Goal: Transaction & Acquisition: Obtain resource

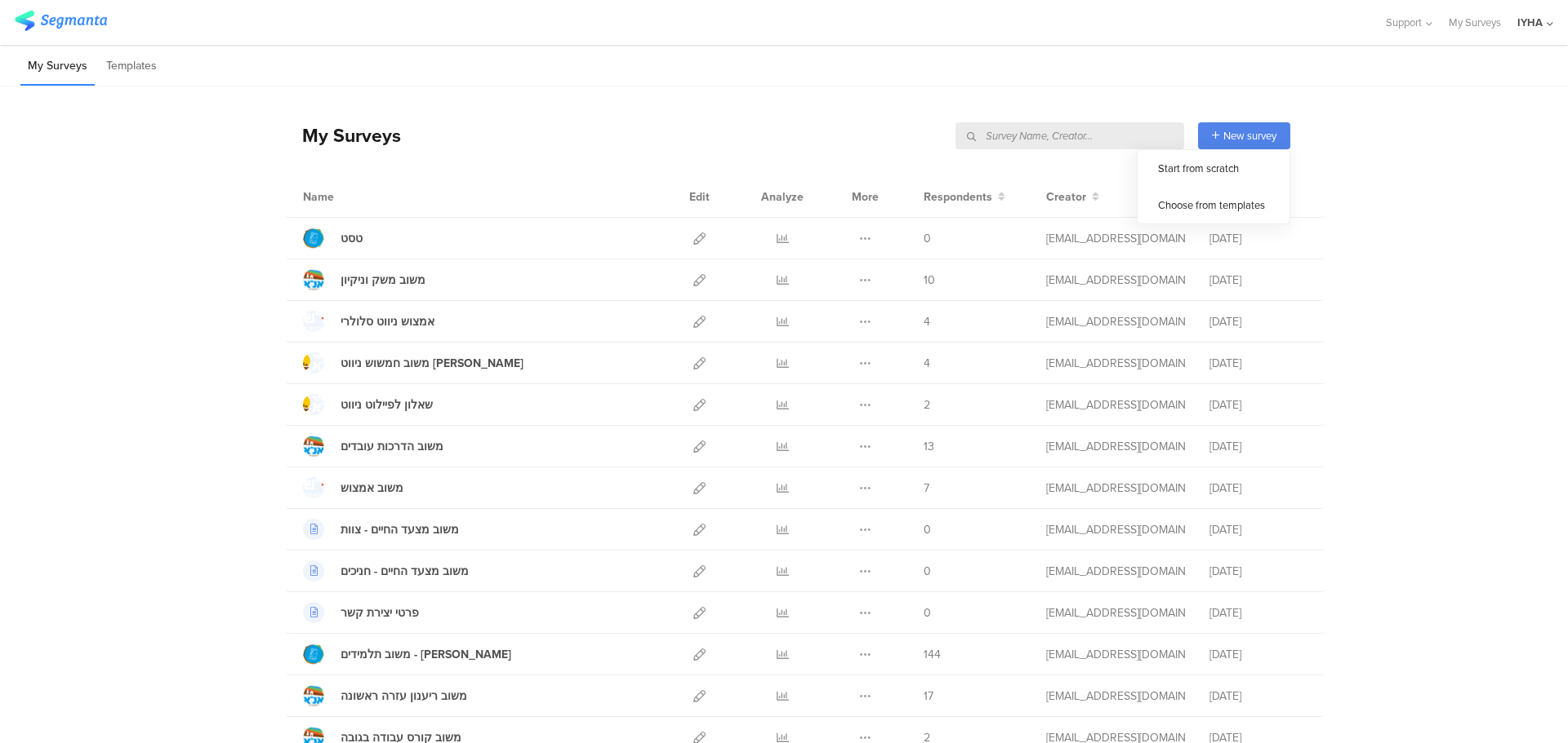
click at [1134, 136] on input "text" at bounding box center [1070, 135] width 229 height 27
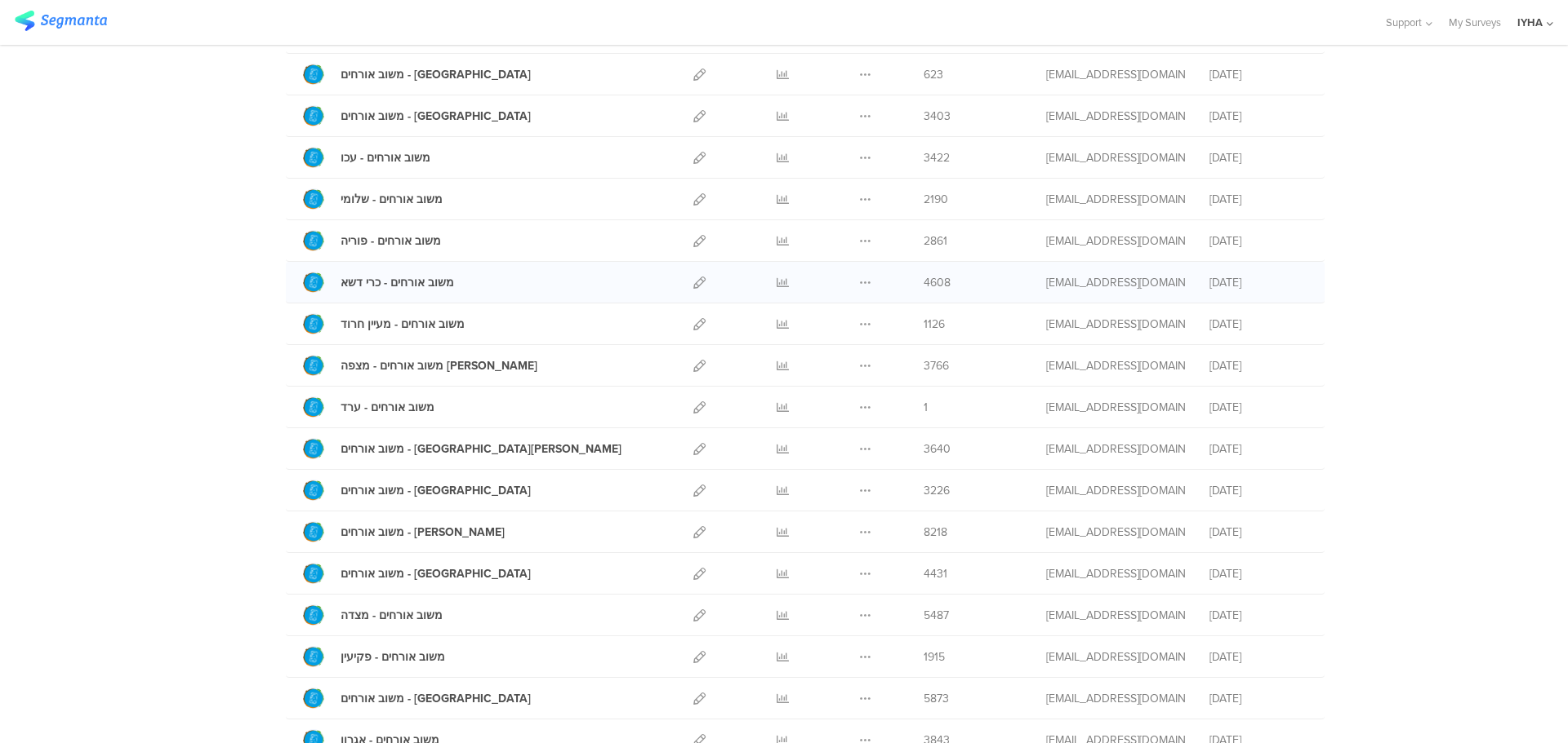
scroll to position [327, 0]
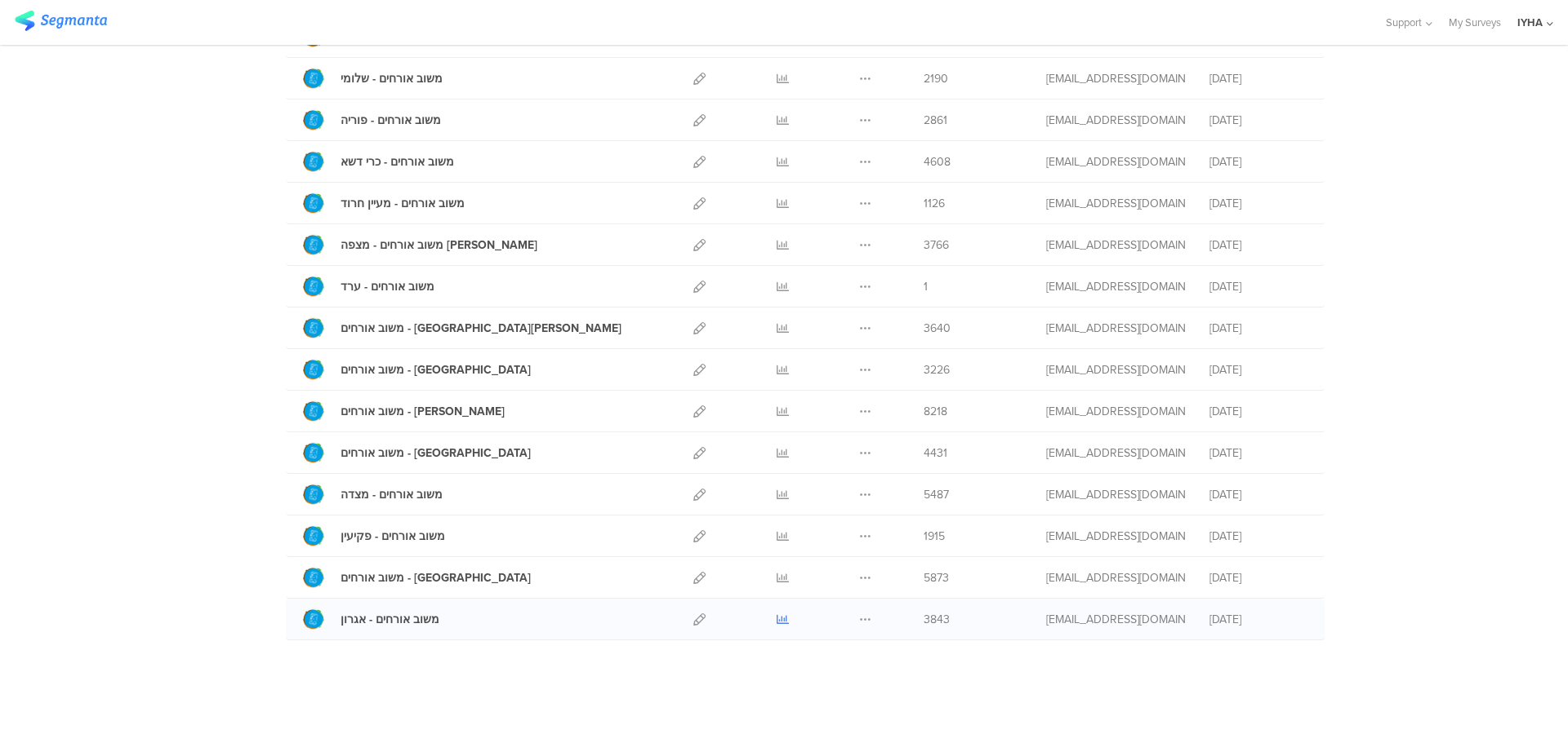
type input "אורחים"
click at [777, 621] on icon at bounding box center [783, 620] width 12 height 12
click at [777, 581] on icon at bounding box center [783, 578] width 12 height 12
click at [777, 534] on icon at bounding box center [783, 537] width 12 height 12
click at [777, 493] on icon at bounding box center [783, 495] width 12 height 12
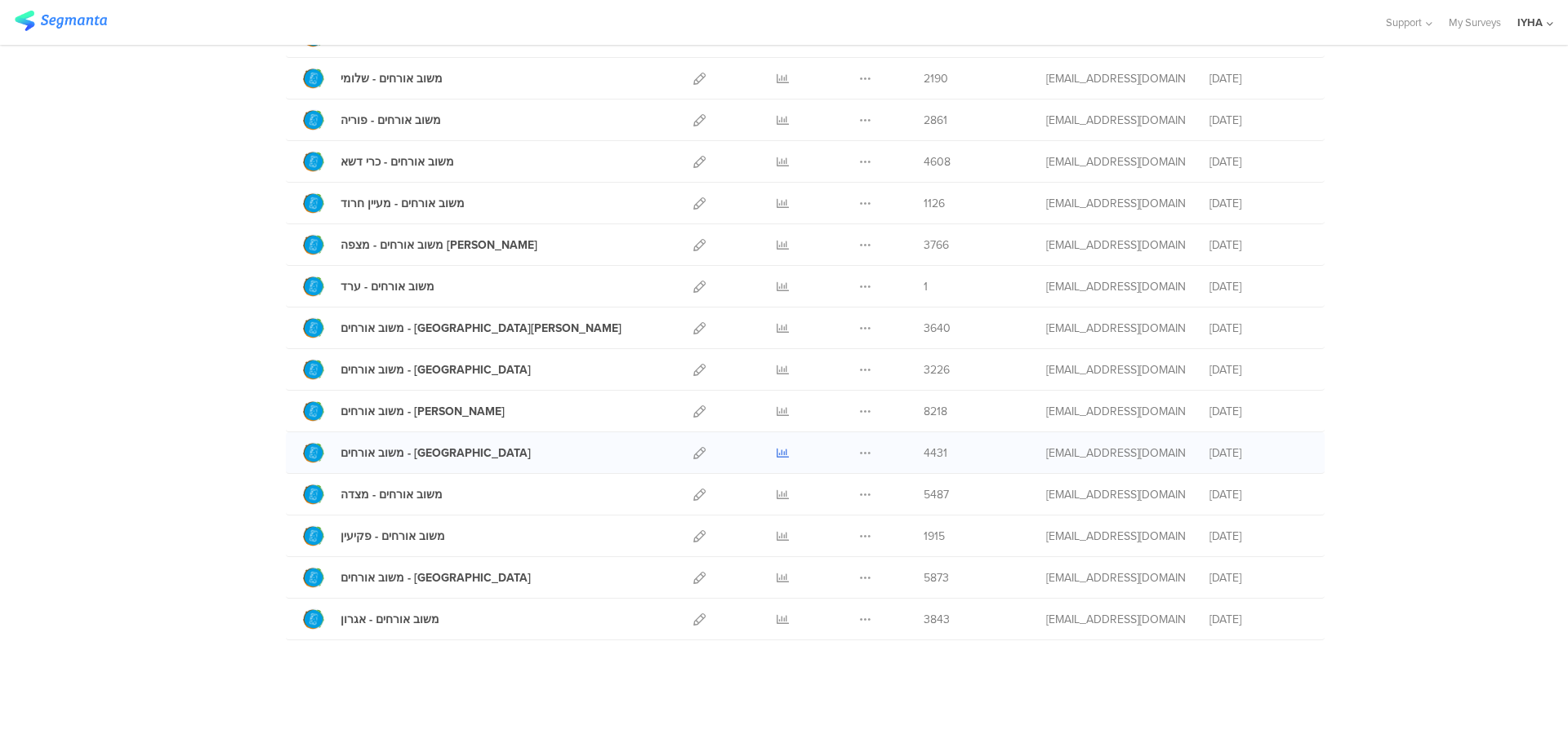
click at [777, 454] on icon at bounding box center [783, 453] width 12 height 12
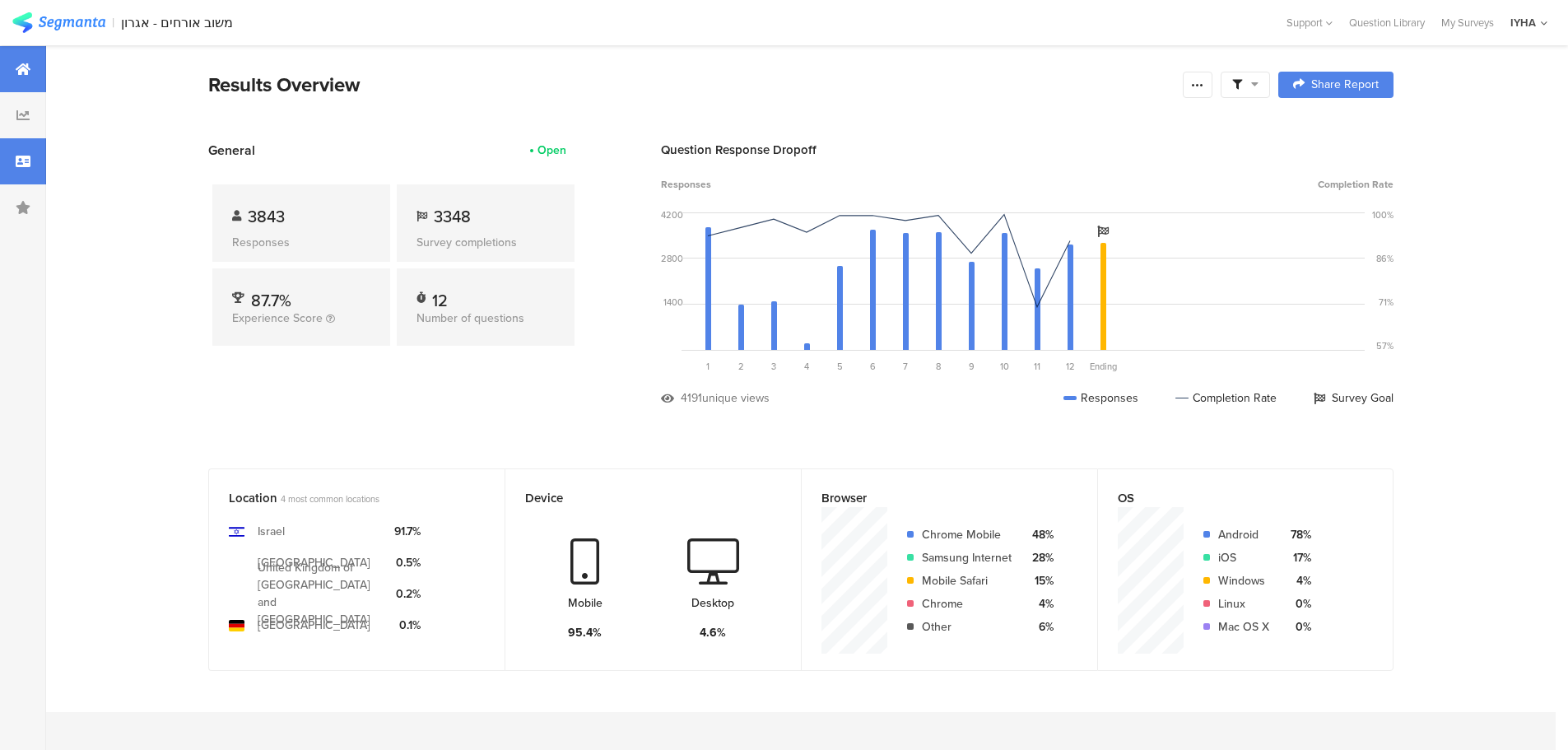
click at [32, 154] on div at bounding box center [23, 161] width 46 height 46
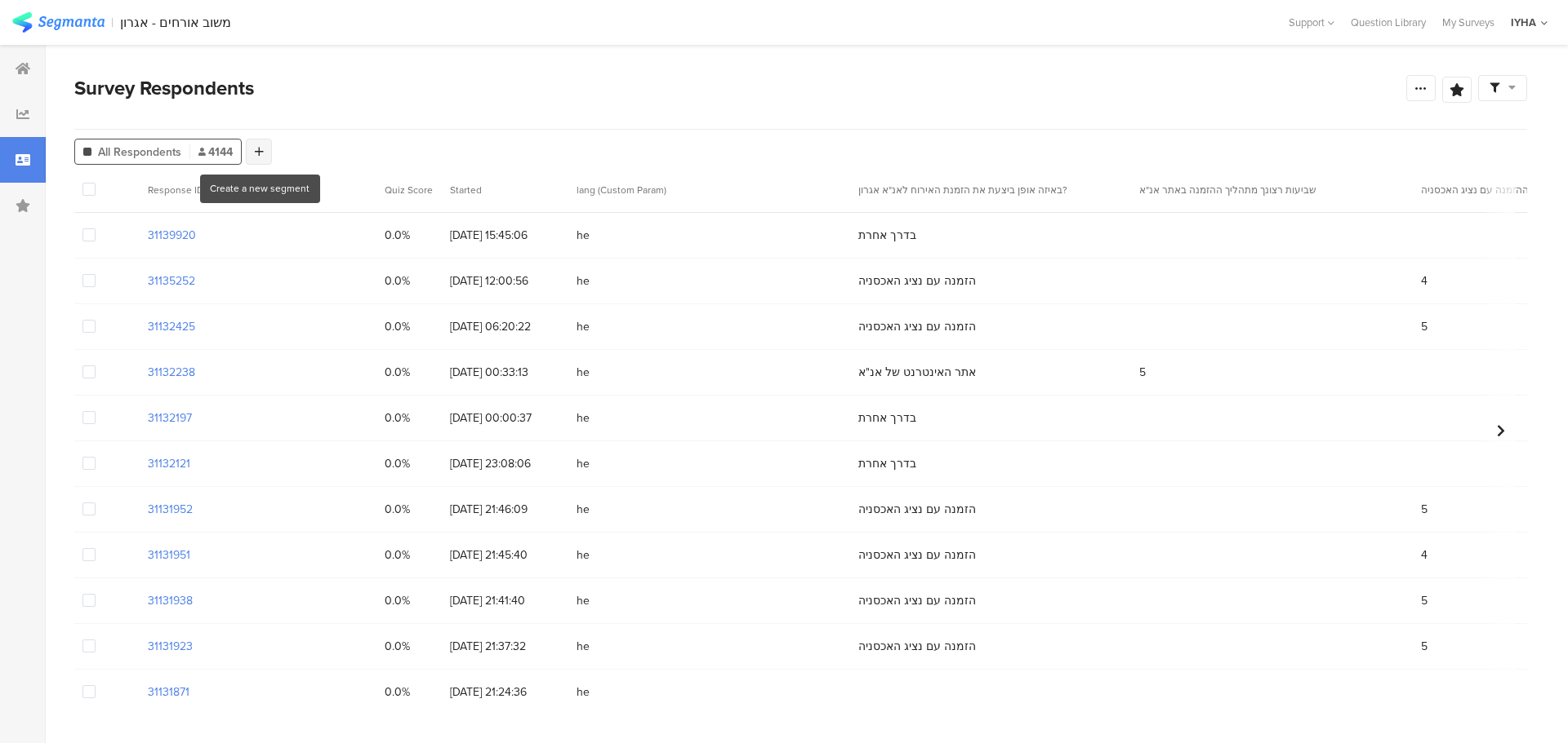
click at [256, 151] on icon at bounding box center [259, 151] width 9 height 11
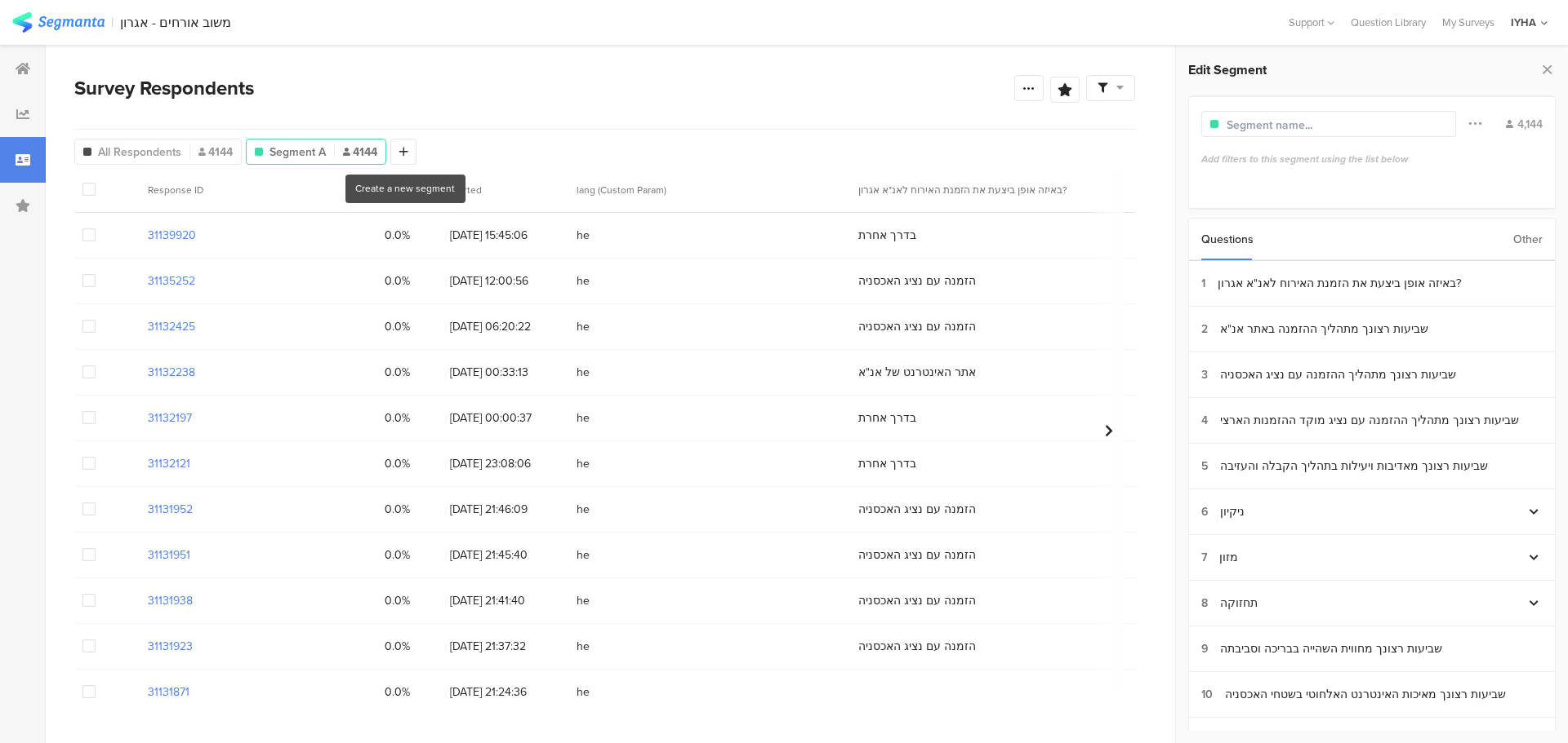
click at [1530, 237] on div "Other" at bounding box center [1528, 239] width 30 height 42
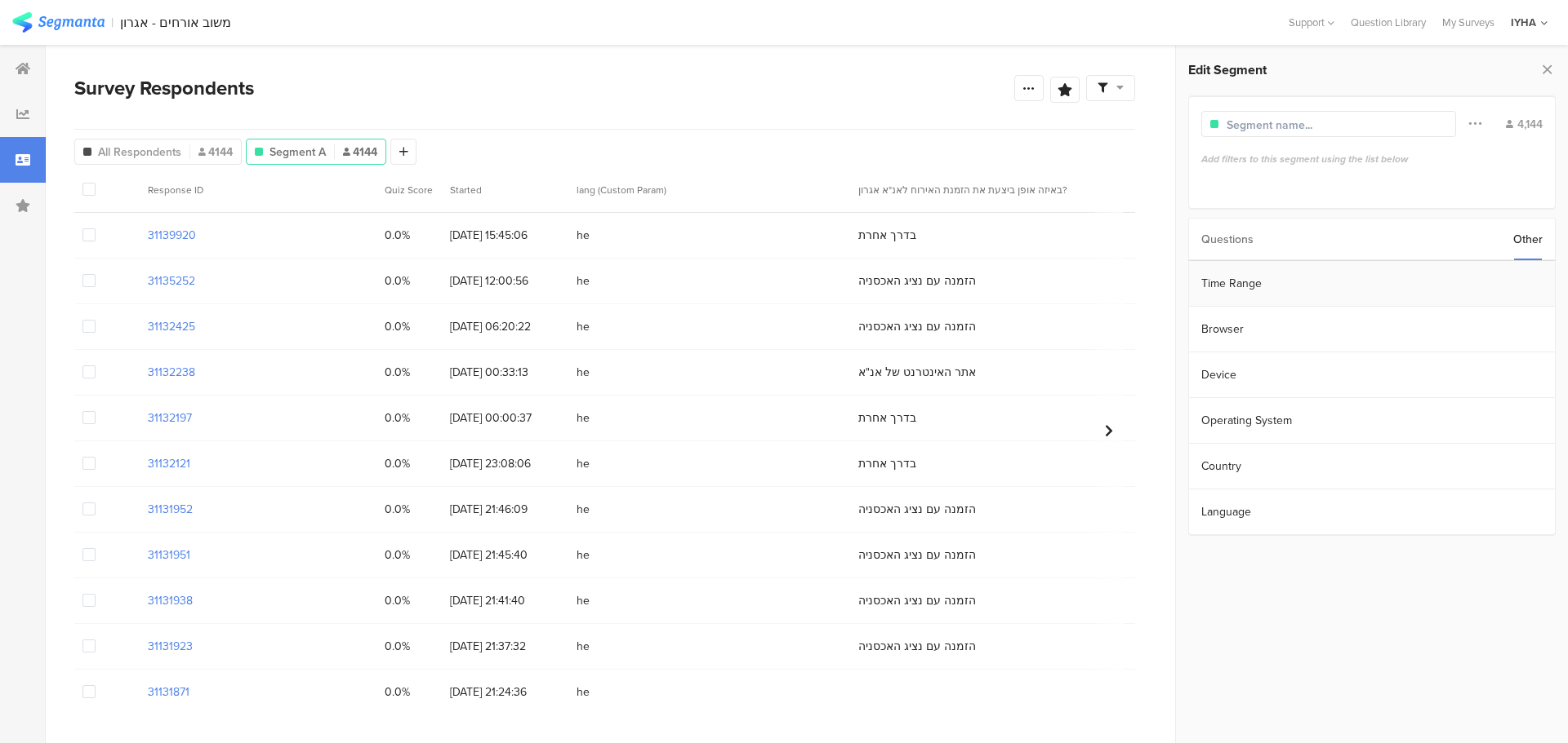
click at [1330, 289] on section "Time Range" at bounding box center [1371, 284] width 366 height 45
click at [1405, 282] on icon at bounding box center [1395, 282] width 20 height 26
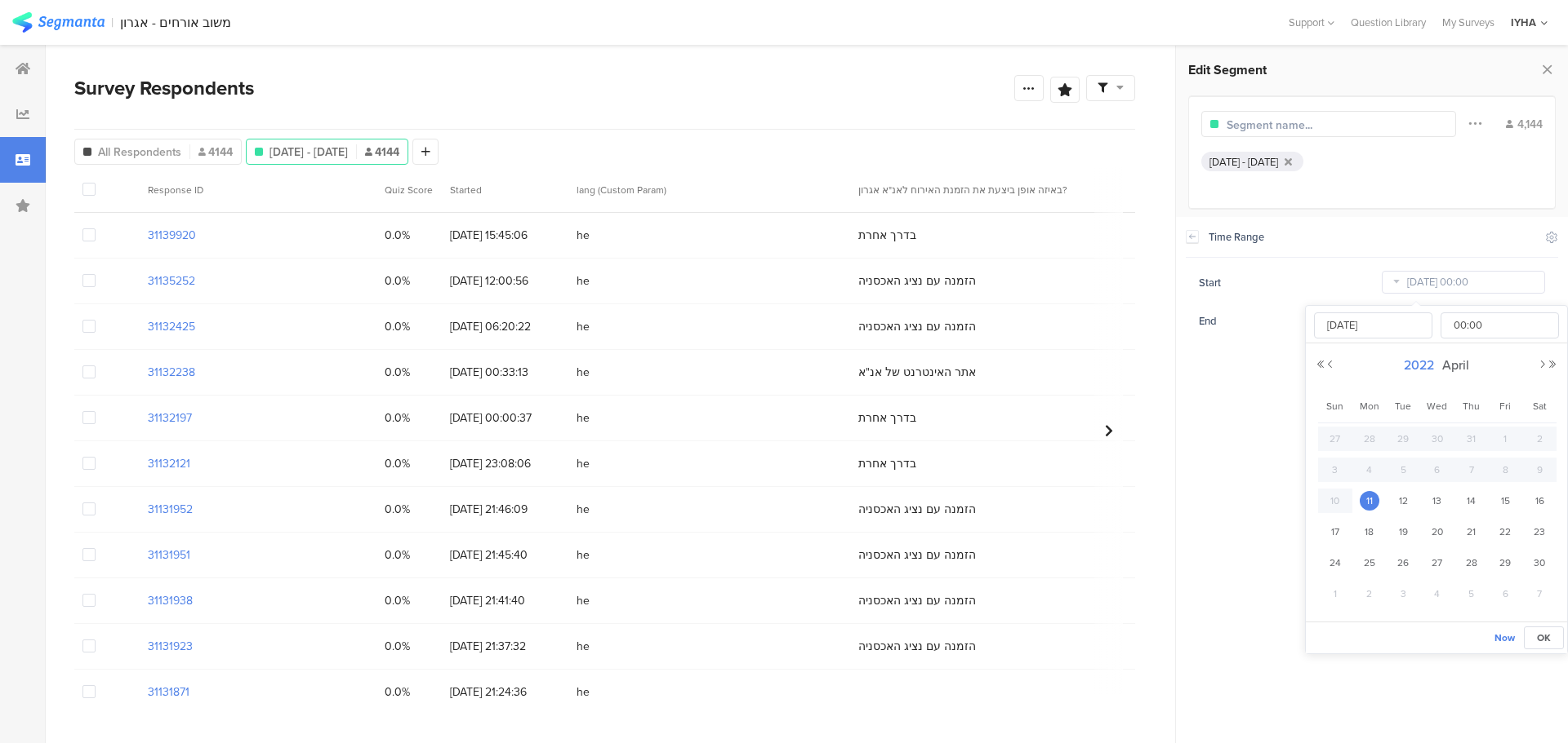
click at [1419, 360] on span "2022" at bounding box center [1419, 365] width 38 height 18
click at [1409, 475] on link "2025" at bounding box center [1406, 476] width 39 height 26
click at [1522, 479] on link "Aug" at bounding box center [1525, 476] width 39 height 26
click at [1502, 439] on span "1" at bounding box center [1504, 439] width 19 height 19
type input "[DATE] 00:00"
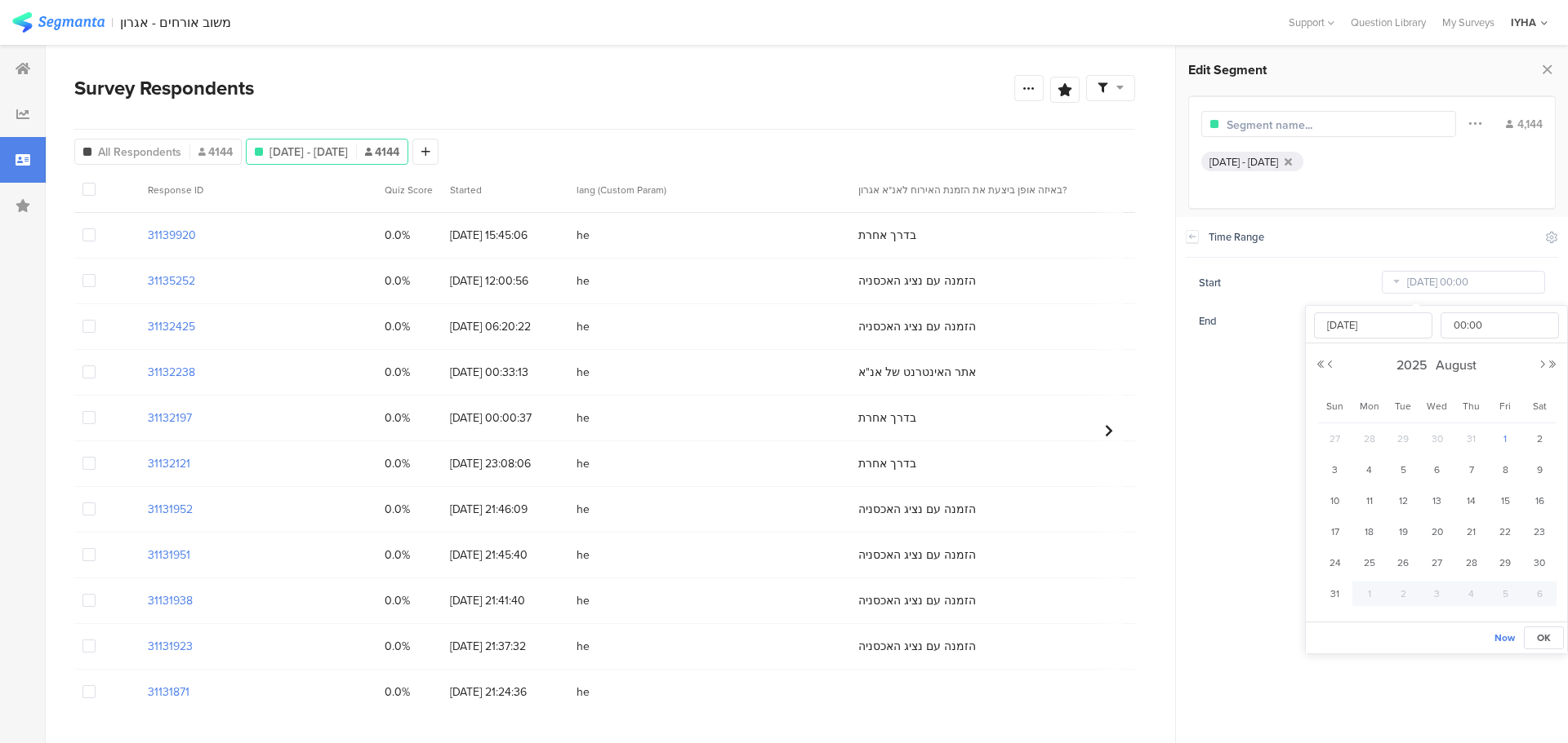
type input "[DATE]"
click at [1241, 413] on section "Time Range Include Respondents Start [DATE] 00:00 End [DATE] 23:59" at bounding box center [1371, 480] width 392 height 526
click at [1032, 90] on icon at bounding box center [1028, 87] width 13 height 13
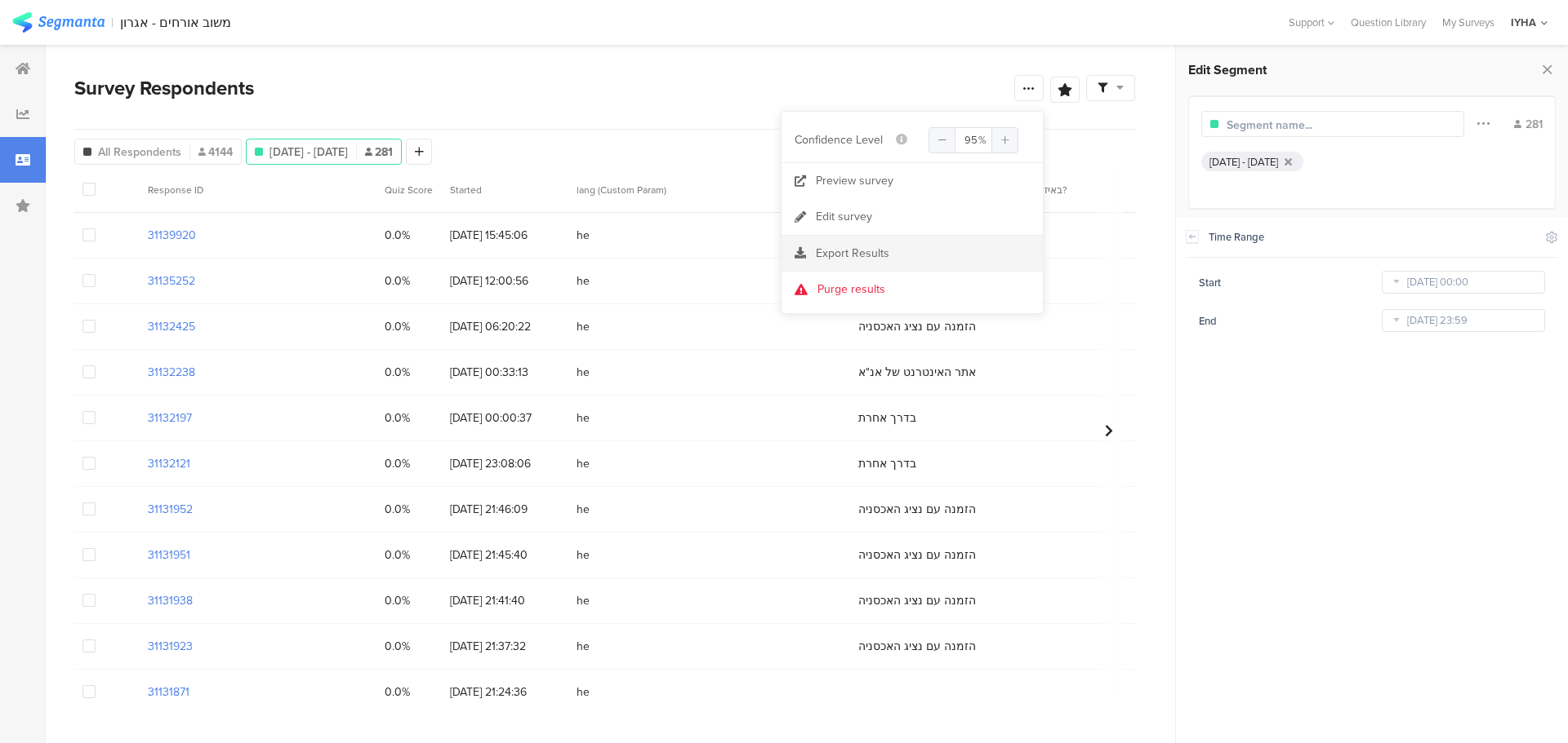
click at [893, 252] on div "Export Results" at bounding box center [911, 253] width 261 height 17
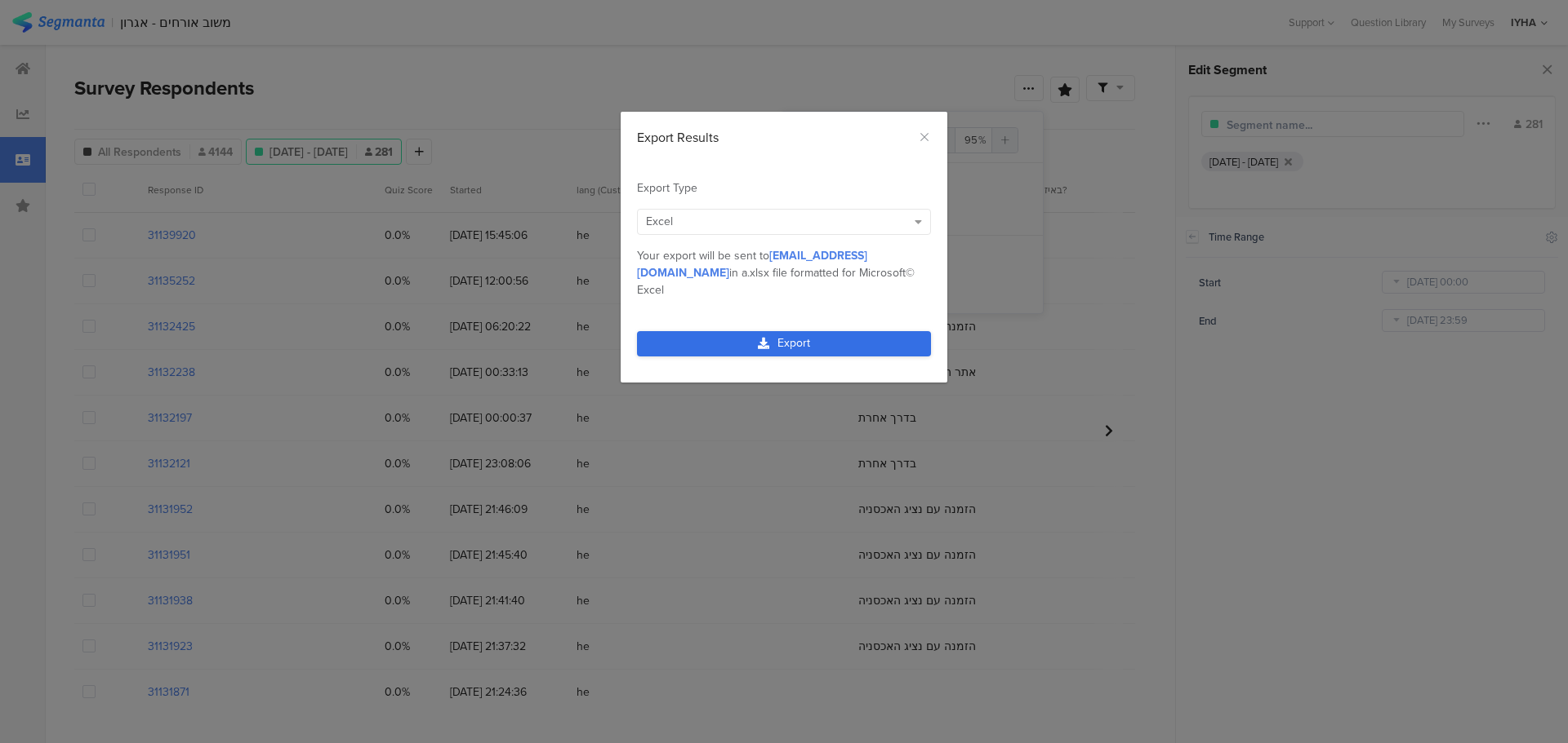
click at [821, 331] on link "Export" at bounding box center [784, 343] width 294 height 25
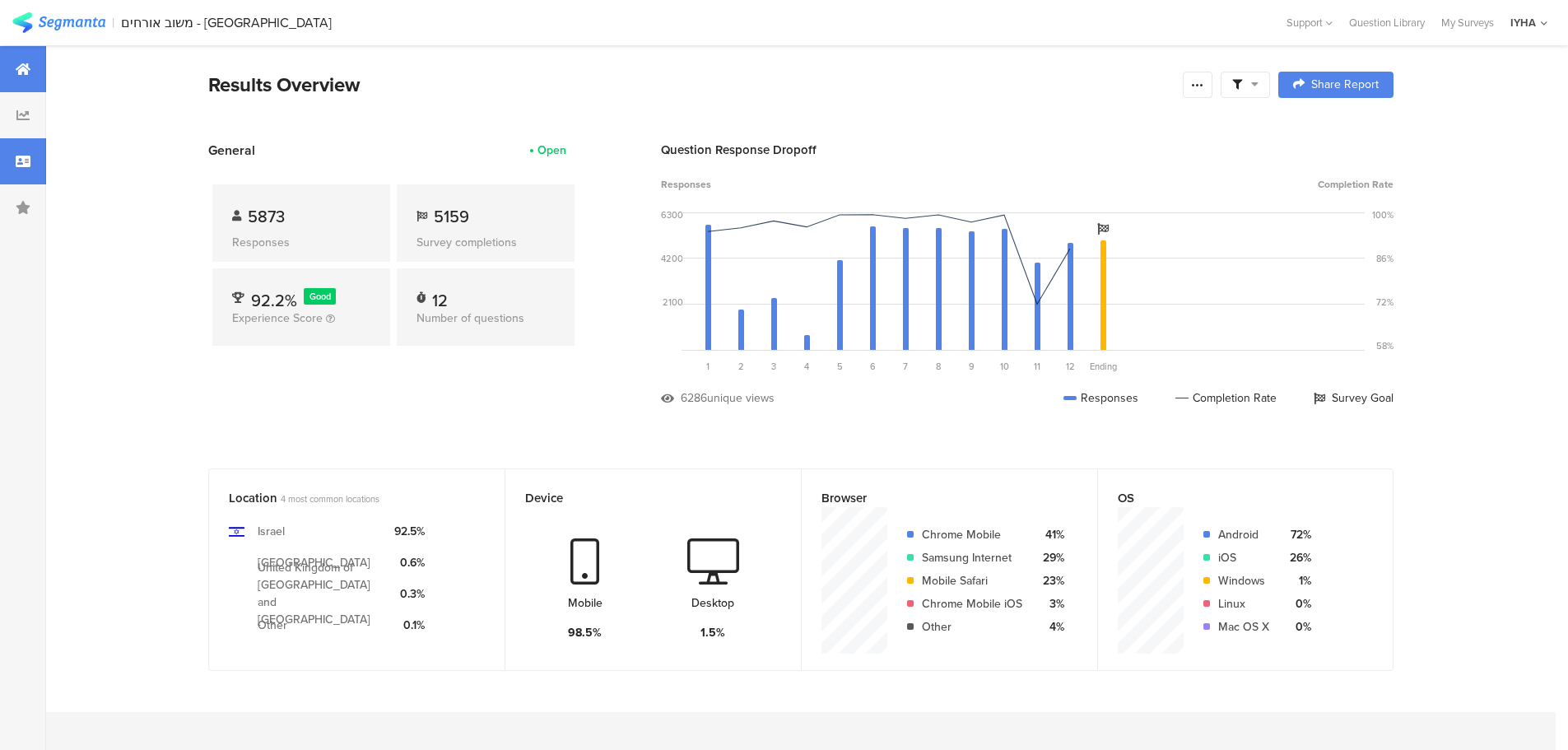
click at [26, 162] on icon at bounding box center [23, 161] width 15 height 13
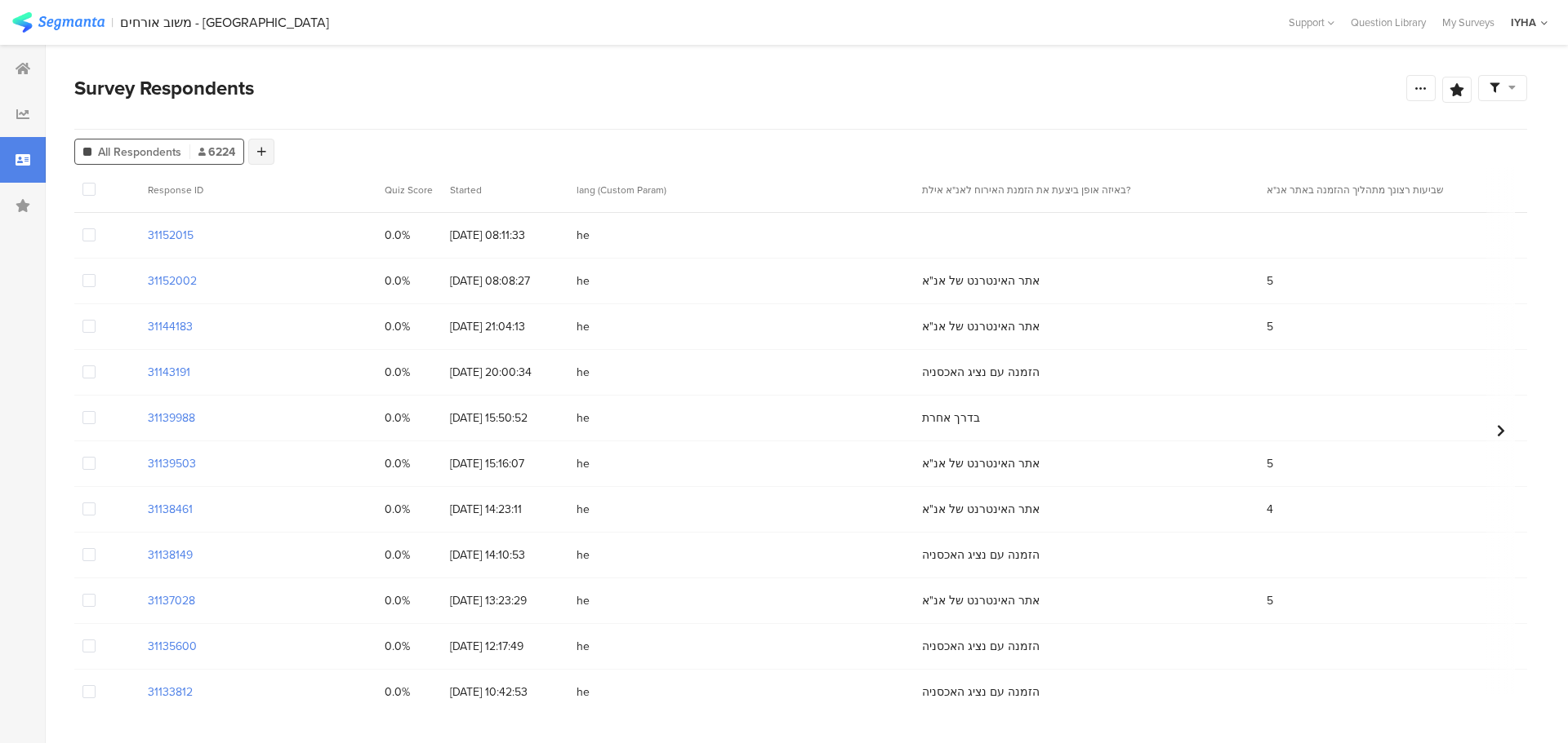
drag, startPoint x: 269, startPoint y: 149, endPoint x: 269, endPoint y: 165, distance: 16.0
click at [269, 151] on div at bounding box center [261, 152] width 26 height 26
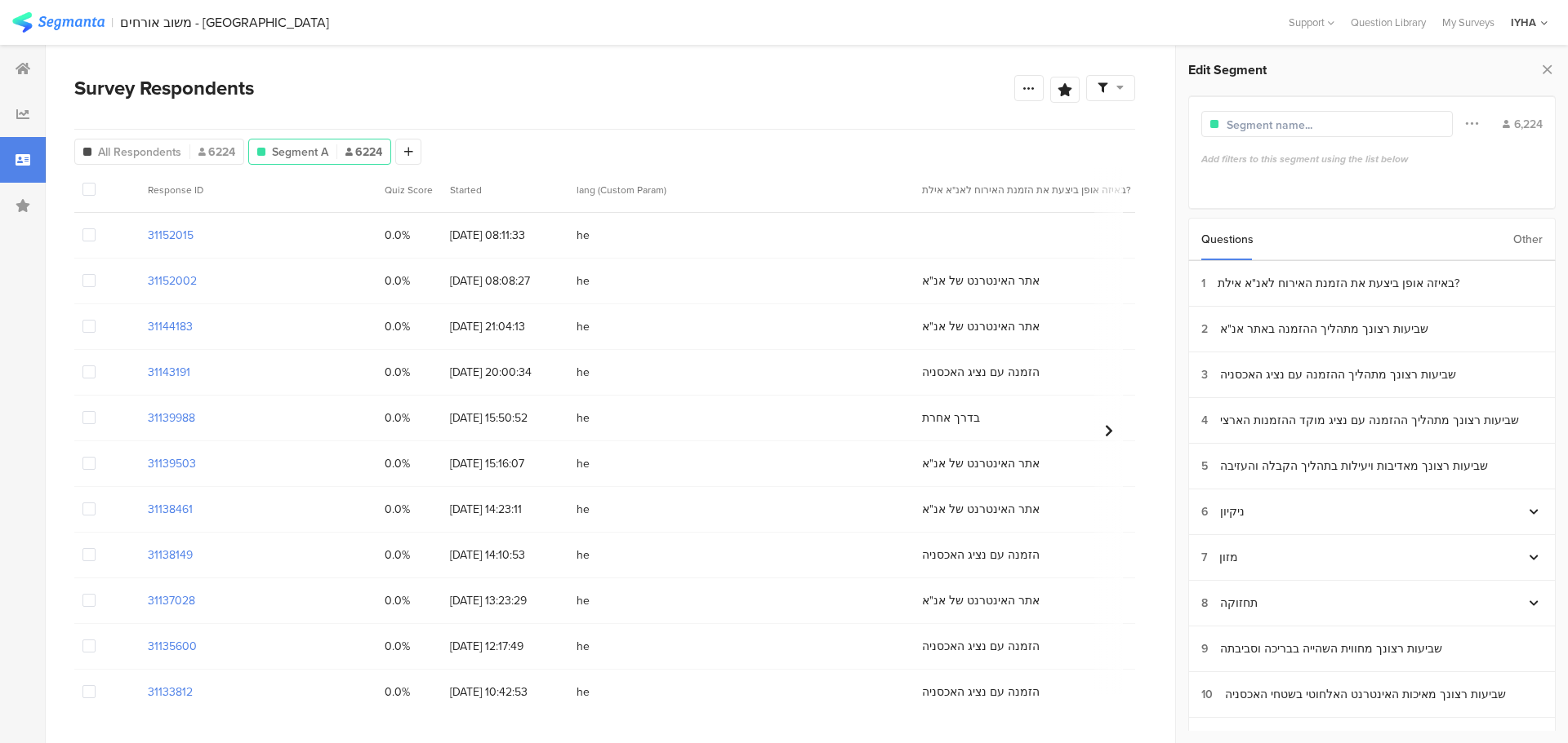
click at [1524, 240] on div "Other" at bounding box center [1528, 239] width 30 height 42
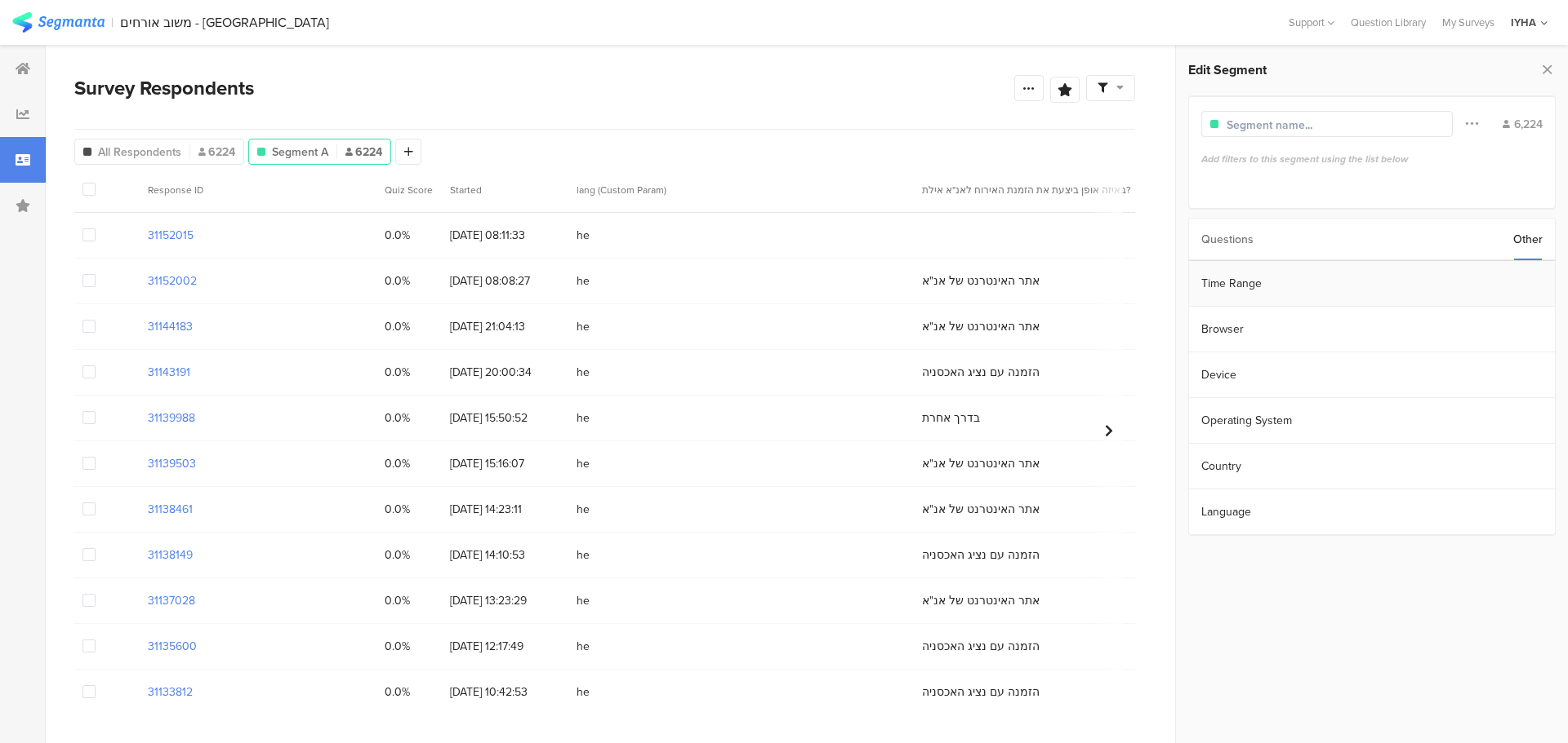
click at [1384, 278] on section "Time Range" at bounding box center [1371, 284] width 366 height 45
click at [1424, 281] on input "Apr 02 2022 00:00" at bounding box center [1462, 282] width 163 height 23
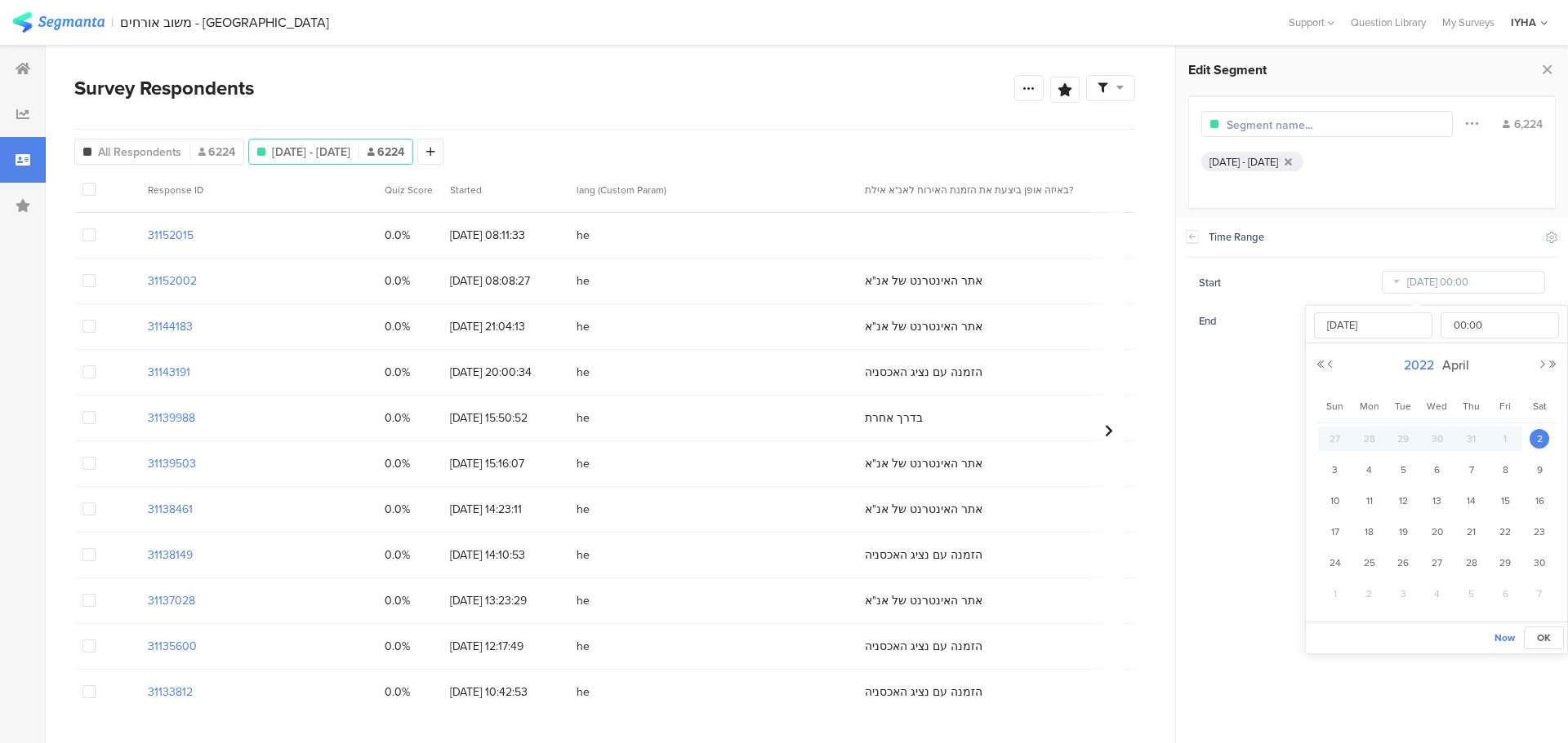
click at [1426, 362] on span "2022" at bounding box center [1419, 365] width 38 height 18
click at [1406, 468] on link "2025" at bounding box center [1406, 476] width 39 height 26
click at [1519, 476] on link "Aug" at bounding box center [1525, 476] width 39 height 26
click at [1505, 442] on span "1" at bounding box center [1504, 439] width 19 height 19
type input "[DATE] 00:00"
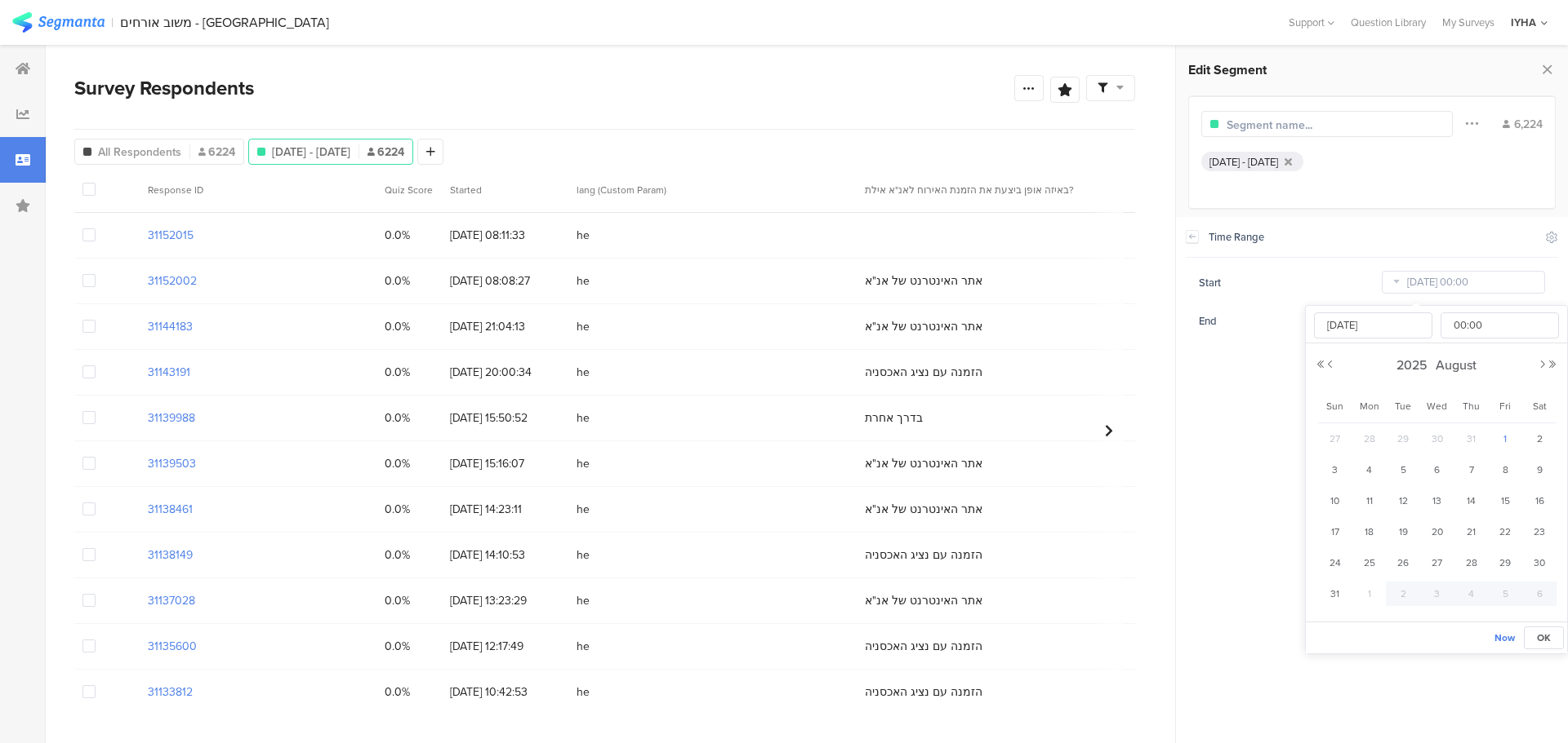
type input "[DATE]"
click at [1238, 409] on section "Time Range Include Respondents Start [DATE] 00:00 End [DATE] 23:59" at bounding box center [1371, 480] width 392 height 526
click at [1419, 326] on input "[DATE] 23:59" at bounding box center [1462, 320] width 163 height 23
click at [1338, 472] on span "31" at bounding box center [1335, 478] width 19 height 19
type input "[DATE] 23:59"
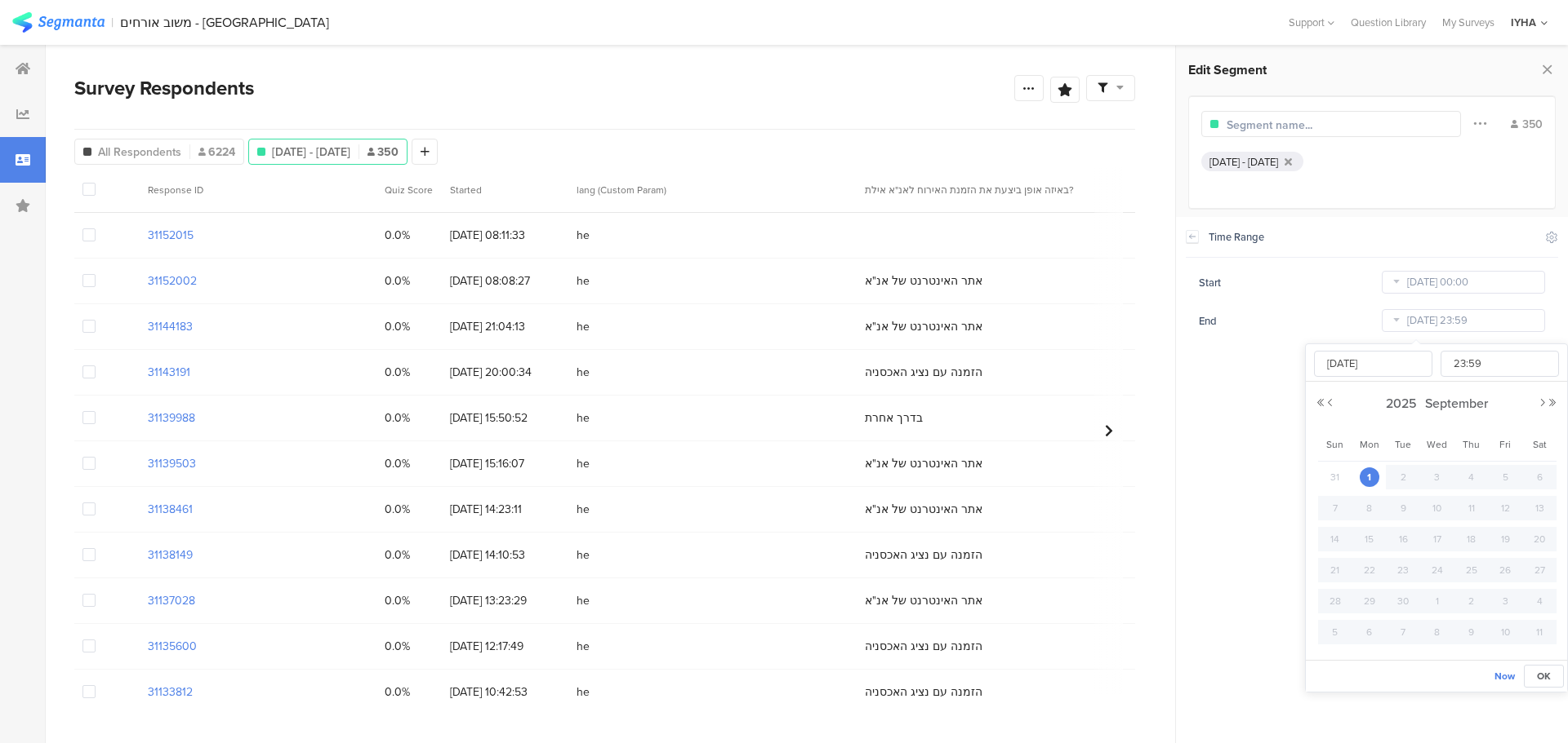
type input "Aug 31 2025"
click at [1244, 445] on section "Time Range Include Respondents Start [DATE] 00:00 End [DATE] 23:59" at bounding box center [1371, 480] width 392 height 526
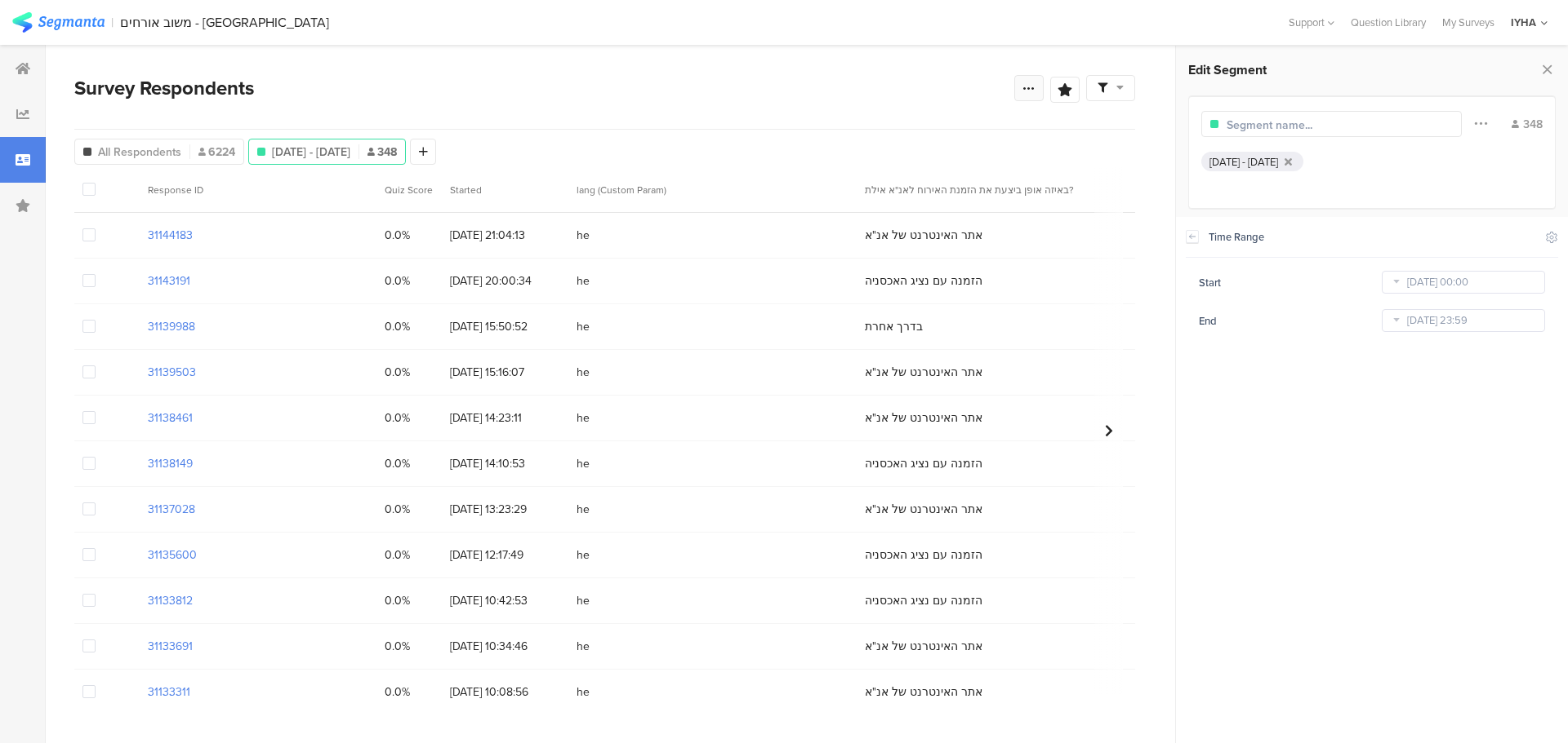
click at [1033, 86] on icon at bounding box center [1028, 87] width 13 height 13
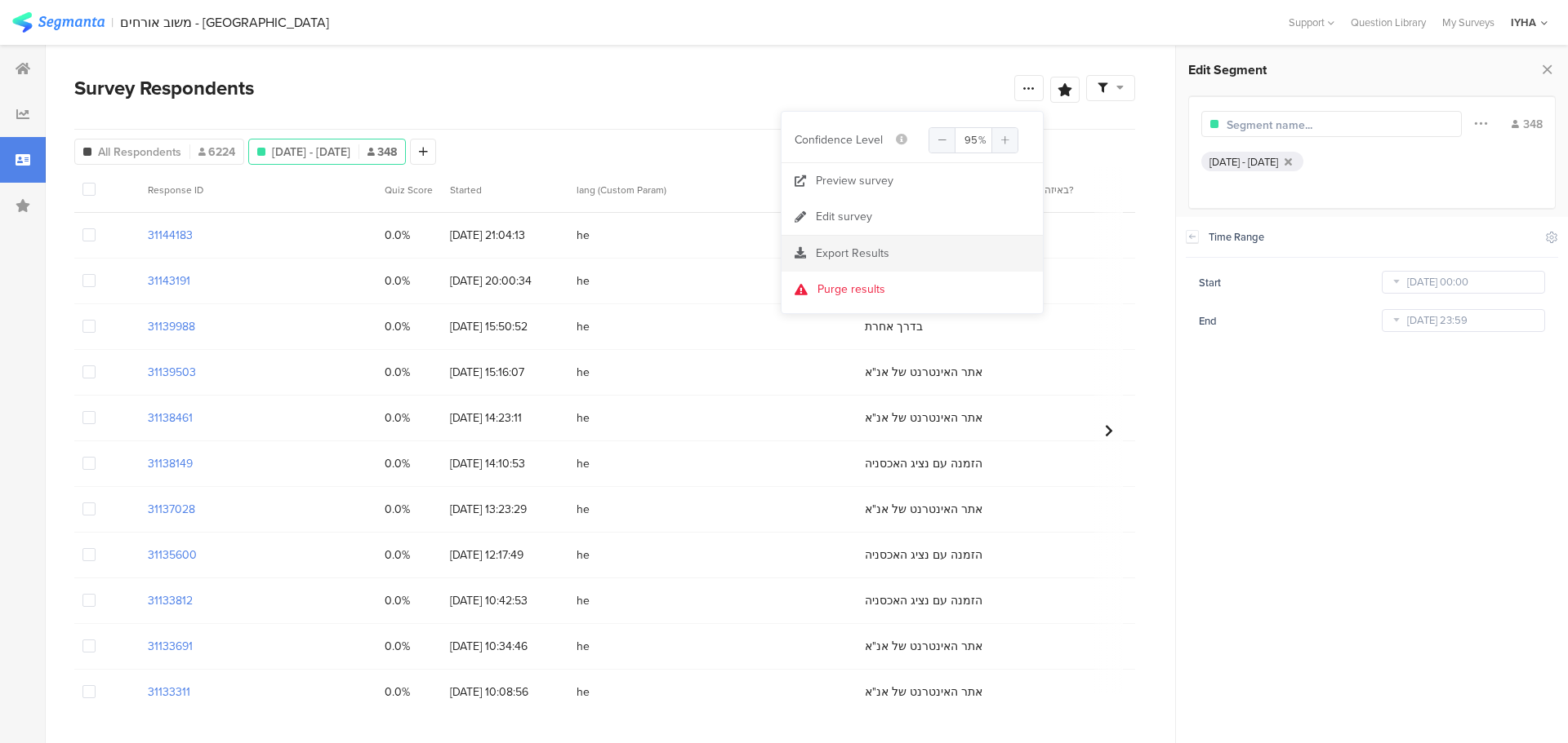
click at [843, 256] on span "Export Results" at bounding box center [853, 253] width 73 height 17
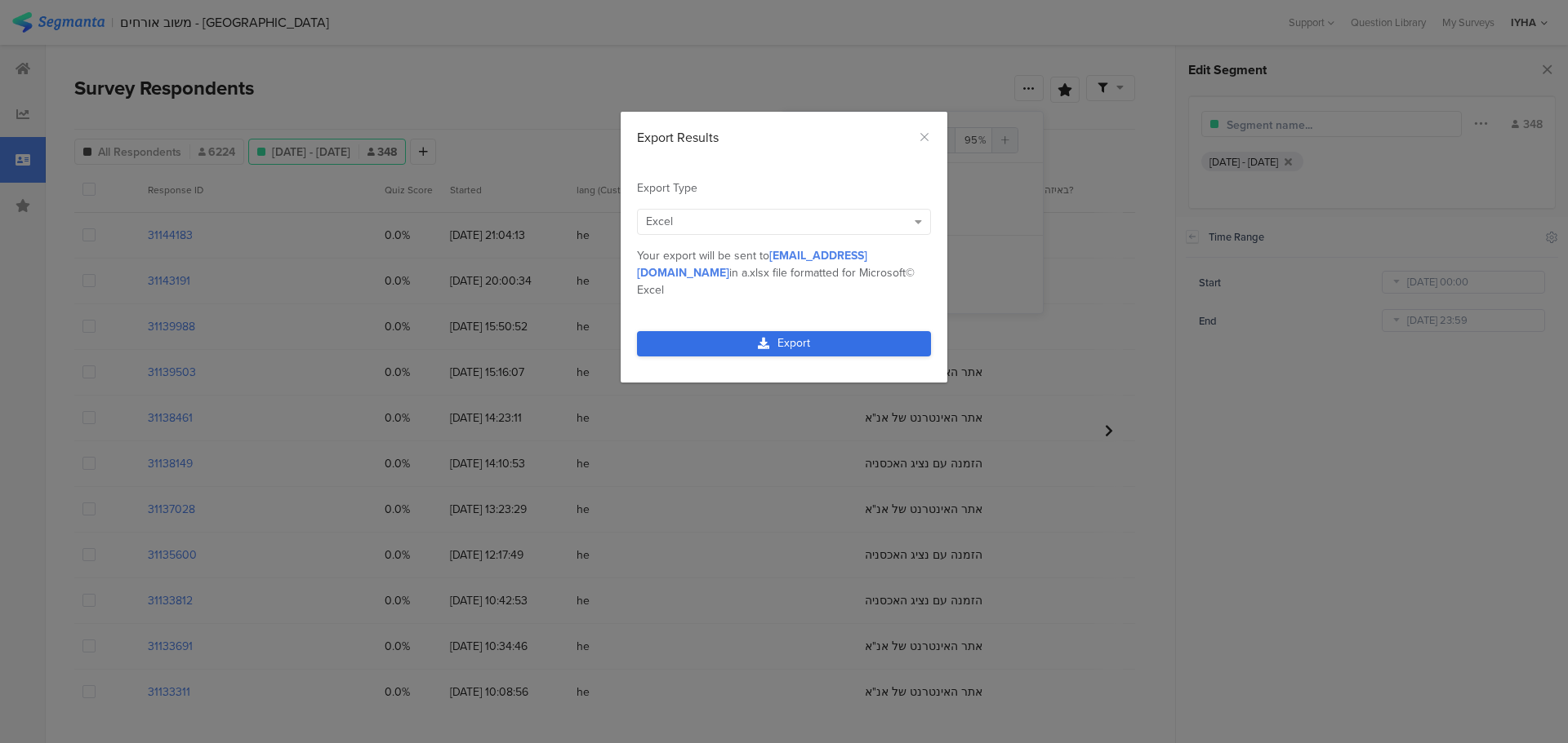
click at [768, 338] on icon "dialog" at bounding box center [763, 343] width 11 height 11
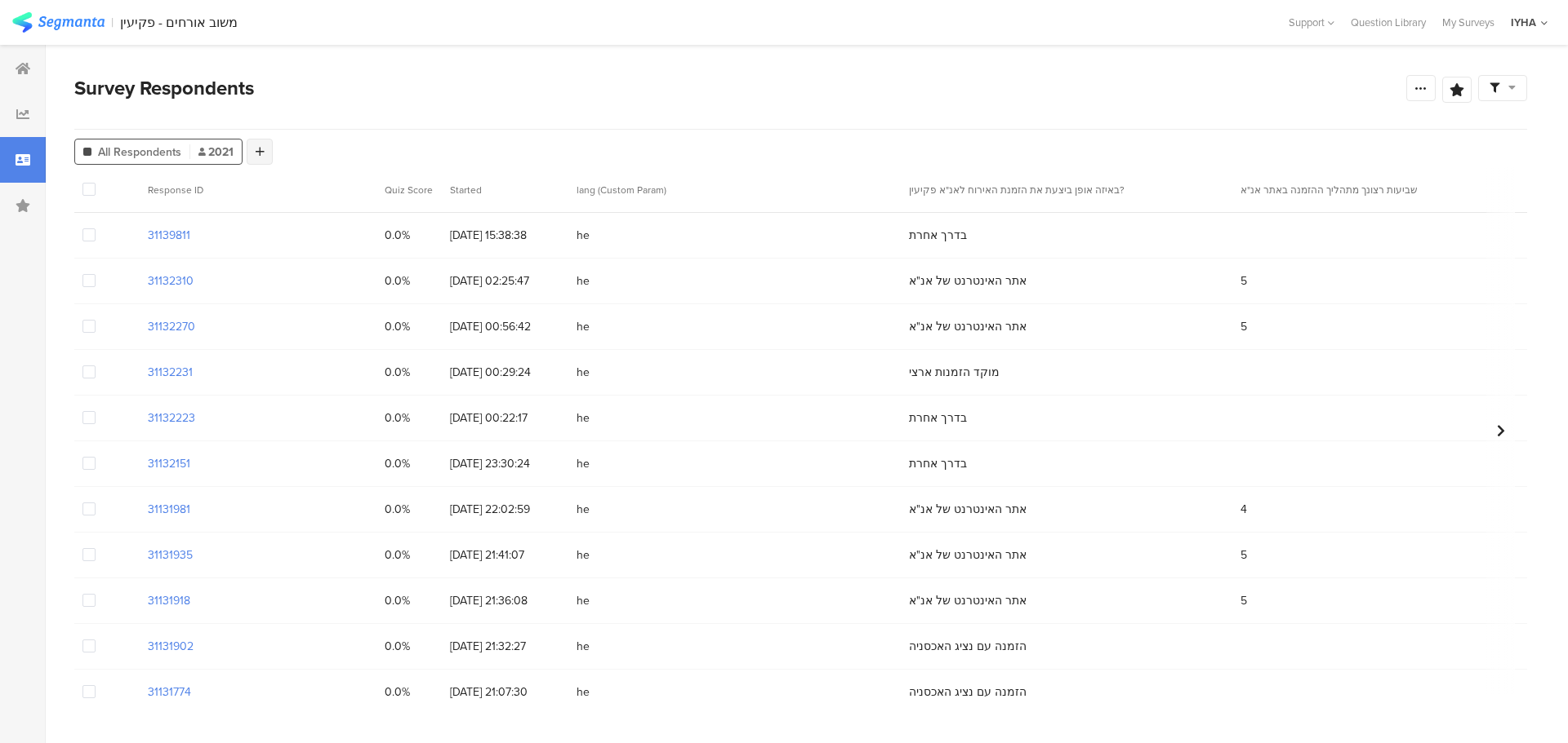
click at [253, 148] on div at bounding box center [259, 152] width 26 height 26
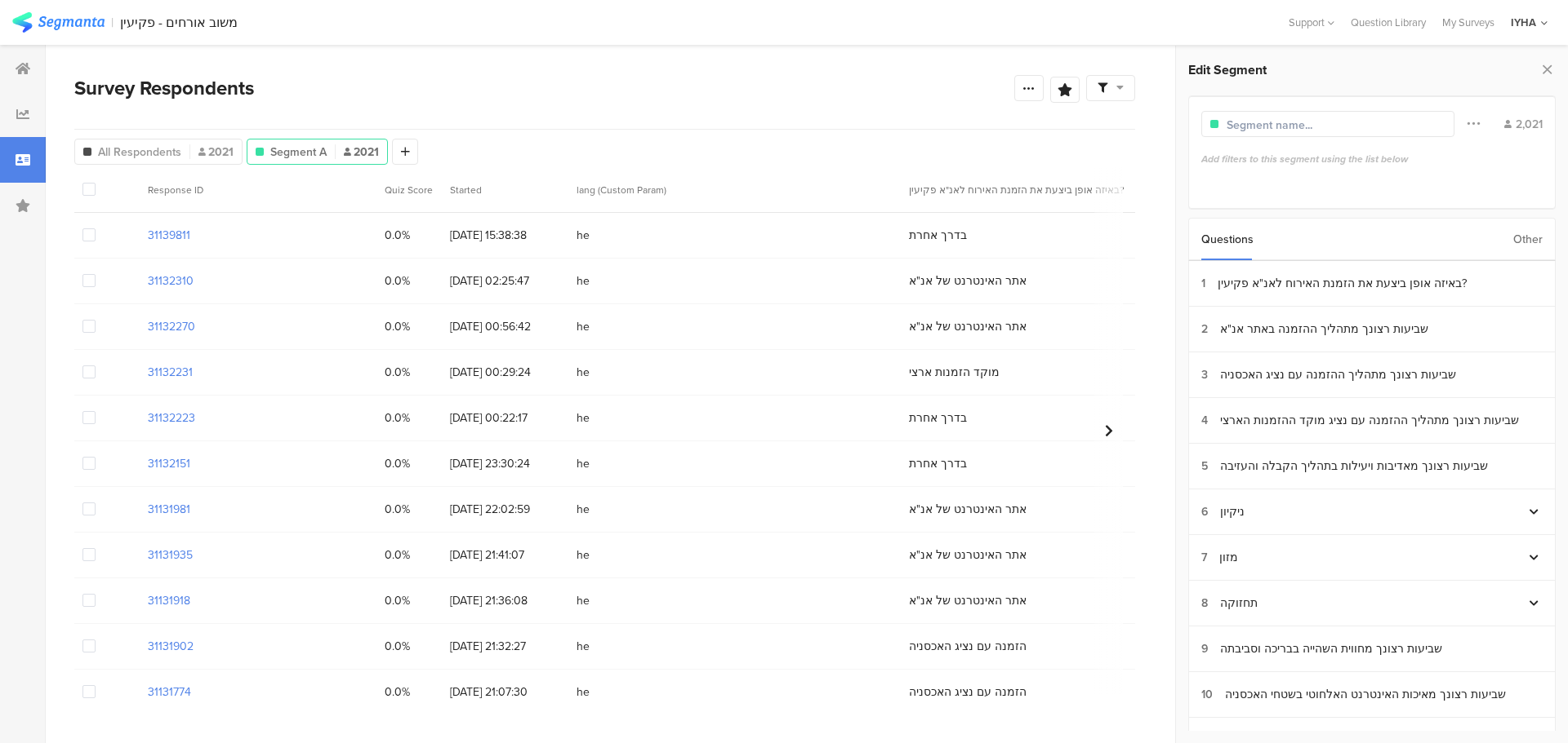
click at [1526, 251] on div "Other" at bounding box center [1528, 239] width 30 height 42
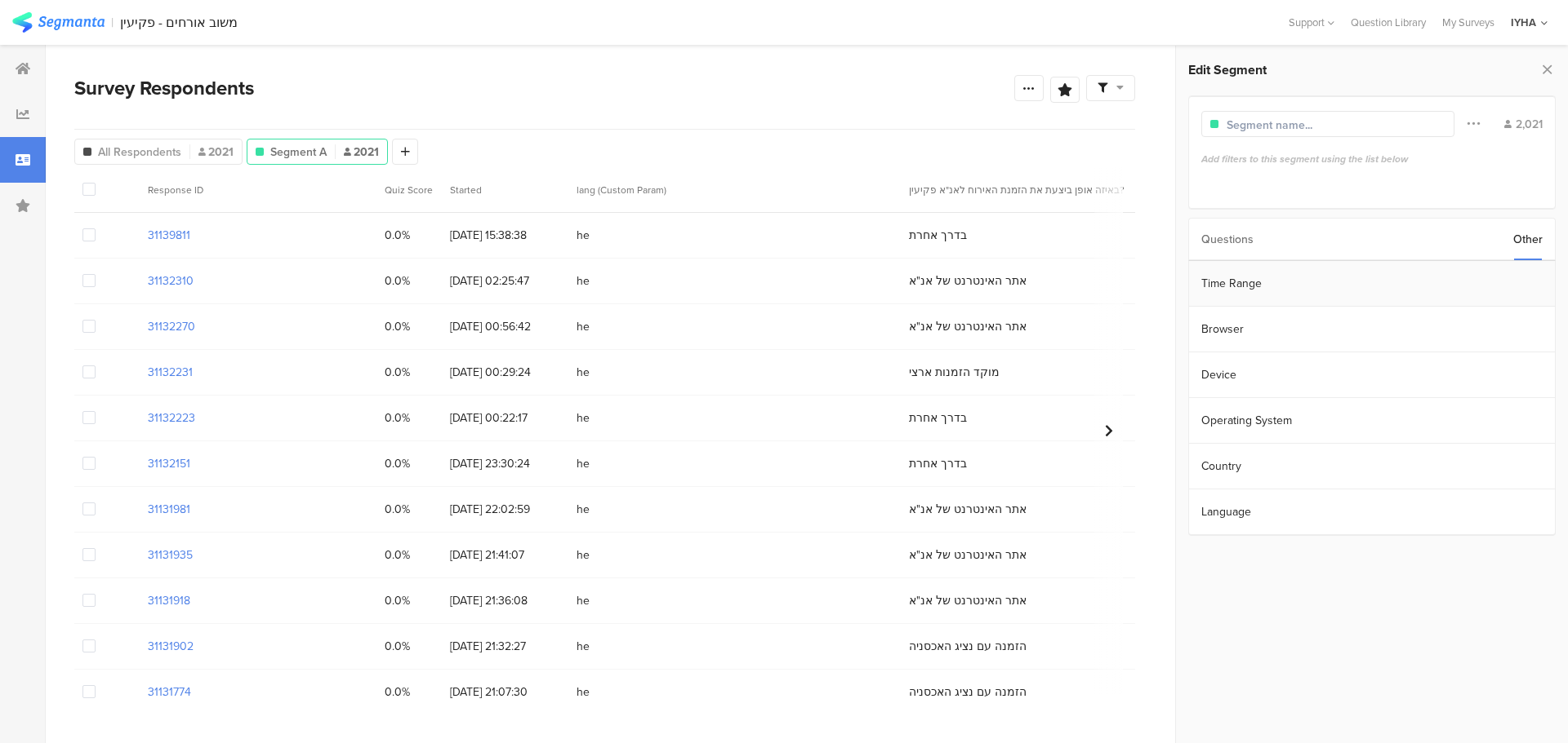
click at [1418, 274] on section "Time Range" at bounding box center [1371, 284] width 366 height 45
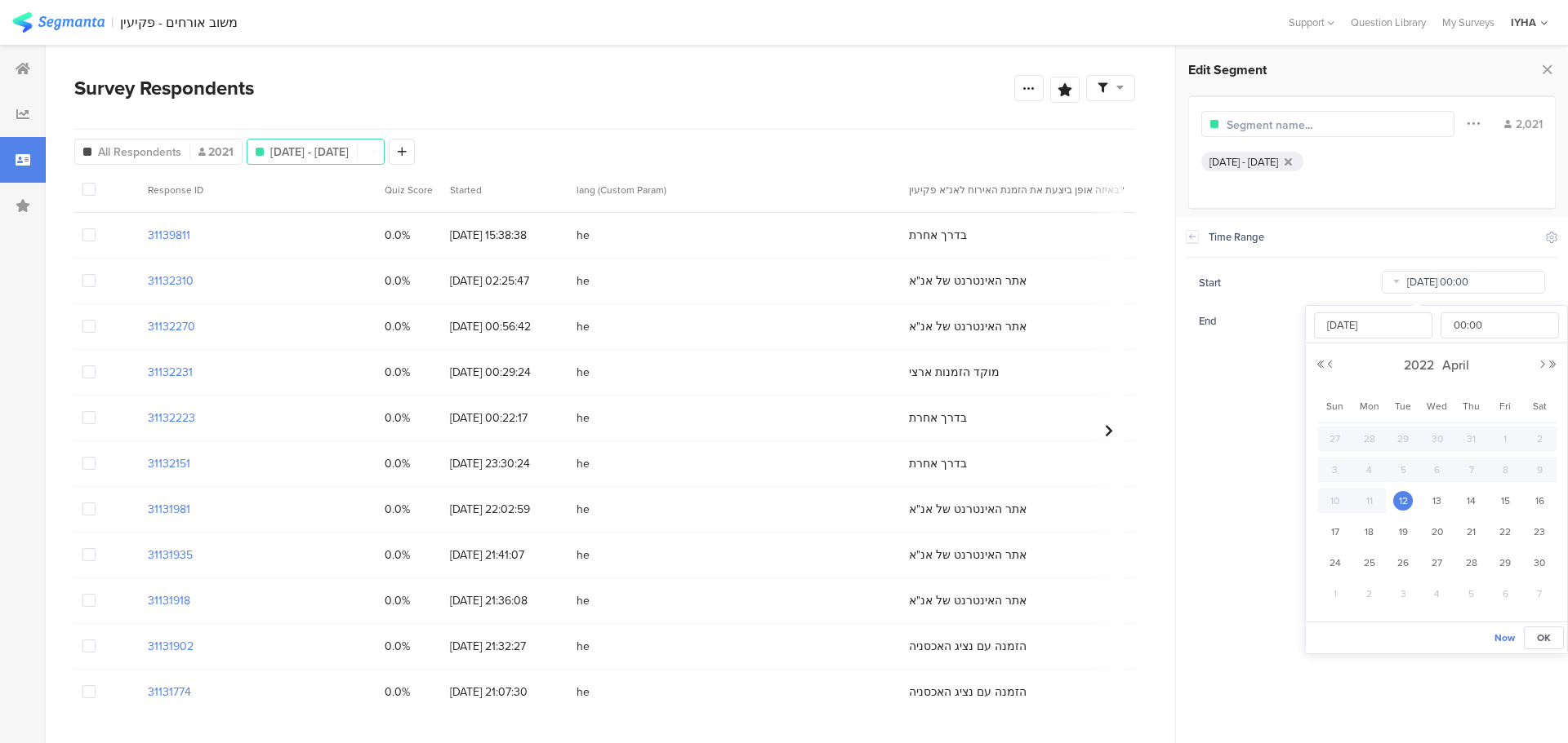
click at [1419, 278] on input "Apr 12 2022 00:00" at bounding box center [1462, 282] width 163 height 23
click at [1415, 363] on span "2022" at bounding box center [1419, 365] width 38 height 18
click at [1401, 475] on link "2025" at bounding box center [1406, 476] width 39 height 26
click at [1529, 477] on link "Aug" at bounding box center [1525, 476] width 39 height 26
click at [1500, 434] on span "1" at bounding box center [1504, 439] width 19 height 19
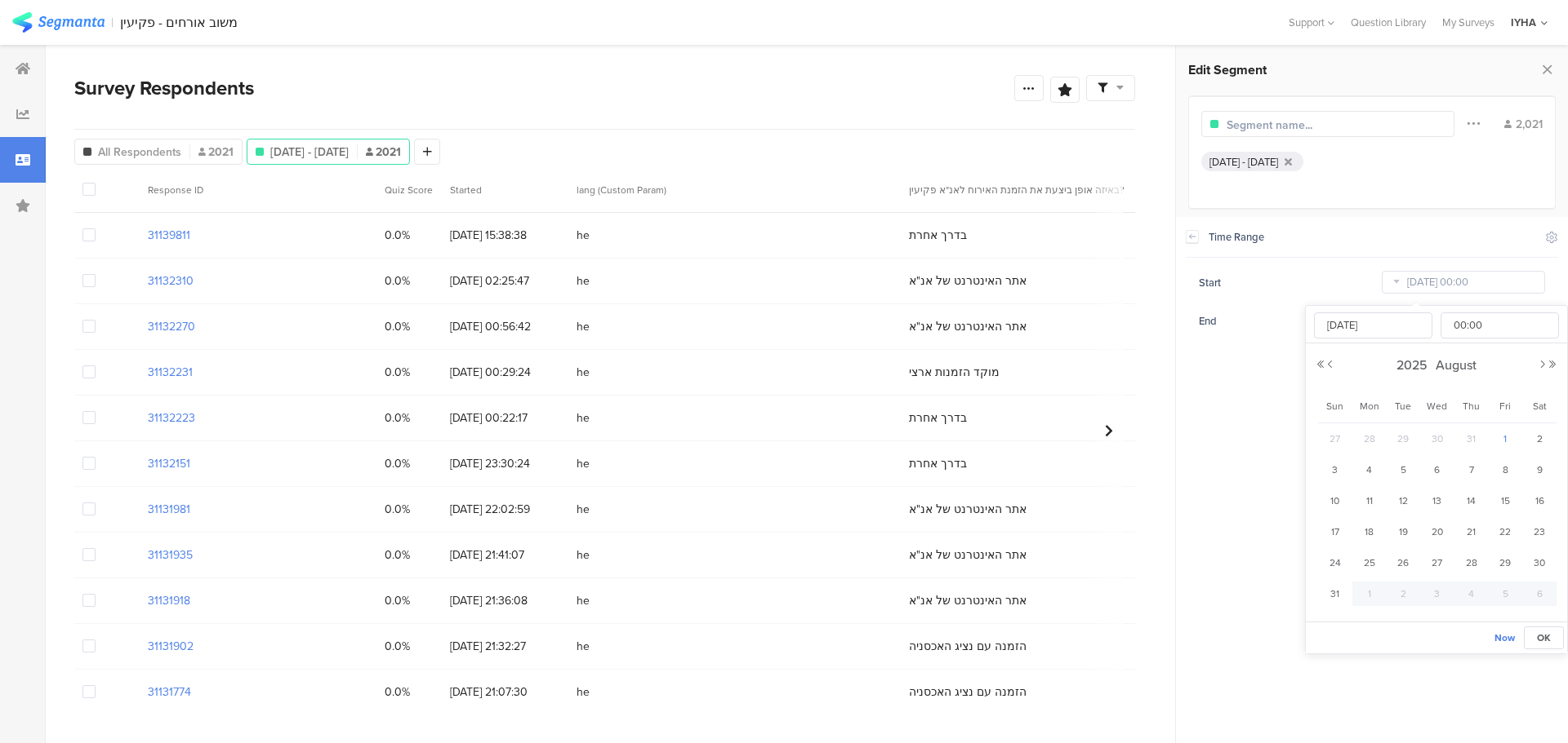
type input "[DATE] 00:00"
type input "[DATE]"
click at [1212, 406] on section "Time Range Include Respondents Start [DATE] 00:00 End [DATE] 23:59" at bounding box center [1371, 480] width 392 height 526
click at [1029, 87] on icon at bounding box center [1028, 87] width 13 height 13
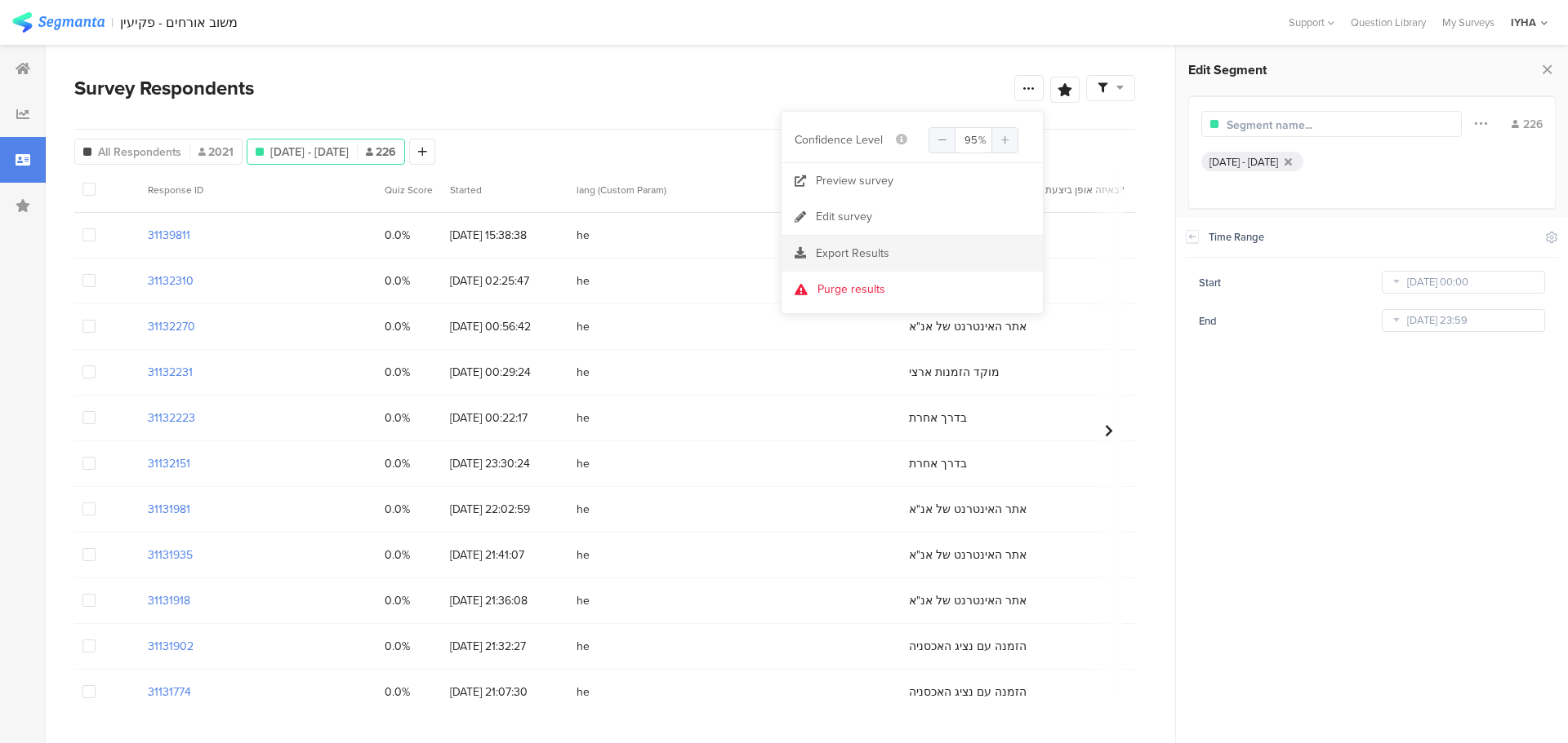
click at [887, 248] on span "Export Results" at bounding box center [853, 253] width 73 height 17
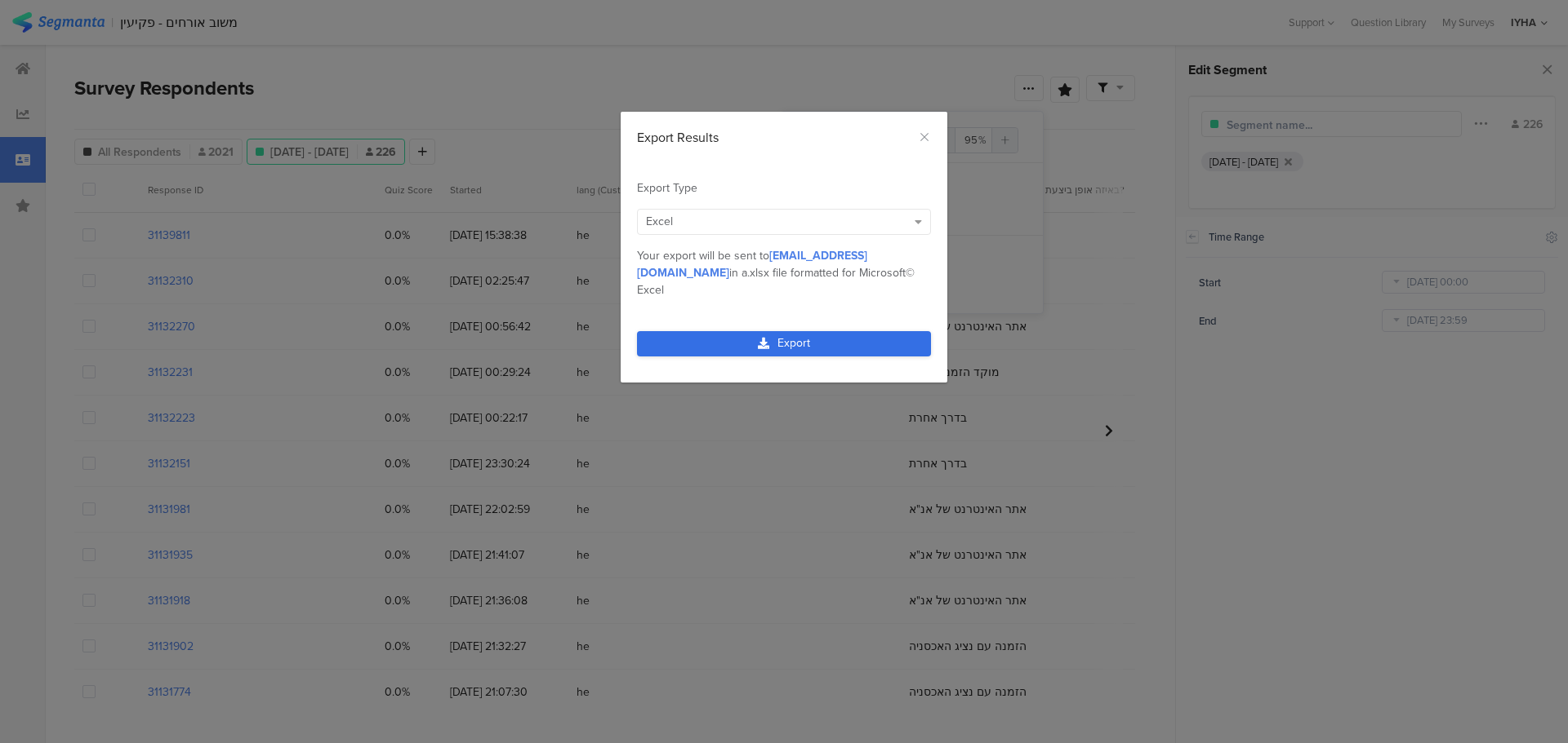
click at [798, 331] on link "Export" at bounding box center [784, 343] width 294 height 25
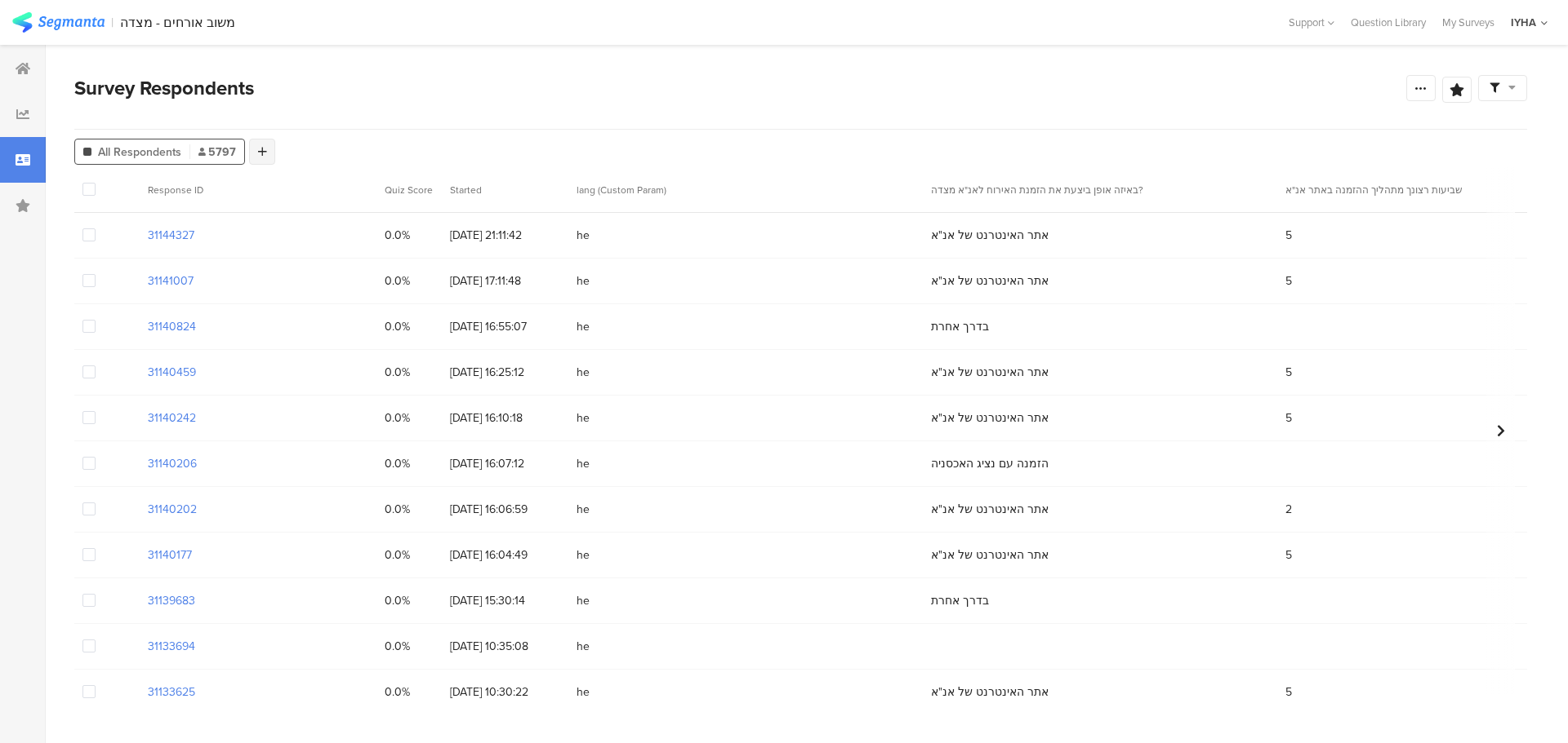
click at [259, 153] on icon at bounding box center [262, 151] width 9 height 11
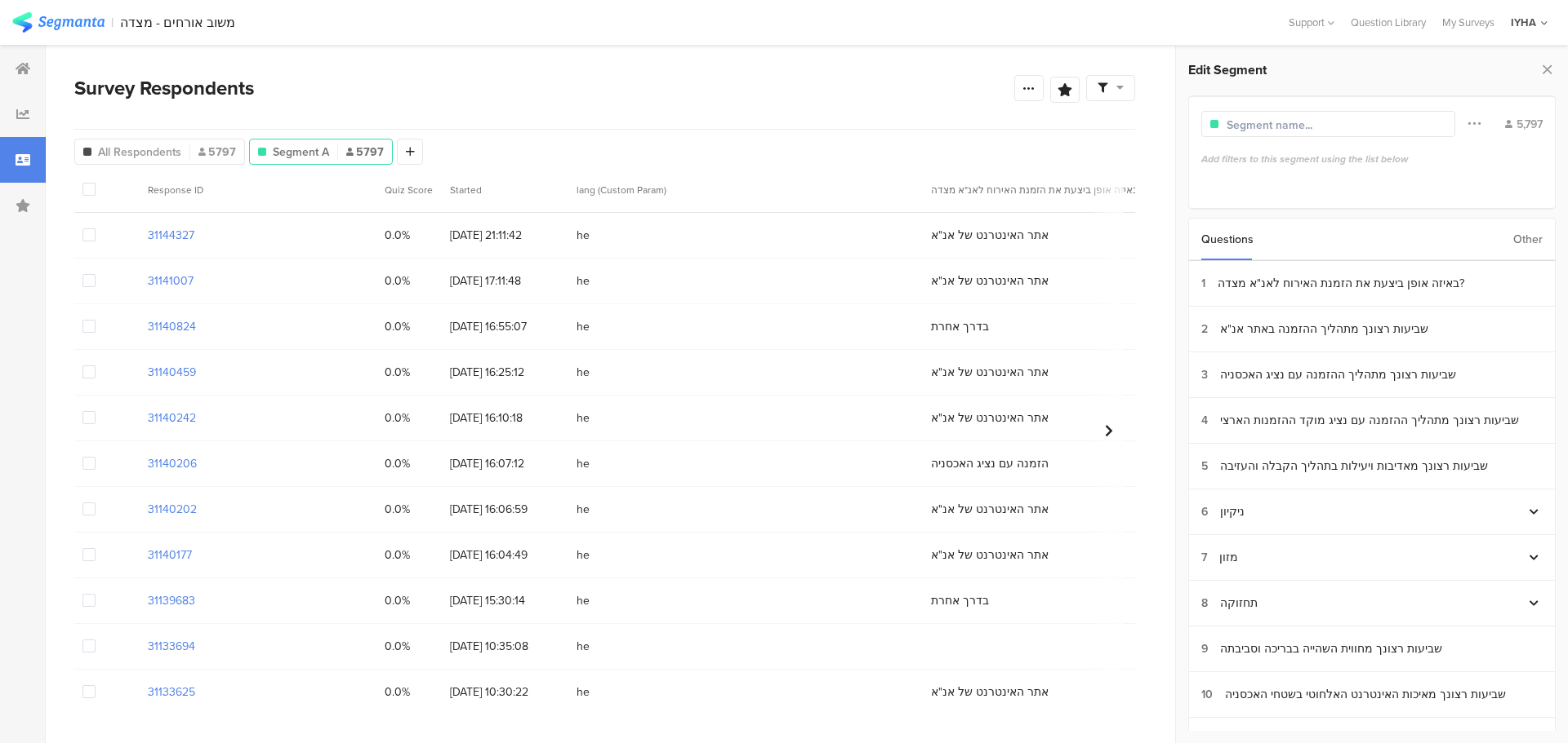
click at [1525, 239] on div "Other" at bounding box center [1528, 239] width 30 height 42
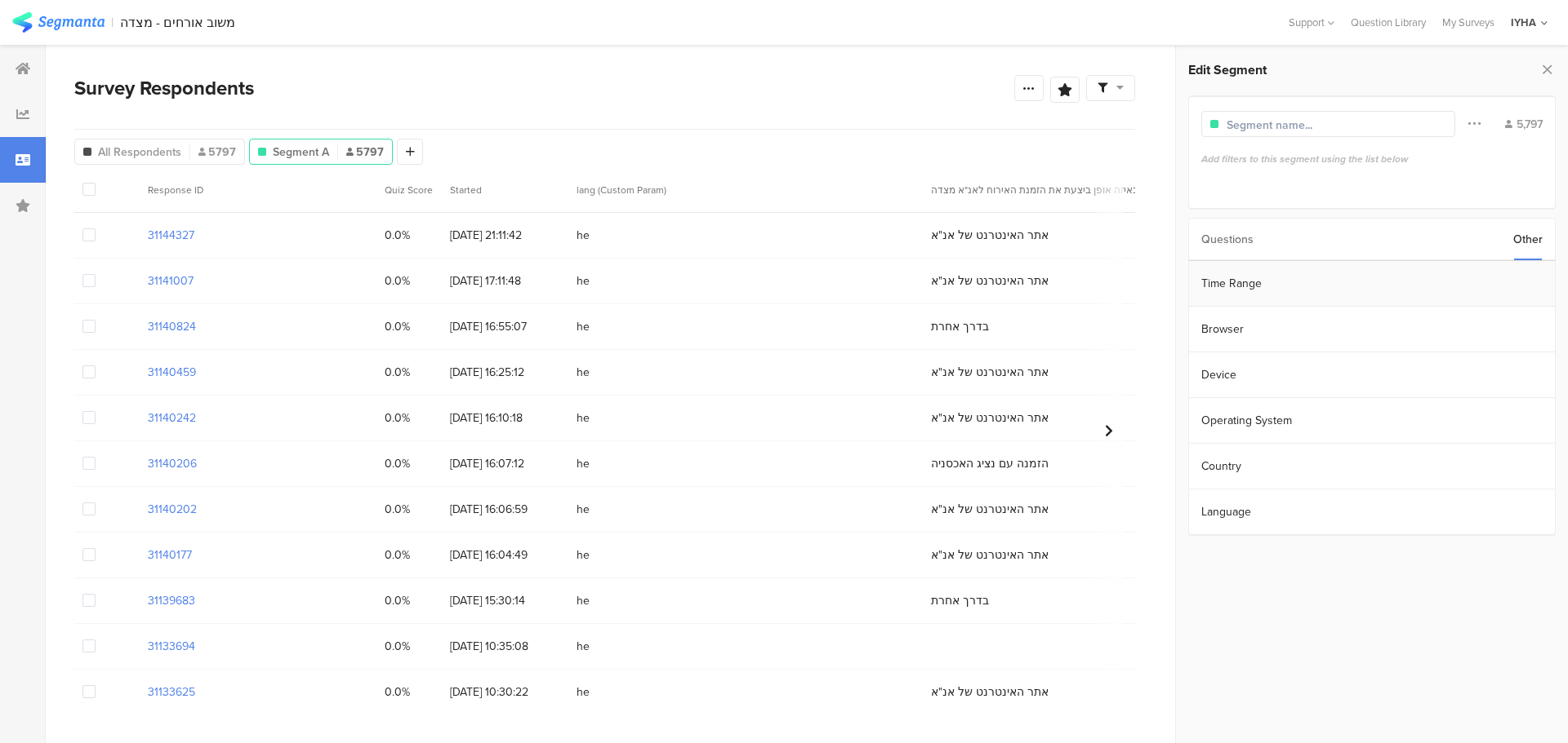
click at [1360, 275] on section "Time Range" at bounding box center [1371, 284] width 366 height 45
click at [1411, 281] on input "[DATE] 00:00" at bounding box center [1462, 282] width 163 height 23
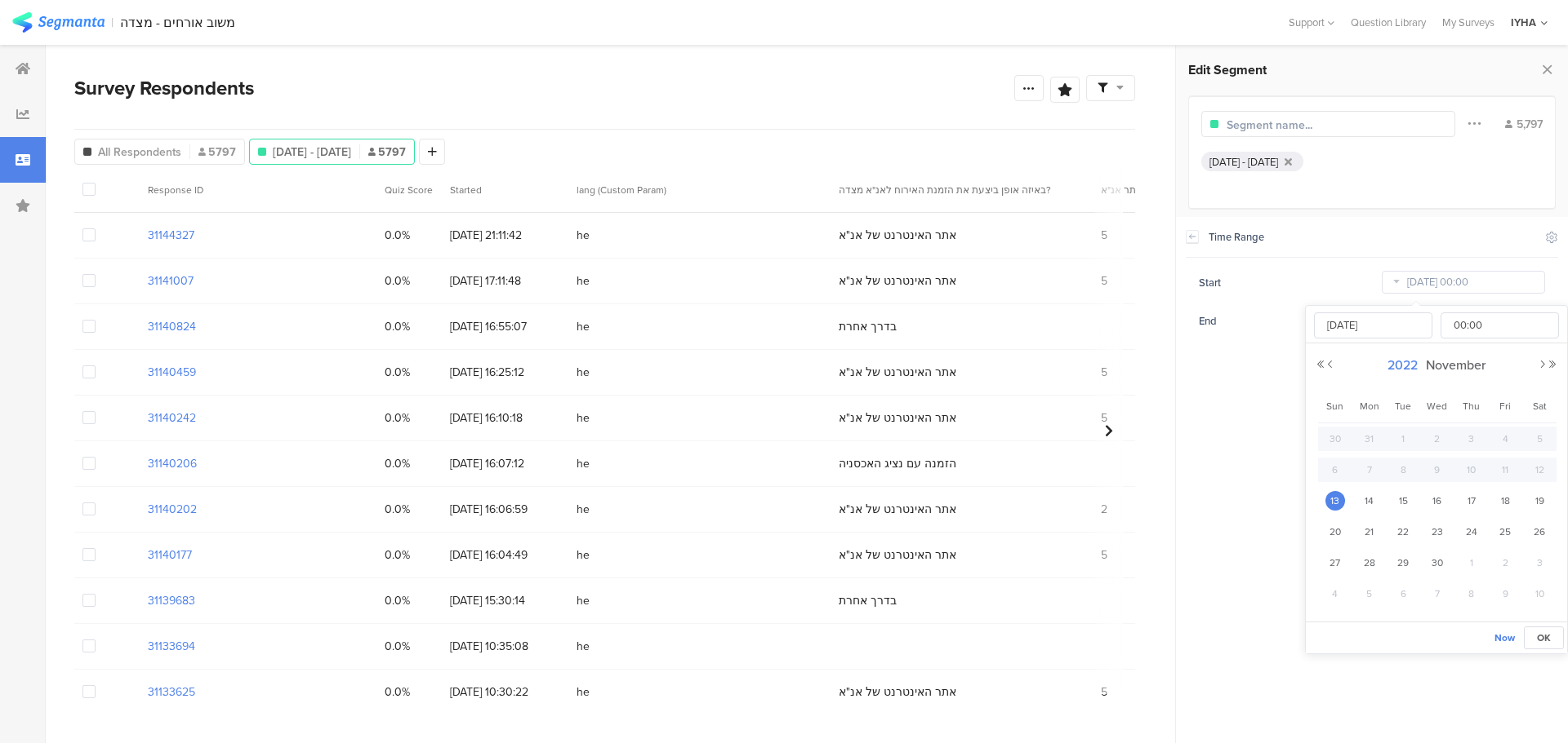
click at [1408, 368] on span "2022" at bounding box center [1402, 365] width 38 height 18
click at [1405, 477] on link "2025" at bounding box center [1406, 476] width 39 height 26
click at [1524, 477] on link "Aug" at bounding box center [1525, 476] width 39 height 26
click at [1501, 437] on span "1" at bounding box center [1504, 439] width 19 height 19
type input "[DATE] 00:00"
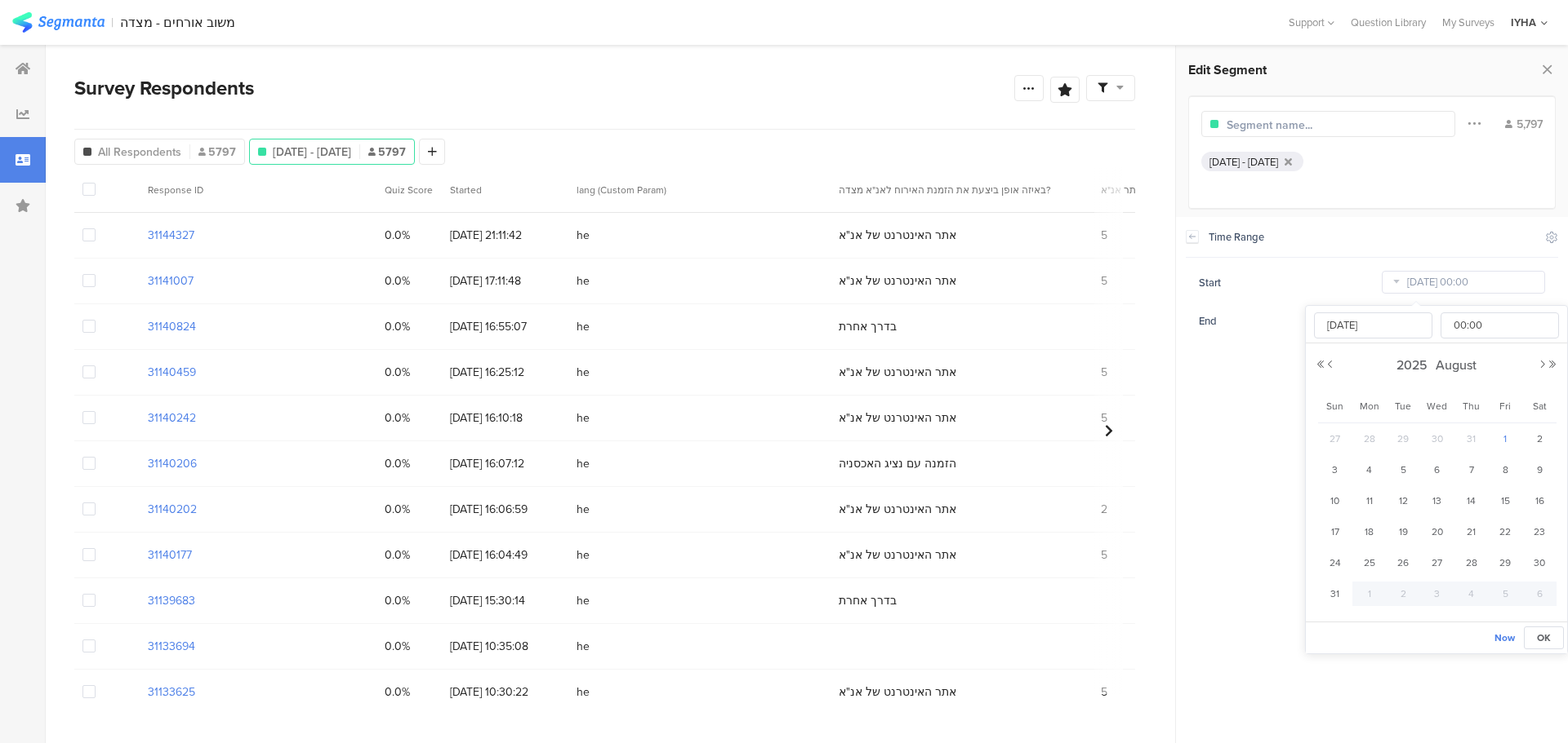
type input "[DATE]"
click at [1262, 409] on section "Time Range Include Respondents Start [DATE] 00:00 End [DATE] 23:59" at bounding box center [1371, 480] width 392 height 526
click at [1025, 89] on icon at bounding box center [1028, 87] width 13 height 13
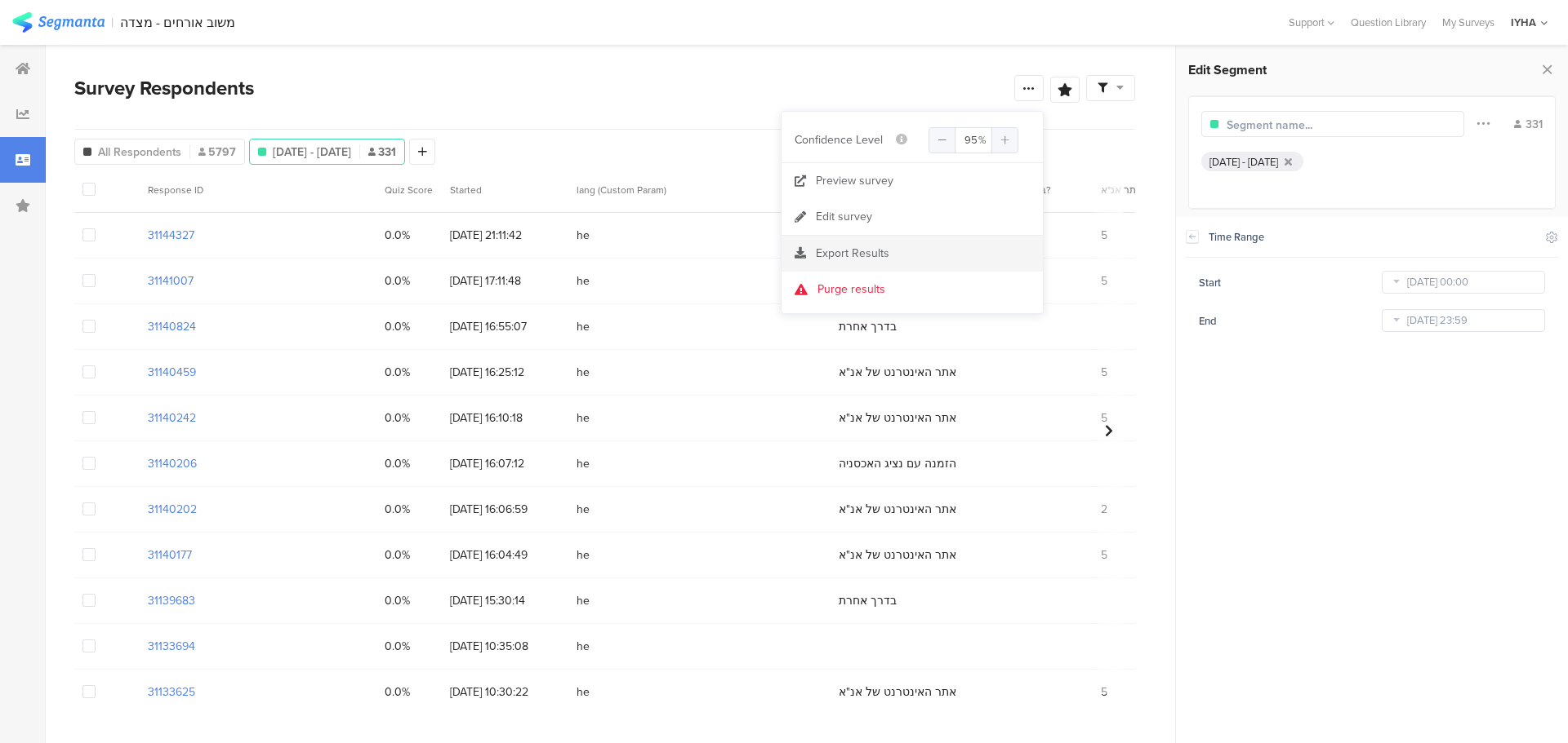
click at [851, 251] on span "Export Results" at bounding box center [853, 253] width 73 height 17
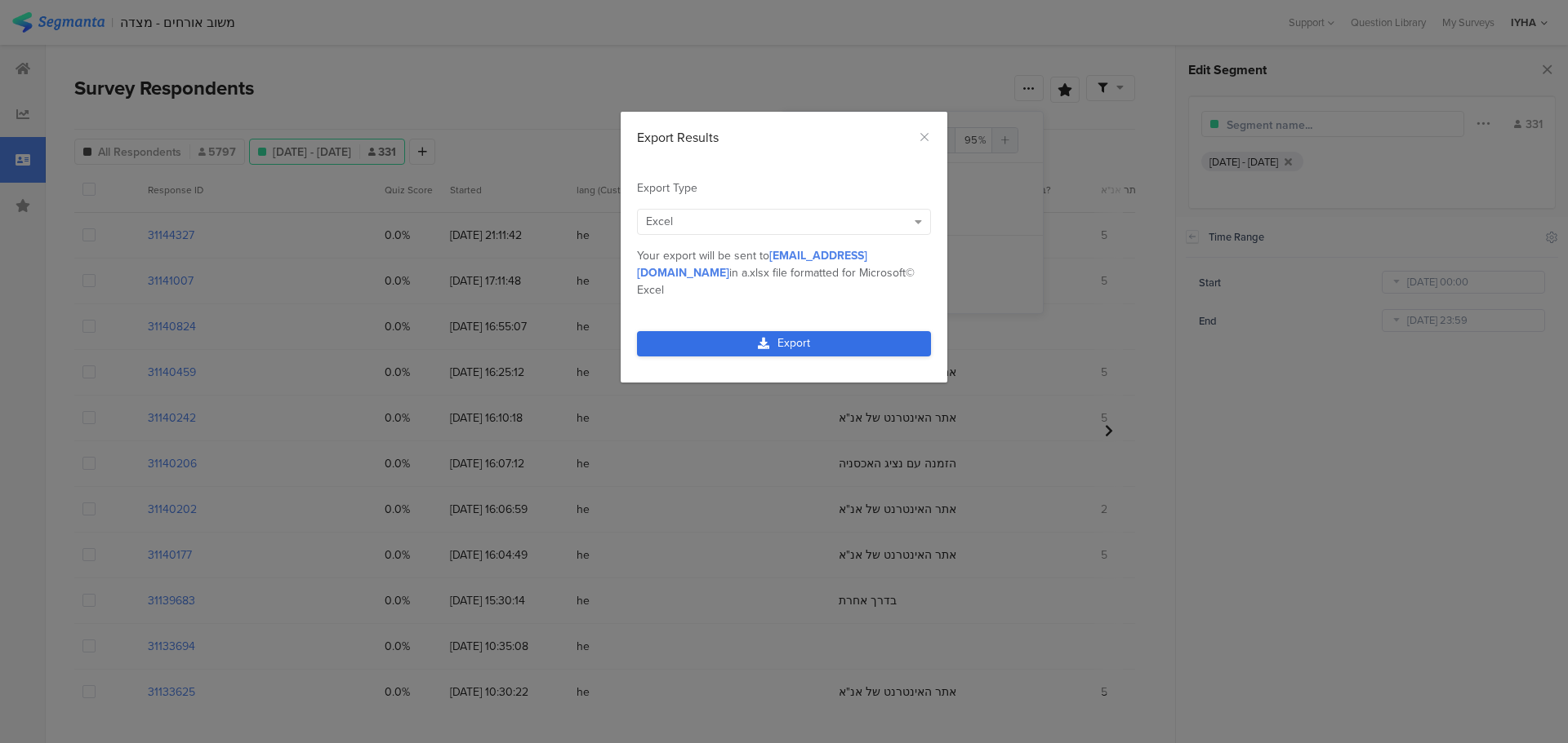
click at [805, 331] on link "Export" at bounding box center [784, 343] width 294 height 25
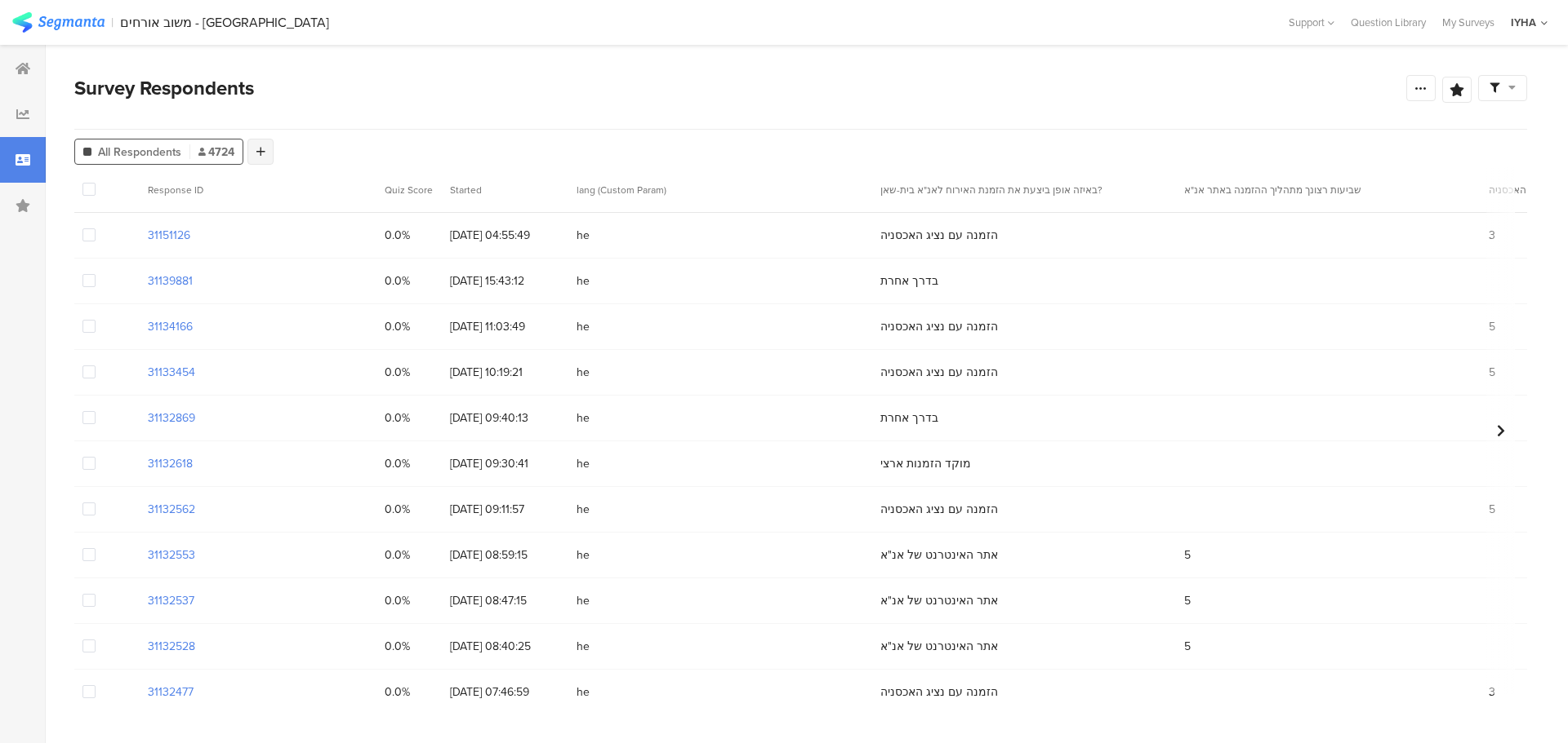
click at [261, 149] on icon at bounding box center [260, 151] width 9 height 11
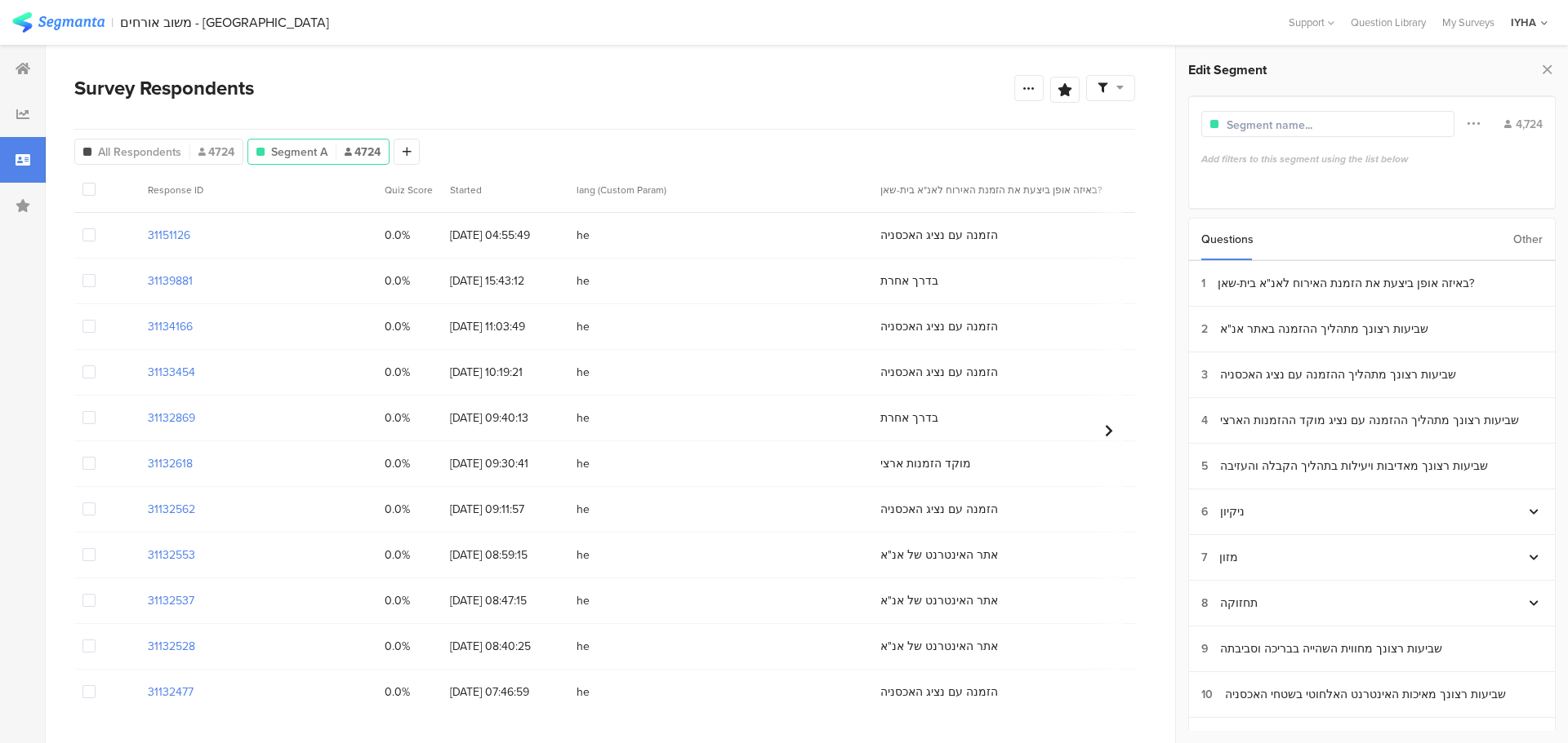
click at [1529, 244] on div "Other" at bounding box center [1528, 239] width 30 height 42
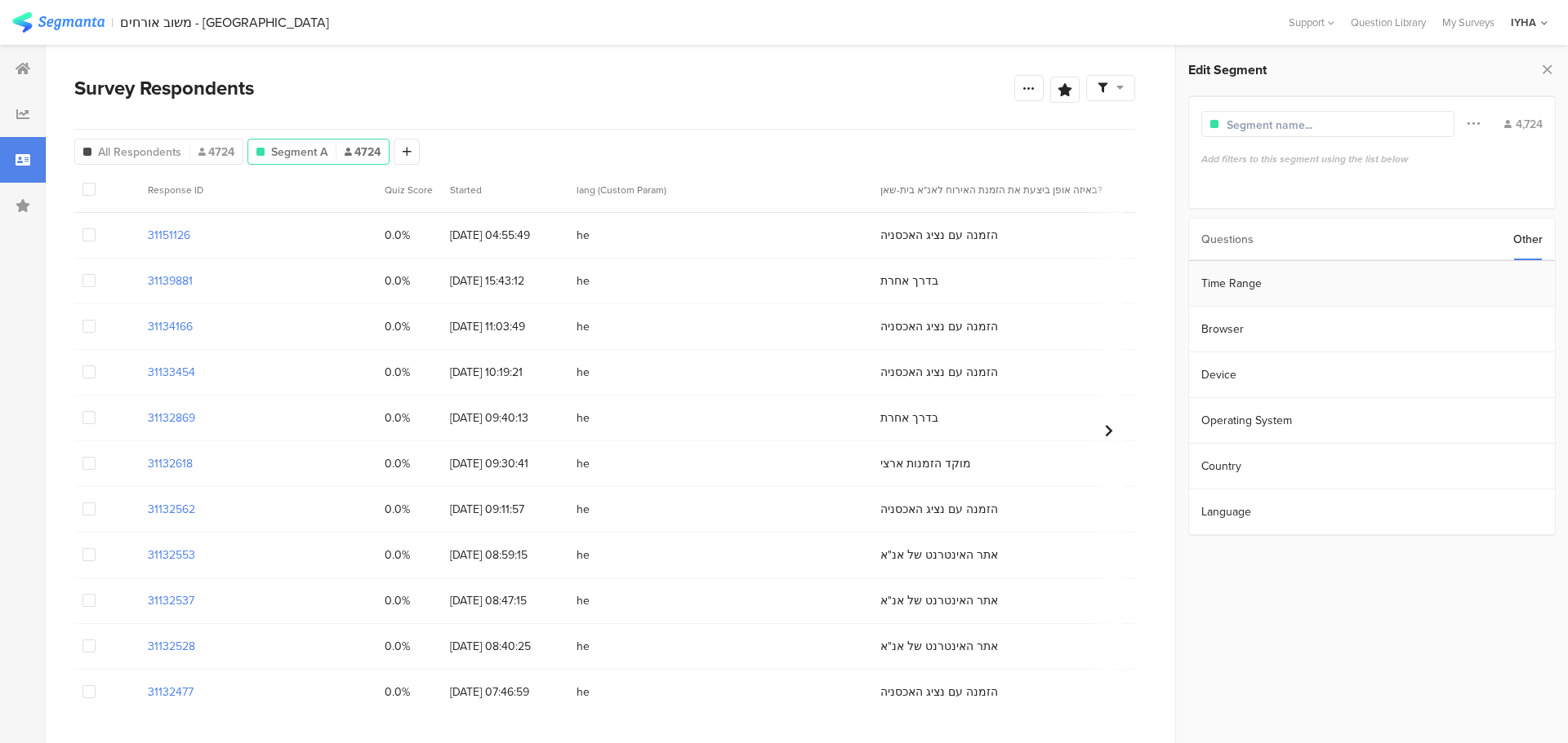
click at [1428, 282] on section "Time Range" at bounding box center [1371, 284] width 366 height 45
click at [1436, 279] on input "[DATE] 00:00" at bounding box center [1462, 282] width 163 height 23
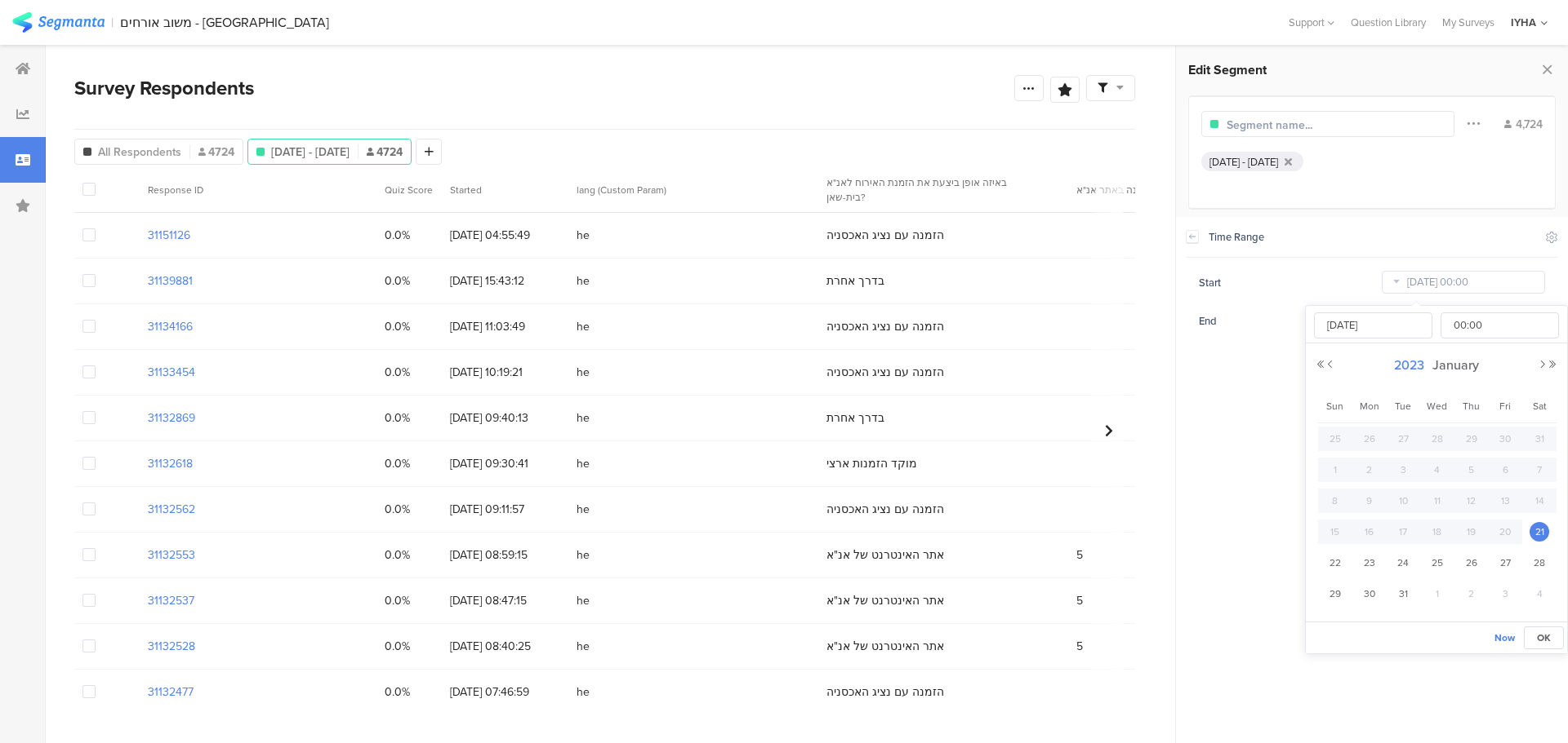
click at [1414, 370] on span "2023" at bounding box center [1409, 365] width 38 height 18
click at [1406, 479] on link "2025" at bounding box center [1406, 476] width 39 height 26
click at [1531, 479] on link "Aug" at bounding box center [1525, 476] width 39 height 26
click at [1507, 436] on span "1" at bounding box center [1504, 439] width 19 height 19
type input "[DATE] 00:00"
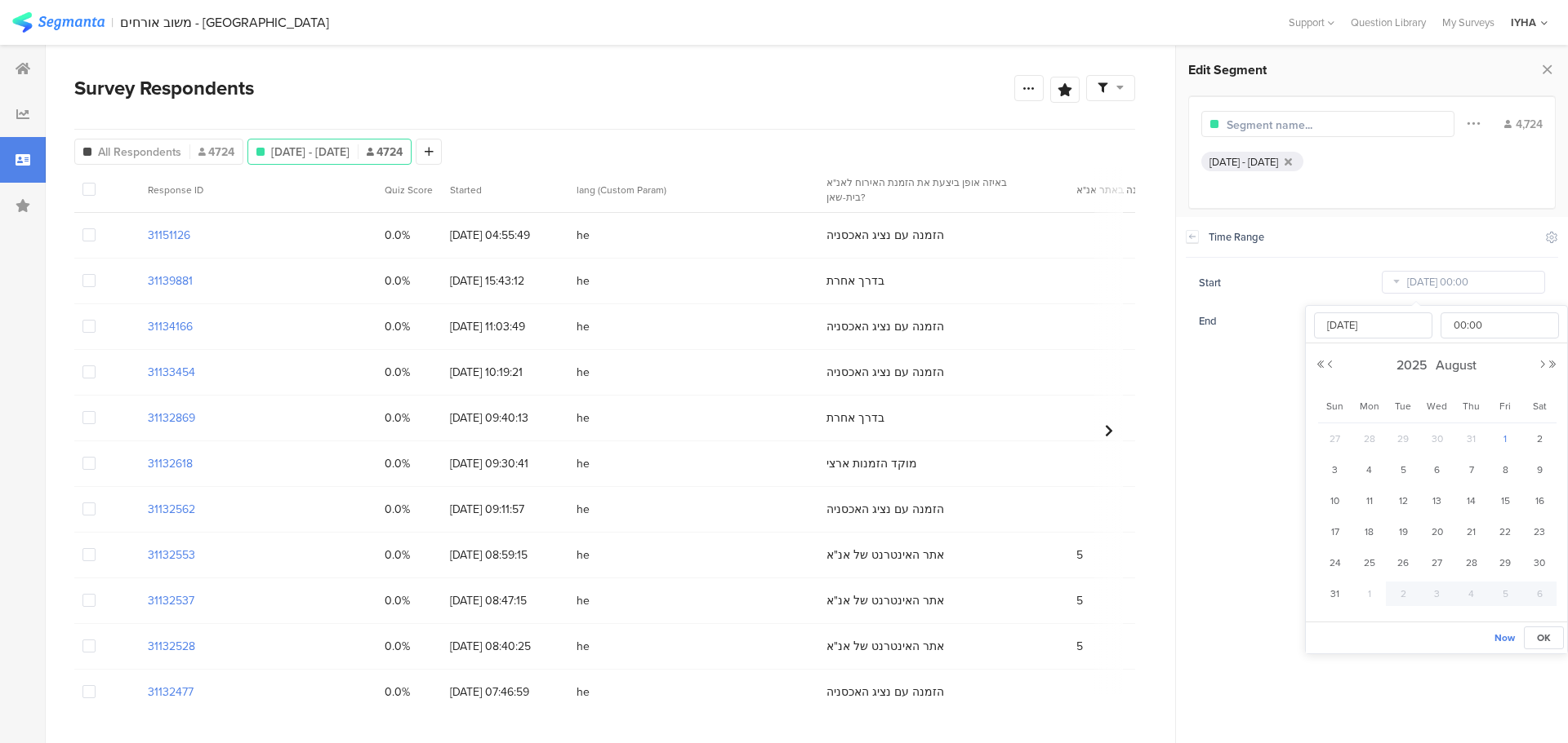
type input "[DATE]"
click at [1243, 408] on section "Time Range Include Respondents Start Aug 01 2025 00:00 End Sep 01 2025 23:59" at bounding box center [1371, 480] width 392 height 526
click at [1436, 323] on input "Sep 01 2025 23:59" at bounding box center [1462, 320] width 163 height 23
click at [1339, 476] on span "31" at bounding box center [1335, 478] width 19 height 19
type input "[DATE] 23:59"
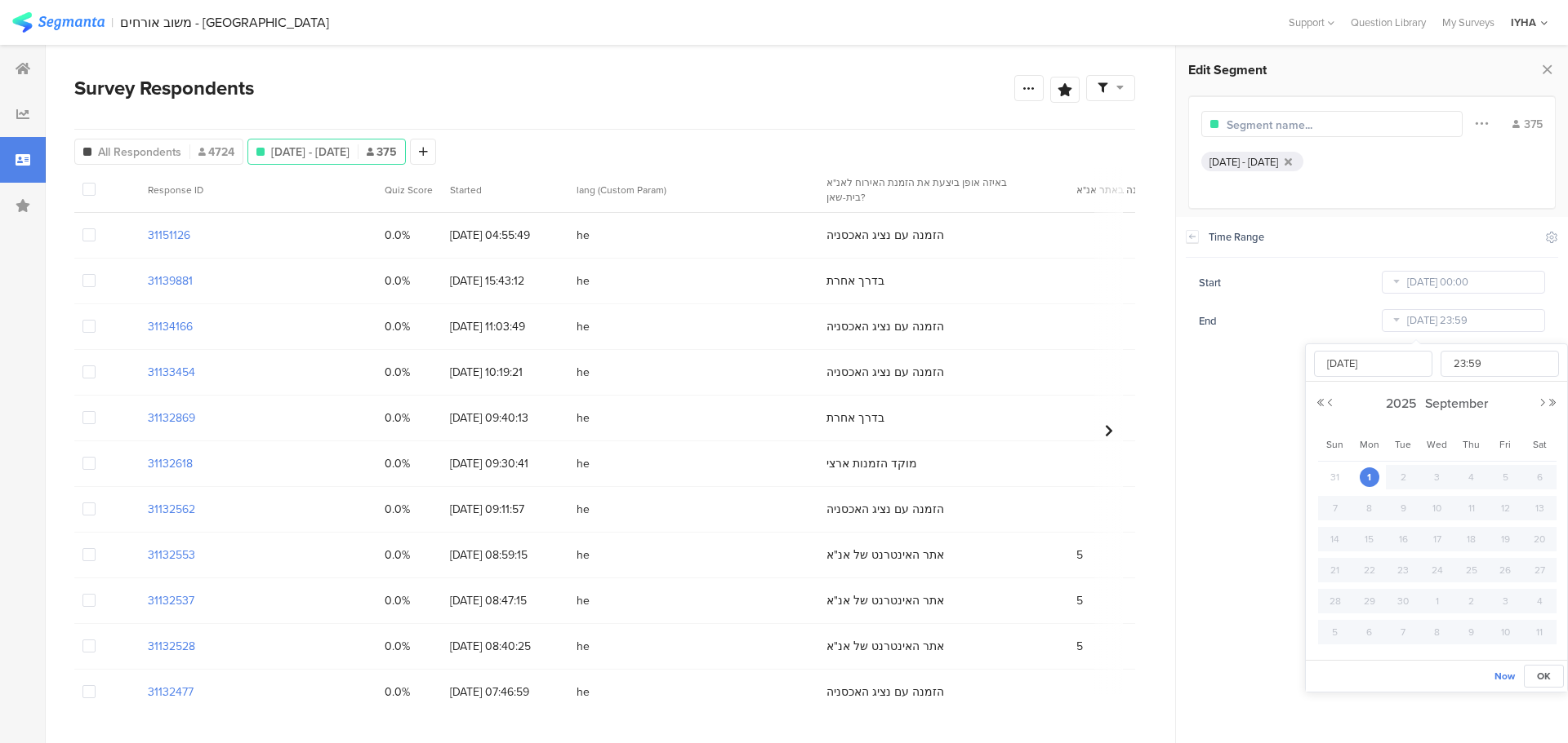
type input "Aug 31 2025"
click at [1242, 399] on section "Time Range Include Respondents Start [DATE] 00:00 End [DATE] 23:59" at bounding box center [1371, 480] width 392 height 526
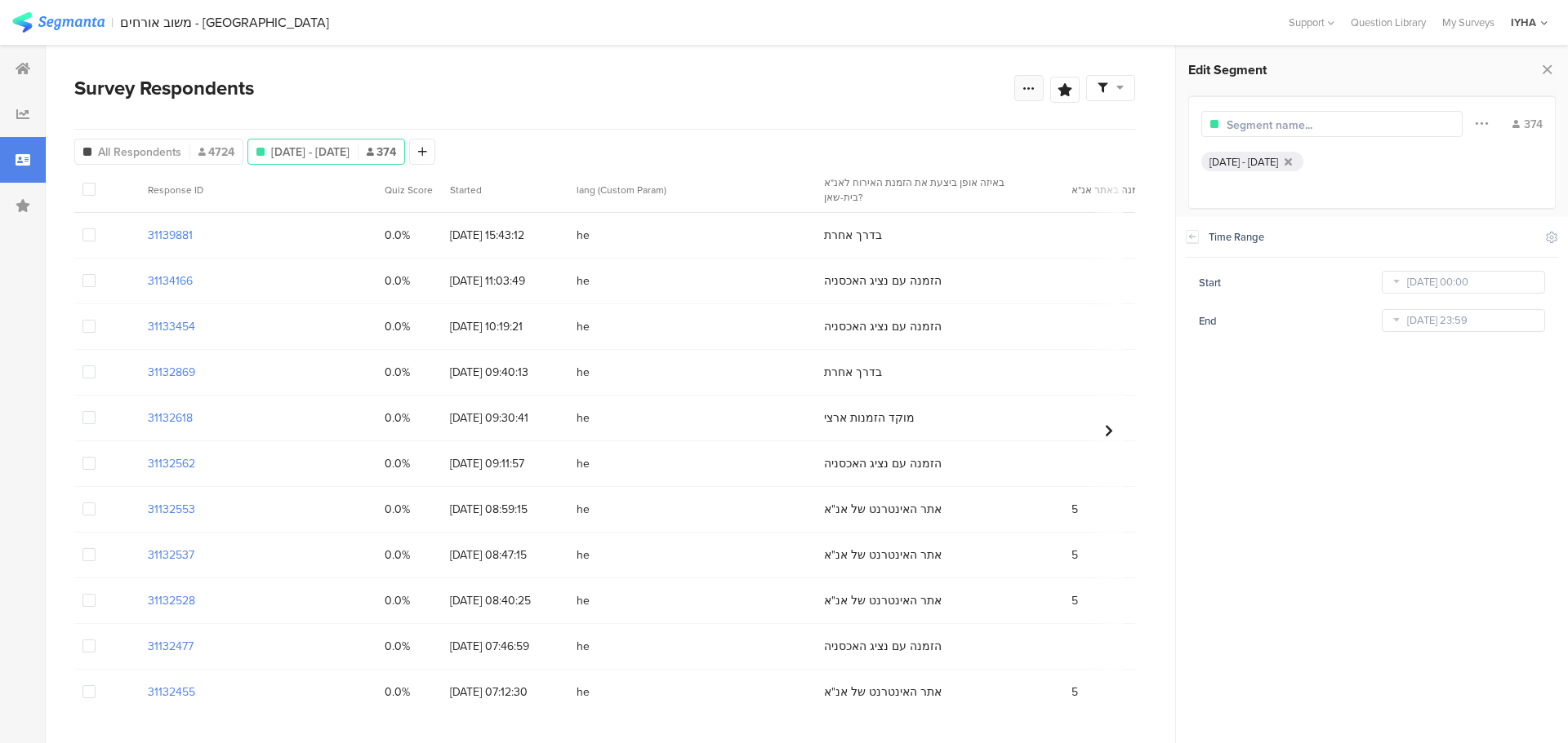
click at [1031, 90] on icon at bounding box center [1028, 87] width 13 height 13
click at [909, 255] on div "Export Results" at bounding box center [911, 253] width 261 height 17
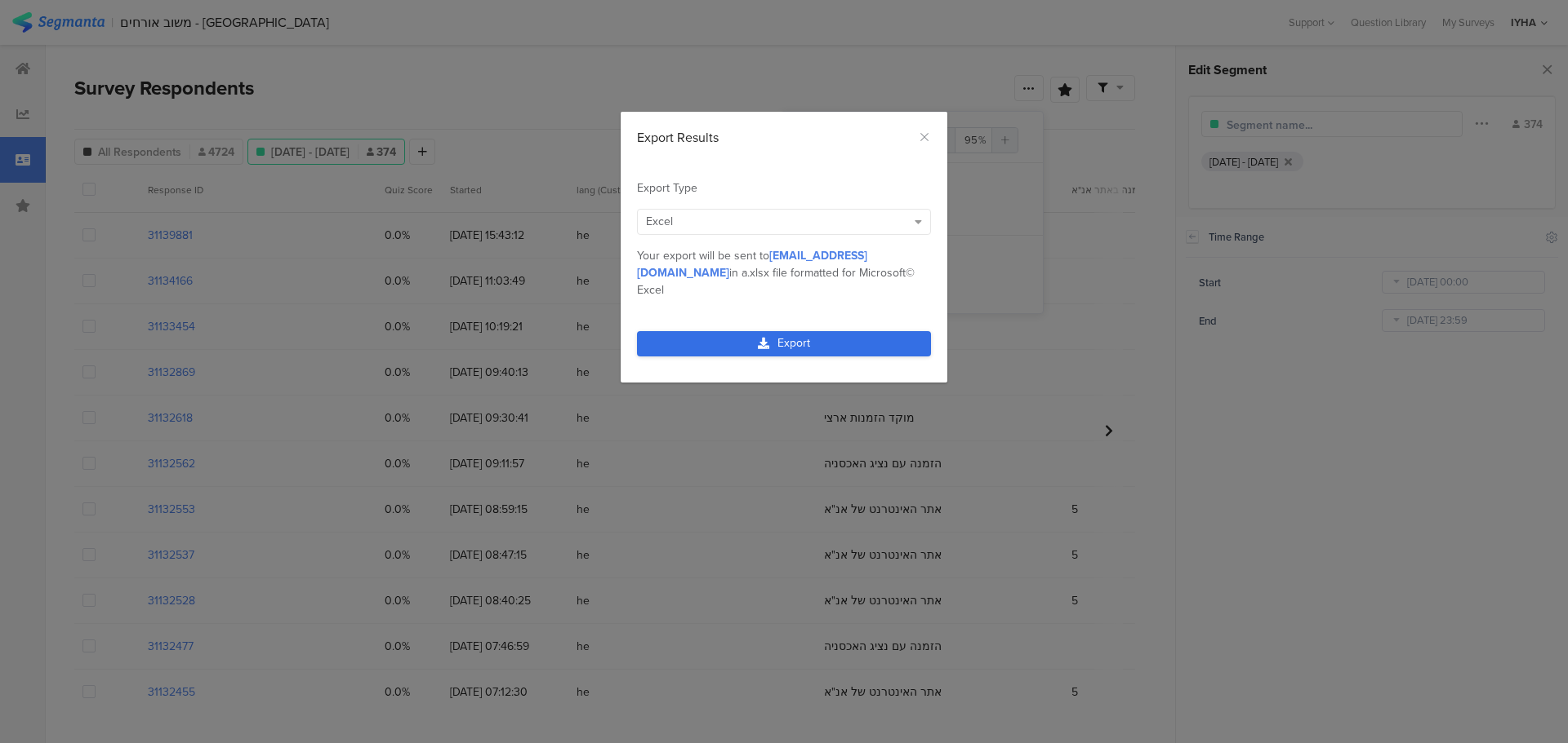
click at [817, 331] on link "Export" at bounding box center [784, 343] width 294 height 25
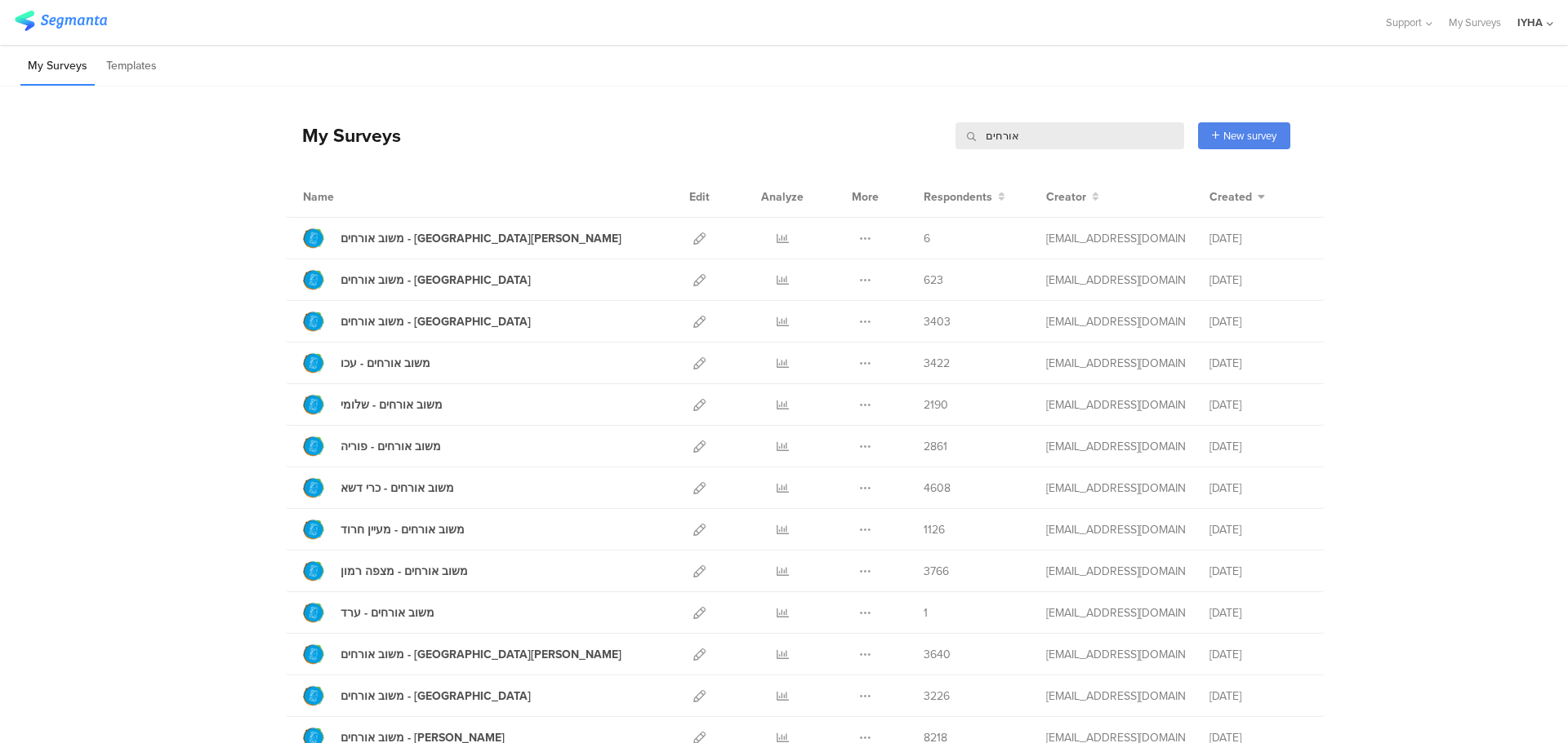
scroll to position [327, 0]
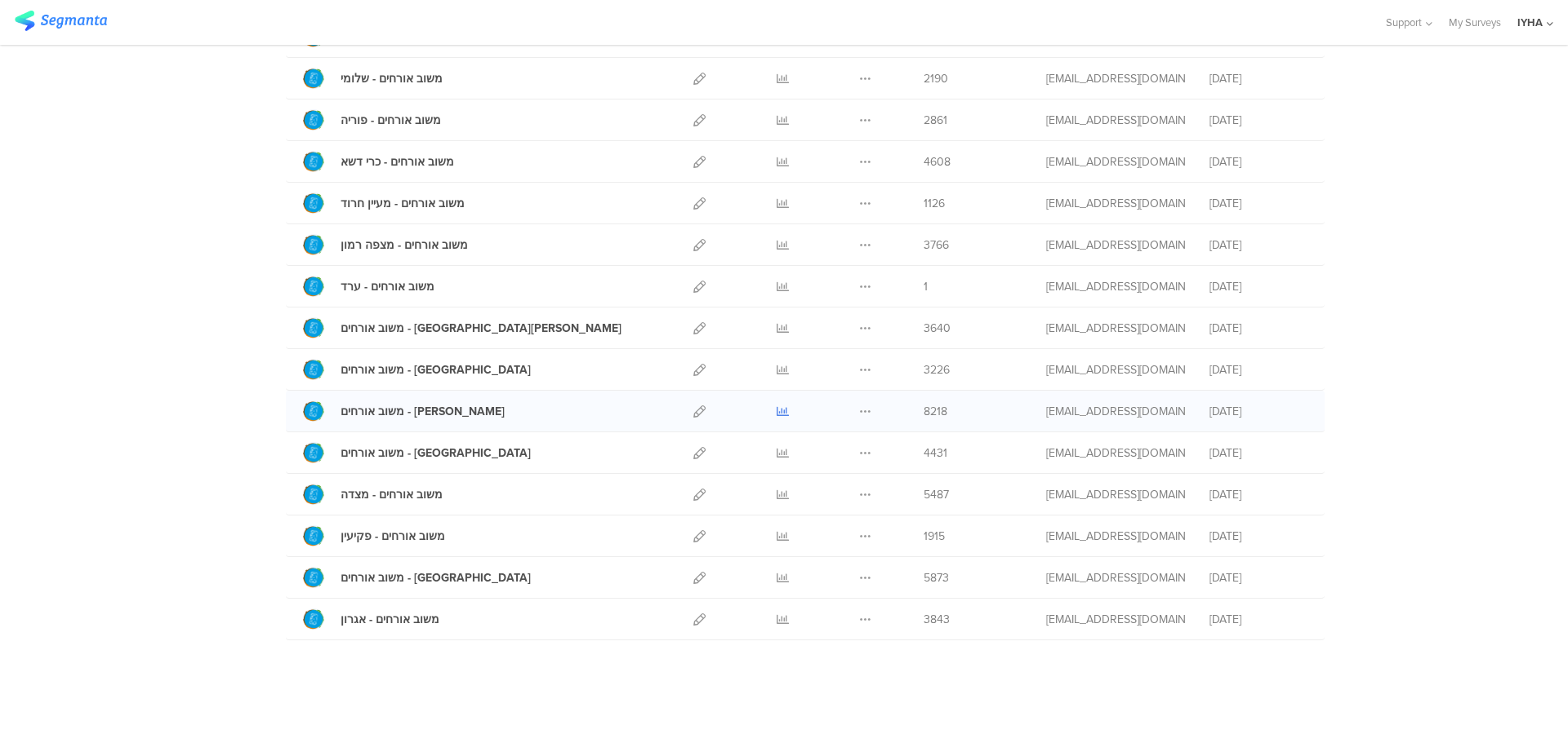
click at [777, 414] on icon at bounding box center [783, 412] width 12 height 12
click at [777, 370] on icon at bounding box center [783, 370] width 12 height 12
click at [777, 331] on icon at bounding box center [783, 328] width 12 height 12
click at [777, 244] on icon at bounding box center [783, 245] width 12 height 12
click at [777, 205] on icon at bounding box center [783, 203] width 12 height 12
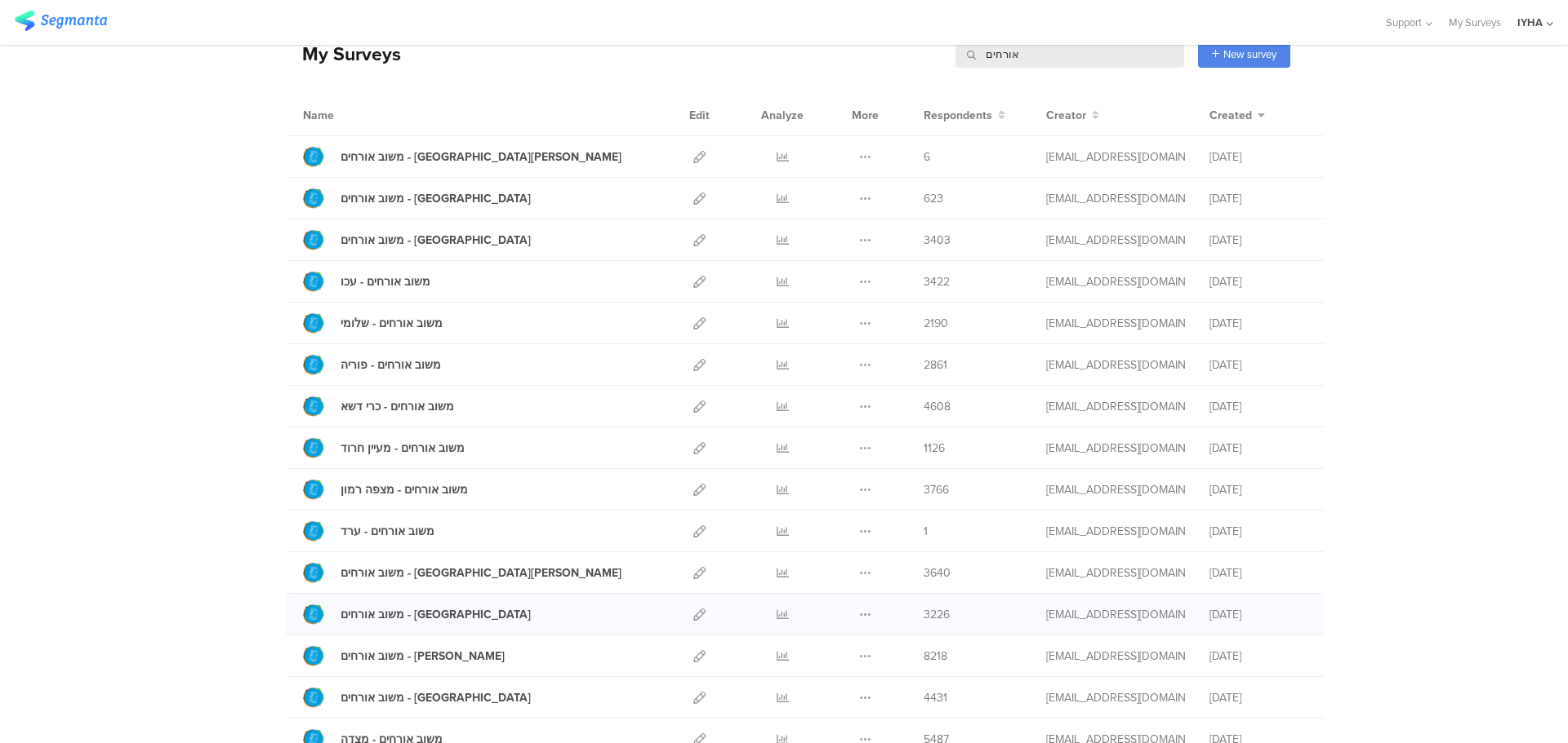
scroll to position [0, 0]
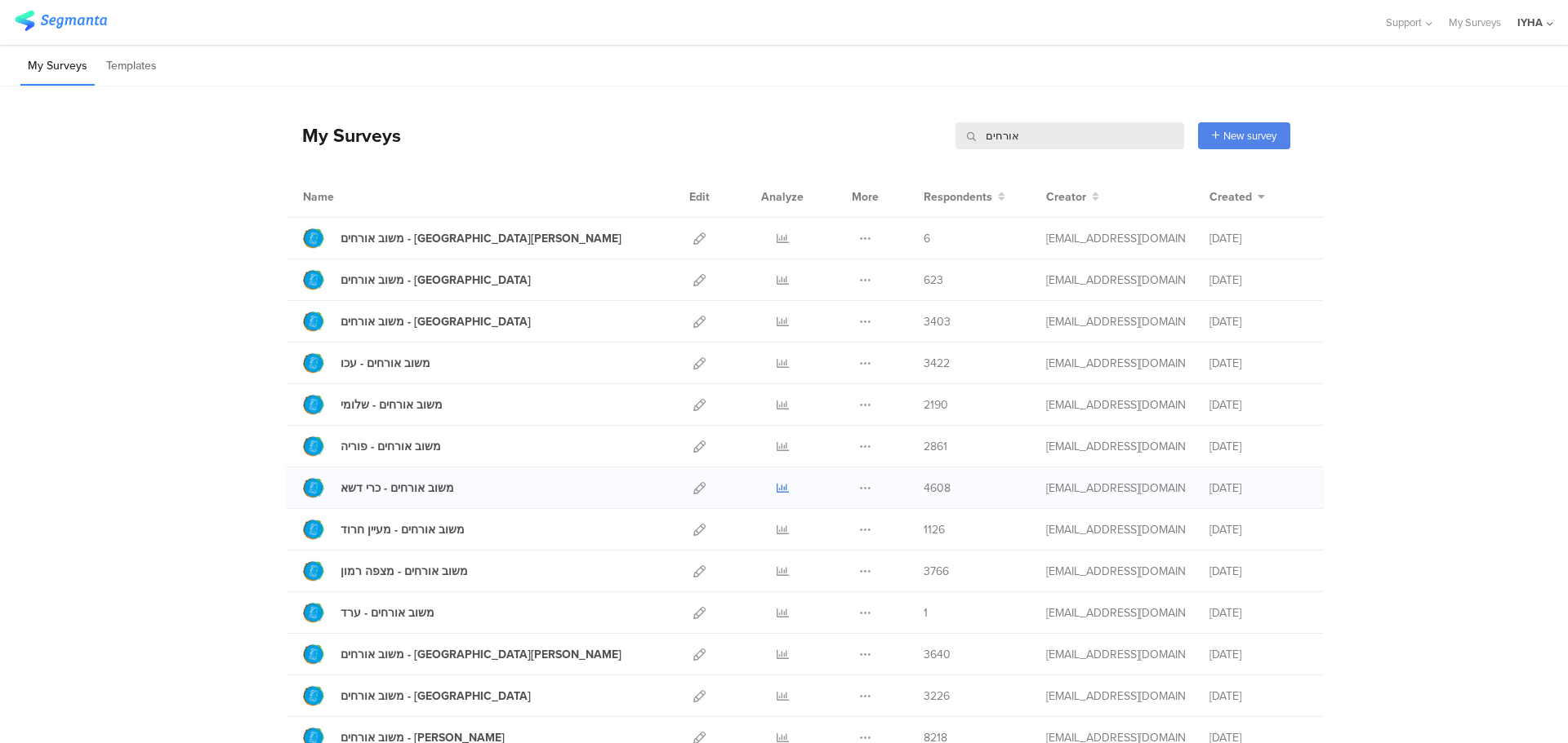
click at [778, 487] on icon at bounding box center [783, 488] width 12 height 12
click at [777, 446] on icon at bounding box center [783, 447] width 12 height 12
click at [779, 405] on icon at bounding box center [783, 405] width 12 height 12
click at [777, 364] on icon at bounding box center [783, 363] width 12 height 12
click at [777, 320] on icon at bounding box center [783, 322] width 12 height 12
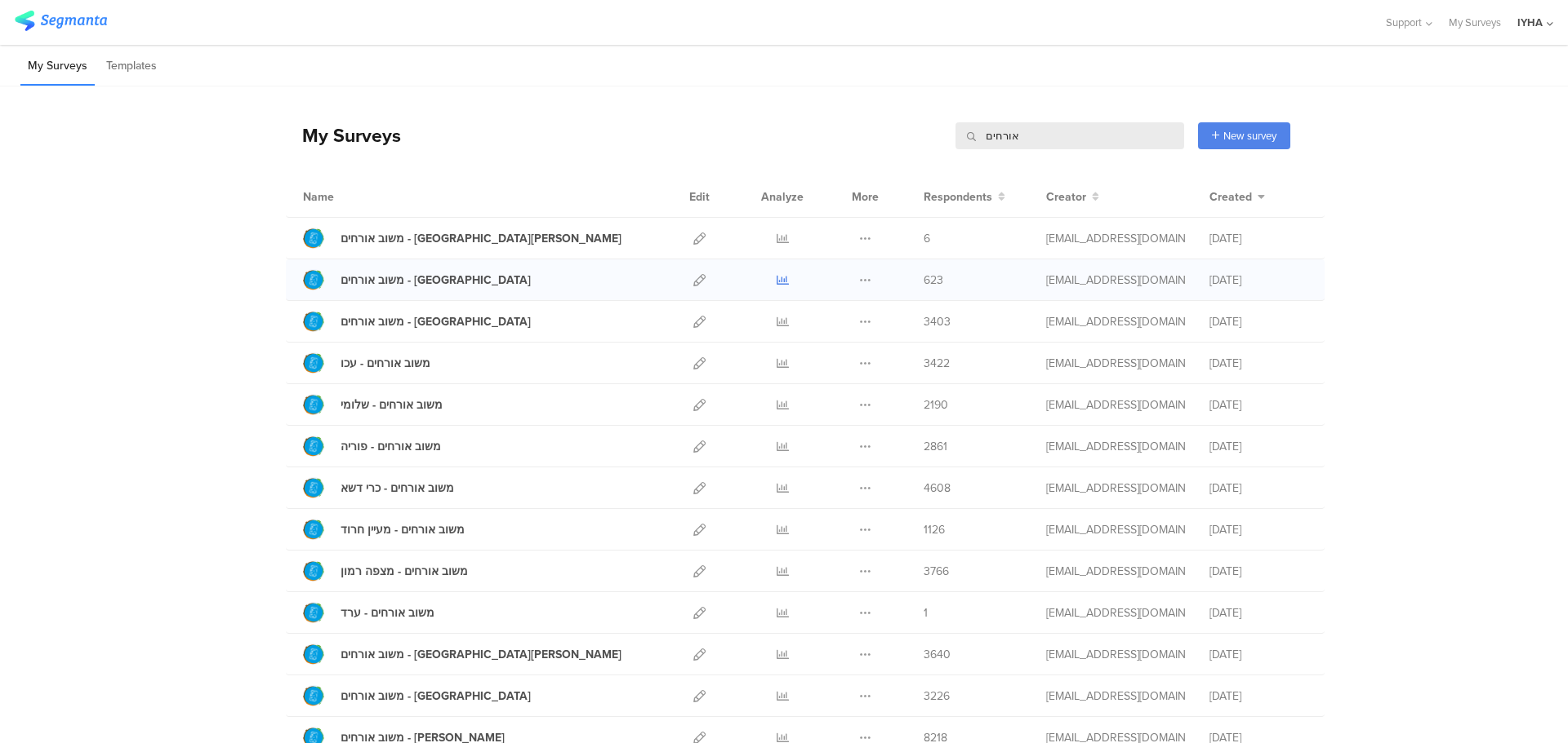
click at [777, 283] on icon at bounding box center [783, 280] width 12 height 12
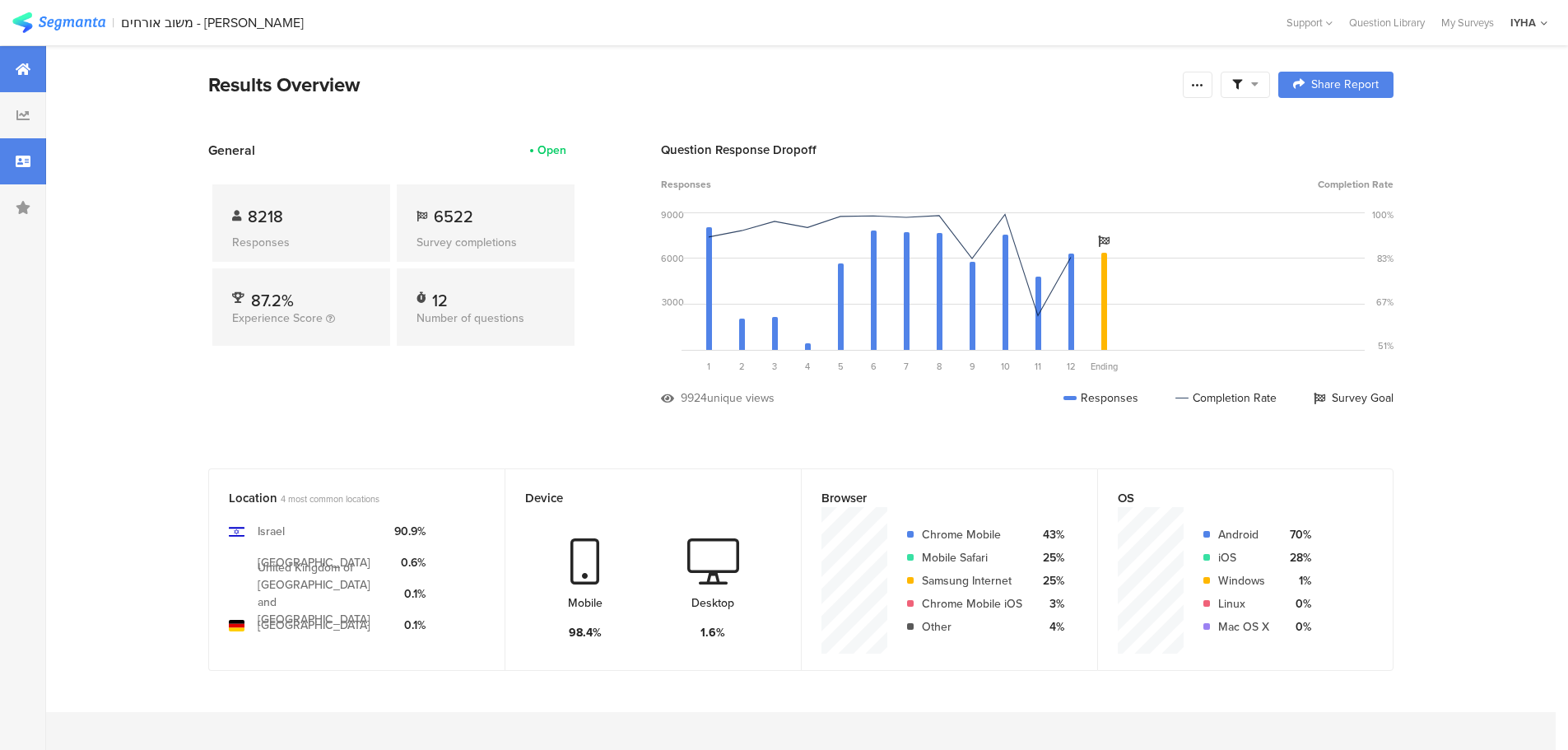
click at [33, 158] on div at bounding box center [23, 161] width 46 height 46
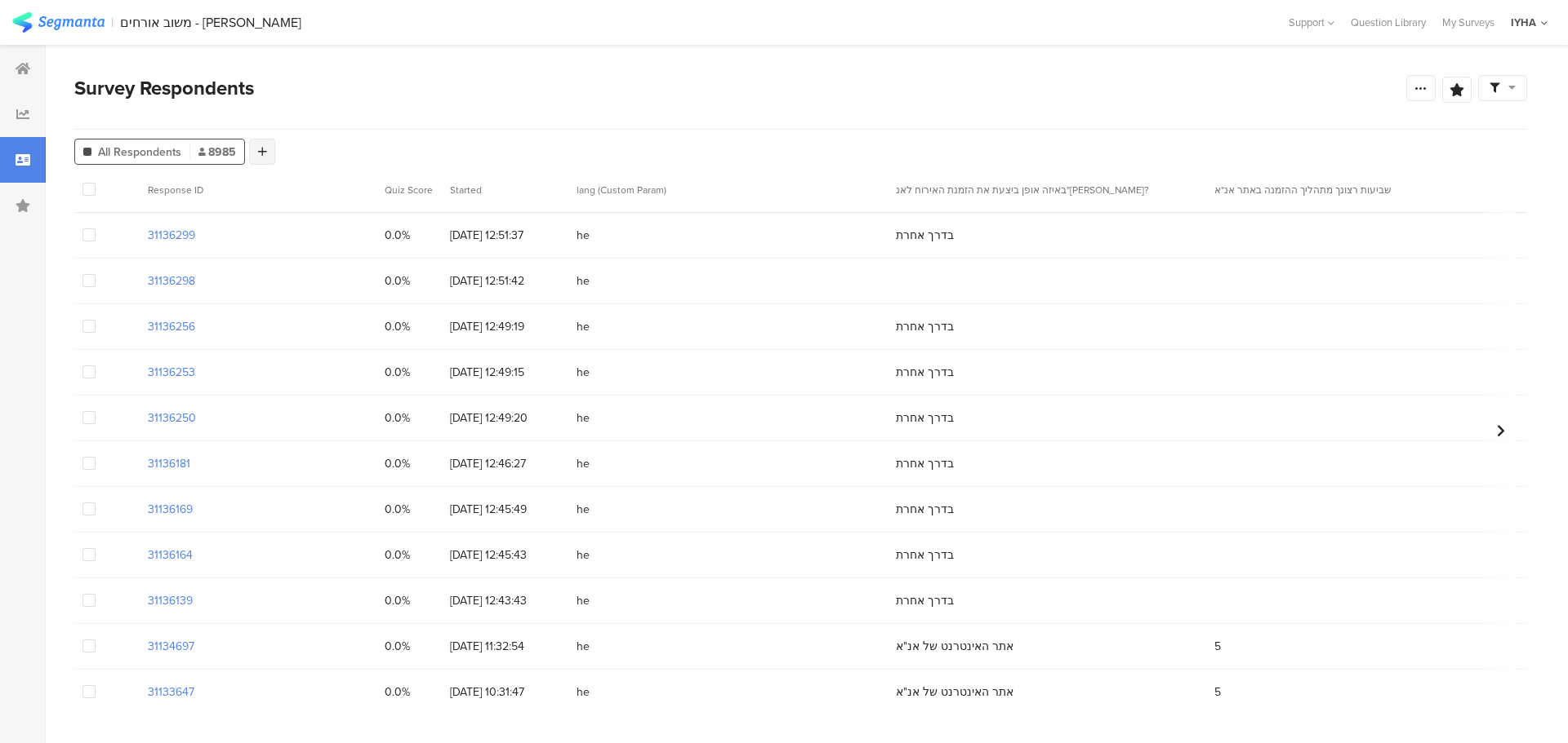
click at [256, 153] on div at bounding box center [262, 152] width 26 height 26
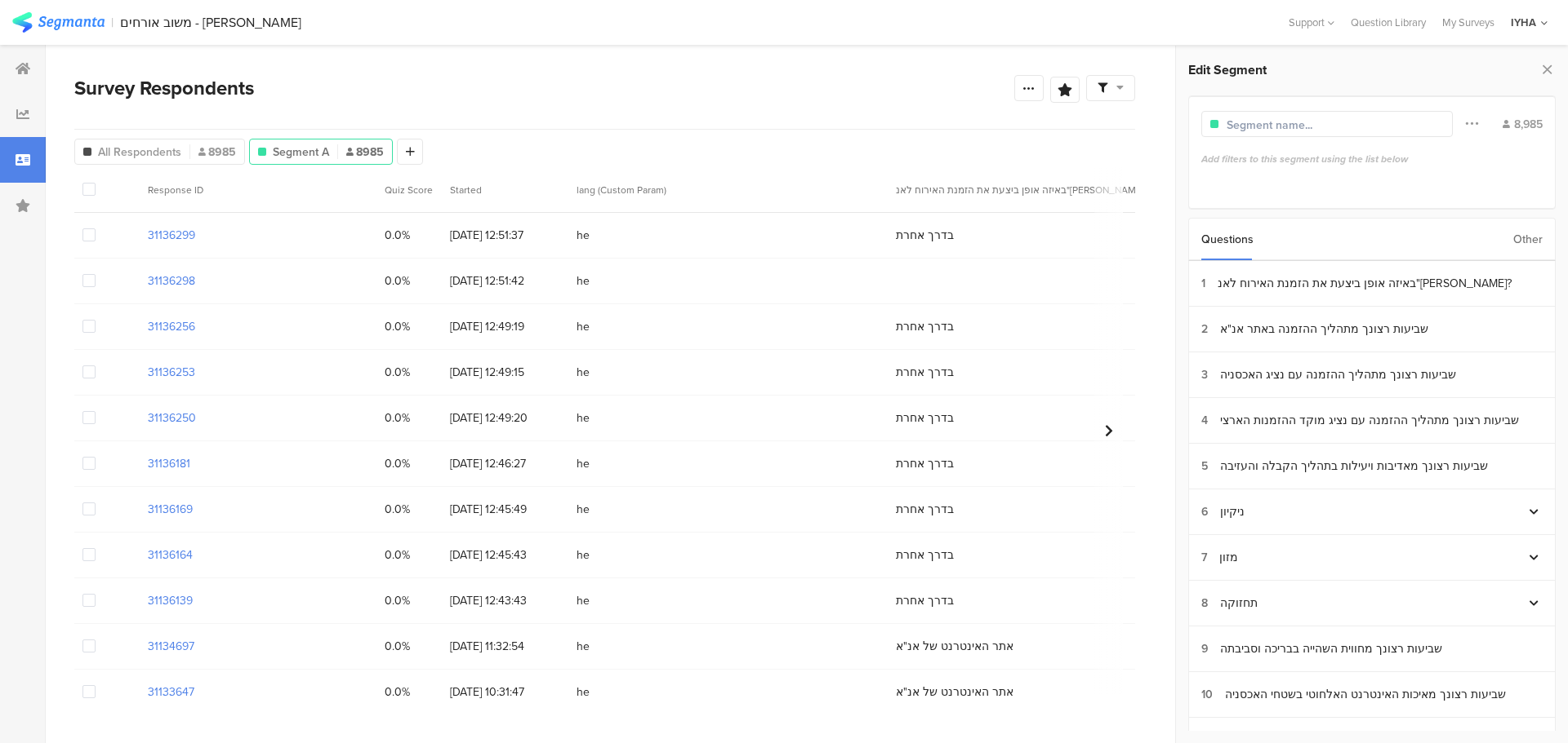
click at [1517, 242] on div "Other" at bounding box center [1528, 239] width 30 height 42
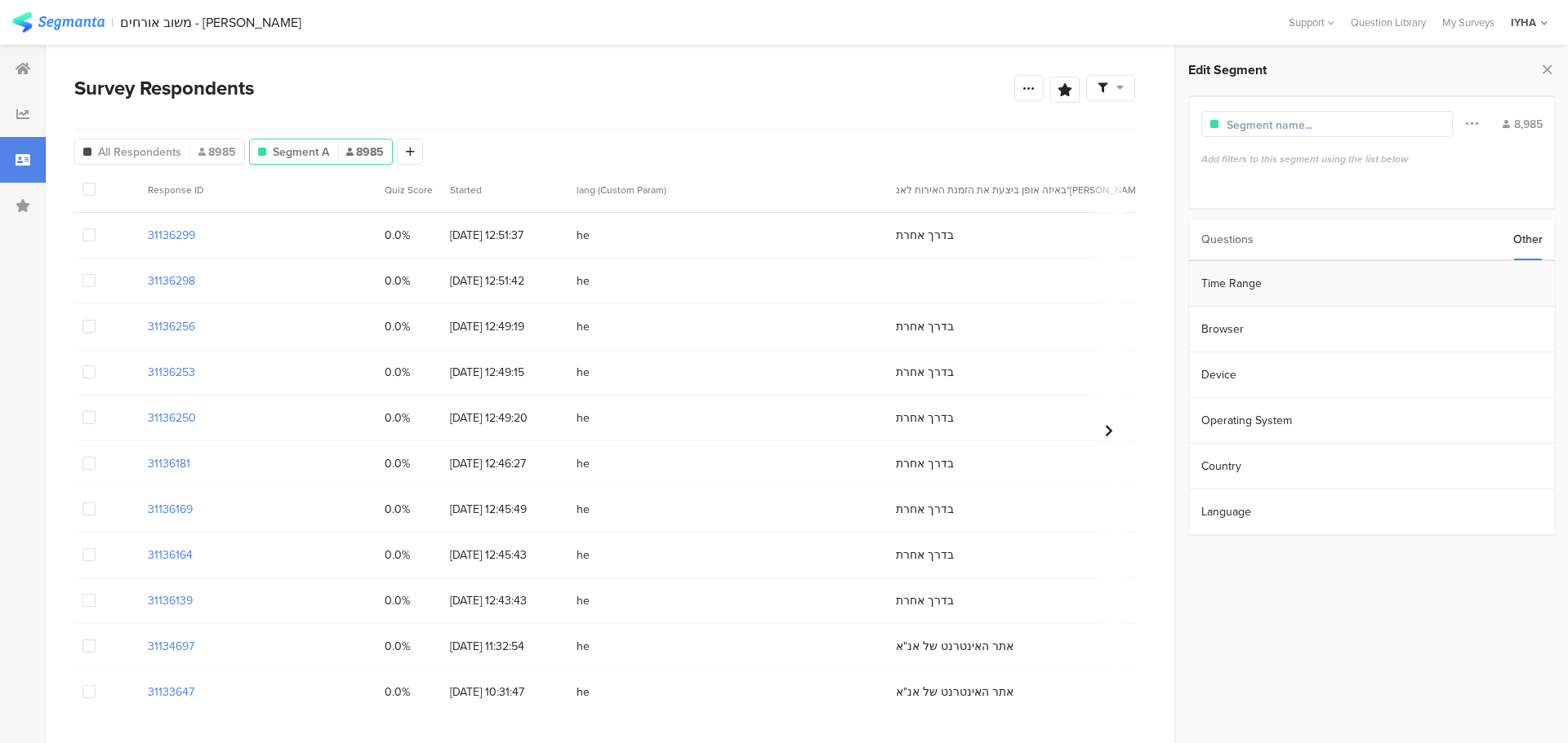
click at [1415, 287] on section "Time Range" at bounding box center [1371, 284] width 366 height 45
click at [1435, 286] on input "Dec 05 2022 00:00" at bounding box center [1462, 282] width 163 height 23
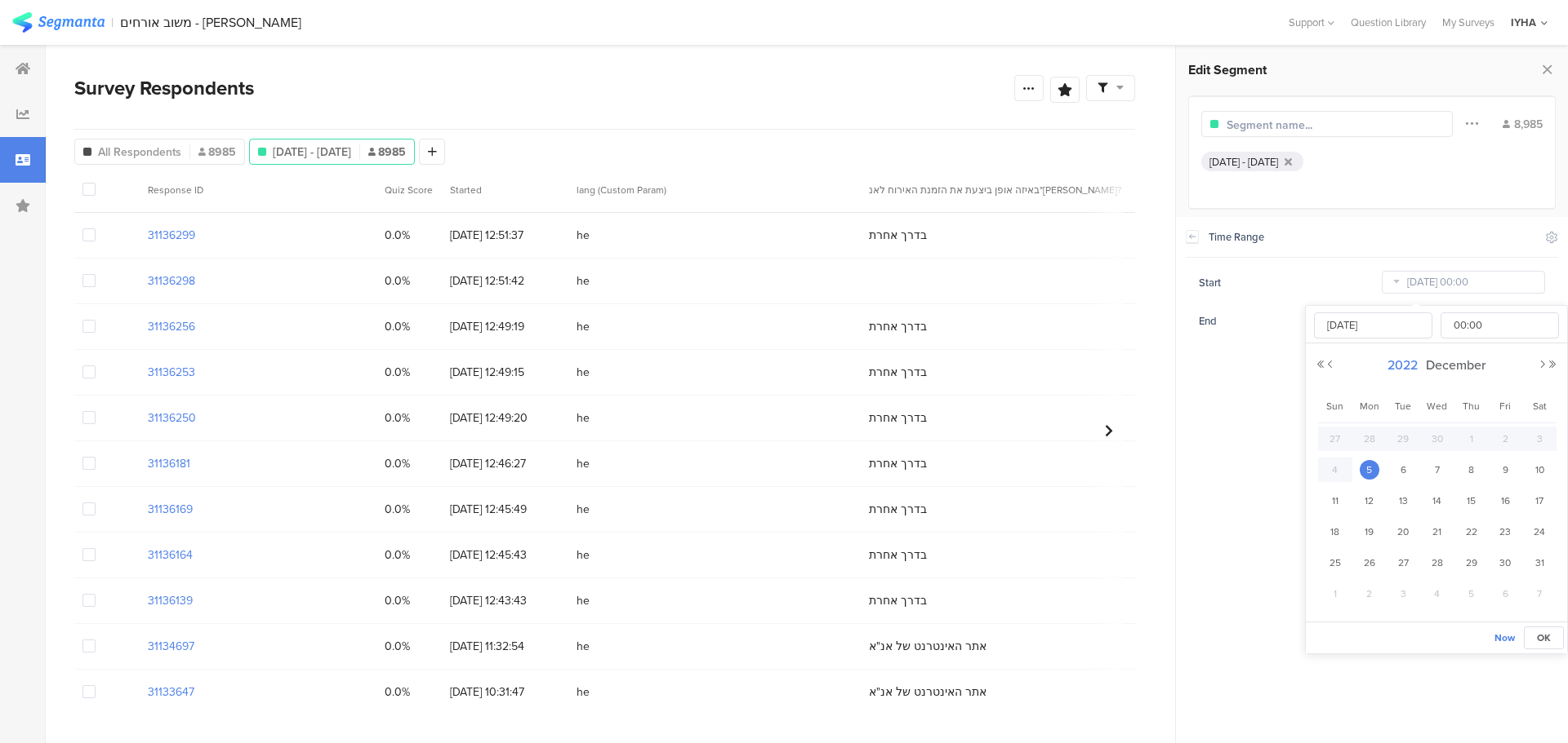
click at [1400, 369] on span "2022" at bounding box center [1402, 365] width 38 height 18
click at [1408, 473] on link "2025" at bounding box center [1406, 476] width 39 height 26
click at [1534, 476] on link "Aug" at bounding box center [1525, 476] width 39 height 26
click at [1505, 442] on span "1" at bounding box center [1504, 439] width 19 height 19
type input "[DATE] 00:00"
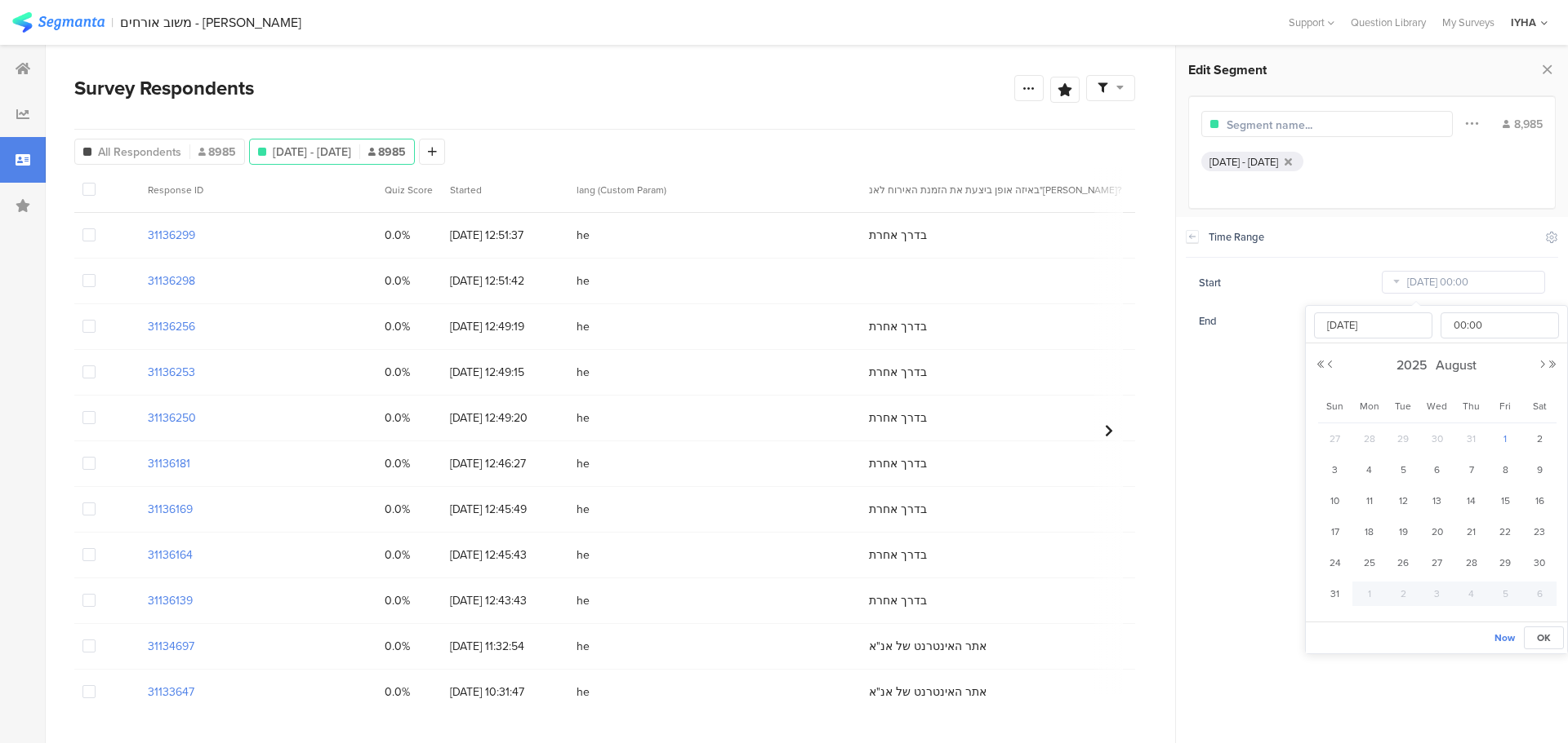
type input "[DATE]"
click at [1259, 424] on section "Time Range Include Respondents Start [DATE] 00:00 End [DATE] 23:59" at bounding box center [1371, 480] width 392 height 526
click at [1033, 81] on icon at bounding box center [1028, 87] width 13 height 13
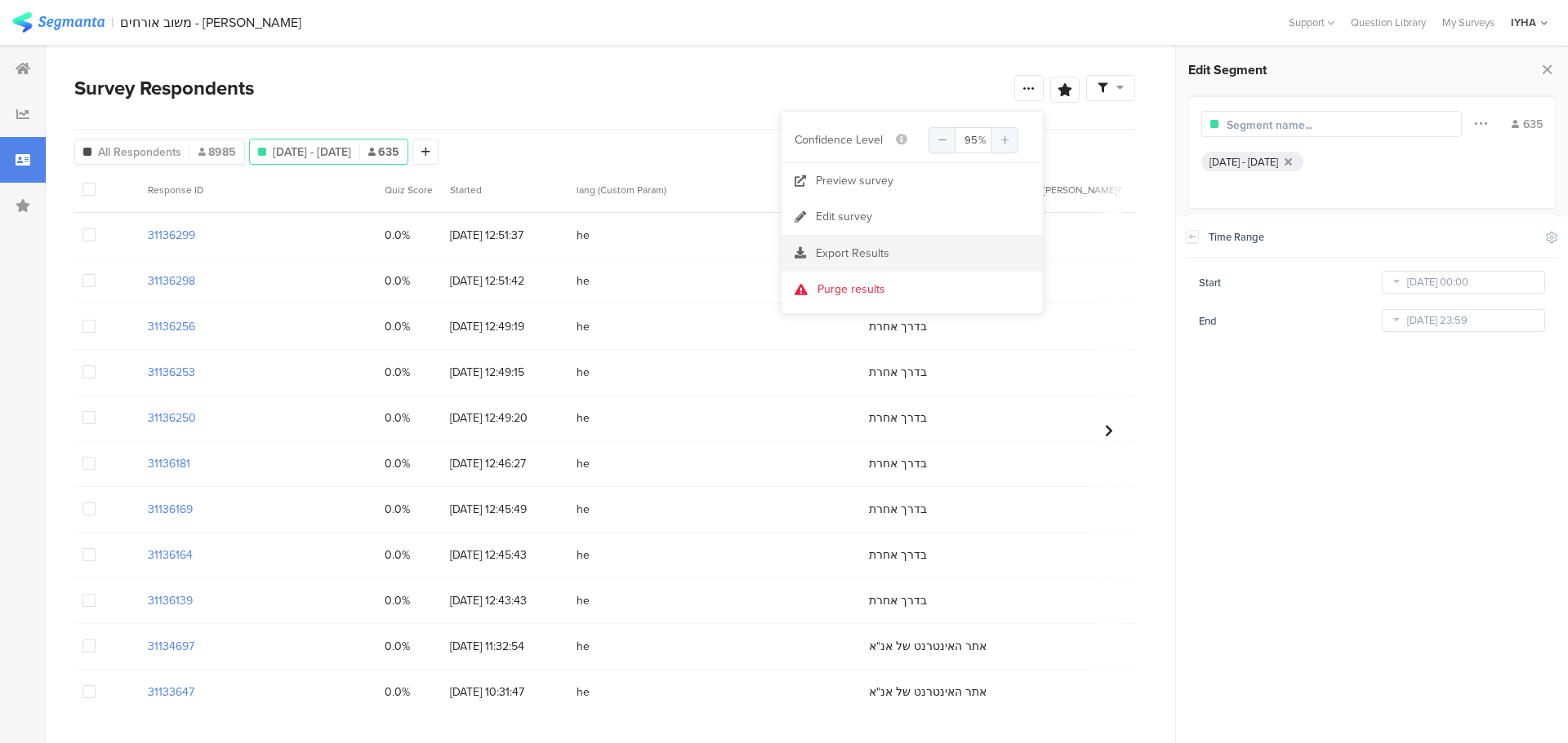
click at [832, 256] on span "Export Results" at bounding box center [853, 253] width 73 height 17
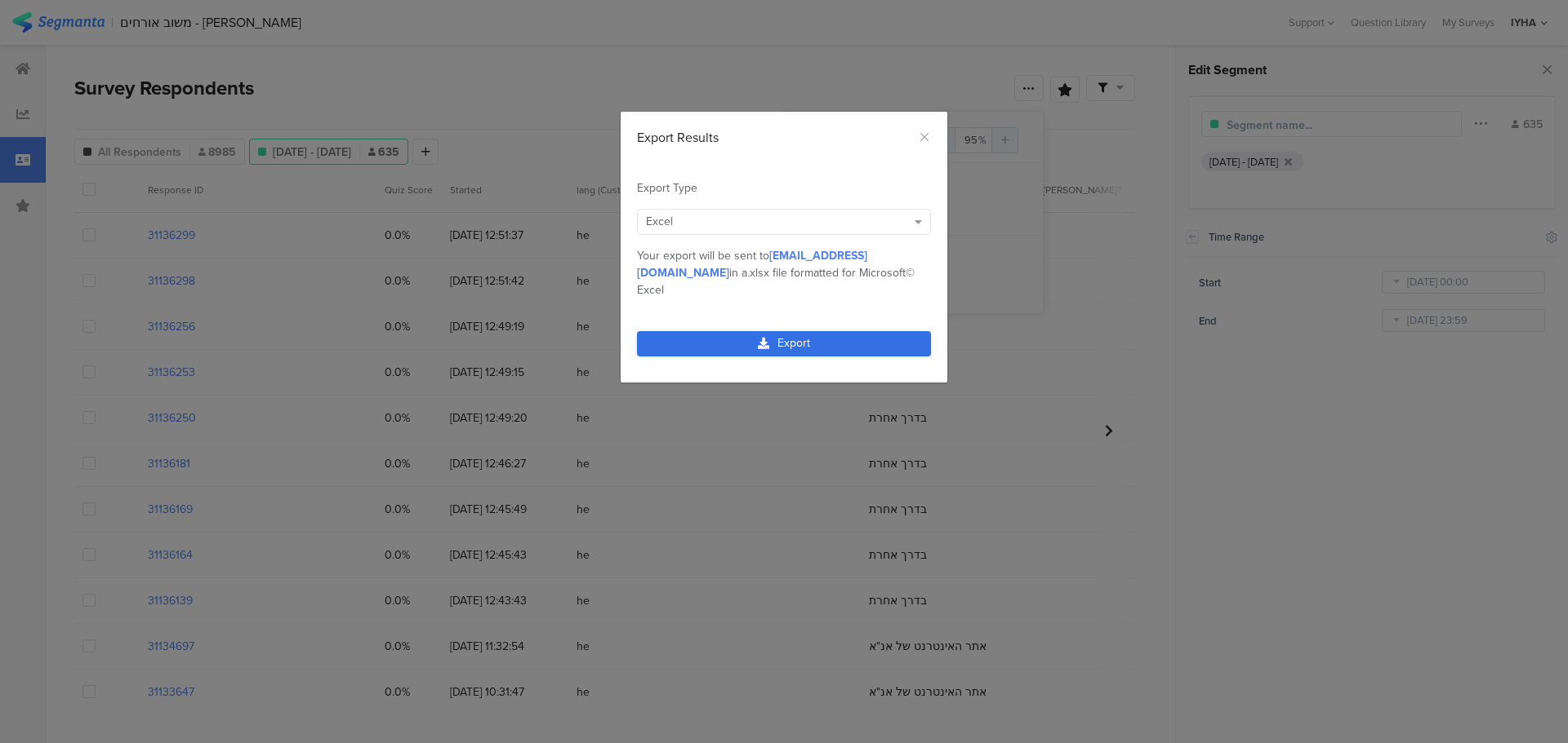
click at [778, 331] on link "Export" at bounding box center [784, 343] width 294 height 25
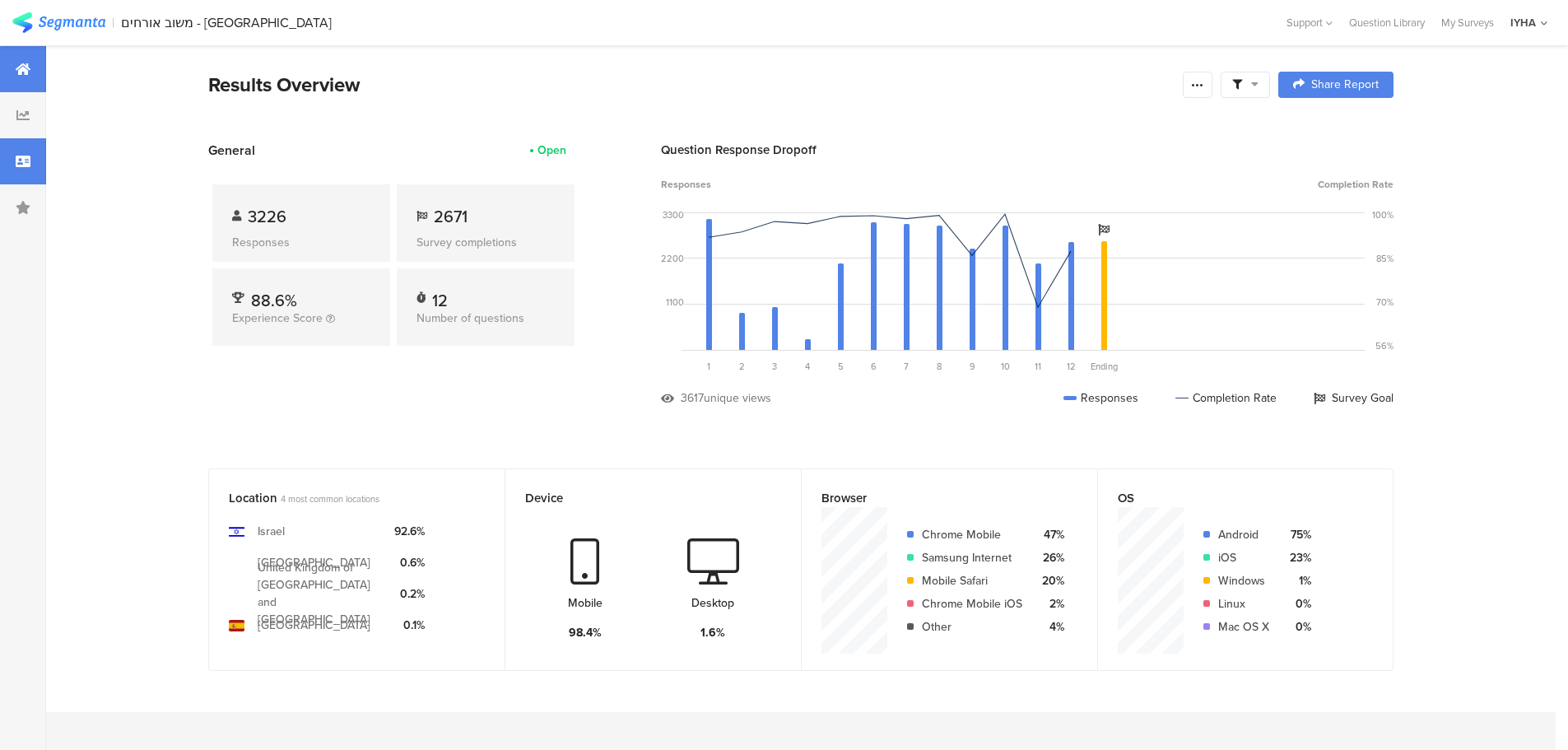
click at [33, 158] on div at bounding box center [23, 161] width 46 height 46
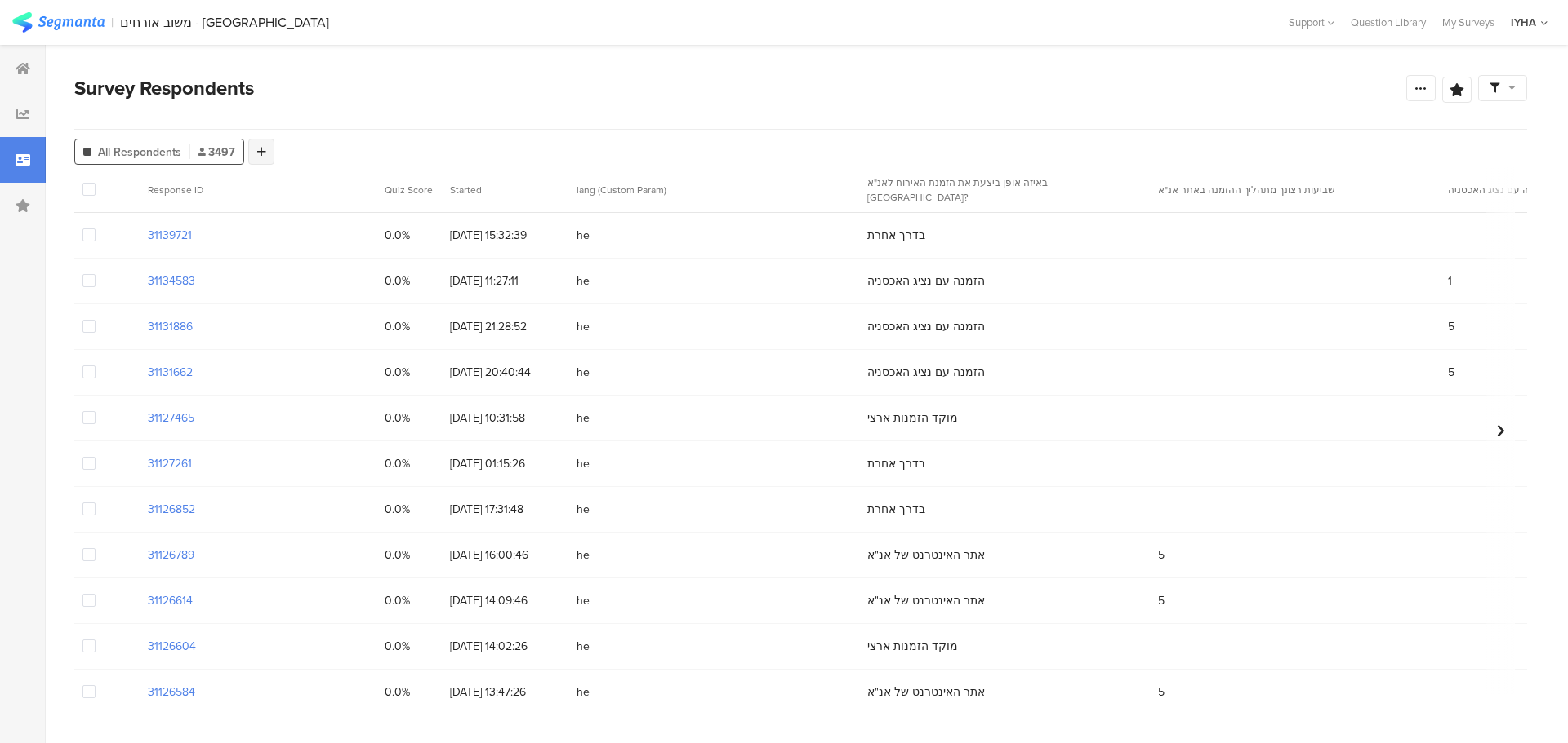
click at [257, 153] on icon at bounding box center [261, 151] width 9 height 11
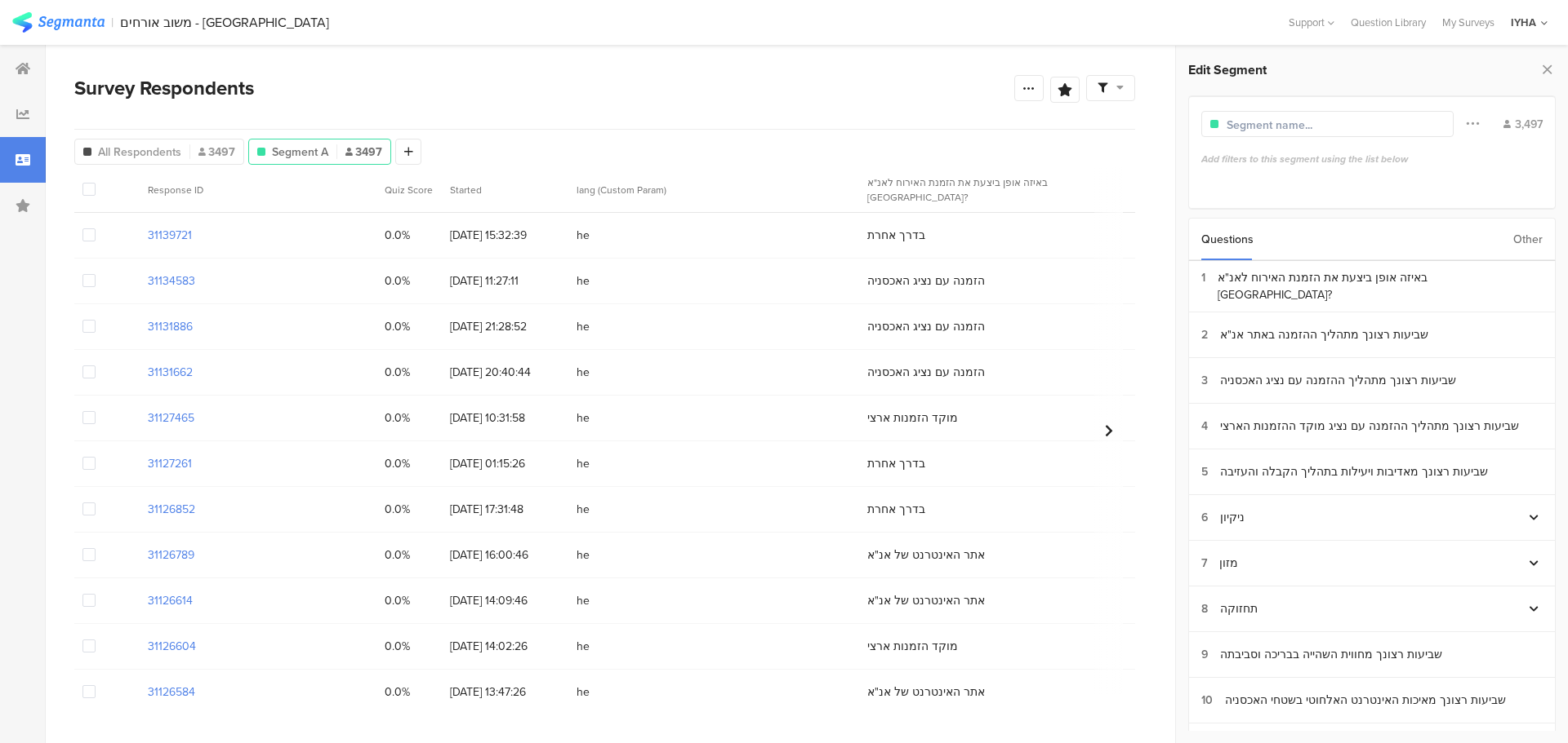
click at [1521, 241] on div "Other" at bounding box center [1528, 239] width 30 height 42
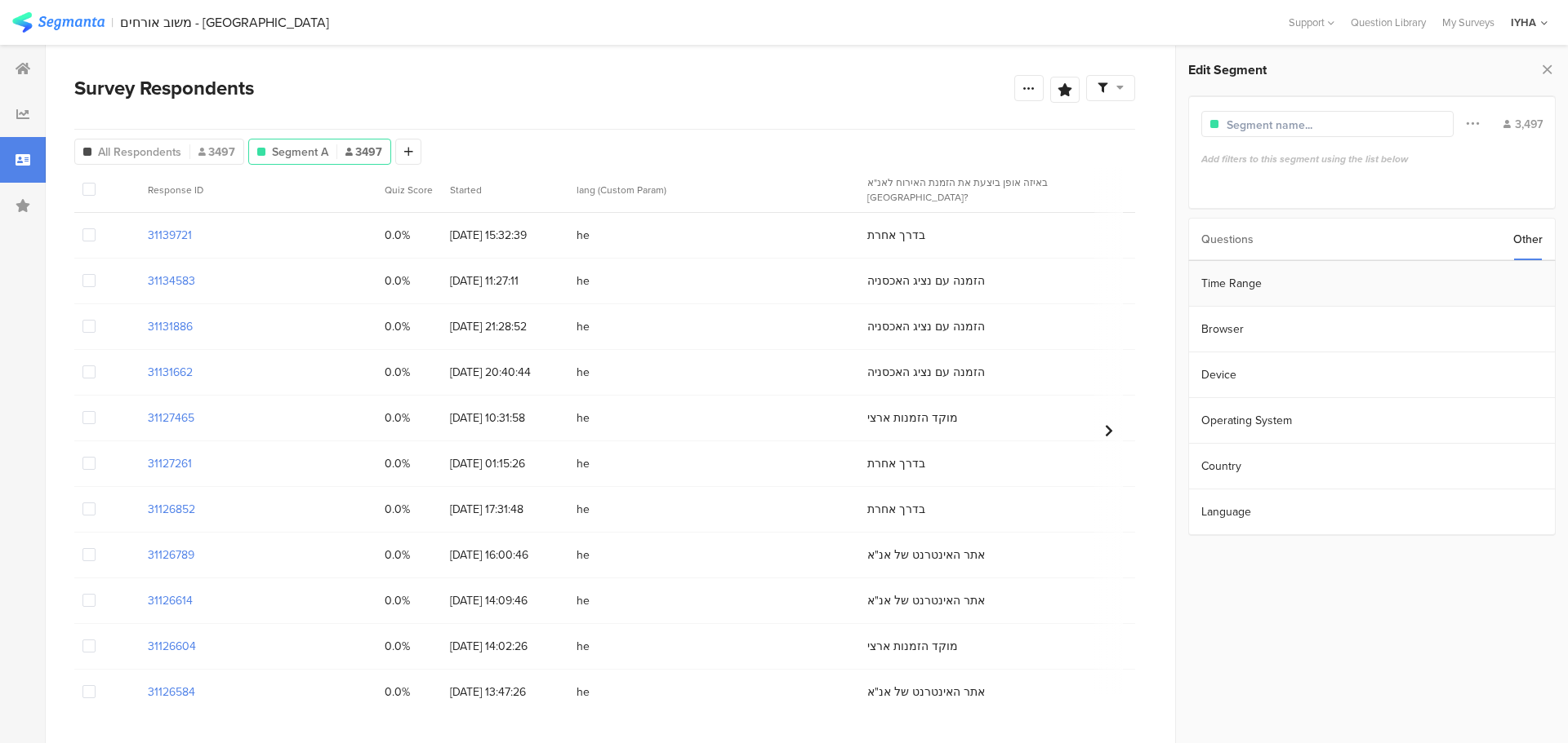
click at [1475, 267] on section "Time Range" at bounding box center [1371, 284] width 366 height 45
click at [1447, 281] on input "Jan 20 2023 00:00" at bounding box center [1462, 282] width 163 height 23
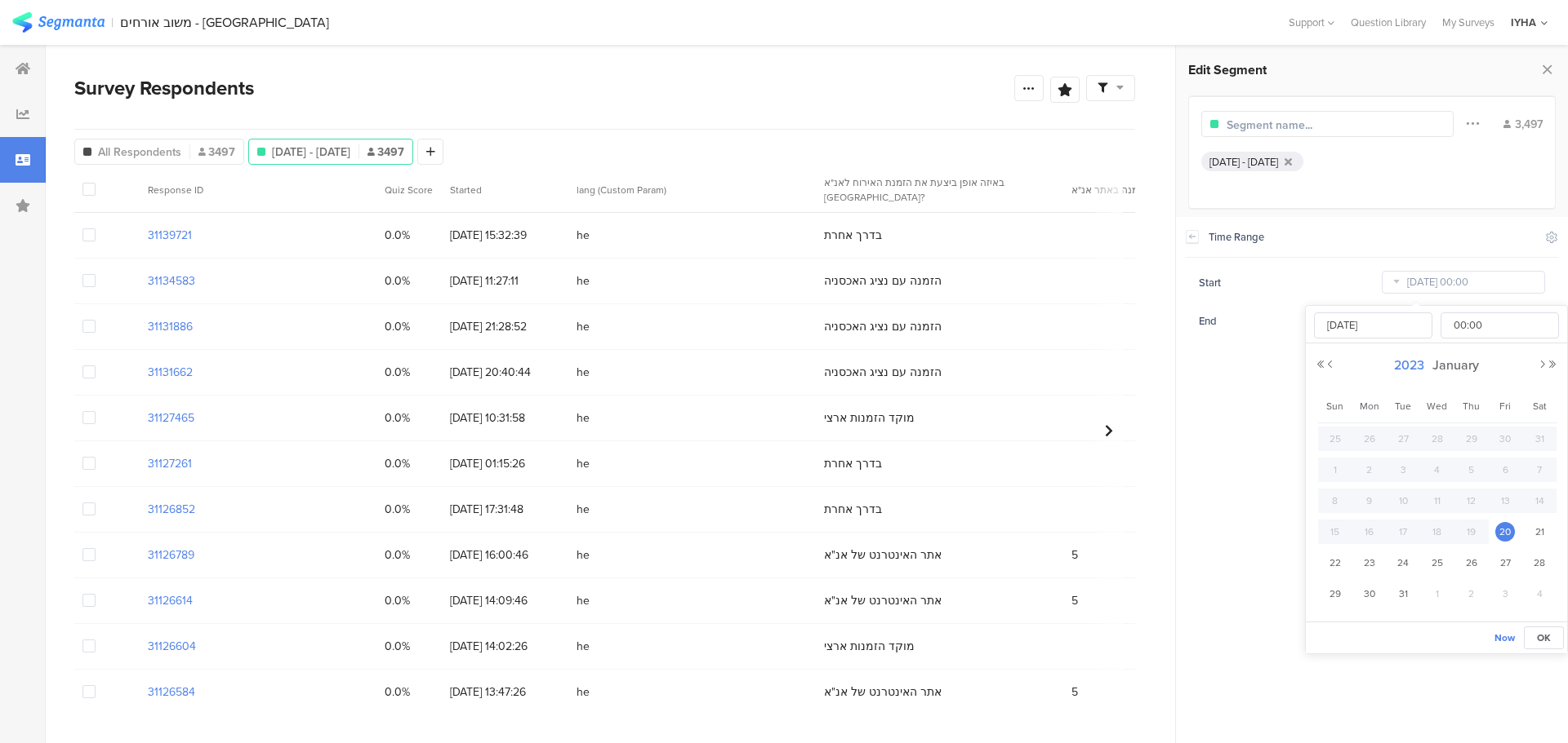
click at [1411, 359] on span "2023" at bounding box center [1409, 365] width 38 height 18
click at [1400, 476] on link "2025" at bounding box center [1406, 476] width 39 height 26
click at [1520, 475] on link "Aug" at bounding box center [1525, 476] width 39 height 26
click at [1503, 437] on span "1" at bounding box center [1504, 439] width 19 height 19
type input "[DATE] 00:00"
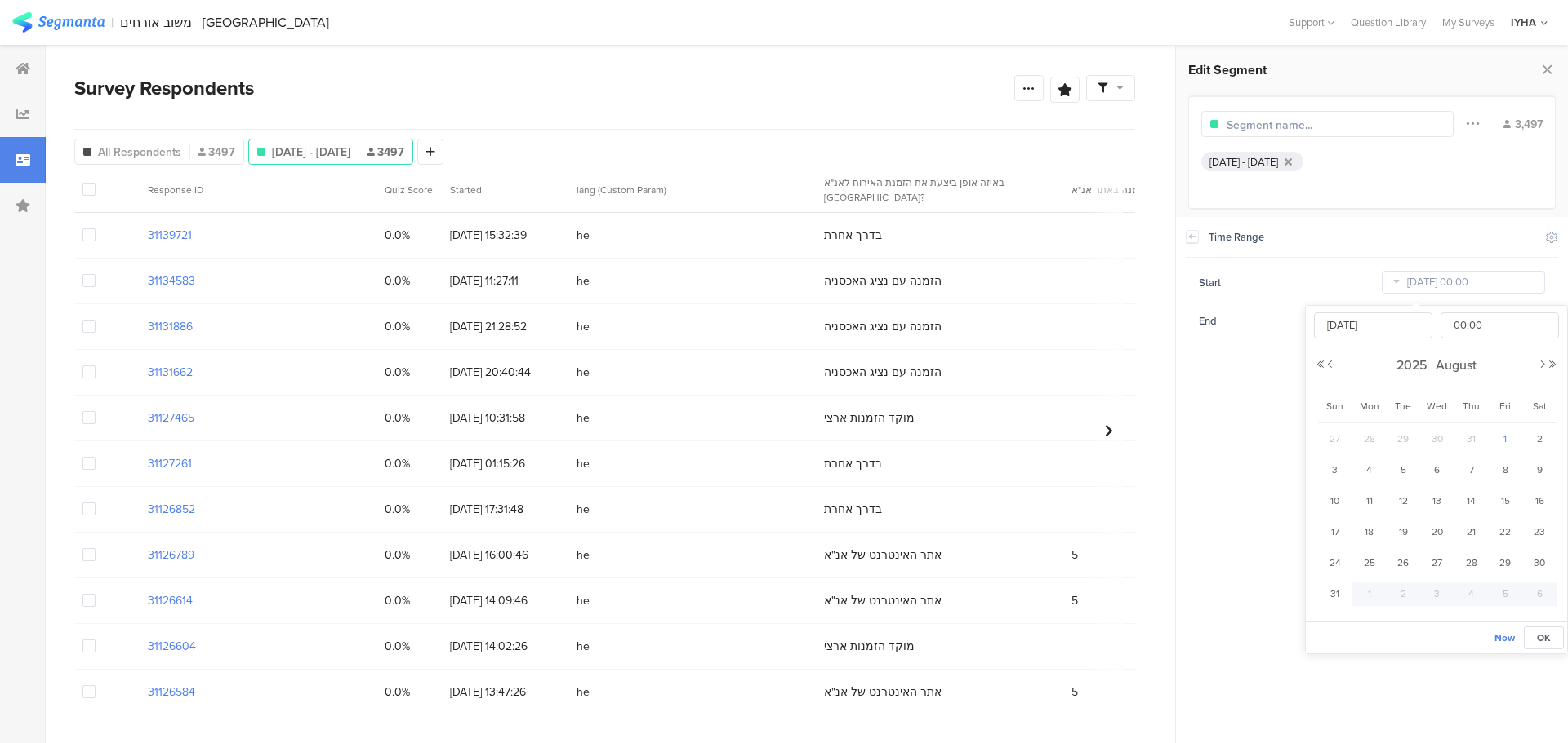
type input "[DATE]"
click at [1211, 400] on section "Time Range Include Respondents Start [DATE] 00:00 End [DATE] 23:59" at bounding box center [1371, 480] width 392 height 526
click at [1031, 88] on icon at bounding box center [1028, 87] width 13 height 13
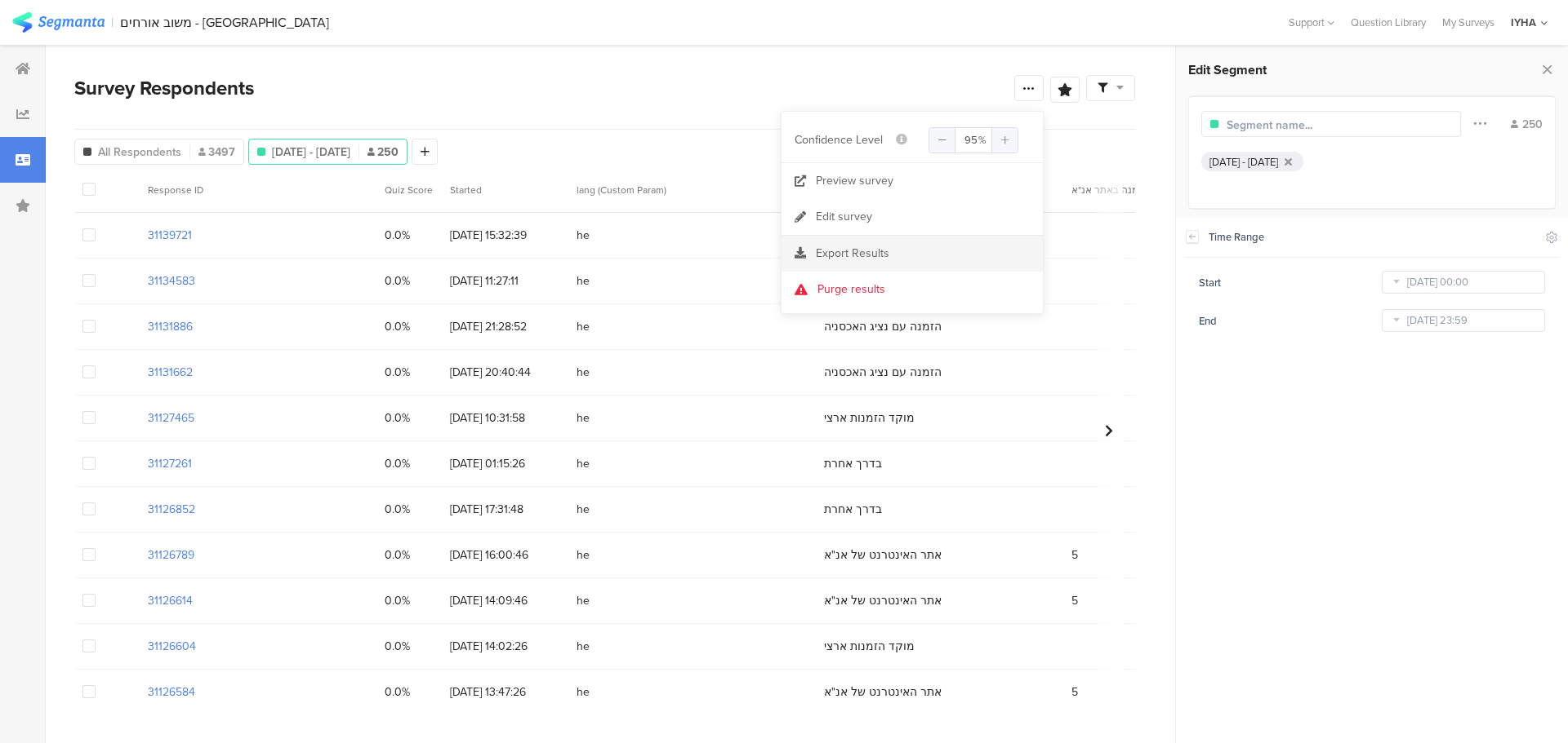
click at [895, 253] on div "Export Results" at bounding box center [911, 253] width 261 height 17
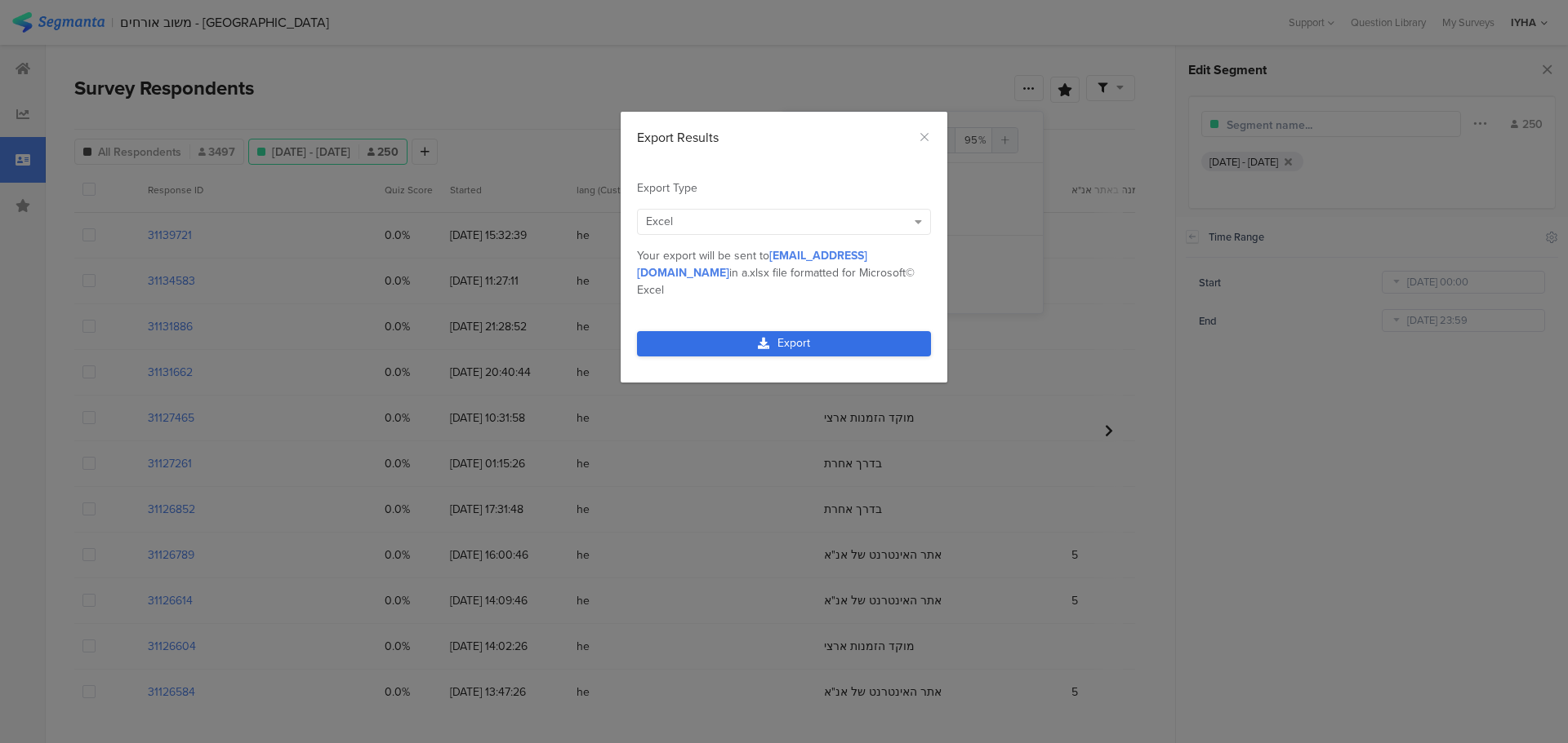
click at [784, 331] on link "Export" at bounding box center [784, 343] width 294 height 25
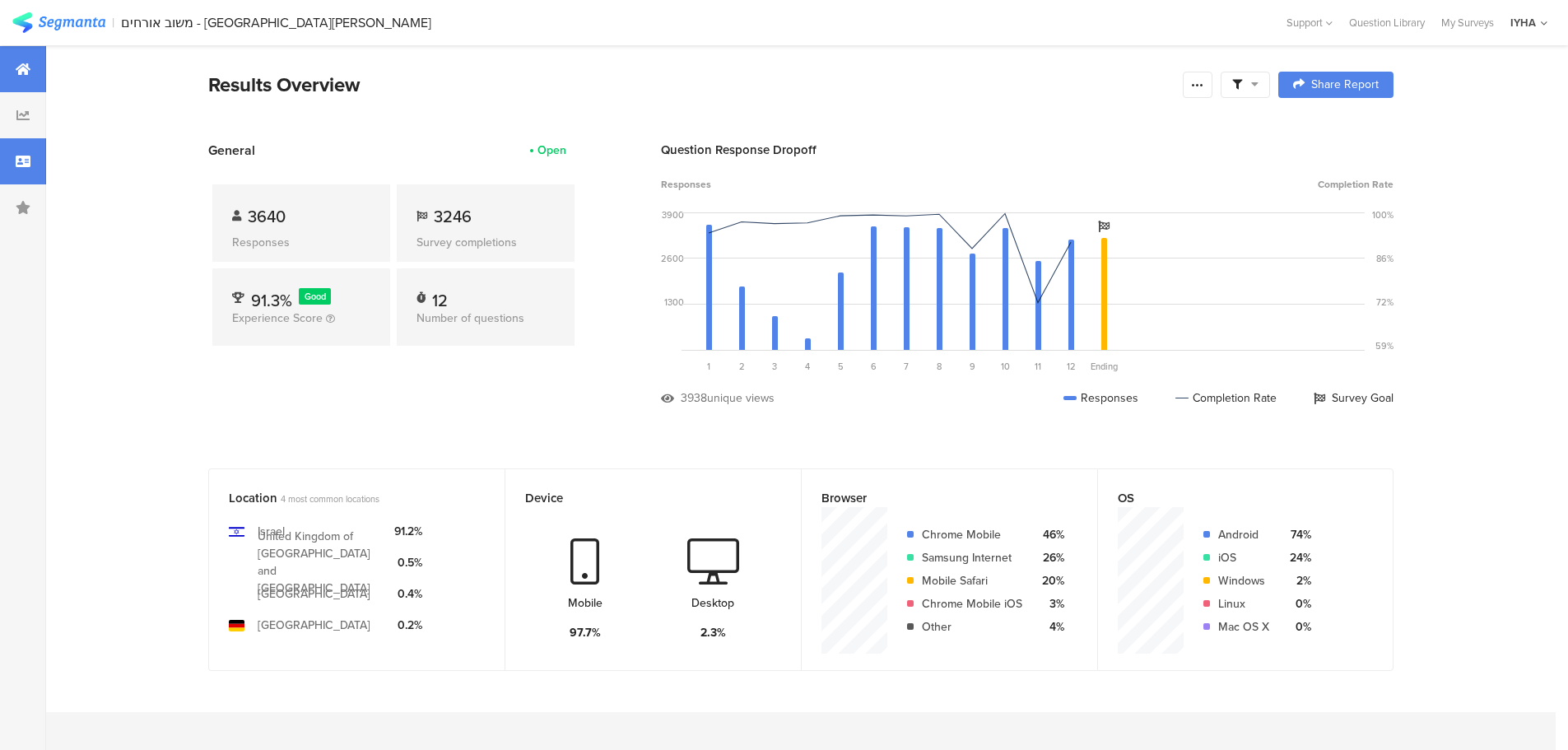
click at [33, 158] on div at bounding box center [23, 161] width 46 height 46
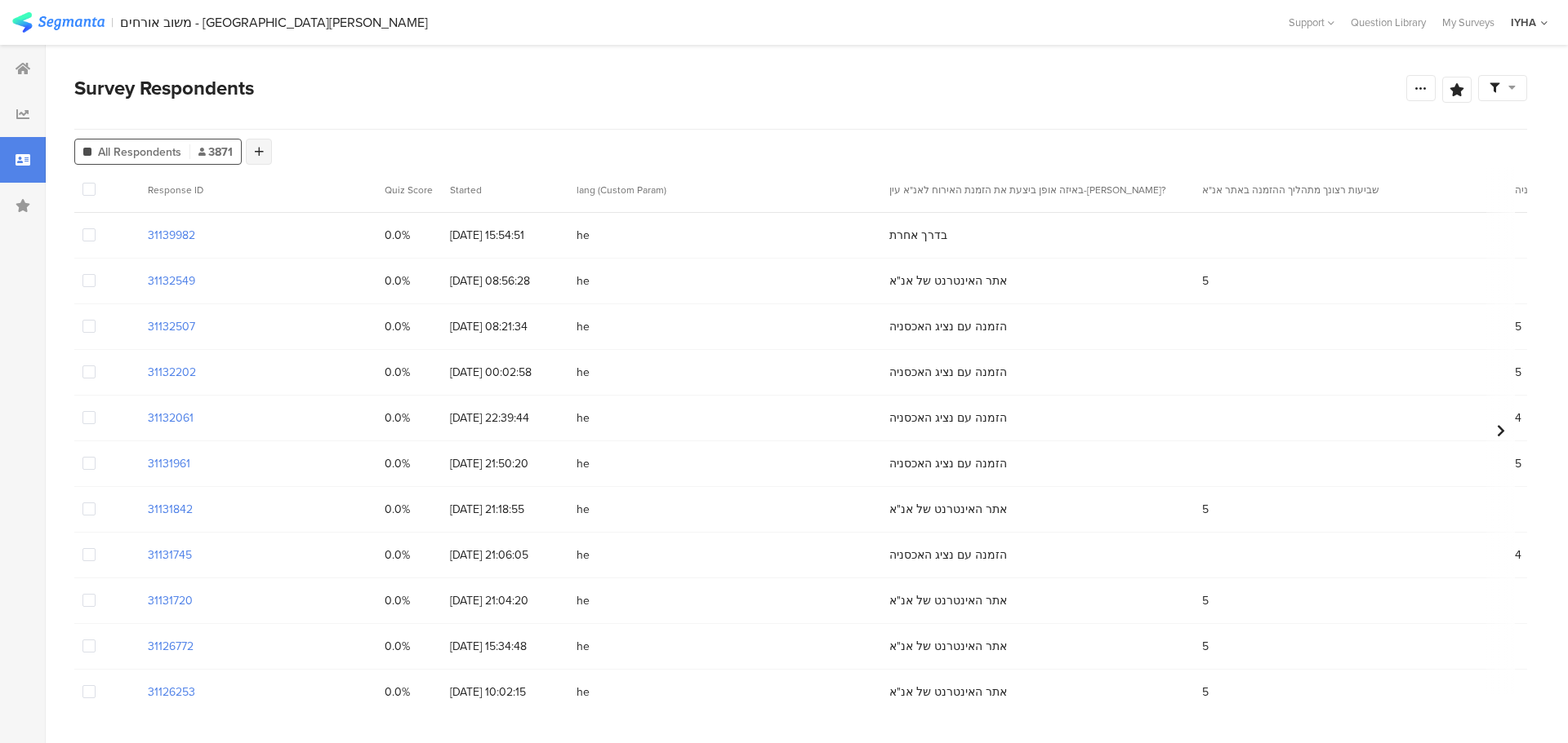
click at [261, 152] on icon at bounding box center [259, 151] width 9 height 11
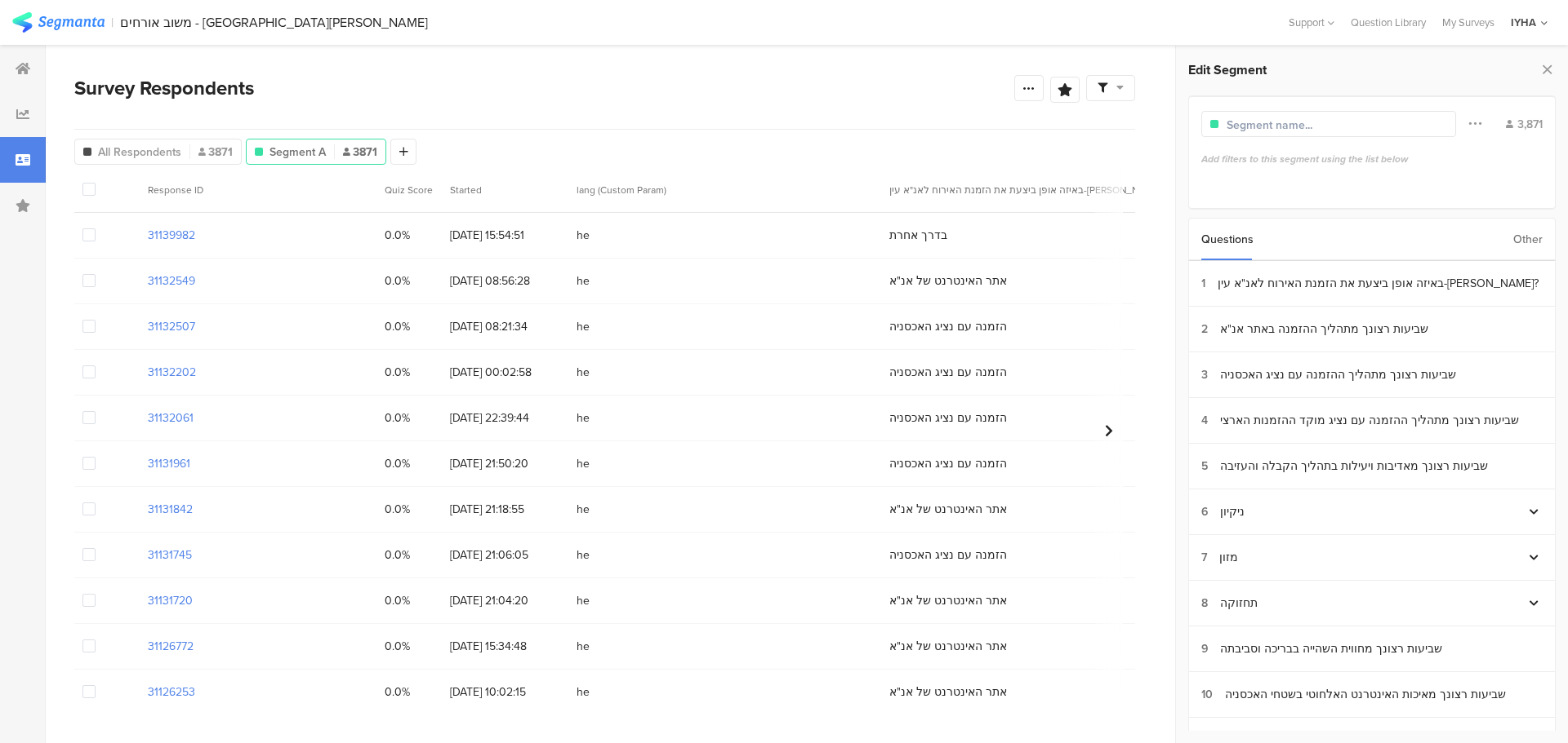
click at [1530, 237] on div "Other" at bounding box center [1528, 239] width 30 height 42
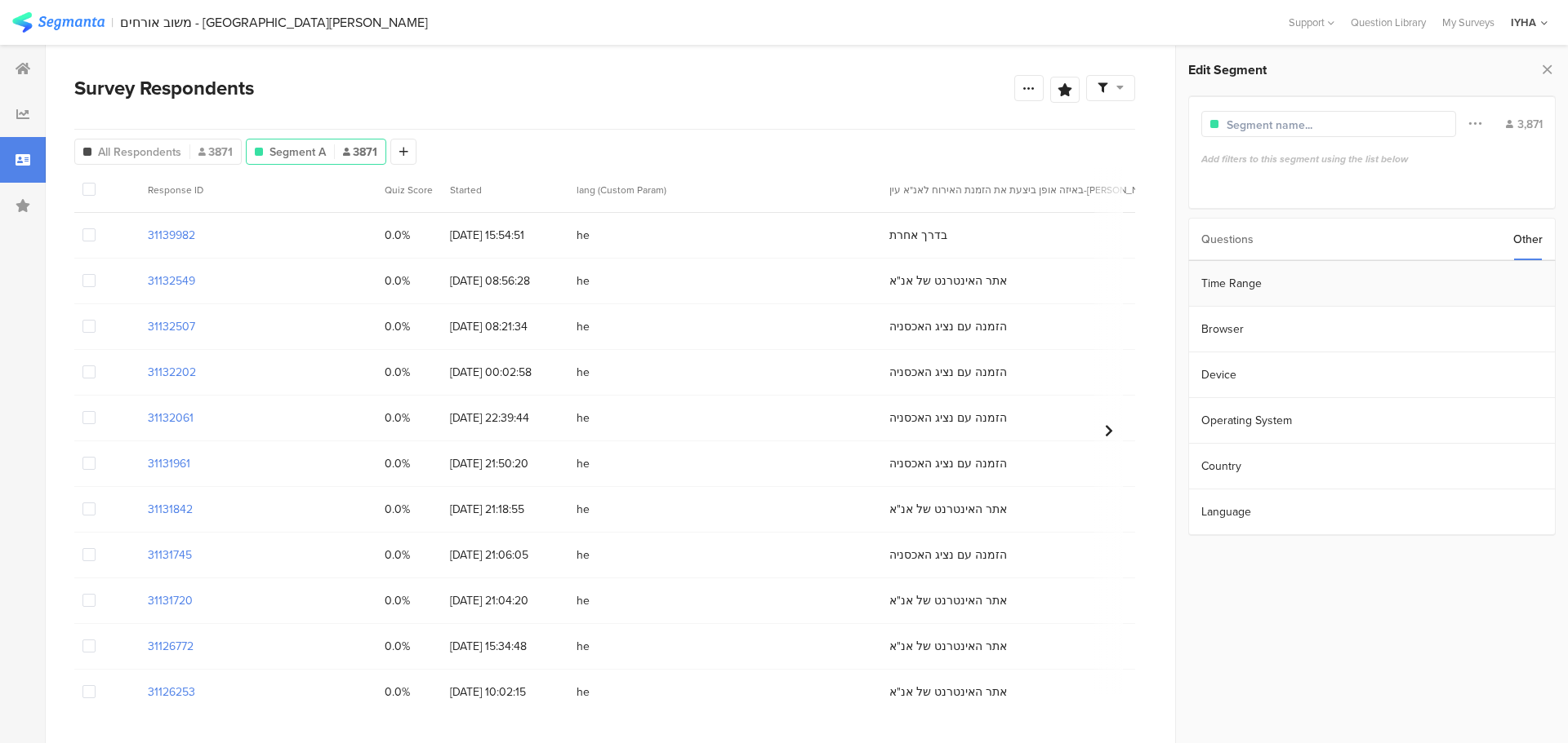
click at [1440, 285] on section "Time Range" at bounding box center [1371, 284] width 366 height 45
click at [1440, 284] on input "Jan 20 2023 00:00" at bounding box center [1462, 282] width 163 height 23
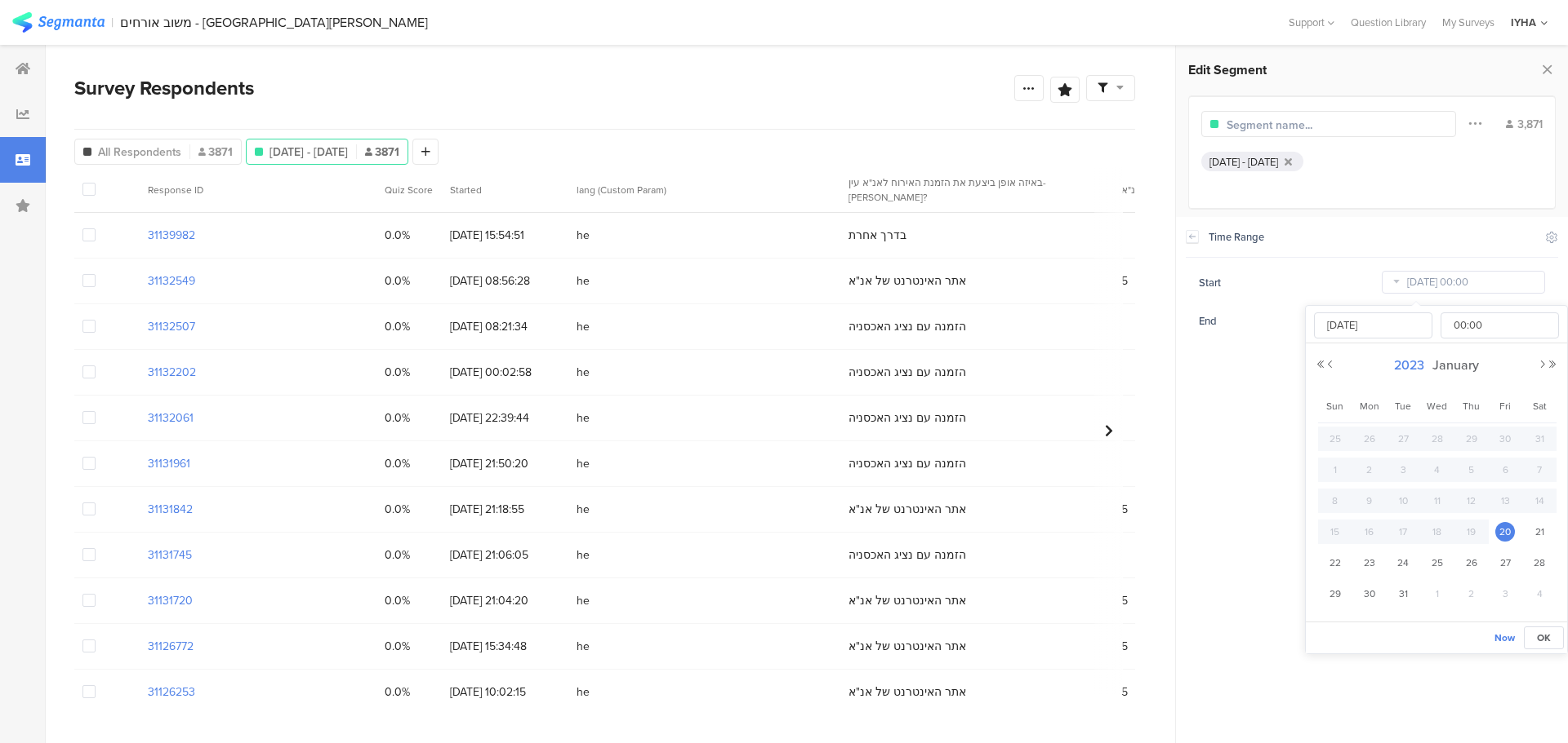
click at [1413, 361] on span "2023" at bounding box center [1409, 365] width 38 height 18
click at [1411, 478] on link "2025" at bounding box center [1406, 476] width 39 height 26
click at [1526, 471] on link "Aug" at bounding box center [1525, 476] width 39 height 26
click at [1506, 436] on span "1" at bounding box center [1504, 439] width 19 height 19
type input "[DATE] 00:00"
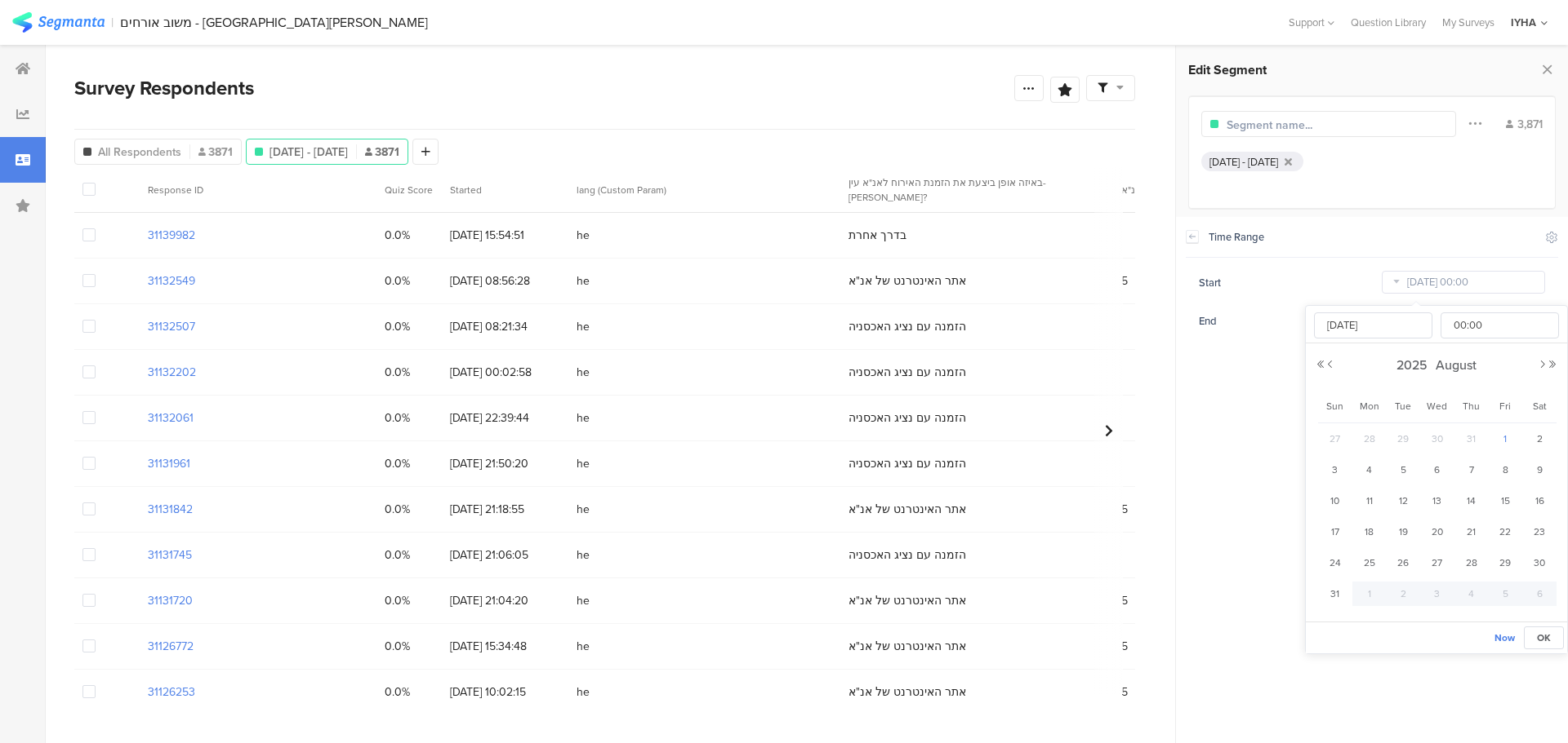
type input "[DATE]"
click at [1233, 393] on section "Time Range Include Respondents Start [DATE] 00:00 End [DATE] 23:59" at bounding box center [1371, 480] width 392 height 526
click at [1032, 89] on icon at bounding box center [1028, 87] width 13 height 13
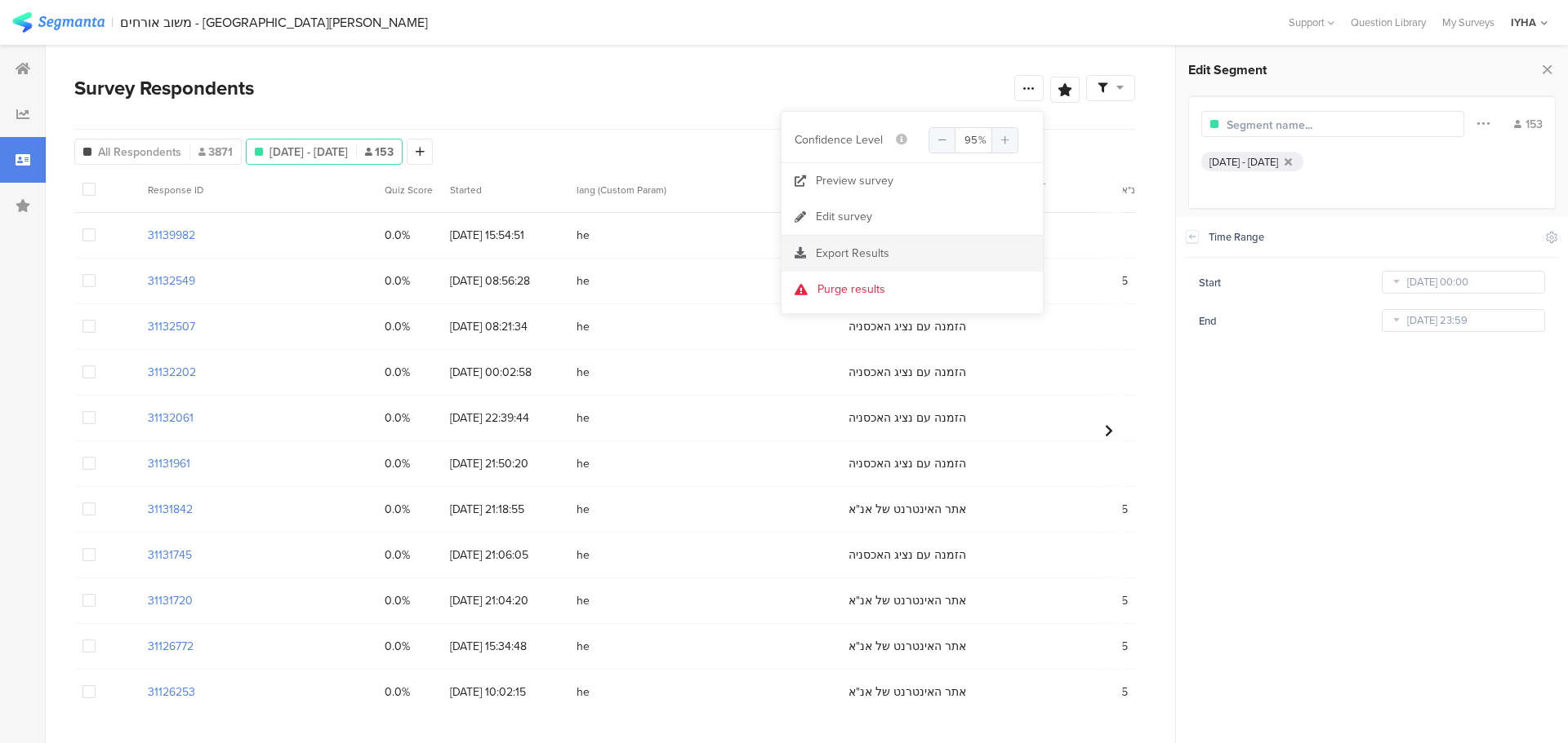
click at [897, 249] on div "Export Results" at bounding box center [911, 253] width 261 height 17
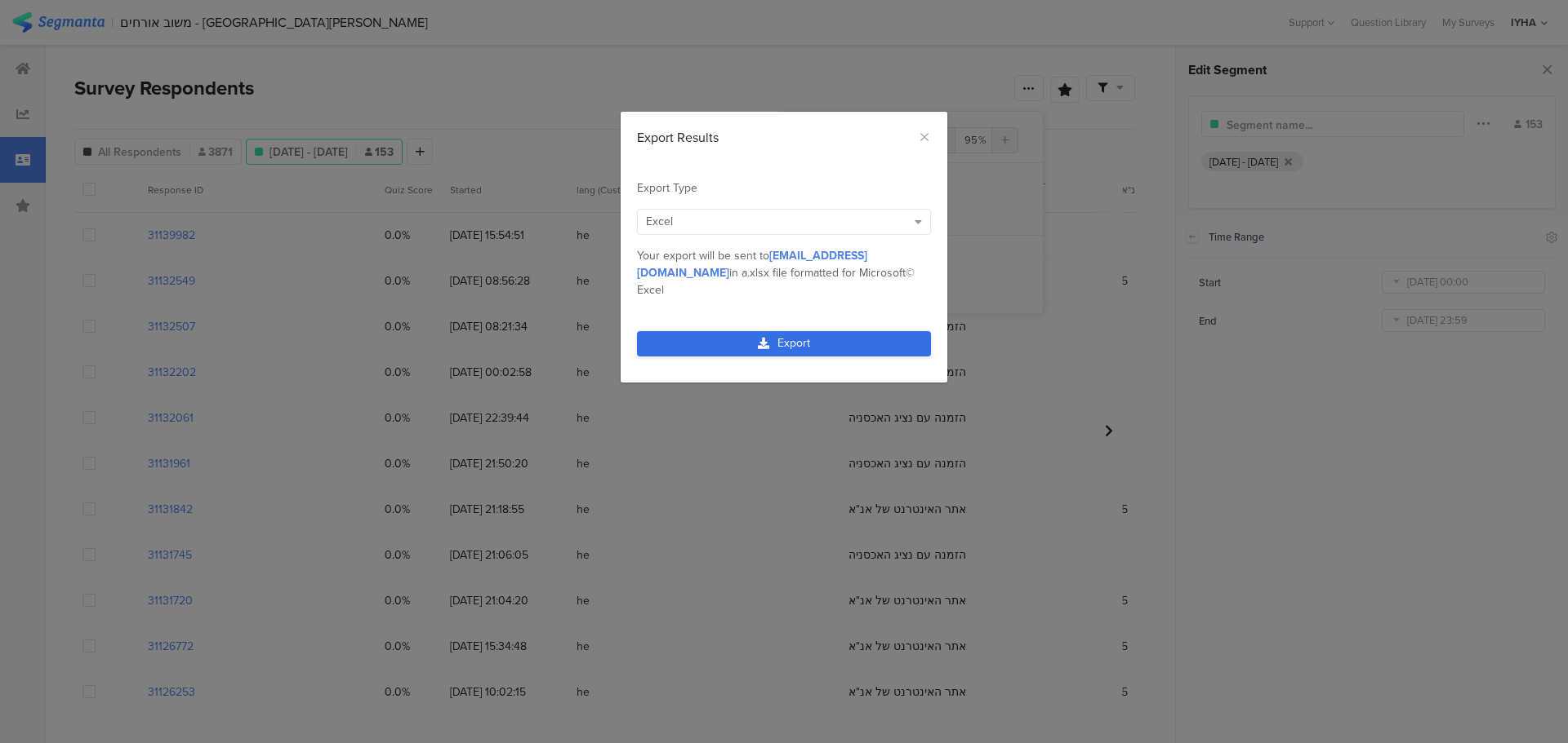
click at [813, 331] on link "Export" at bounding box center [784, 343] width 294 height 25
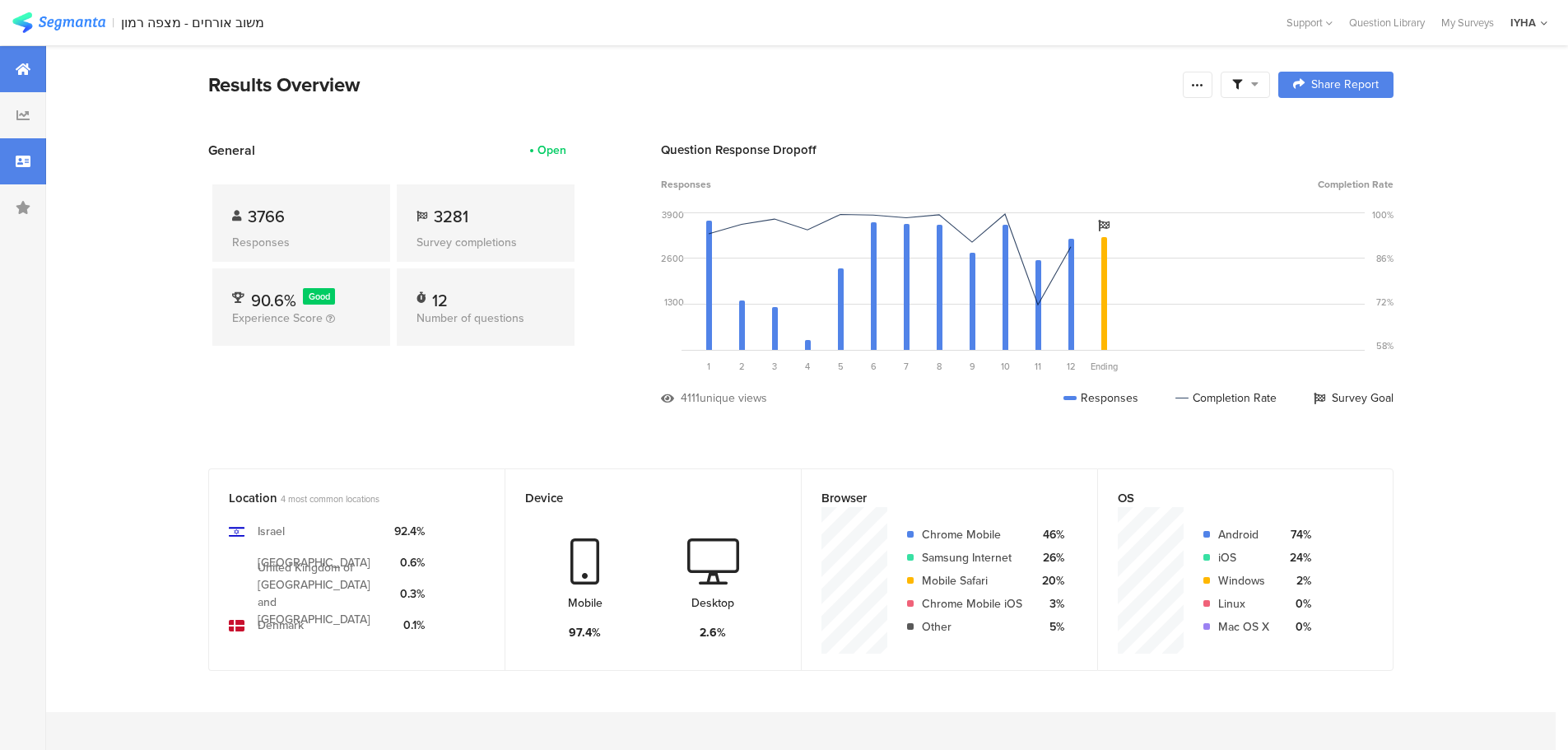
click at [33, 158] on div at bounding box center [23, 161] width 46 height 46
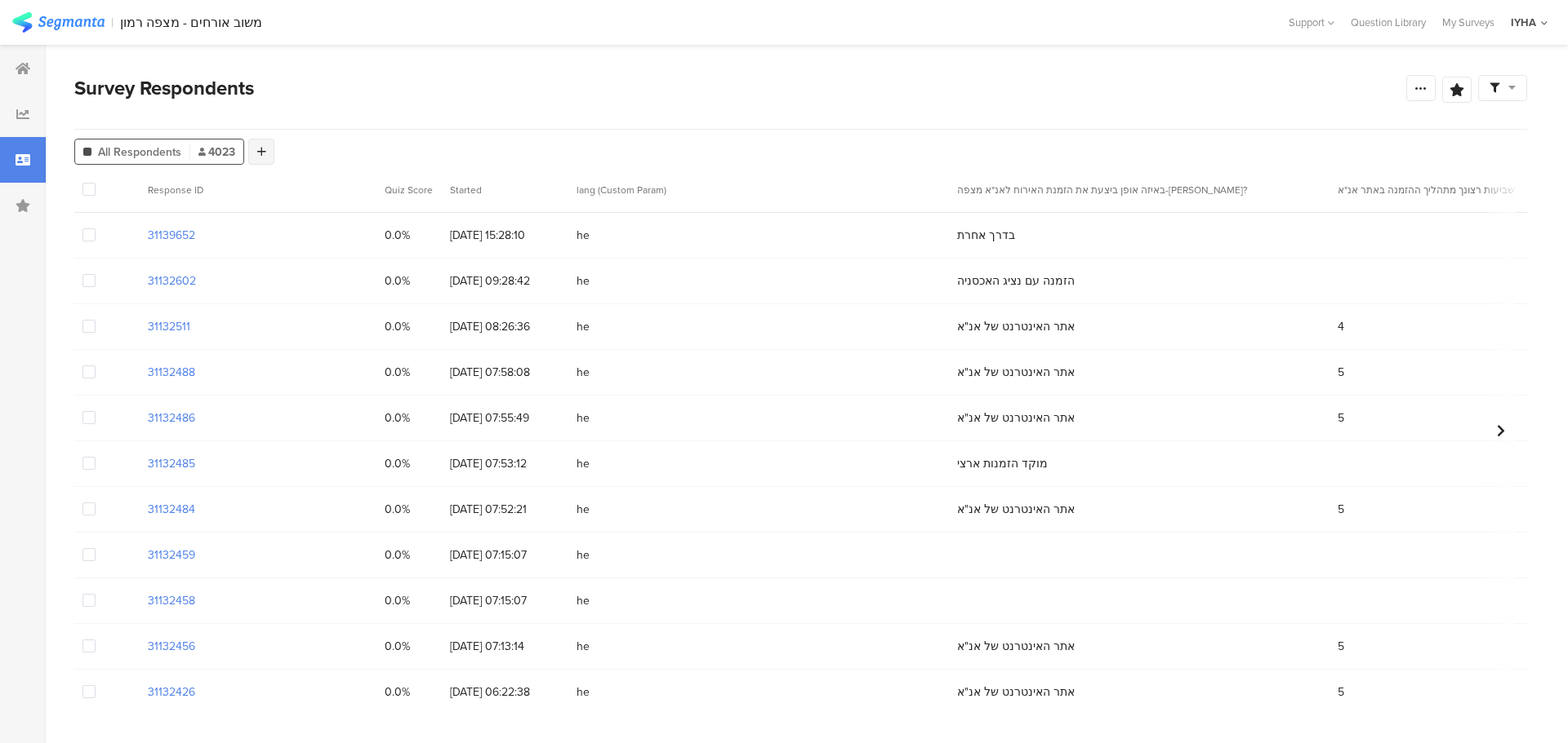
click at [266, 155] on div at bounding box center [261, 152] width 26 height 26
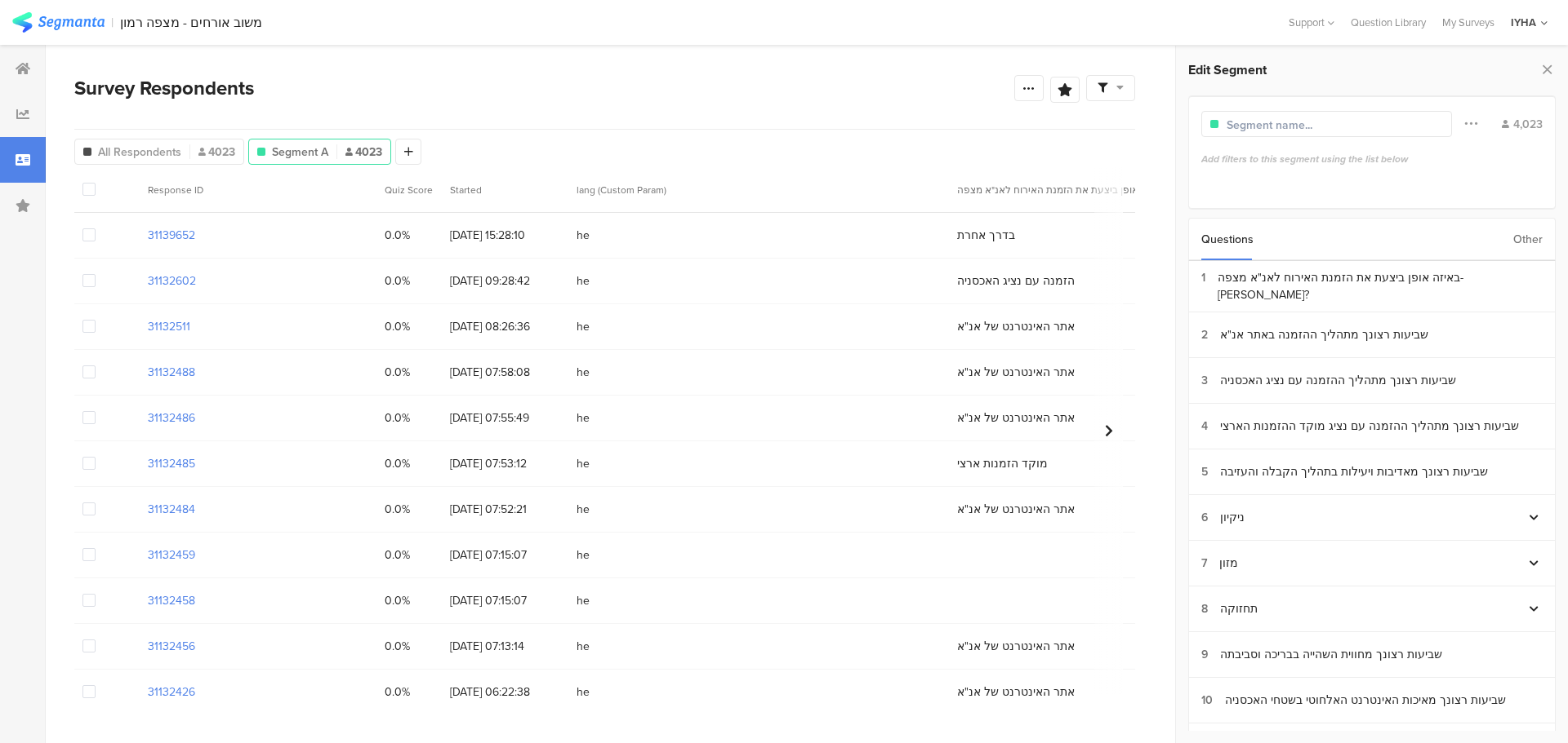
drag, startPoint x: 1527, startPoint y: 239, endPoint x: 1517, endPoint y: 245, distance: 11.7
click at [1526, 239] on div "Other" at bounding box center [1528, 239] width 30 height 42
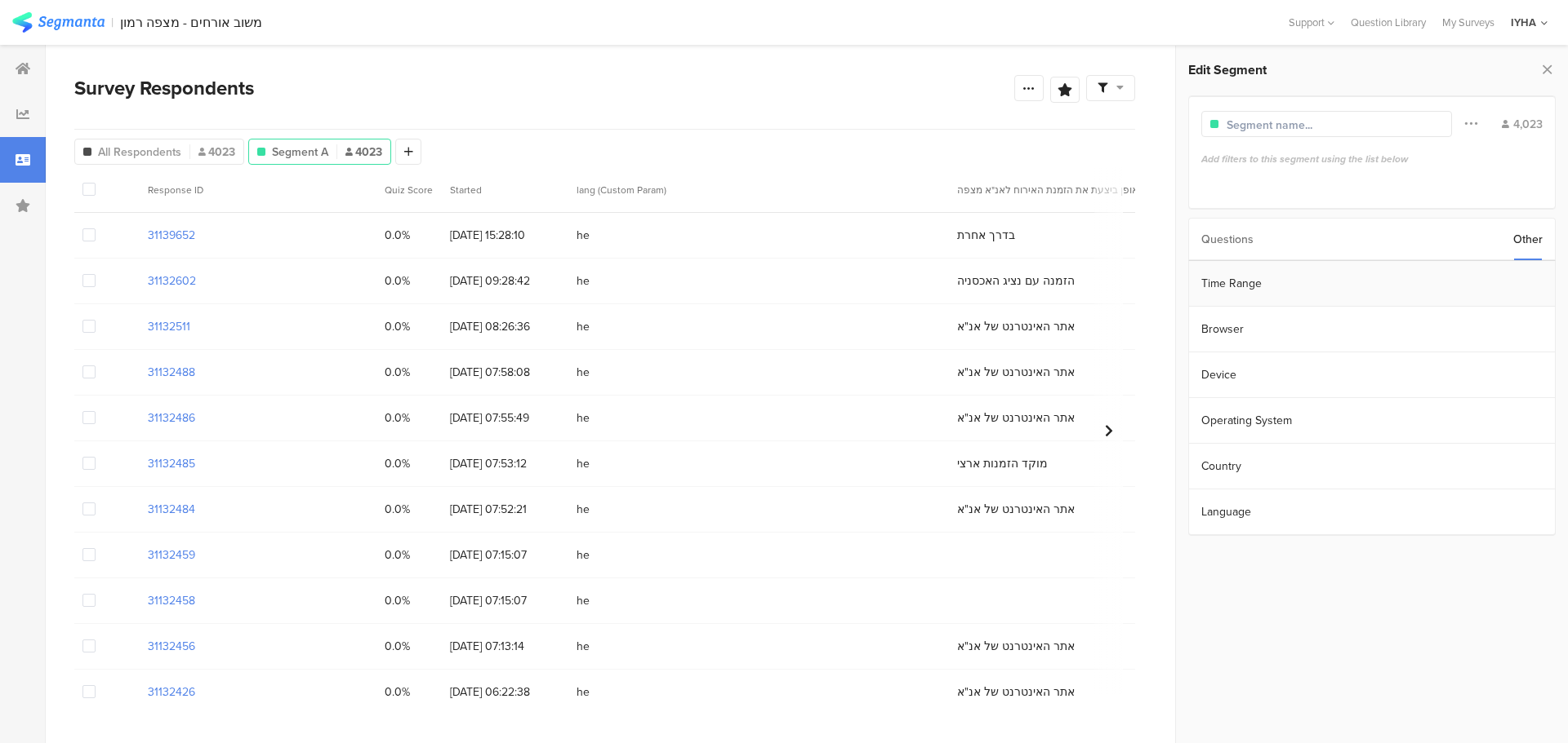
click at [1403, 279] on section "Time Range" at bounding box center [1371, 284] width 366 height 45
click at [1407, 279] on input "Jan 21 2023 00:00" at bounding box center [1462, 282] width 163 height 23
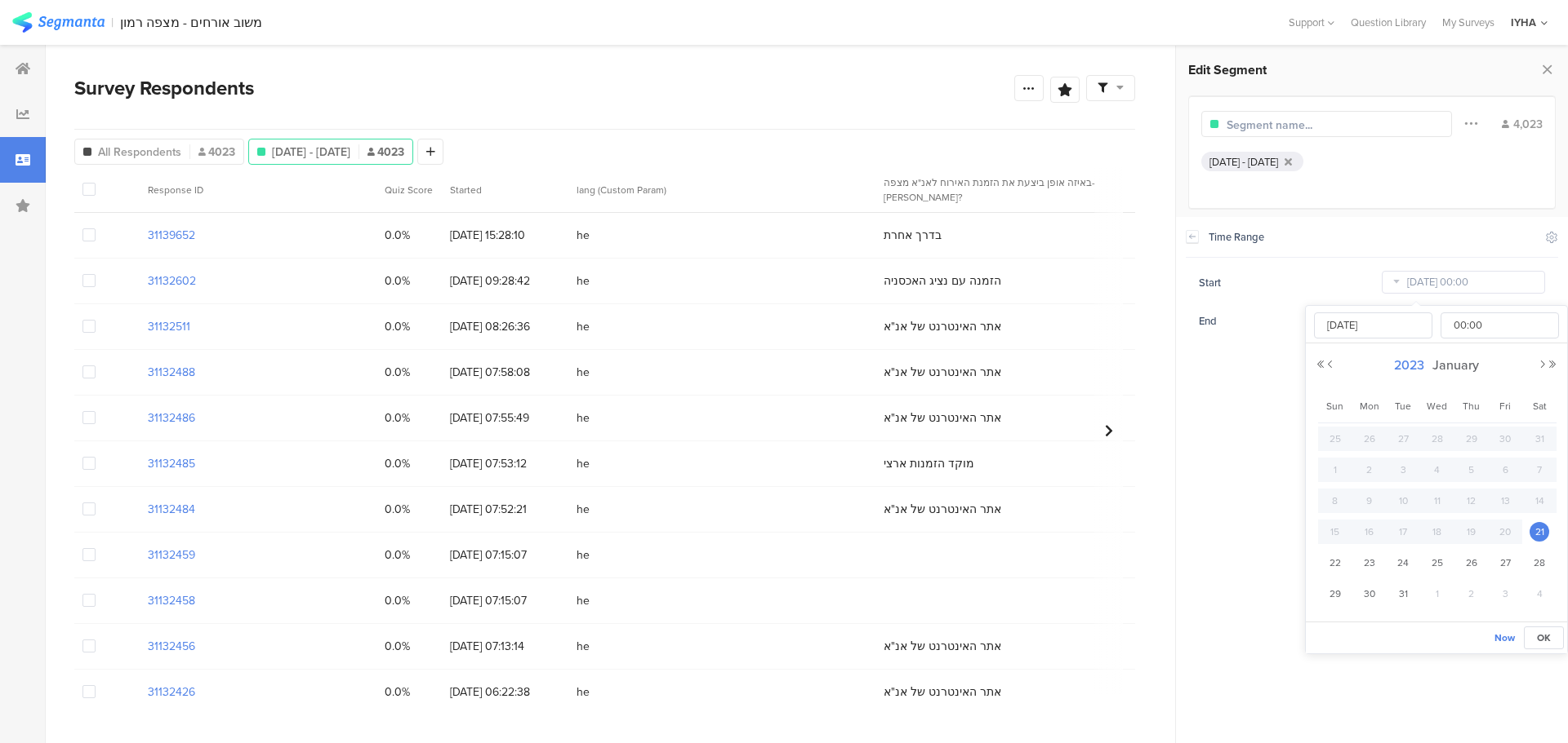
click at [1414, 368] on span "2023" at bounding box center [1409, 365] width 38 height 18
click at [1411, 471] on link "2025" at bounding box center [1406, 476] width 39 height 26
click at [1523, 475] on link "Aug" at bounding box center [1525, 476] width 39 height 26
click at [1504, 440] on span "1" at bounding box center [1504, 439] width 19 height 19
type input "[DATE] 00:00"
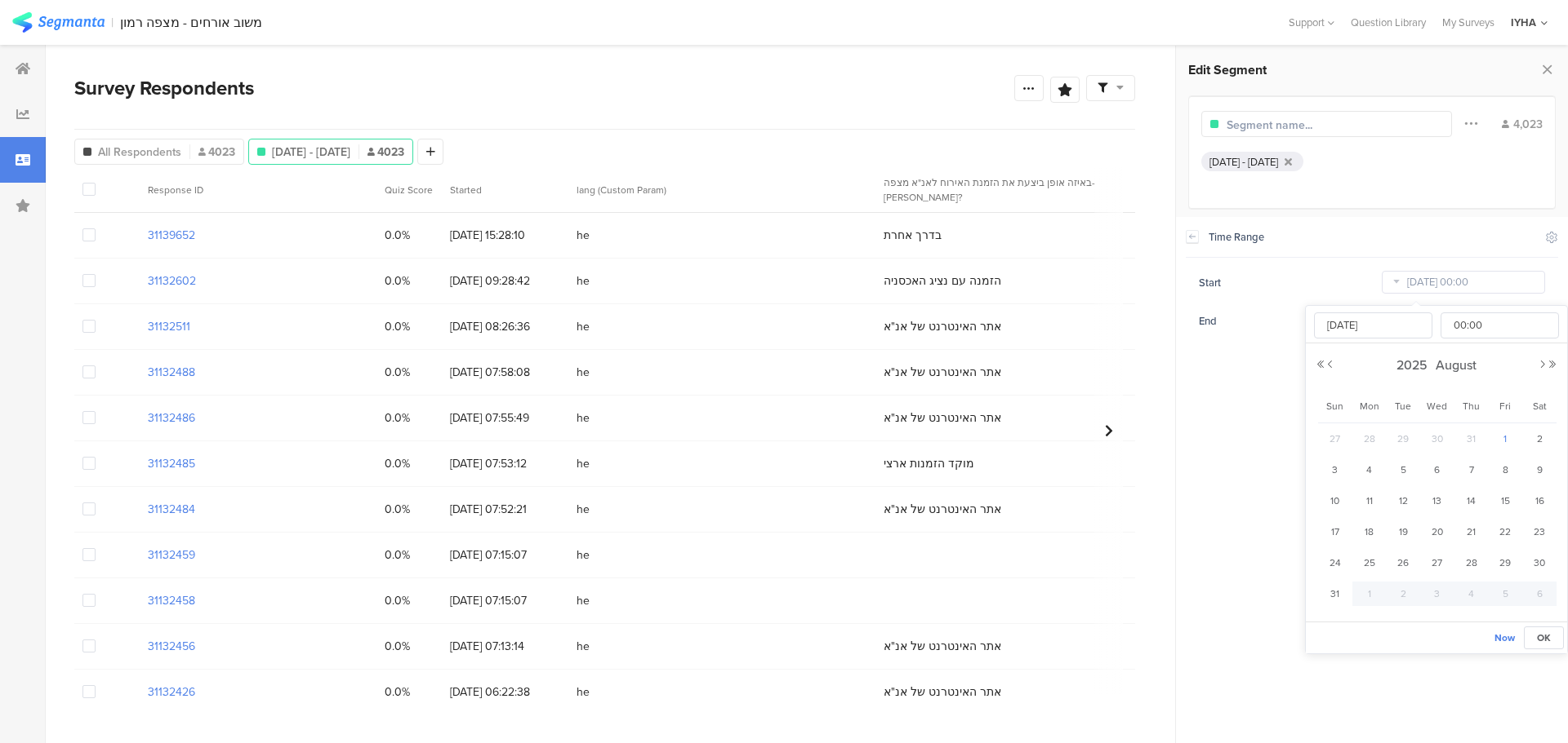
type input "[DATE]"
click at [1272, 396] on section "Time Range Include Respondents Start [DATE] 00:00 End [DATE] 23:59" at bounding box center [1371, 480] width 392 height 526
click at [1038, 92] on div at bounding box center [1029, 88] width 30 height 26
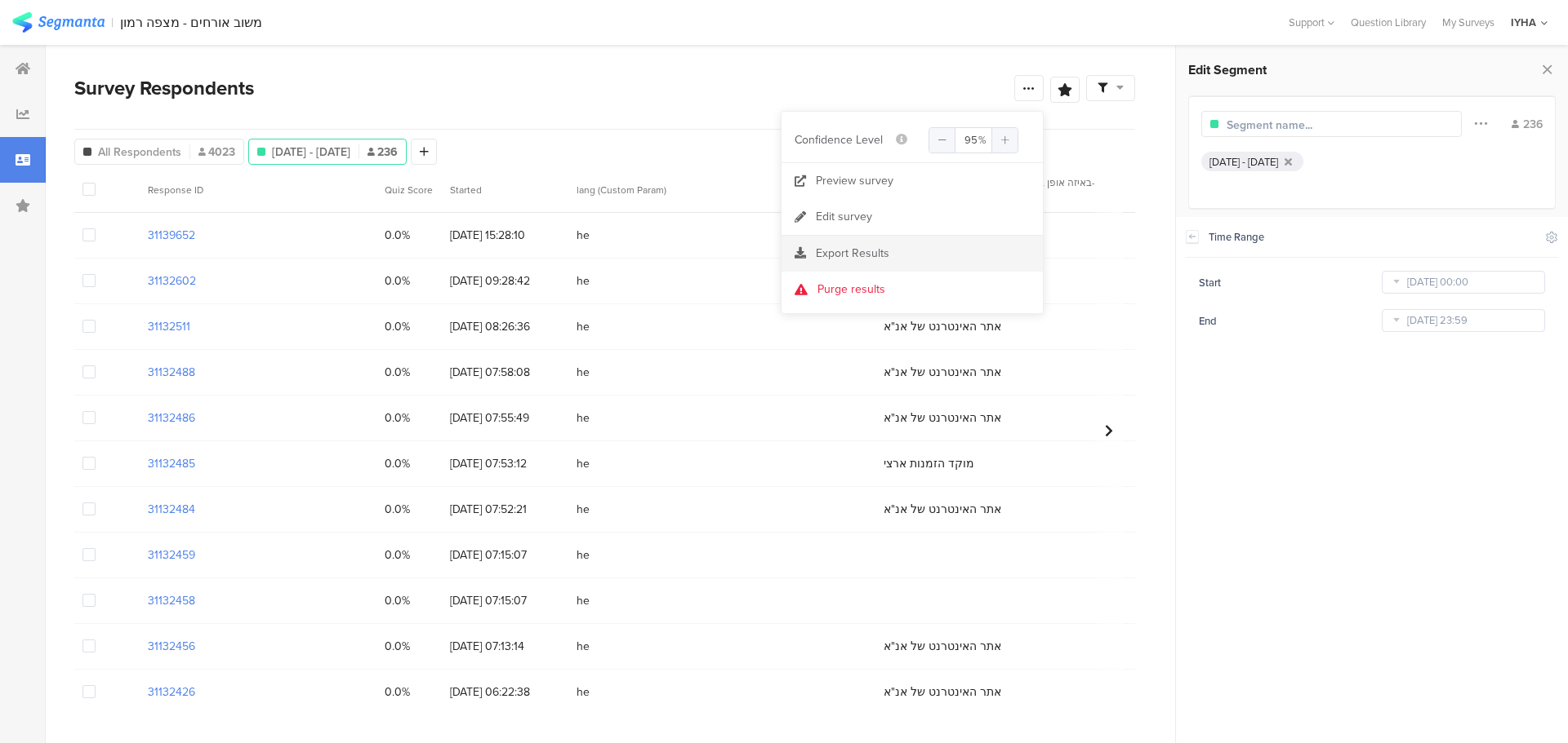
click at [868, 253] on span "Export Results" at bounding box center [853, 253] width 73 height 17
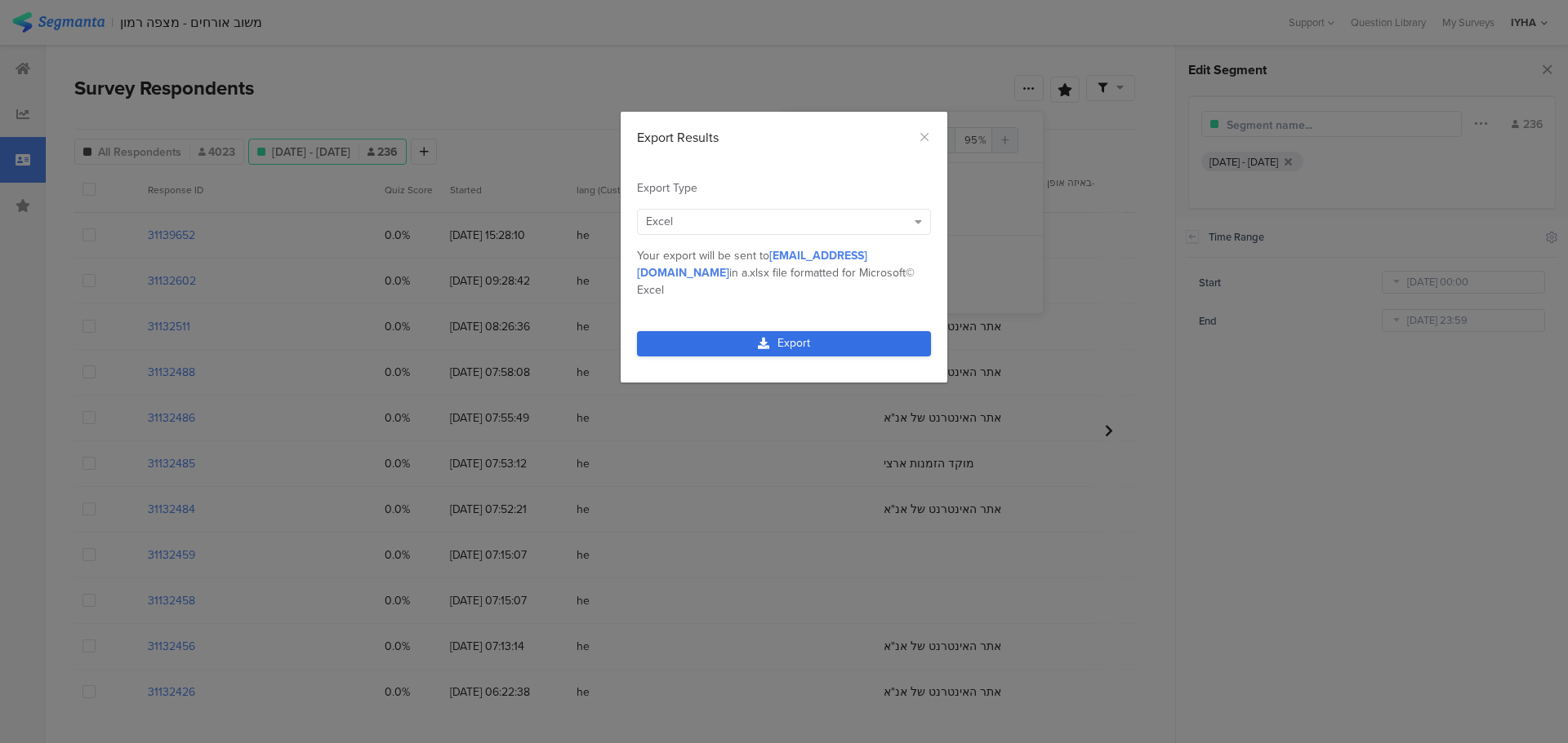
click at [807, 331] on link "Export" at bounding box center [784, 343] width 294 height 25
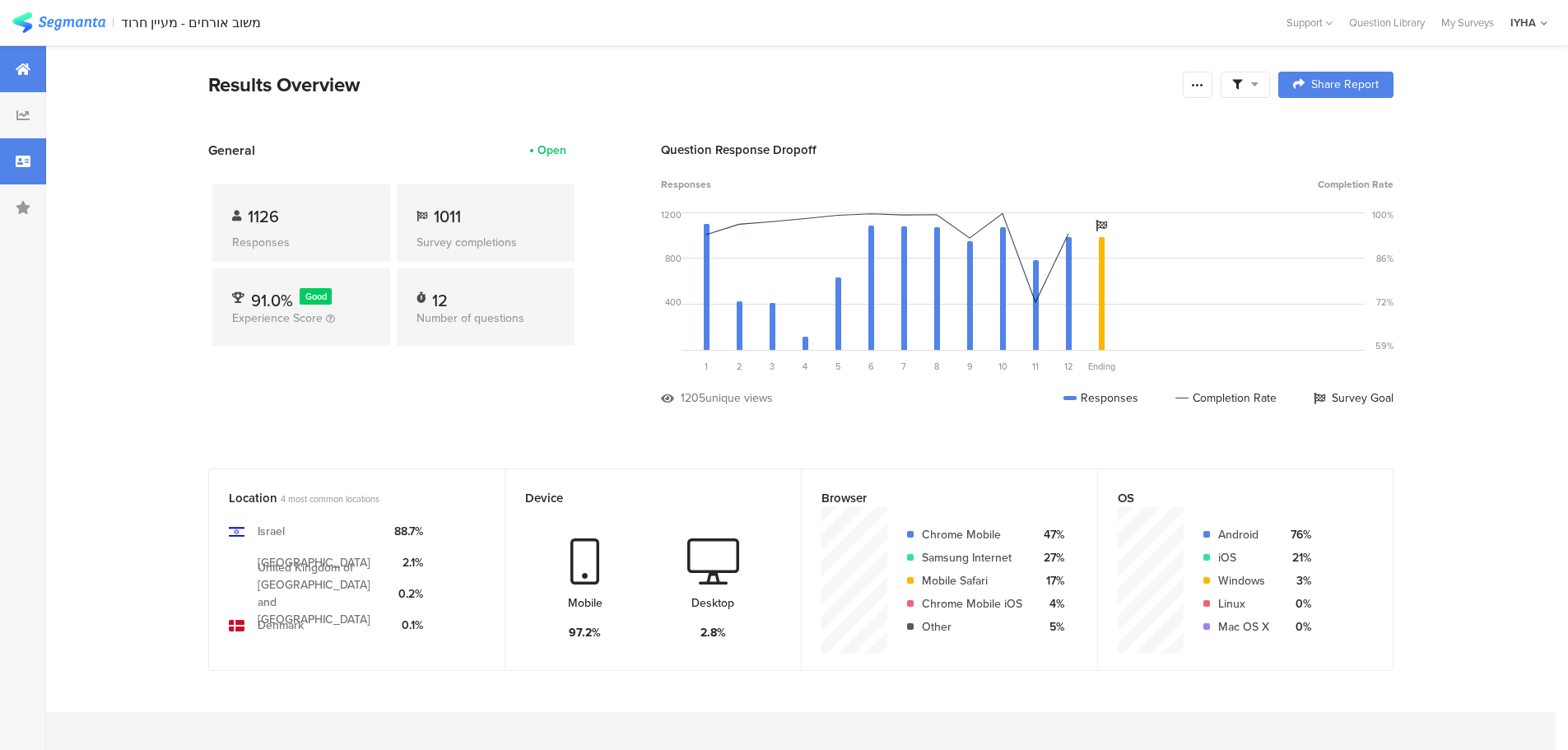
click at [33, 158] on div at bounding box center [23, 161] width 46 height 46
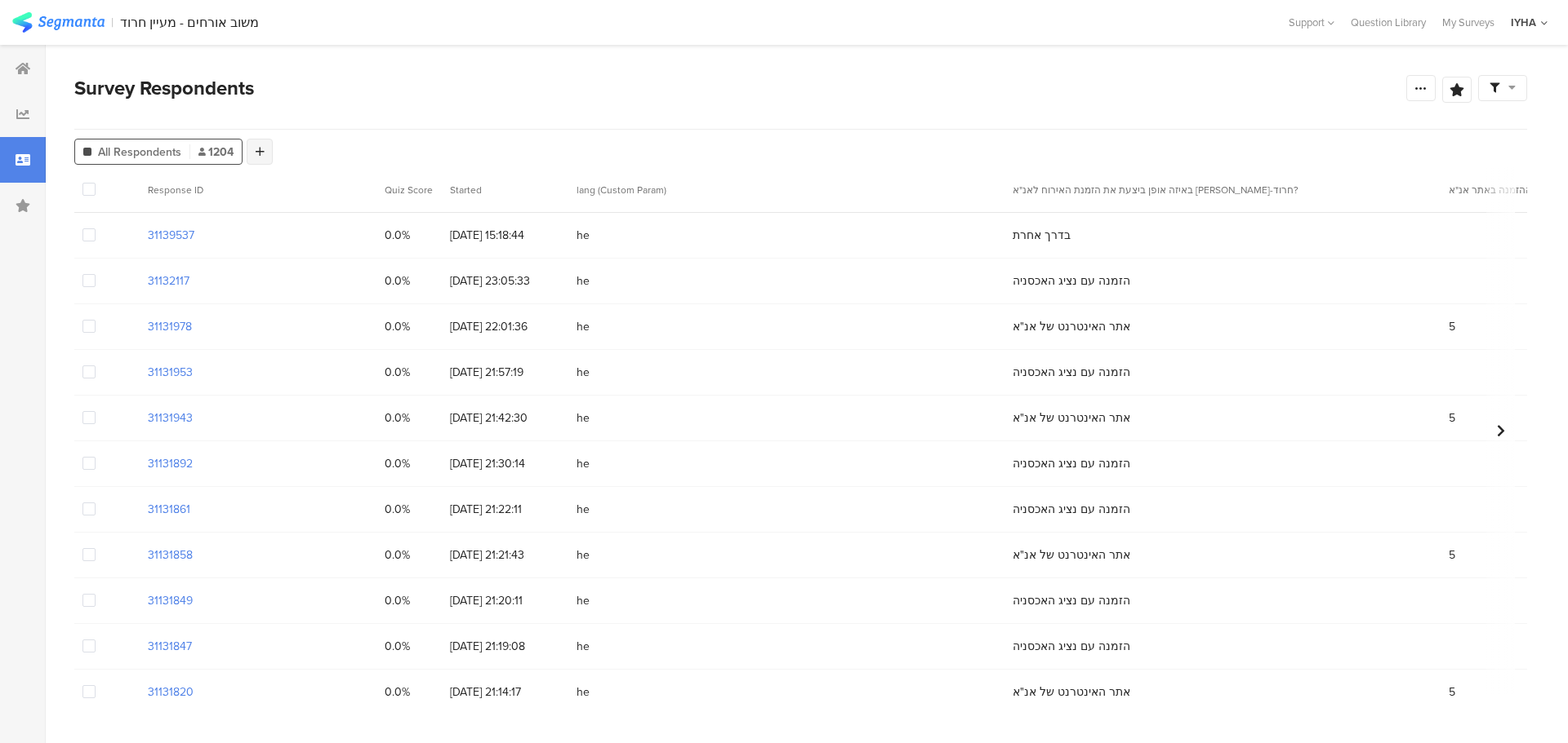
click at [265, 152] on div at bounding box center [259, 152] width 26 height 26
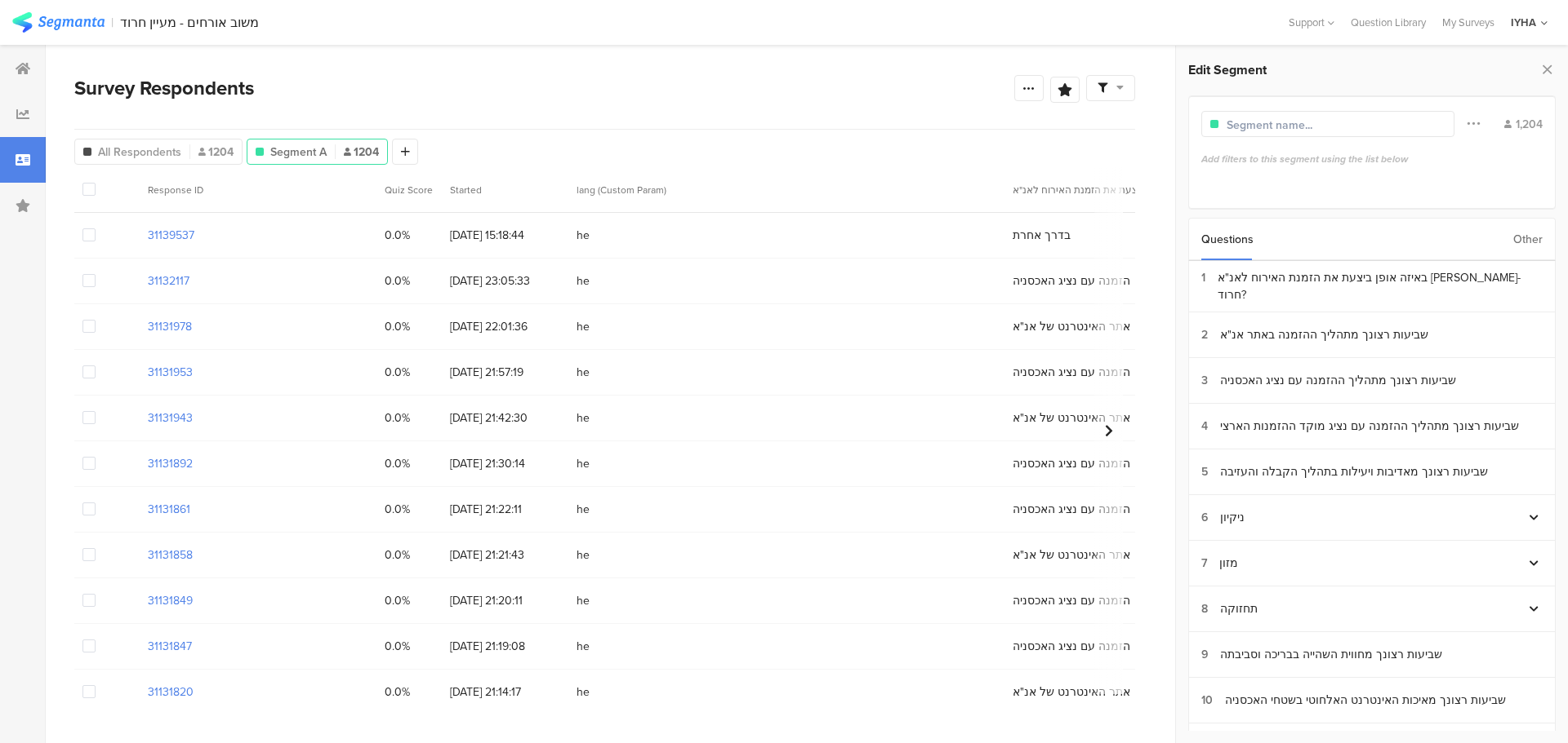
click at [1516, 236] on div "Other" at bounding box center [1528, 239] width 30 height 42
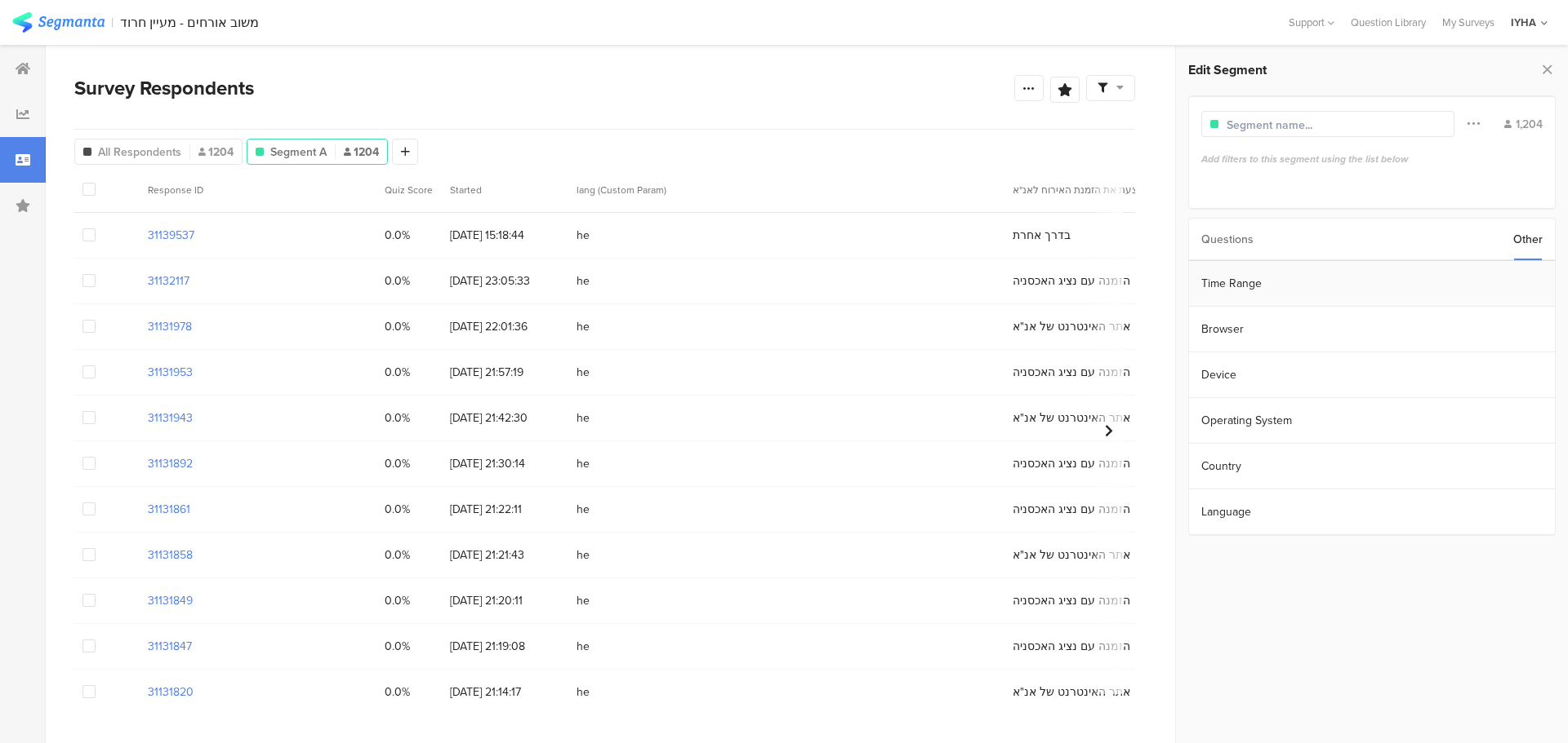
click at [1468, 276] on section "Time Range" at bounding box center [1371, 284] width 366 height 45
click at [1468, 276] on input "[DATE] 00:00" at bounding box center [1462, 282] width 163 height 23
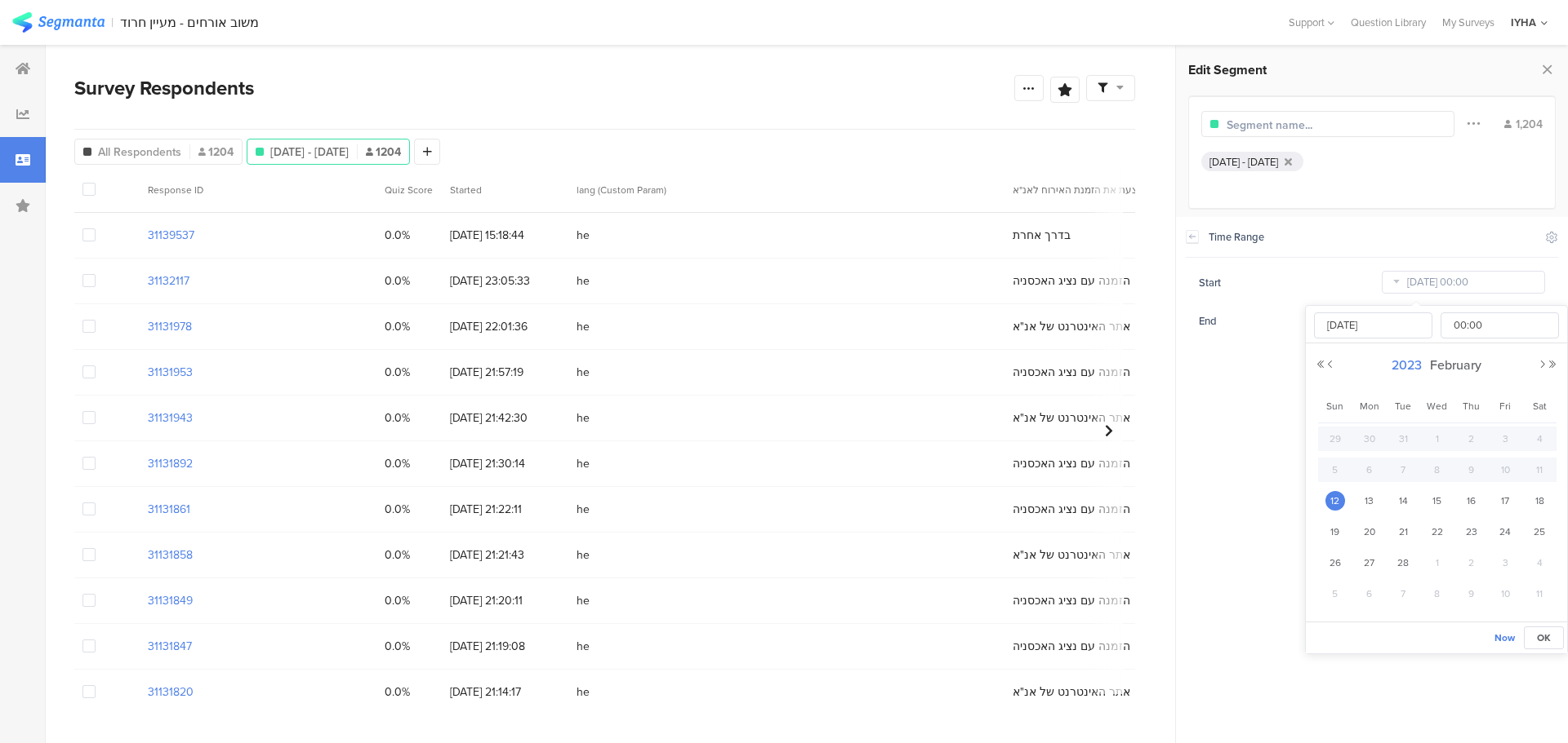
click at [1408, 368] on span "2023" at bounding box center [1406, 365] width 38 height 18
click at [1407, 469] on link "2025" at bounding box center [1406, 476] width 39 height 26
click at [1523, 472] on link "Aug" at bounding box center [1525, 476] width 39 height 26
click at [1504, 437] on span "1" at bounding box center [1504, 439] width 19 height 19
type input "[DATE] 00:00"
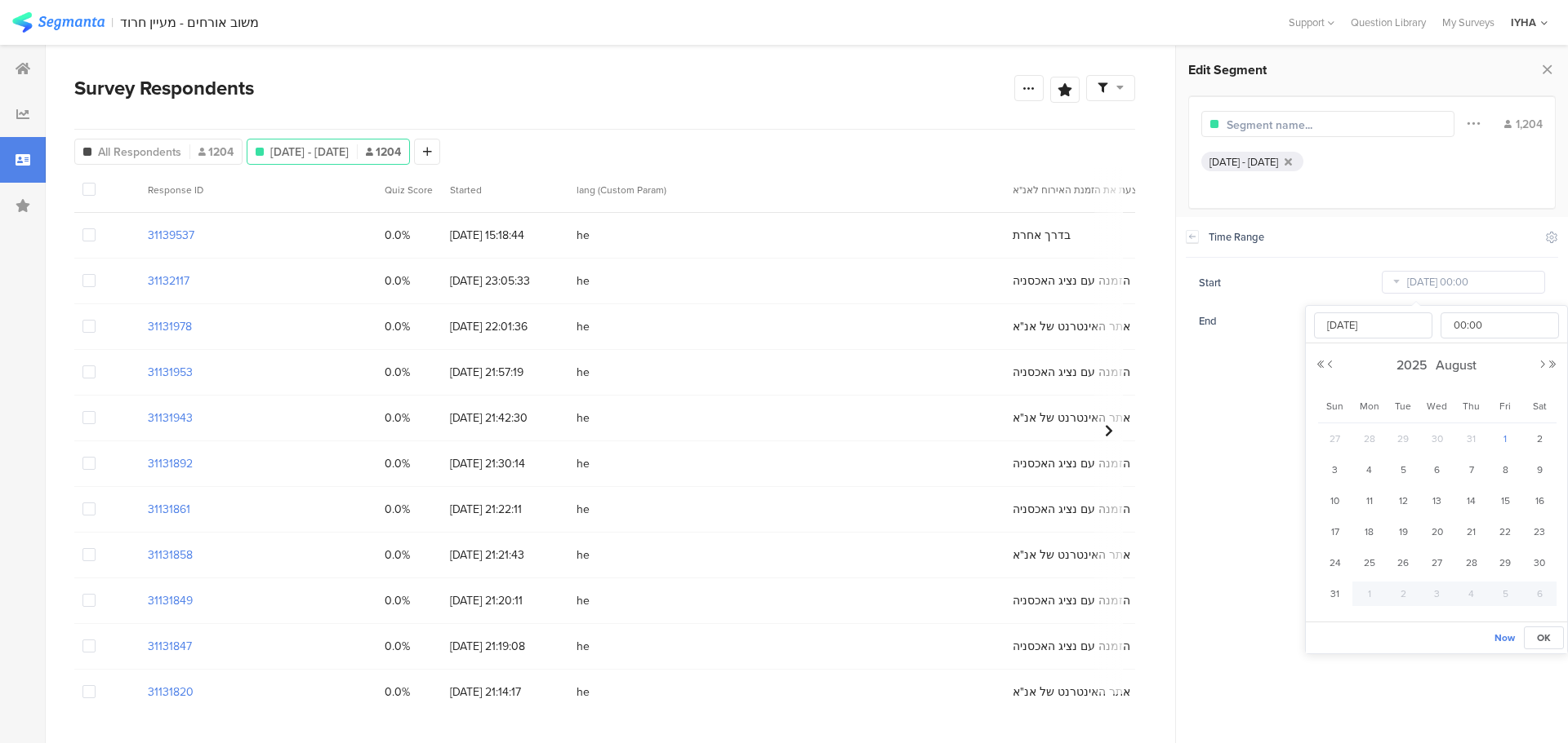
type input "[DATE]"
click at [1232, 406] on section "Time Range Include Respondents Start [DATE] 00:00 End [DATE] 23:59" at bounding box center [1371, 480] width 392 height 526
click at [1023, 92] on icon at bounding box center [1028, 87] width 13 height 13
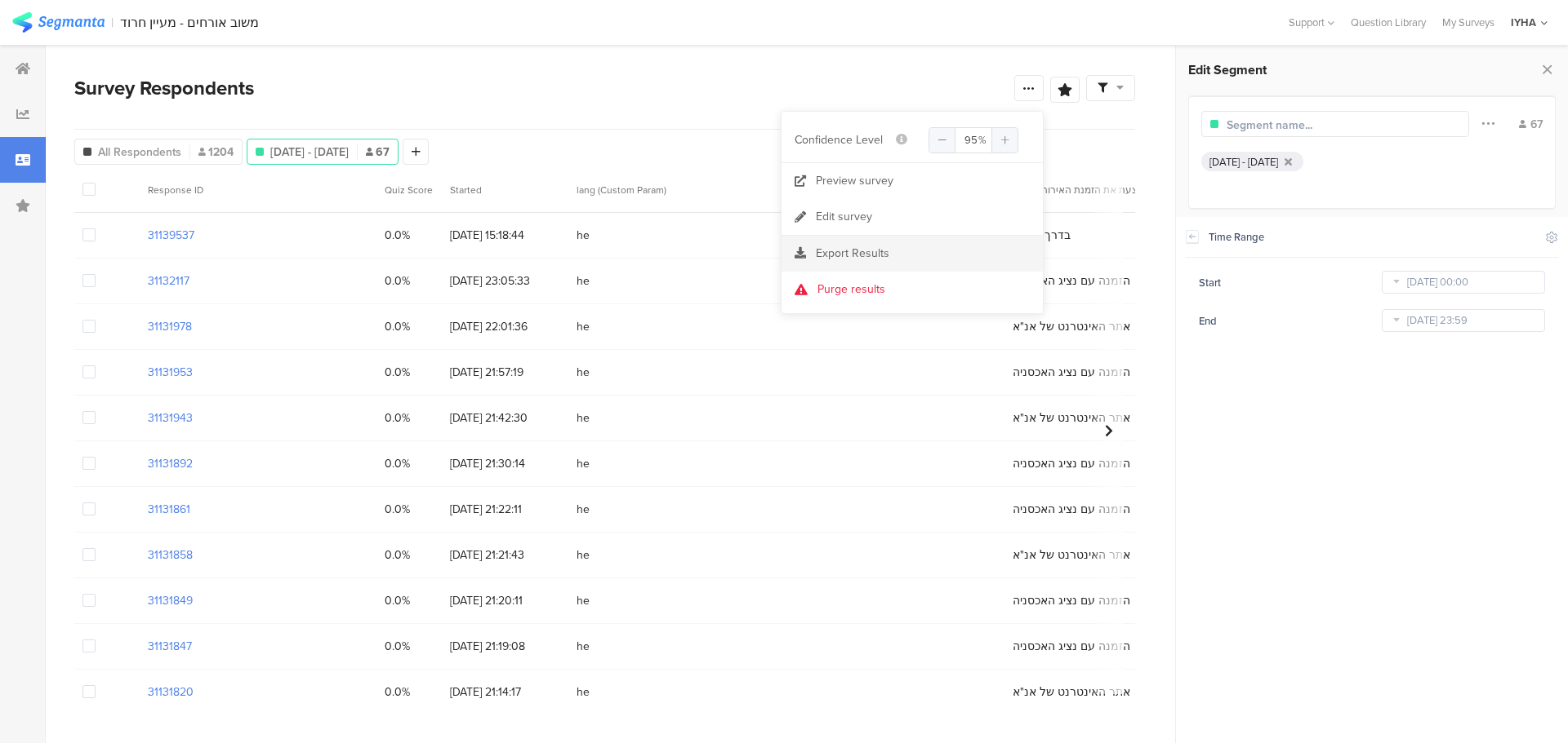
click at [881, 252] on span "Export Results" at bounding box center [853, 253] width 73 height 17
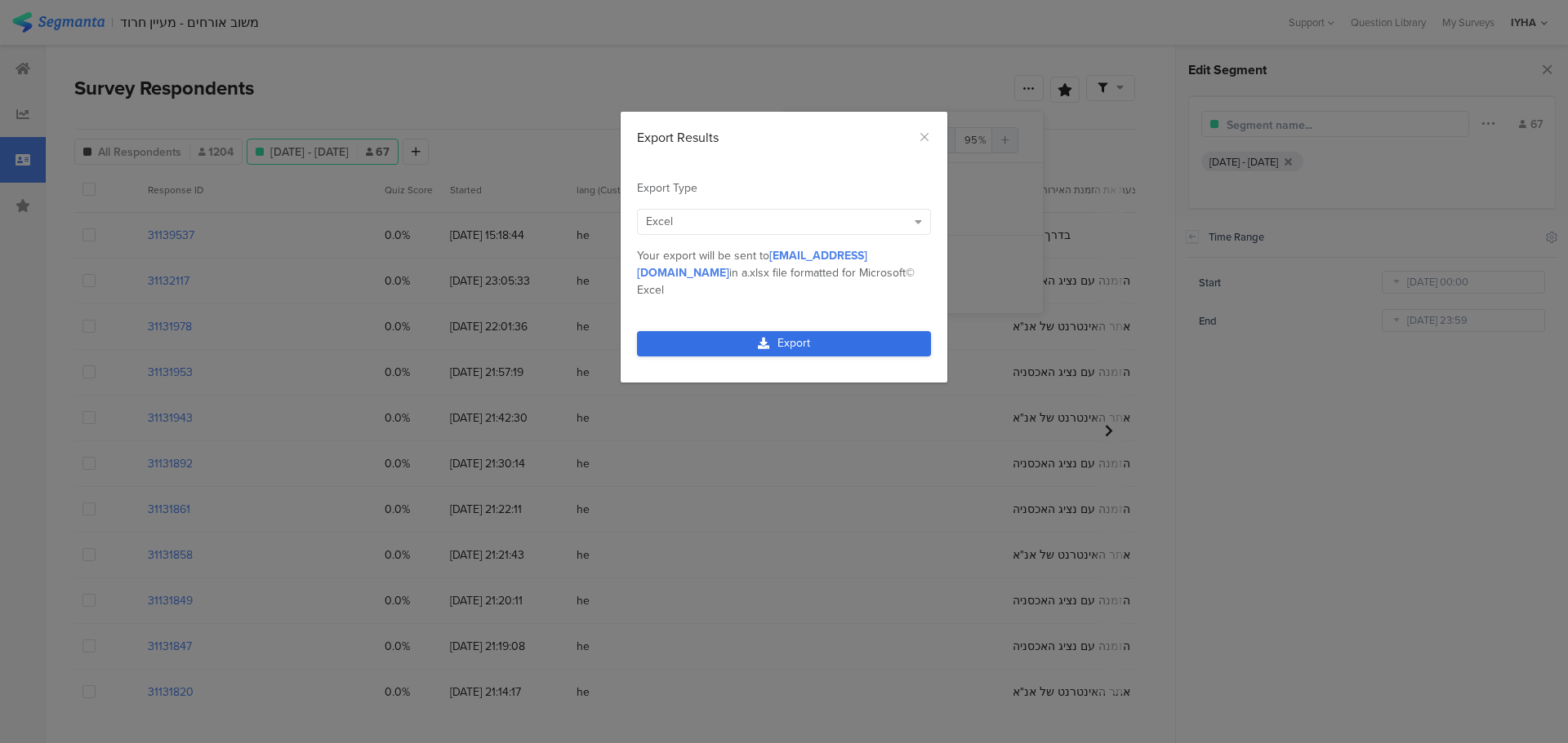
click at [812, 331] on link "Export" at bounding box center [784, 343] width 294 height 25
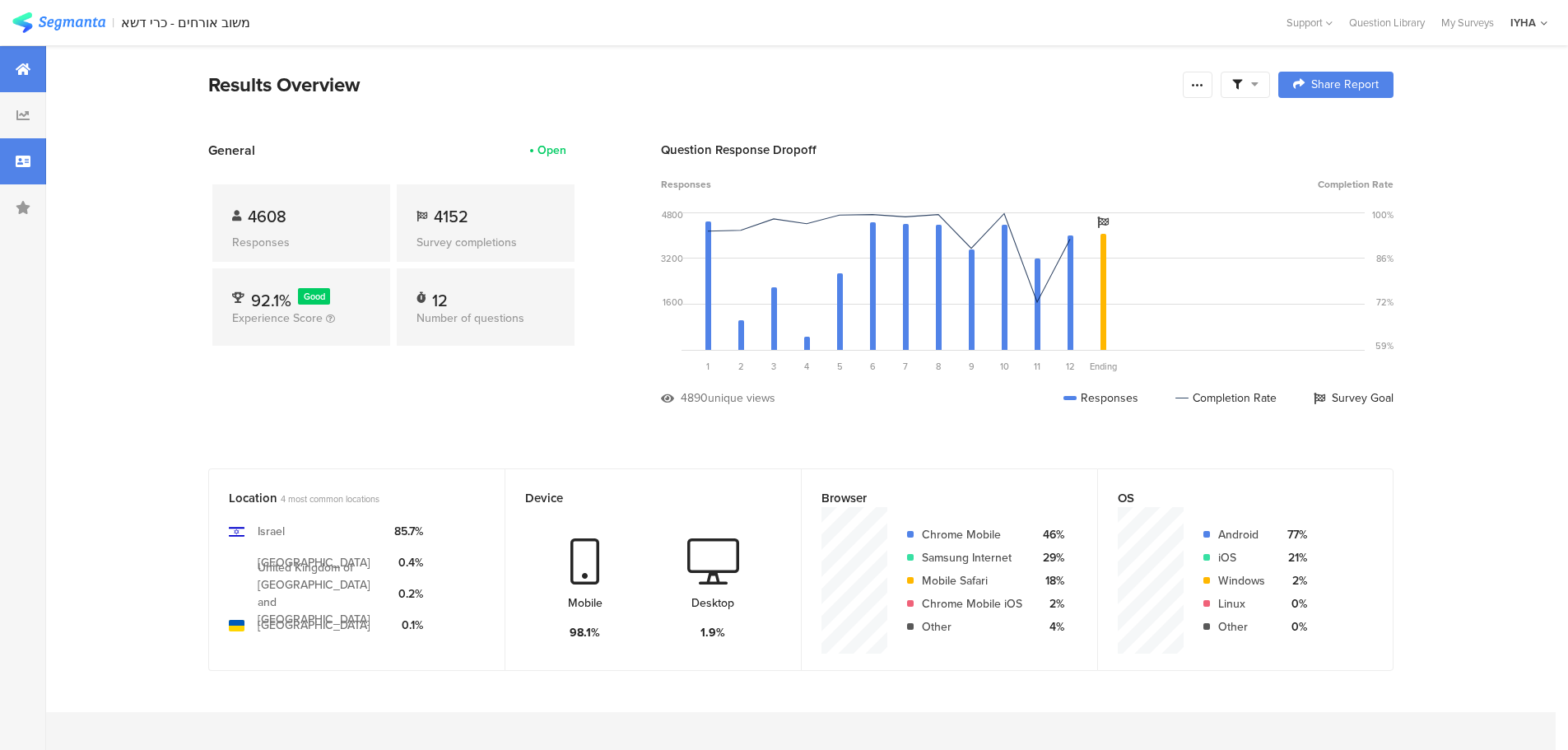
click at [28, 160] on icon at bounding box center [23, 161] width 15 height 13
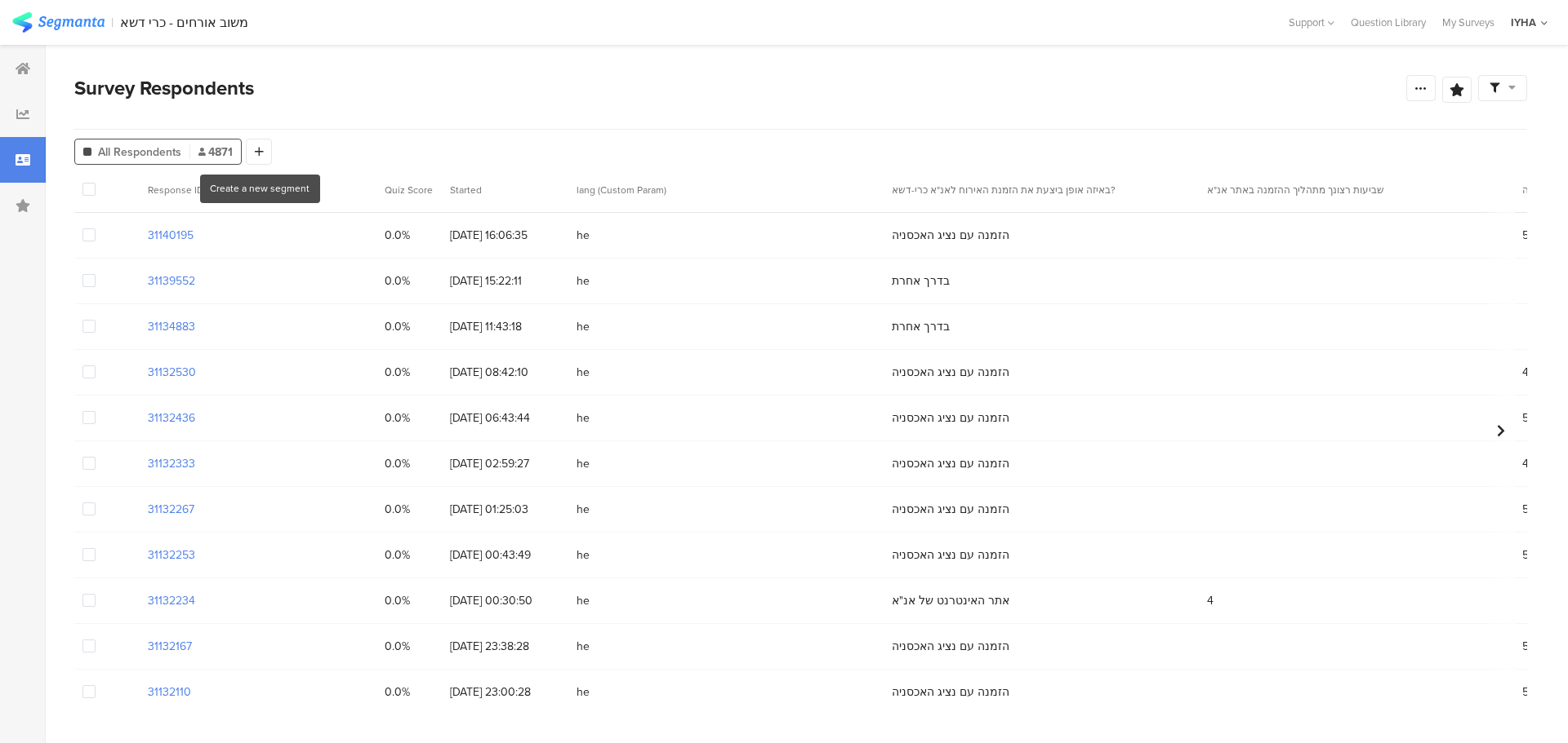
drag, startPoint x: 255, startPoint y: 154, endPoint x: 525, endPoint y: 182, distance: 271.4
click at [256, 154] on icon at bounding box center [259, 151] width 9 height 11
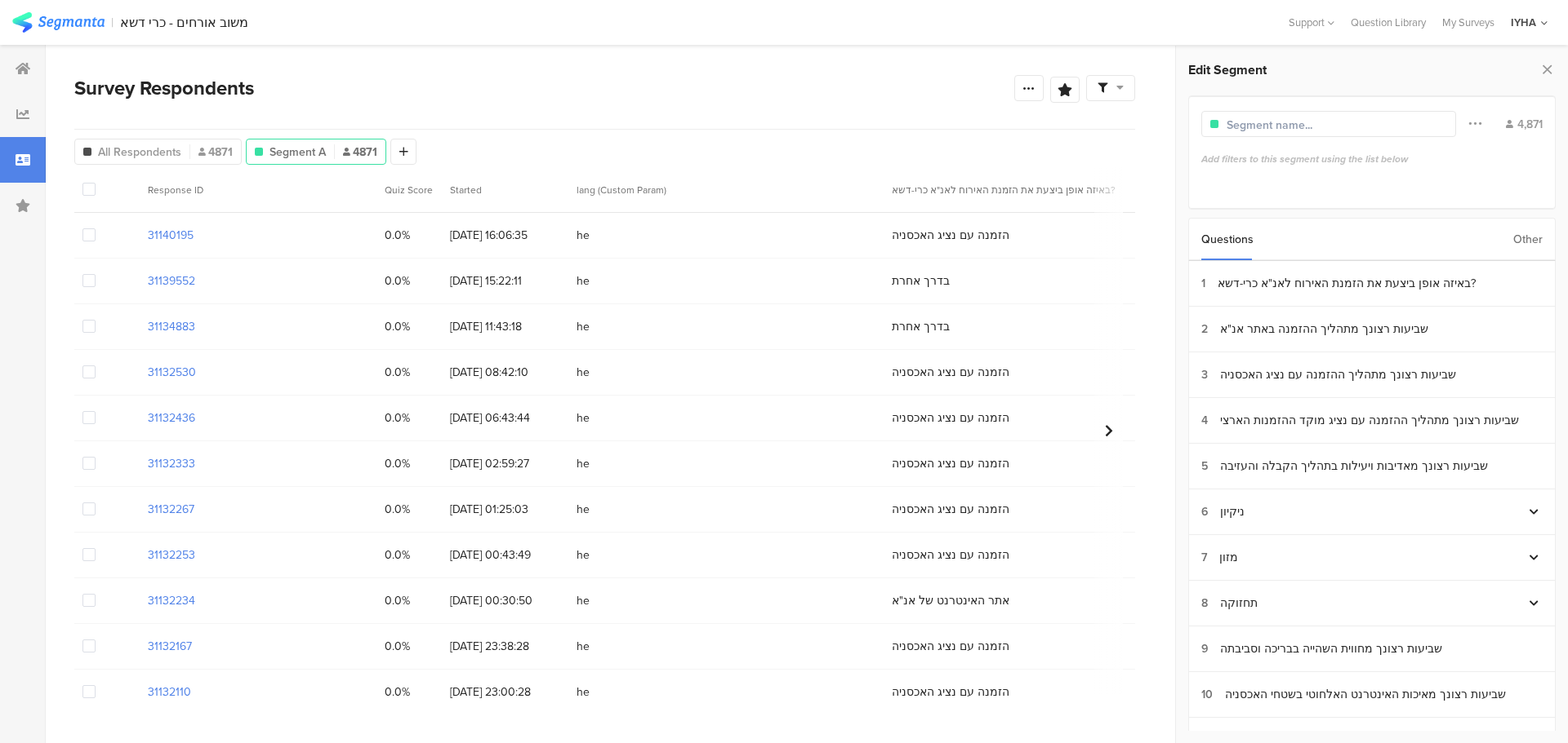
click at [1512, 245] on div "Questions Other" at bounding box center [1371, 240] width 368 height 44
click at [1527, 241] on div "Other" at bounding box center [1528, 239] width 30 height 42
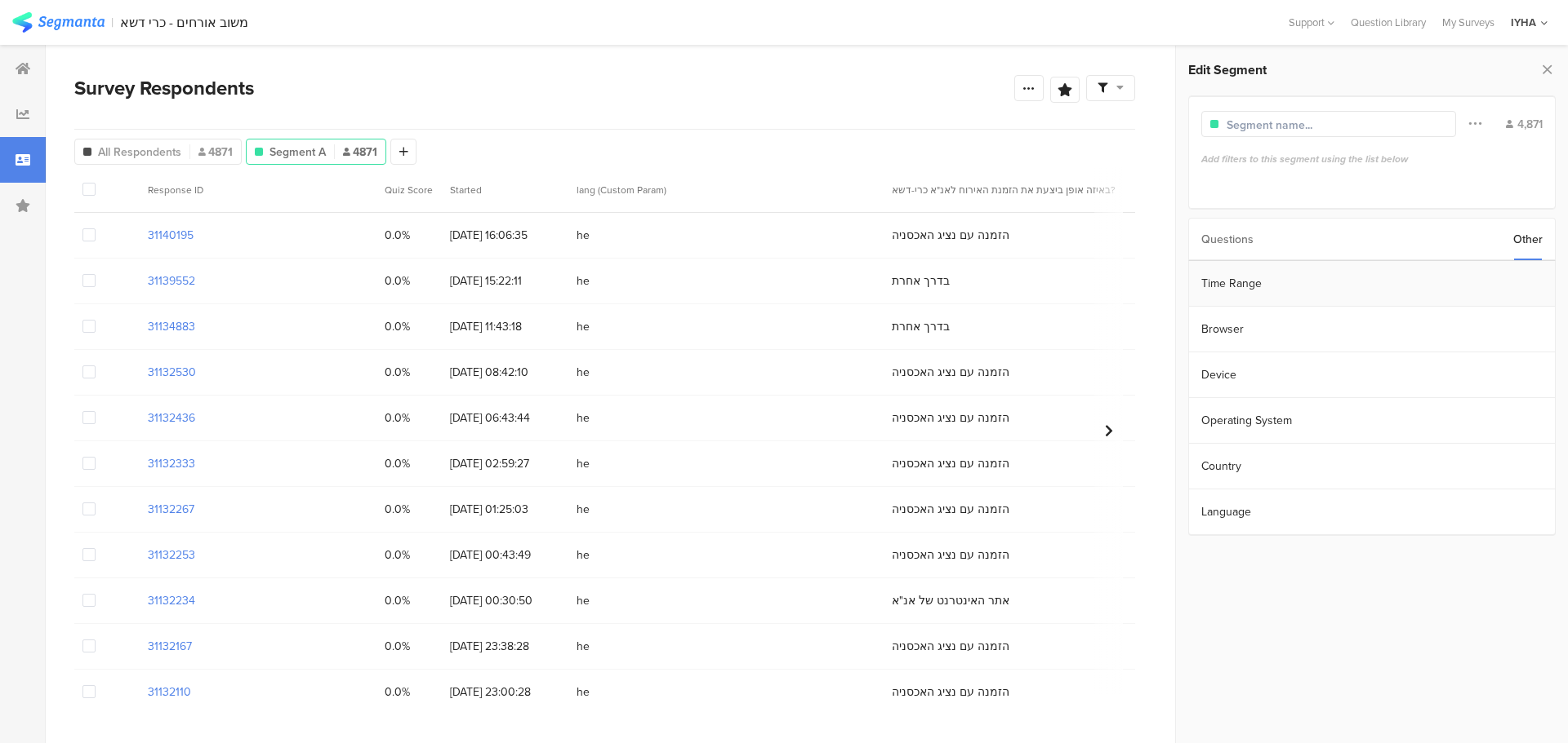
click at [1486, 275] on section "Time Range" at bounding box center [1371, 284] width 366 height 45
click at [1419, 285] on input "Jan 20 2023 00:00" at bounding box center [1462, 282] width 163 height 23
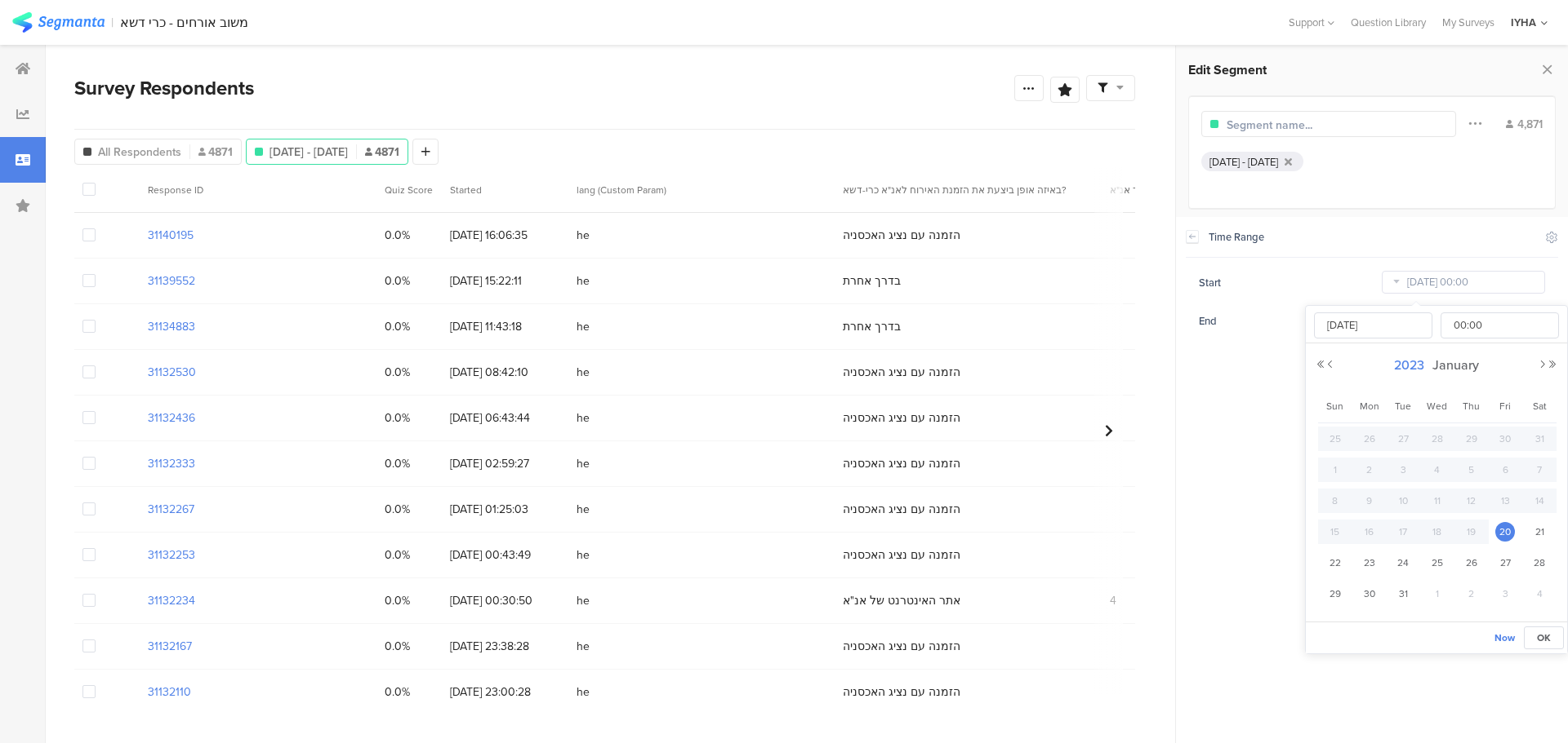
click at [1412, 364] on span "2023" at bounding box center [1409, 365] width 38 height 18
click at [1411, 471] on link "2025" at bounding box center [1406, 476] width 39 height 26
click at [1526, 477] on link "Aug" at bounding box center [1525, 476] width 39 height 26
click at [1500, 437] on span "1" at bounding box center [1504, 439] width 19 height 19
type input "[DATE] 00:00"
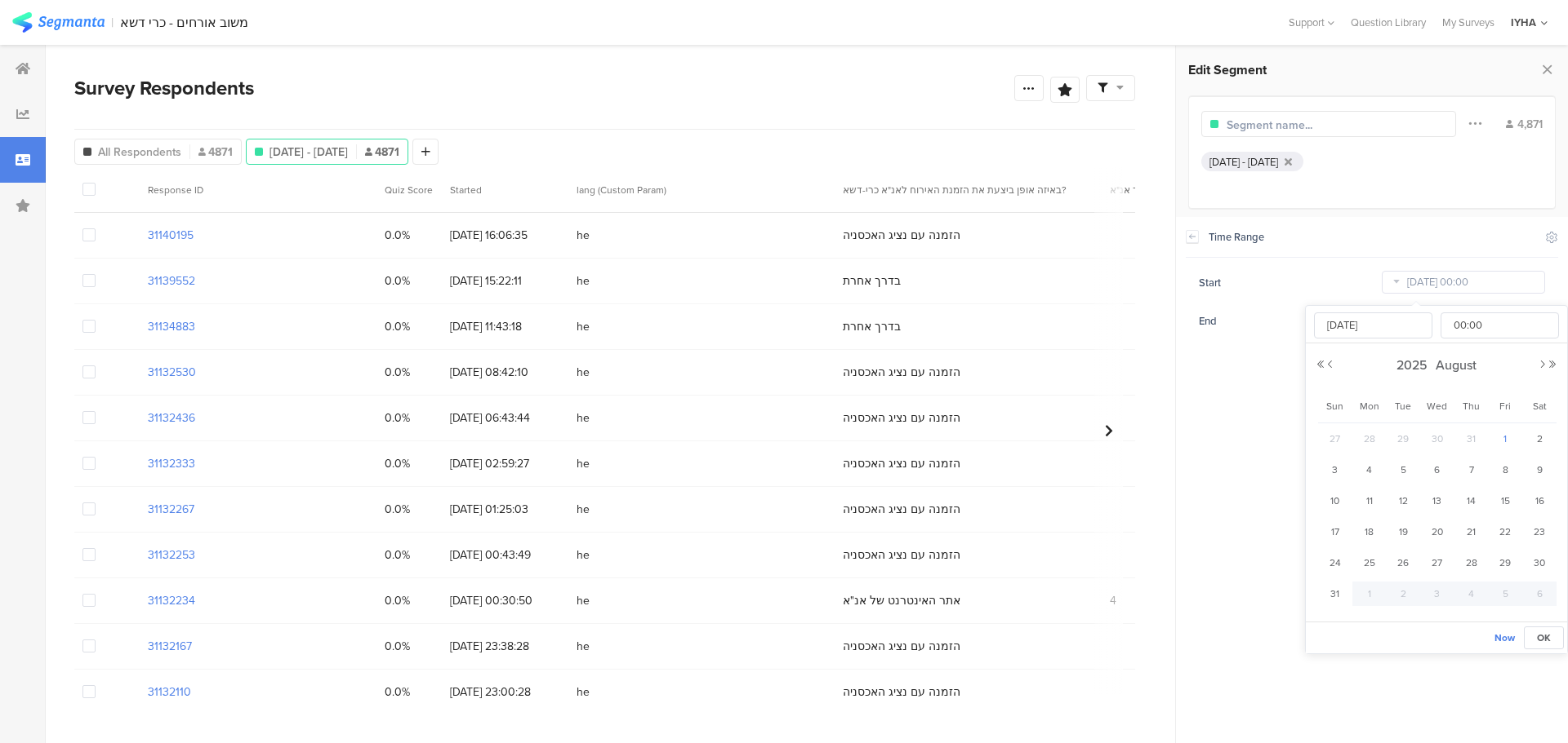
type input "[DATE]"
click at [1229, 421] on section "Time Range Include Respondents Start [DATE] 00:00 End [DATE] 23:59" at bounding box center [1371, 480] width 392 height 526
click at [1026, 93] on icon at bounding box center [1028, 87] width 13 height 13
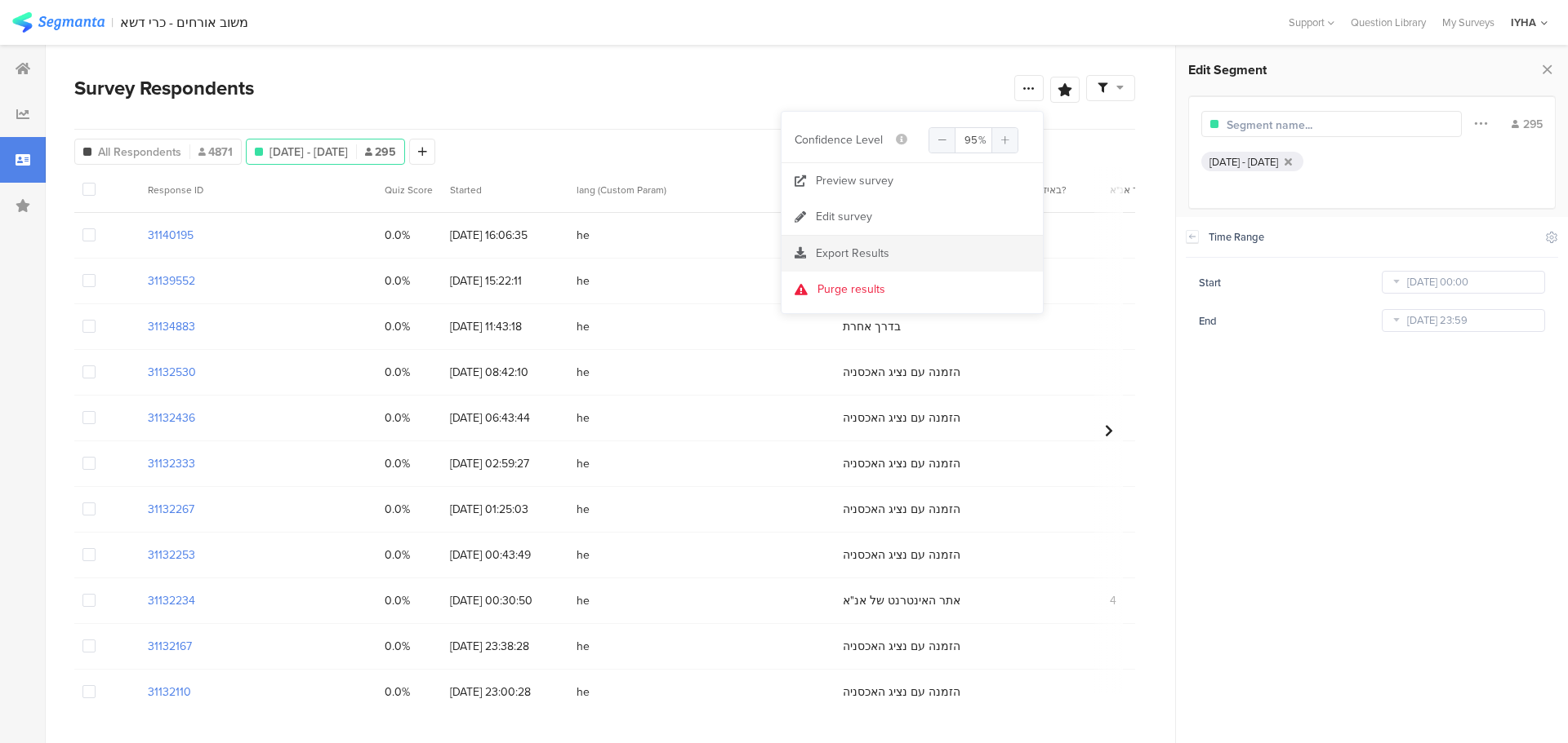
click at [905, 252] on div "Export Results" at bounding box center [911, 253] width 261 height 17
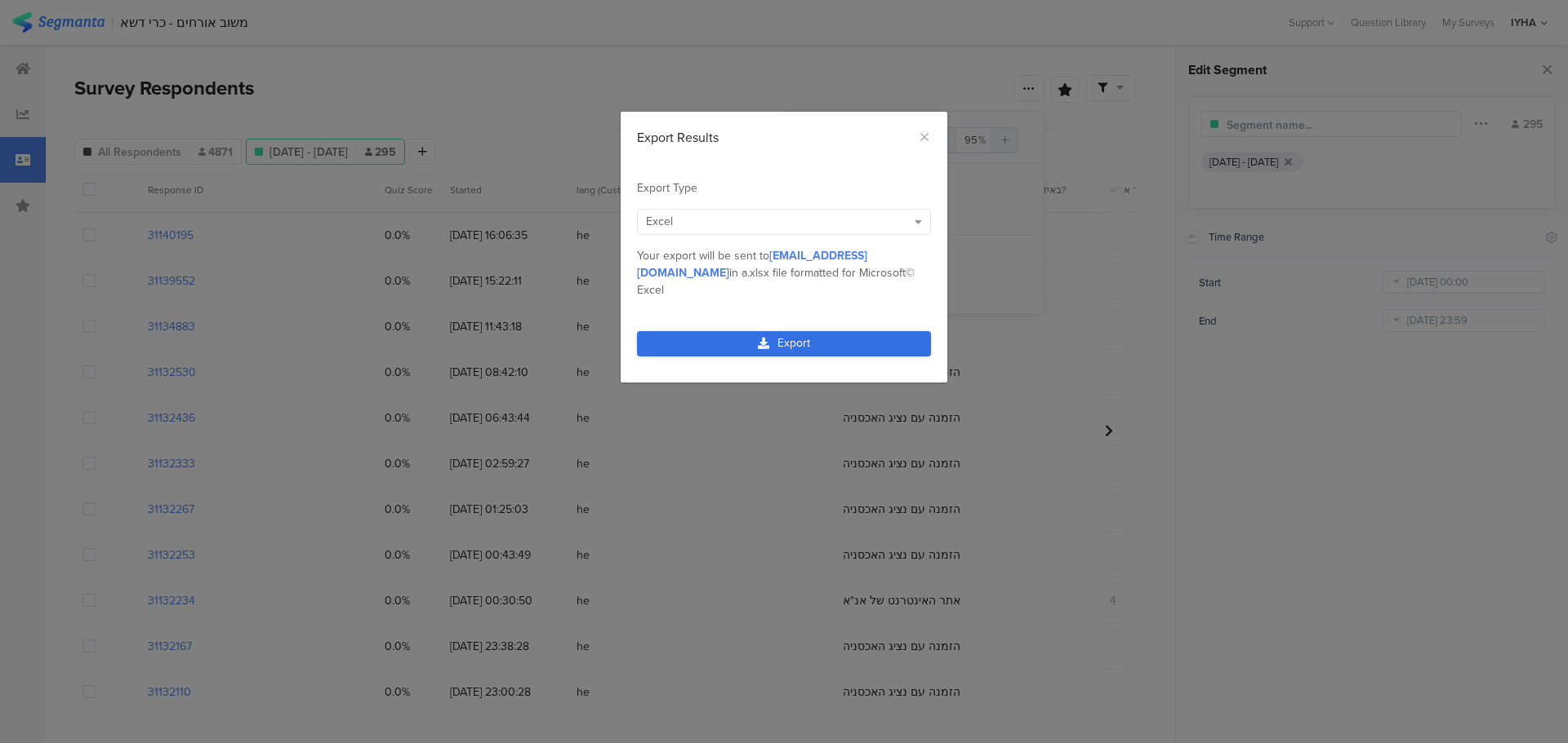
click at [800, 331] on link "Export" at bounding box center [784, 343] width 294 height 25
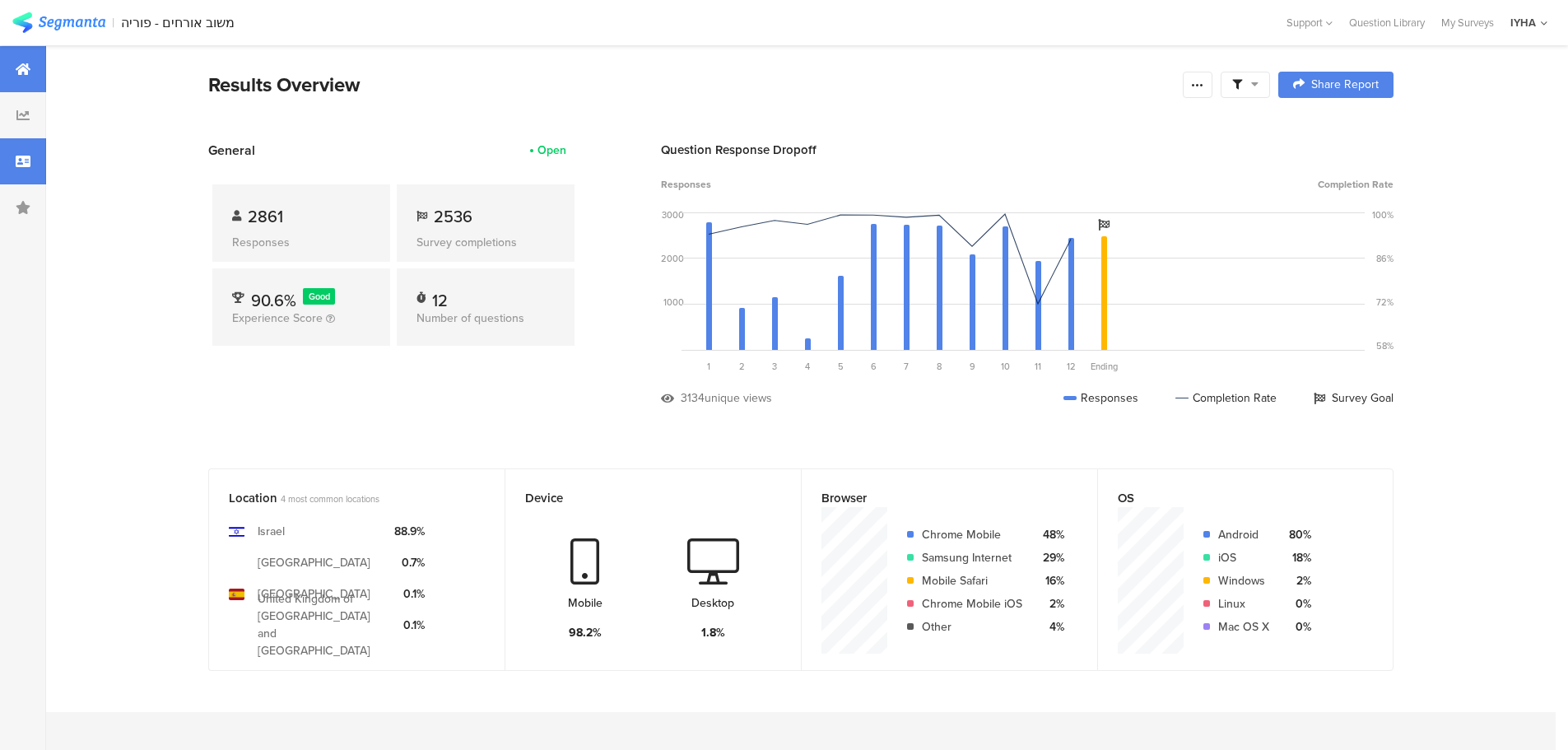
click at [28, 160] on icon at bounding box center [23, 161] width 15 height 13
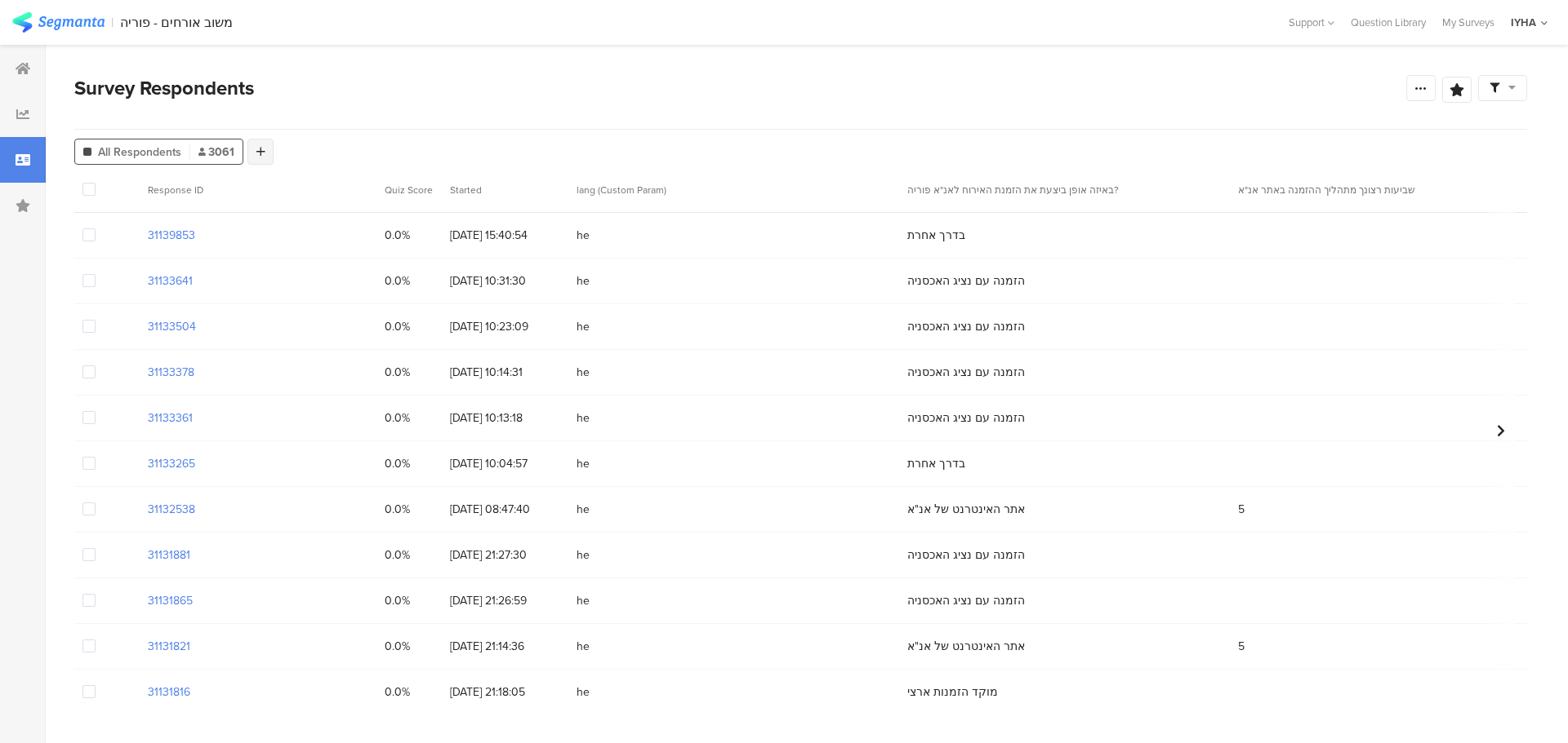
click at [262, 149] on icon at bounding box center [260, 151] width 9 height 11
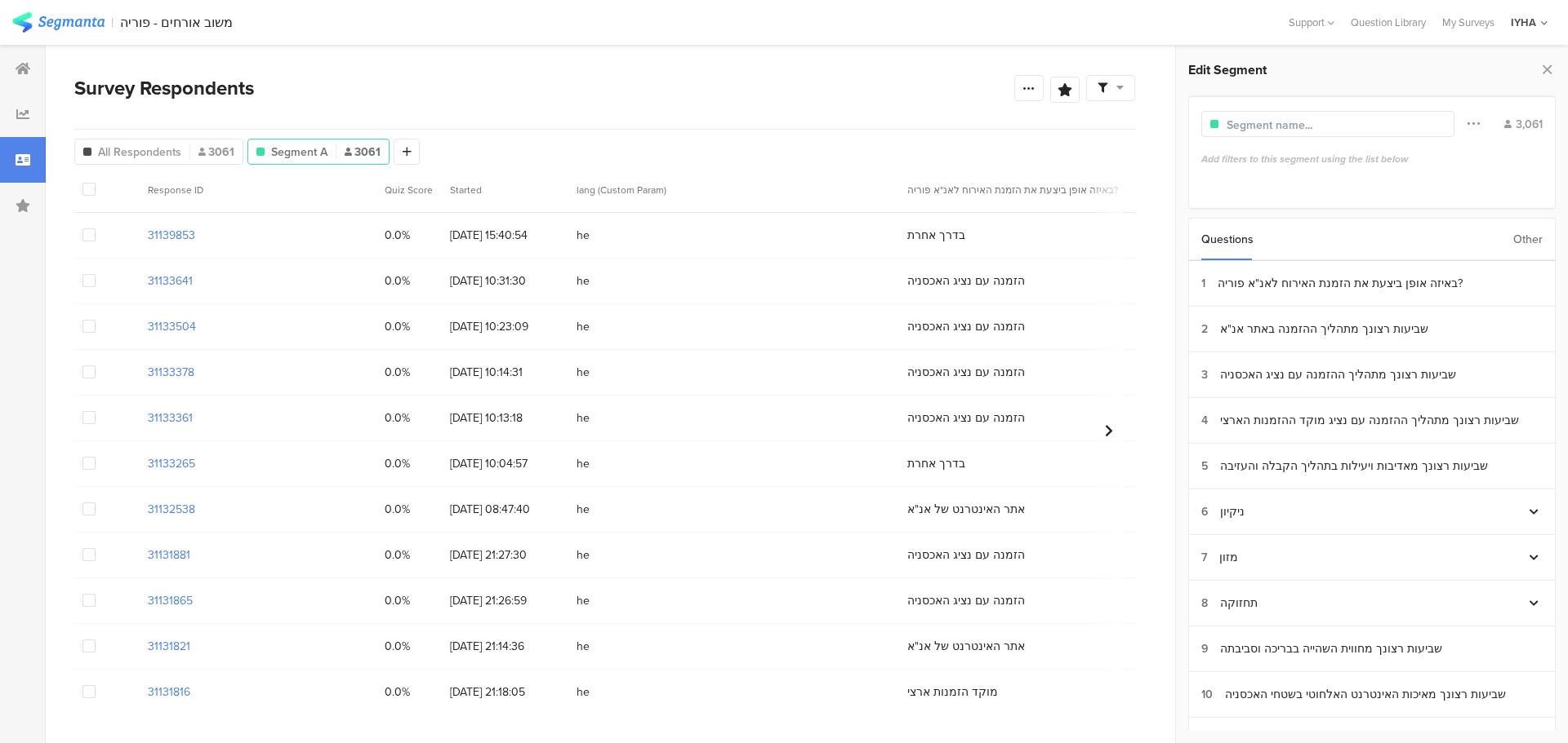
click at [1523, 242] on div "Other" at bounding box center [1528, 239] width 30 height 42
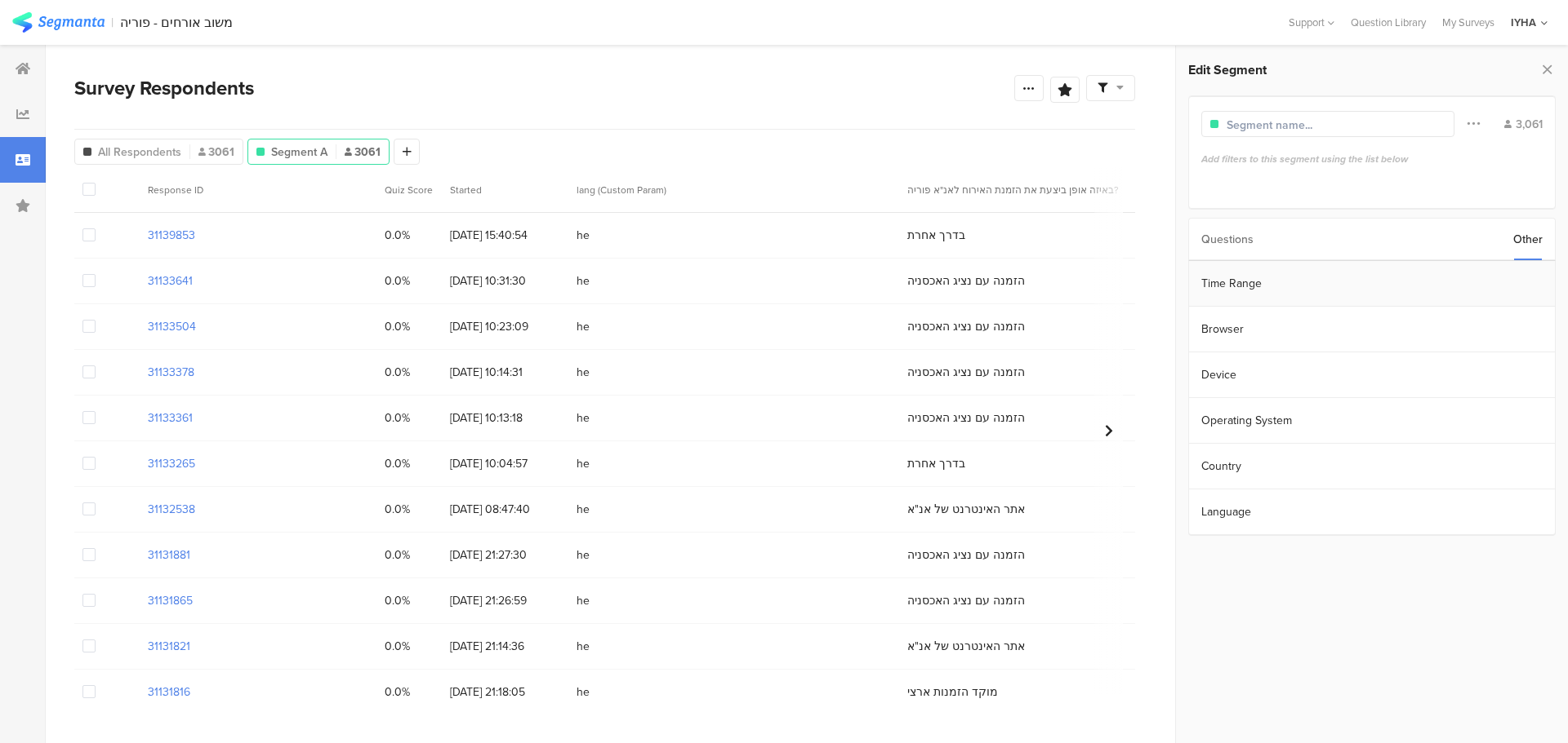
click at [1455, 286] on section "Time Range" at bounding box center [1371, 284] width 366 height 45
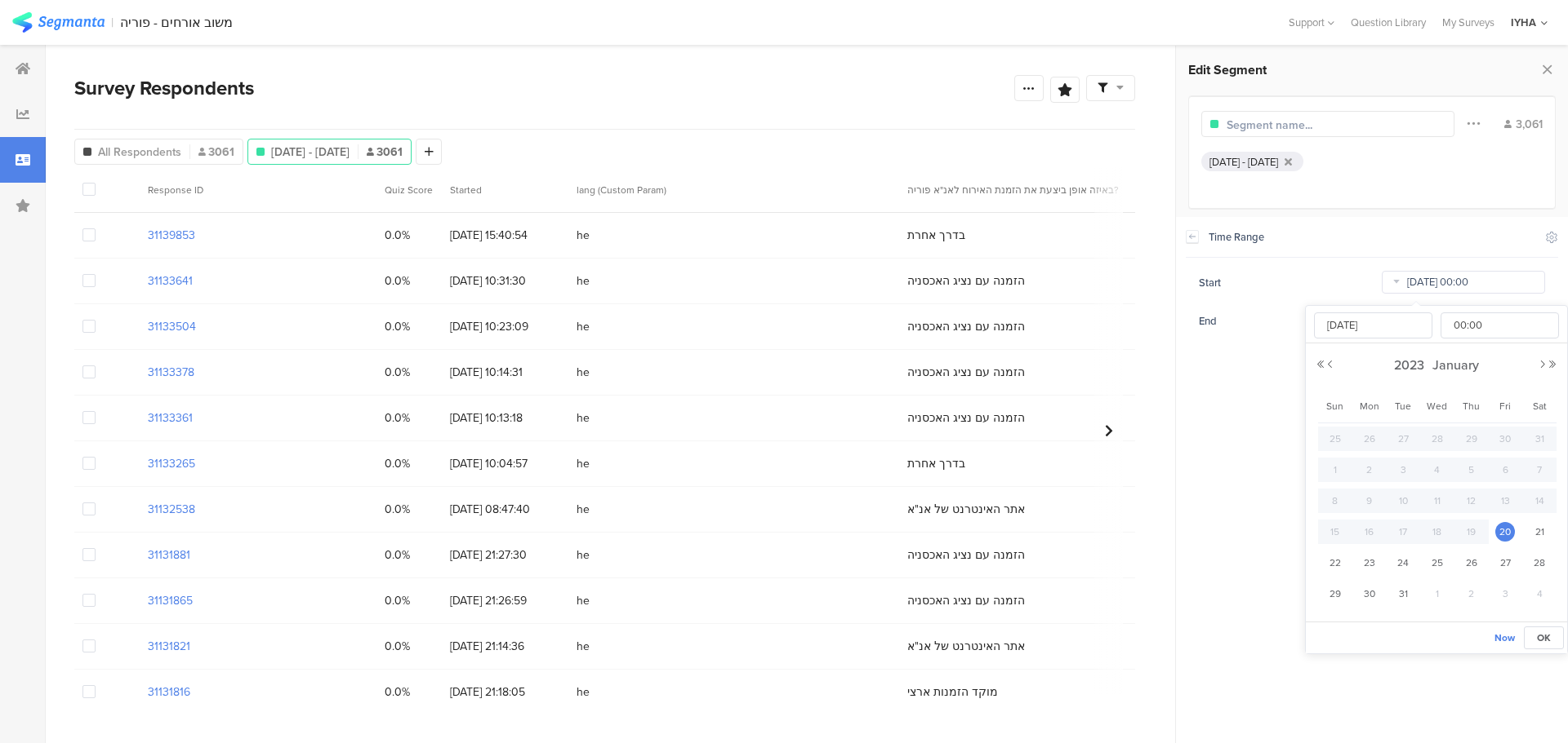
click at [1467, 279] on input "Jan 20 2023 00:00" at bounding box center [1462, 282] width 163 height 23
click at [1406, 360] on span "2023" at bounding box center [1409, 365] width 38 height 18
click at [1401, 472] on link "2025" at bounding box center [1406, 476] width 39 height 26
click at [1521, 471] on link "Aug" at bounding box center [1525, 476] width 39 height 26
click at [1507, 437] on span "1" at bounding box center [1504, 439] width 19 height 19
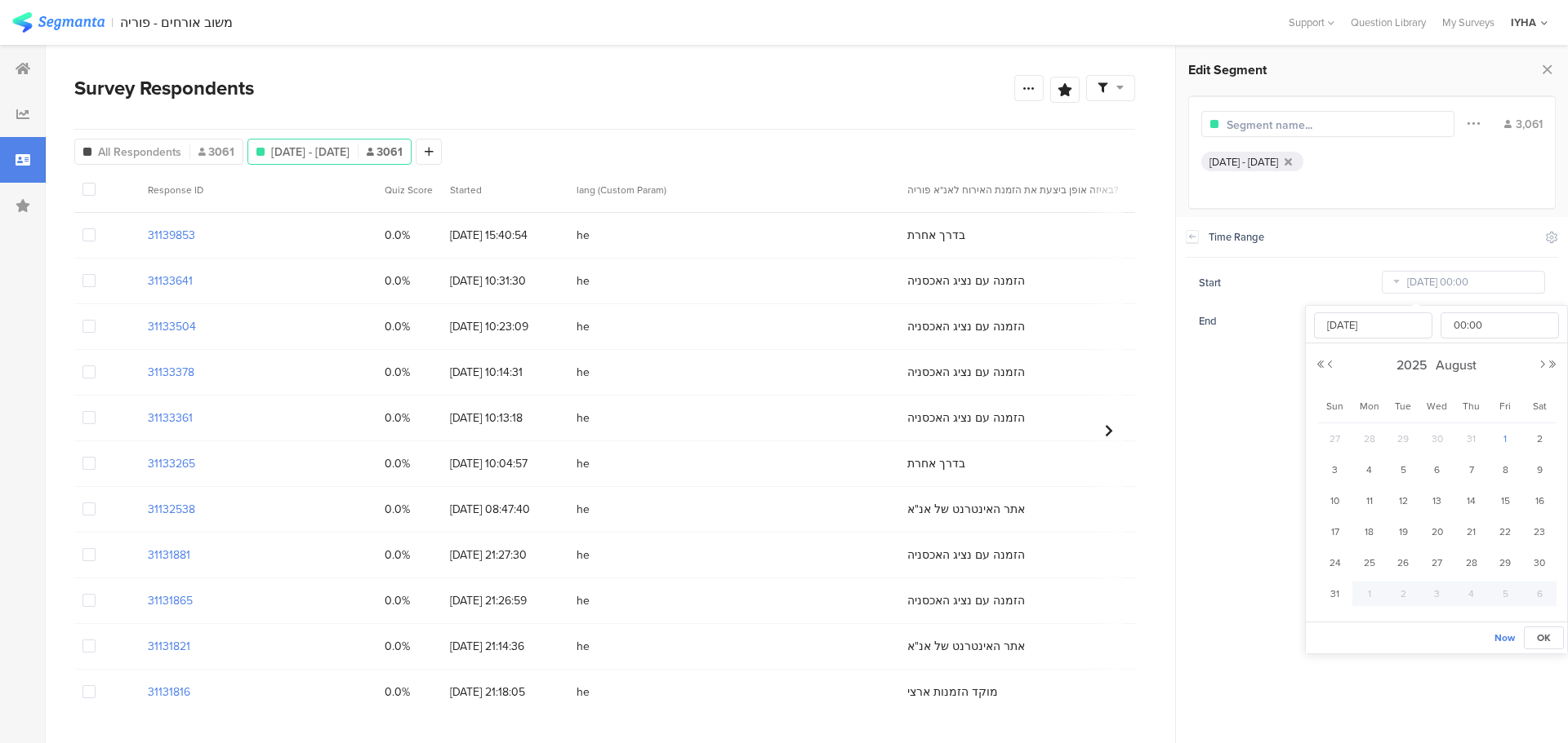
type input "[DATE] 00:00"
type input "[DATE]"
click at [1233, 400] on section "Time Range Include Respondents Start [DATE] 00:00 End [DATE] 23:59" at bounding box center [1371, 480] width 392 height 526
click at [1023, 89] on icon at bounding box center [1028, 87] width 13 height 13
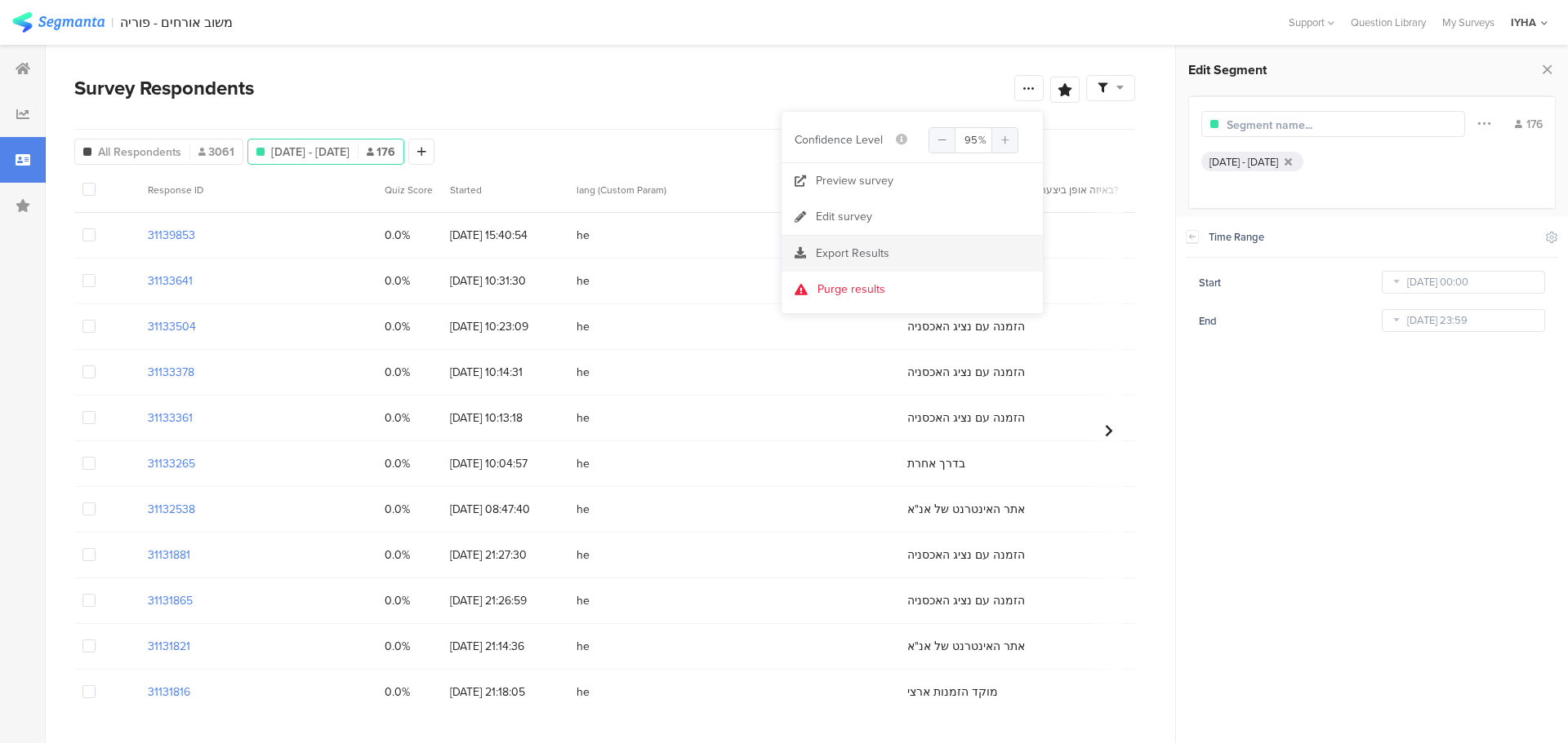
click at [818, 251] on span "Export Results" at bounding box center [853, 253] width 73 height 17
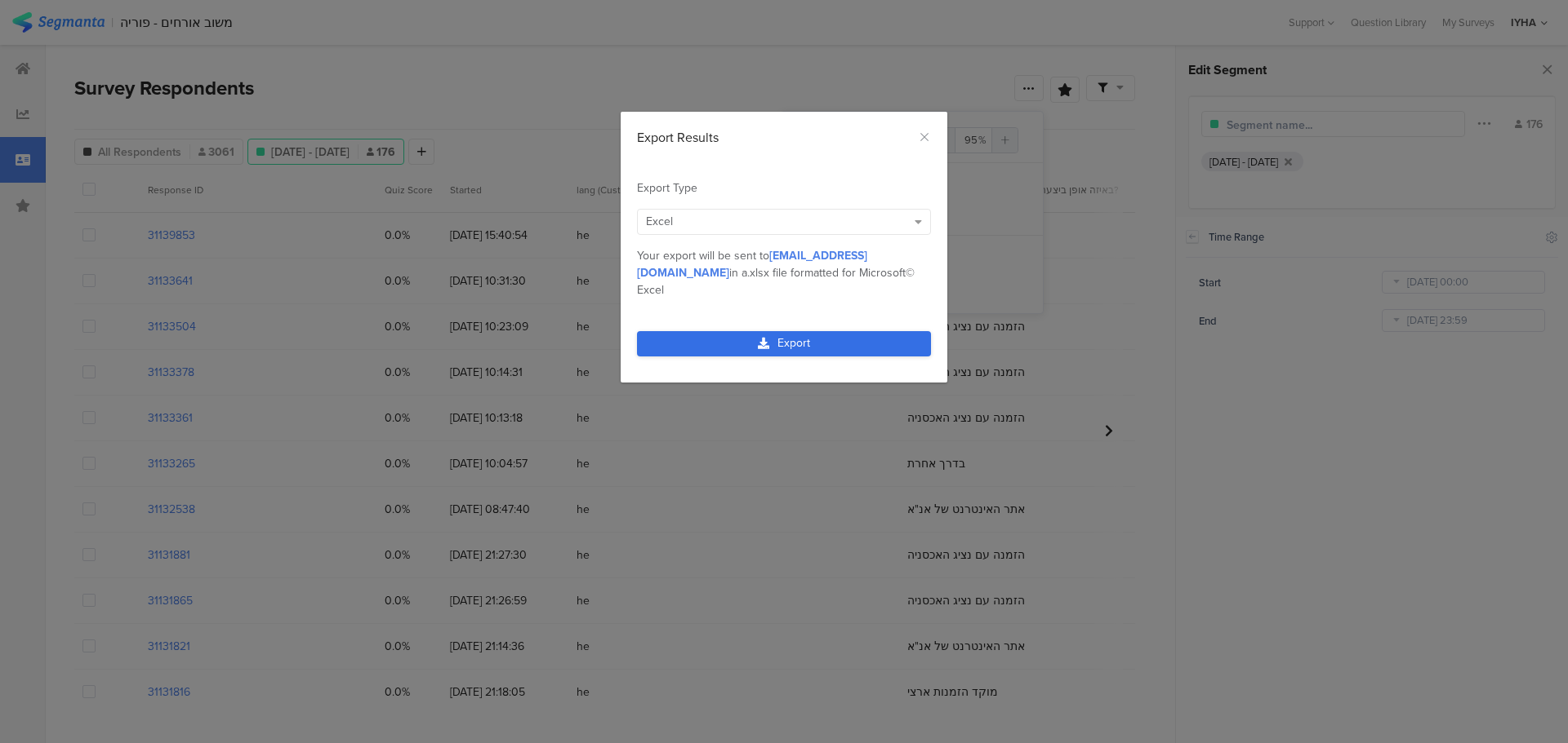
click at [786, 331] on link "Export" at bounding box center [784, 343] width 294 height 25
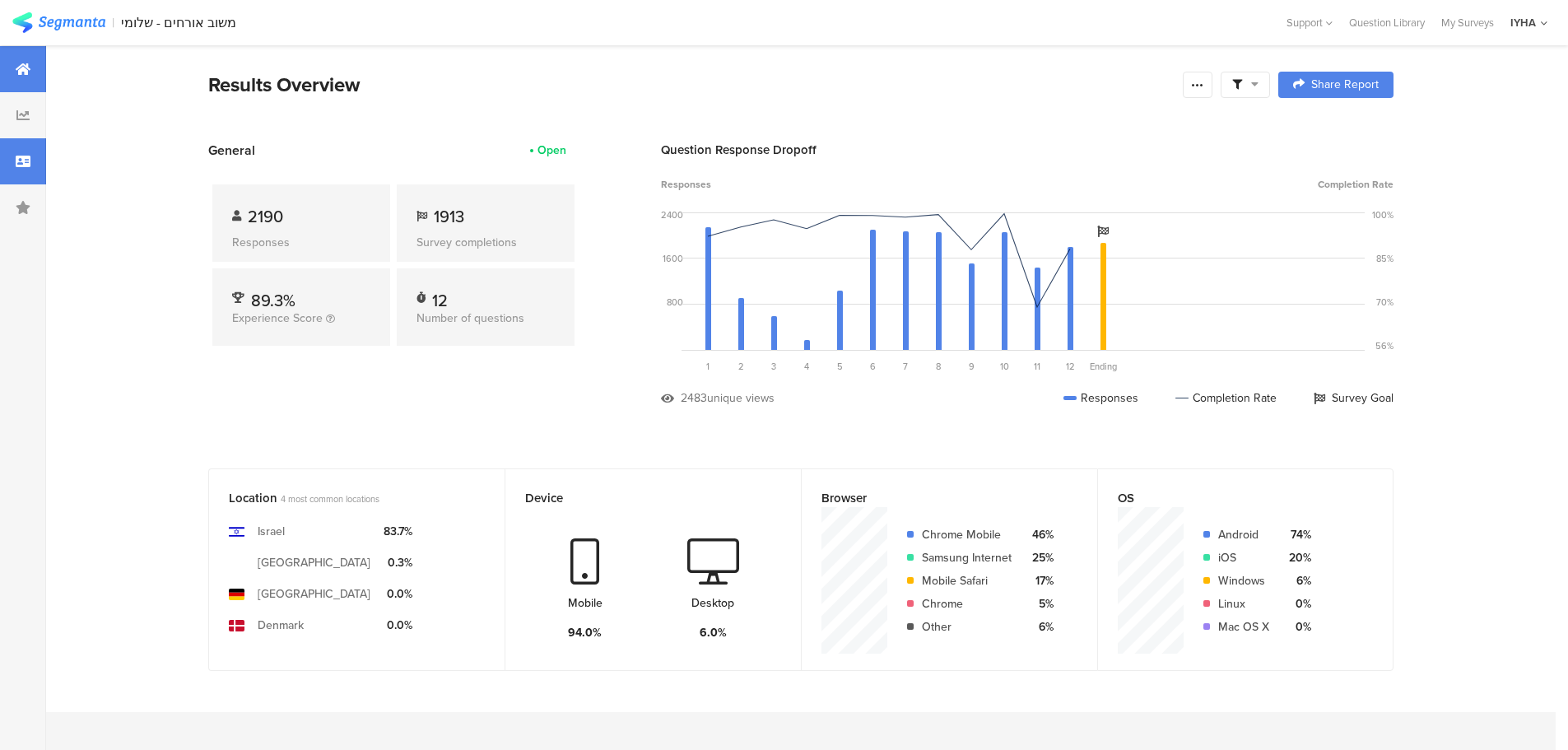
click at [28, 160] on icon at bounding box center [23, 161] width 15 height 13
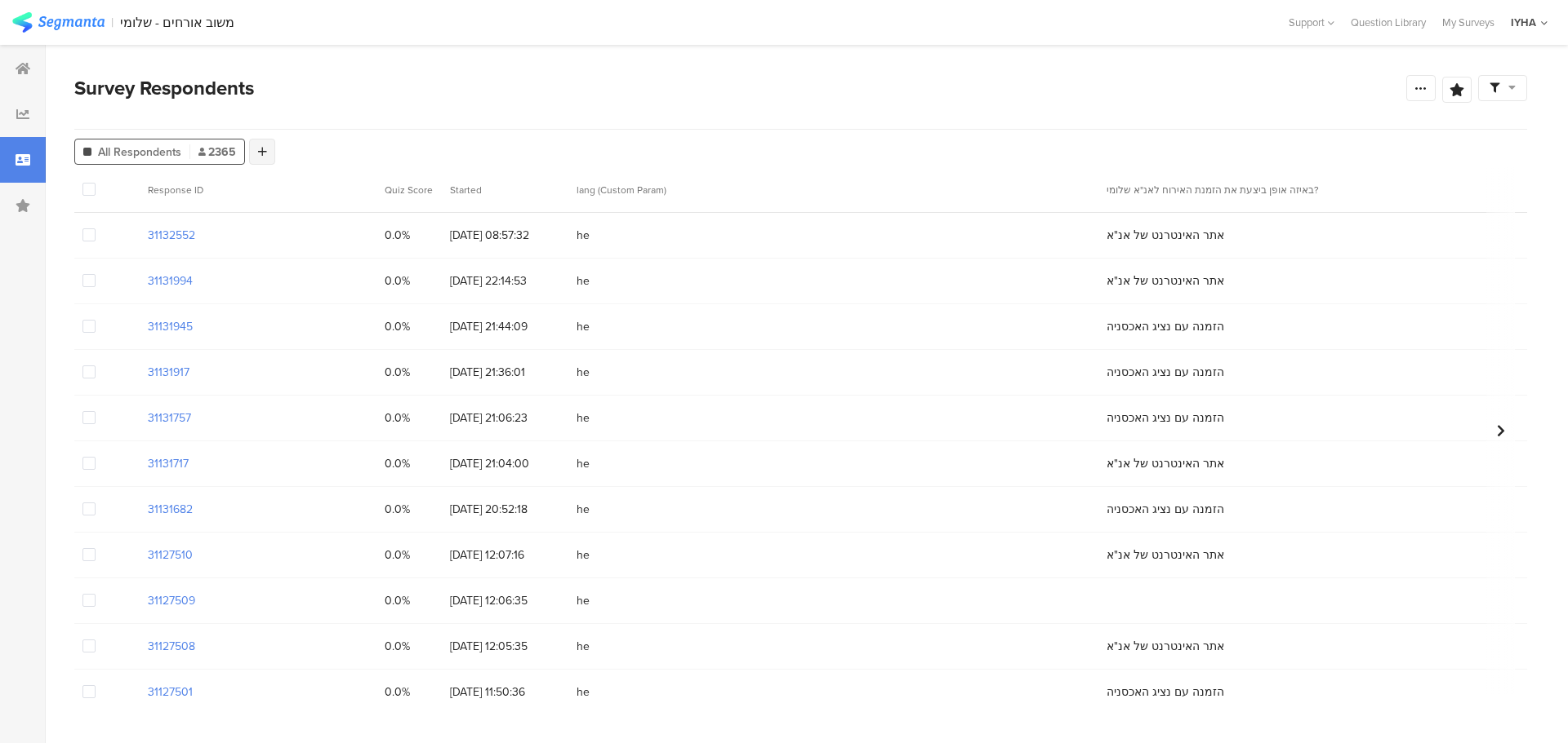
click at [260, 144] on div at bounding box center [262, 152] width 26 height 26
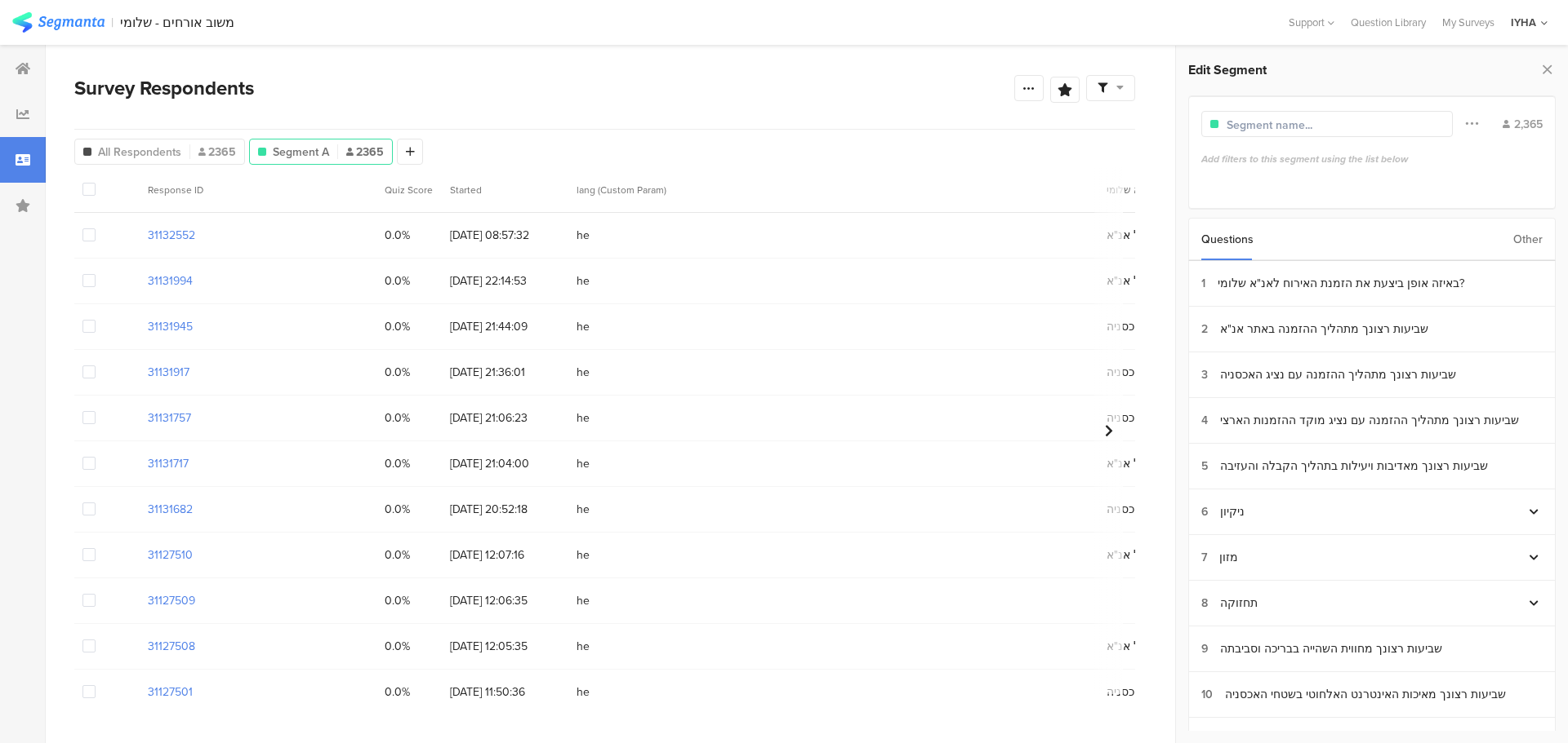
click at [1536, 241] on div "Other" at bounding box center [1528, 239] width 30 height 42
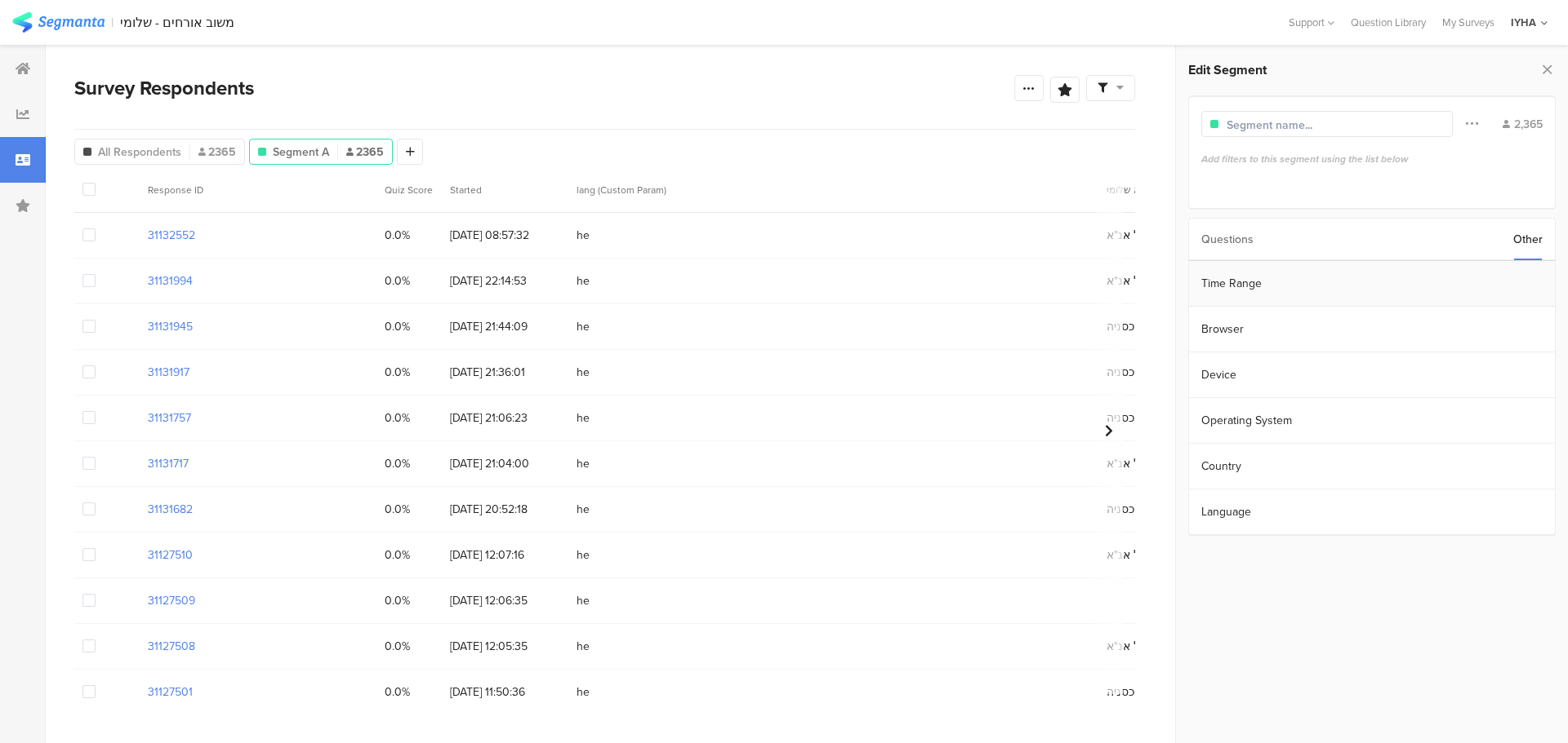
click at [1489, 280] on section "Time Range" at bounding box center [1371, 284] width 366 height 45
click at [1445, 282] on input "Jan 20 2023 00:00" at bounding box center [1462, 282] width 163 height 23
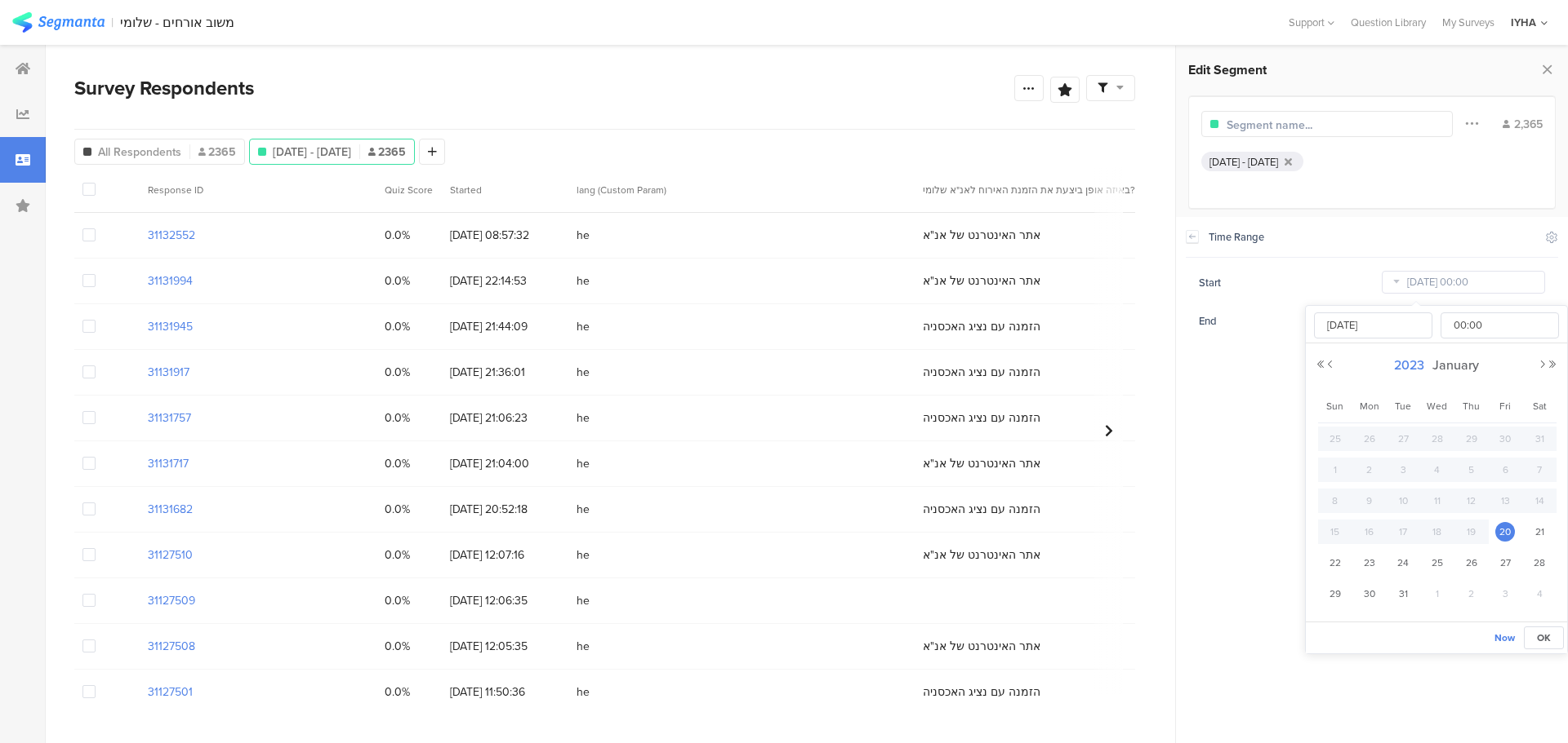
click at [1413, 365] on span "2023" at bounding box center [1409, 365] width 38 height 18
click at [1410, 477] on link "2025" at bounding box center [1406, 476] width 39 height 26
click at [1528, 478] on link "Aug" at bounding box center [1525, 476] width 39 height 26
click at [1504, 434] on span "1" at bounding box center [1504, 439] width 19 height 19
type input "[DATE] 00:00"
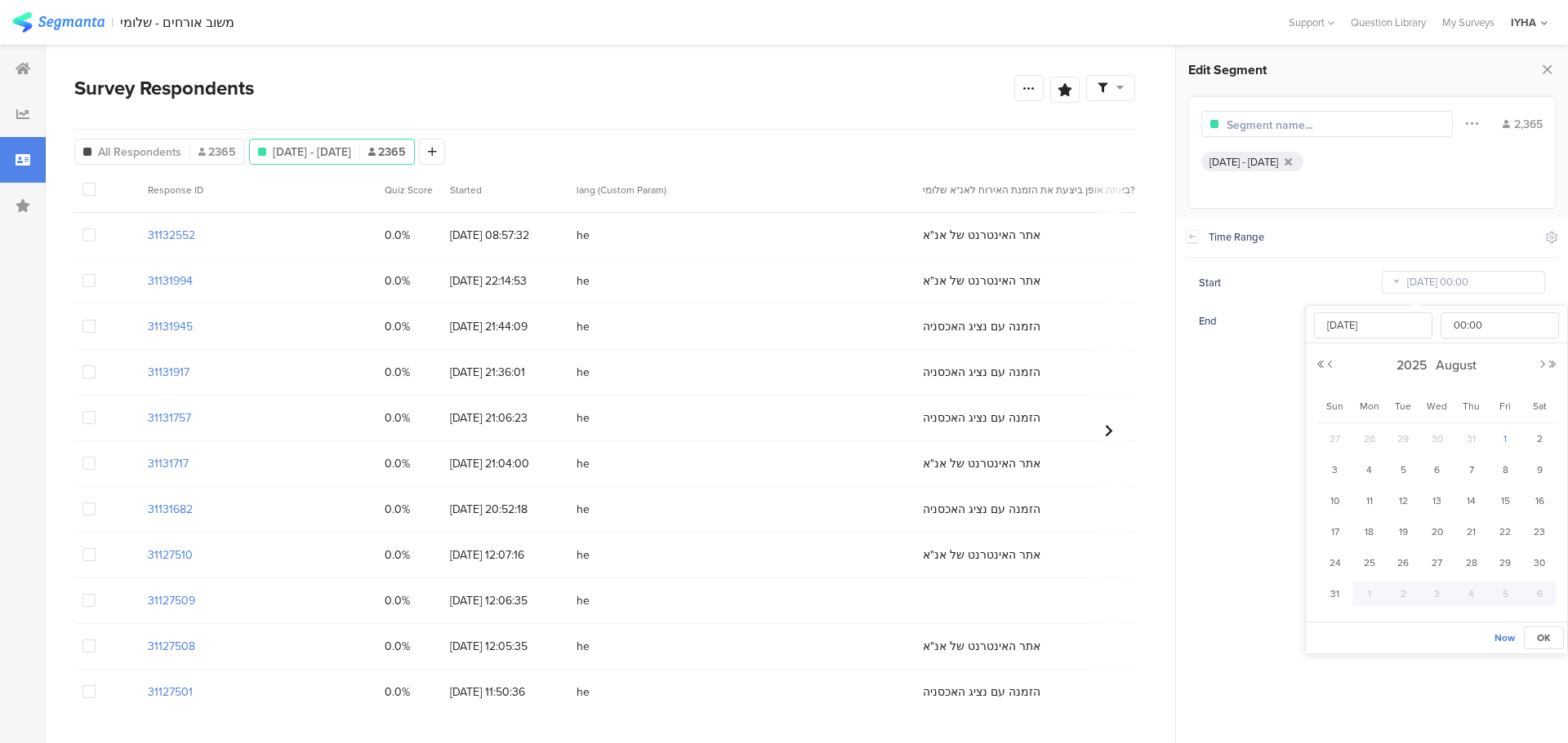
type input "[DATE]"
click at [1218, 389] on section "Time Range Include Respondents Start [DATE] 00:00 End [DATE] 23:59" at bounding box center [1371, 480] width 392 height 526
click at [1029, 94] on div at bounding box center [1029, 88] width 30 height 26
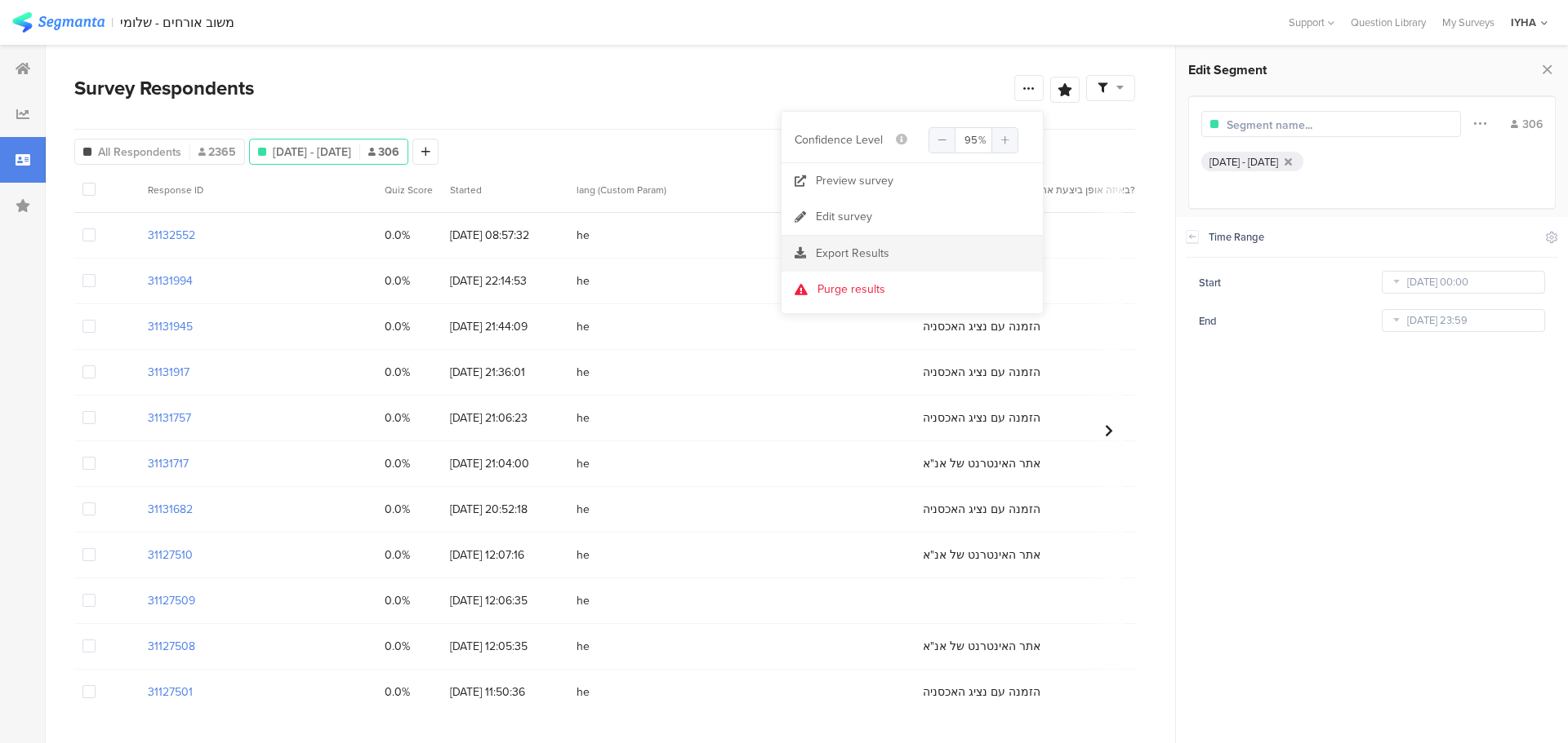
click at [904, 252] on div "Export Results" at bounding box center [911, 253] width 261 height 17
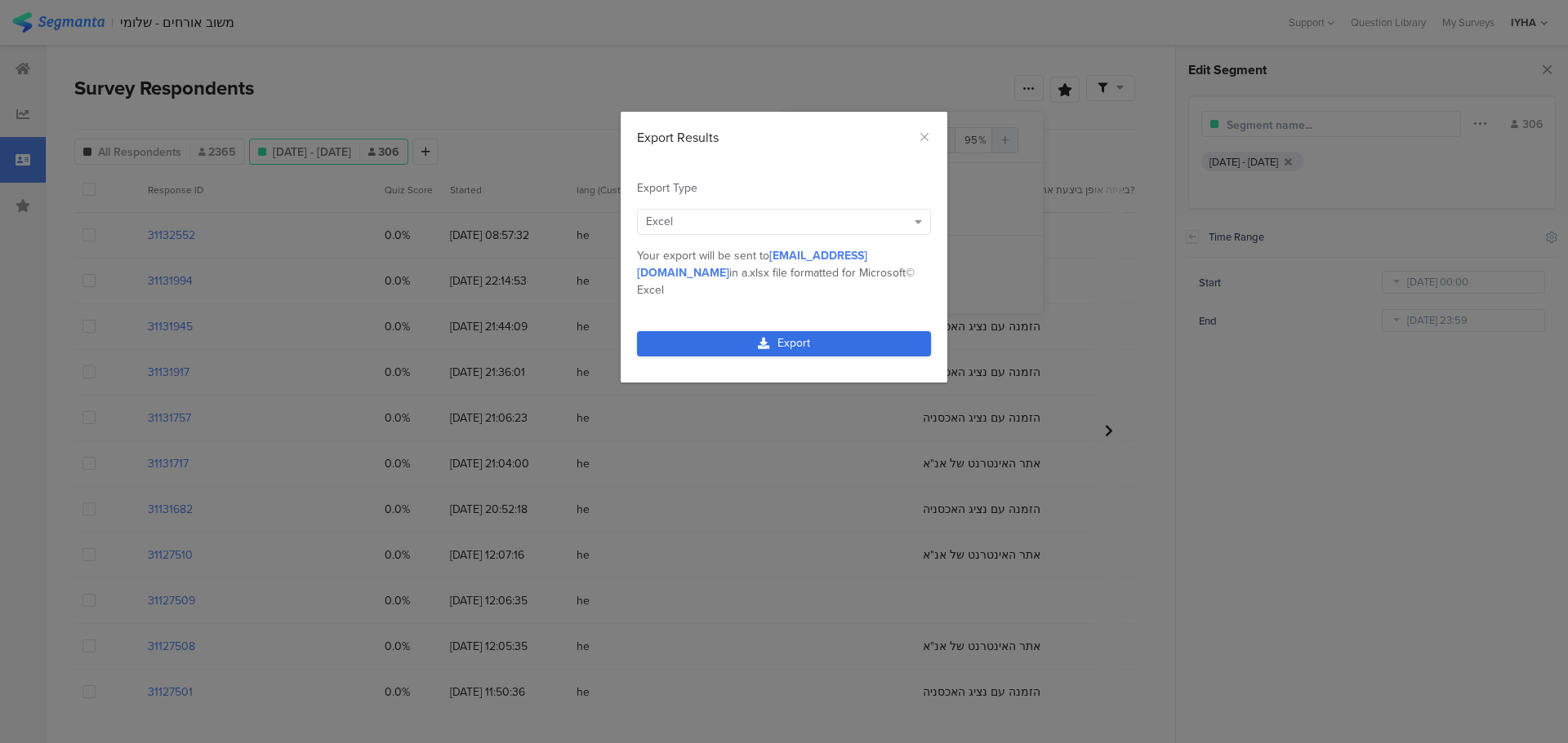
click at [806, 331] on link "Export" at bounding box center [784, 343] width 294 height 25
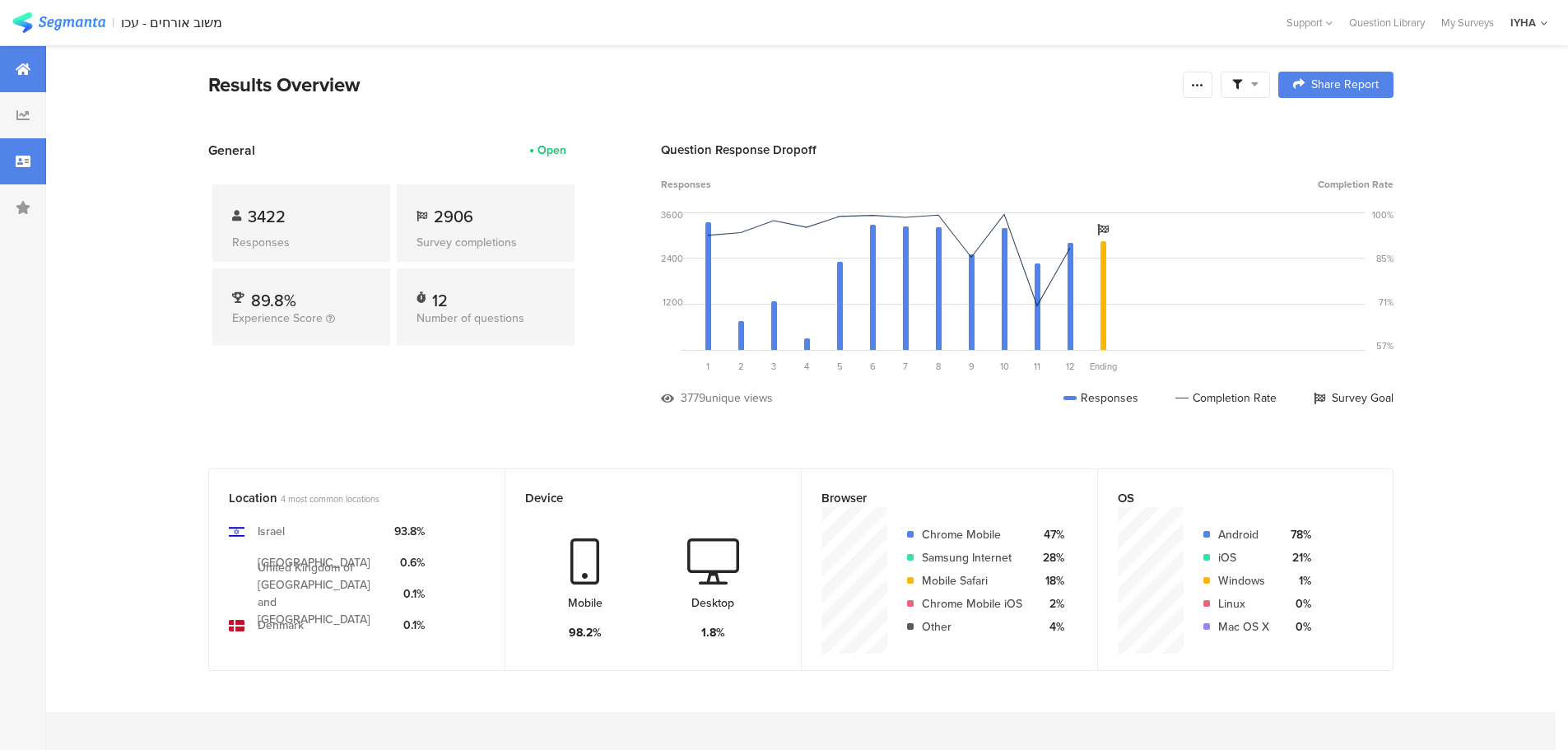
click at [28, 160] on icon at bounding box center [23, 161] width 15 height 13
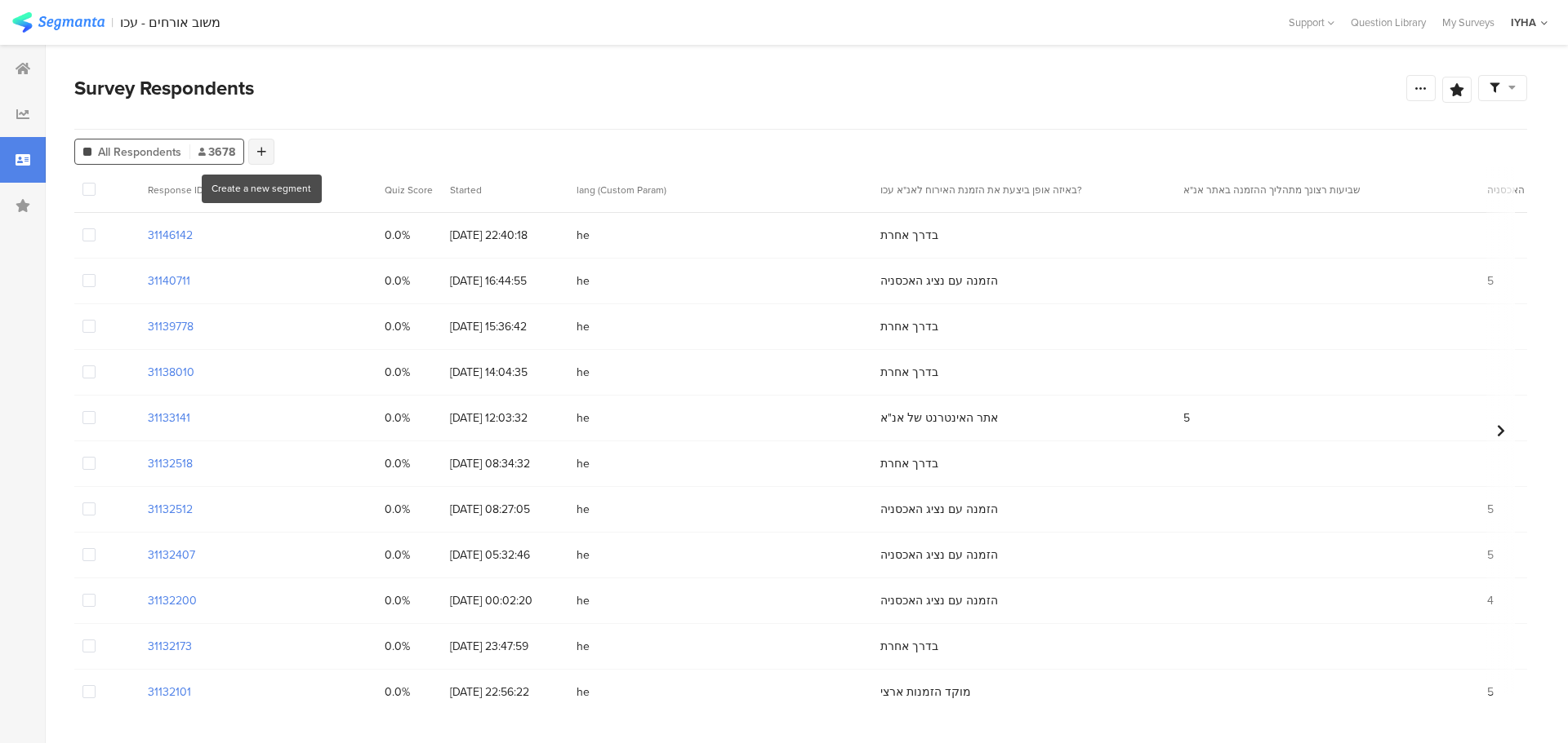
click at [266, 148] on div at bounding box center [261, 152] width 26 height 26
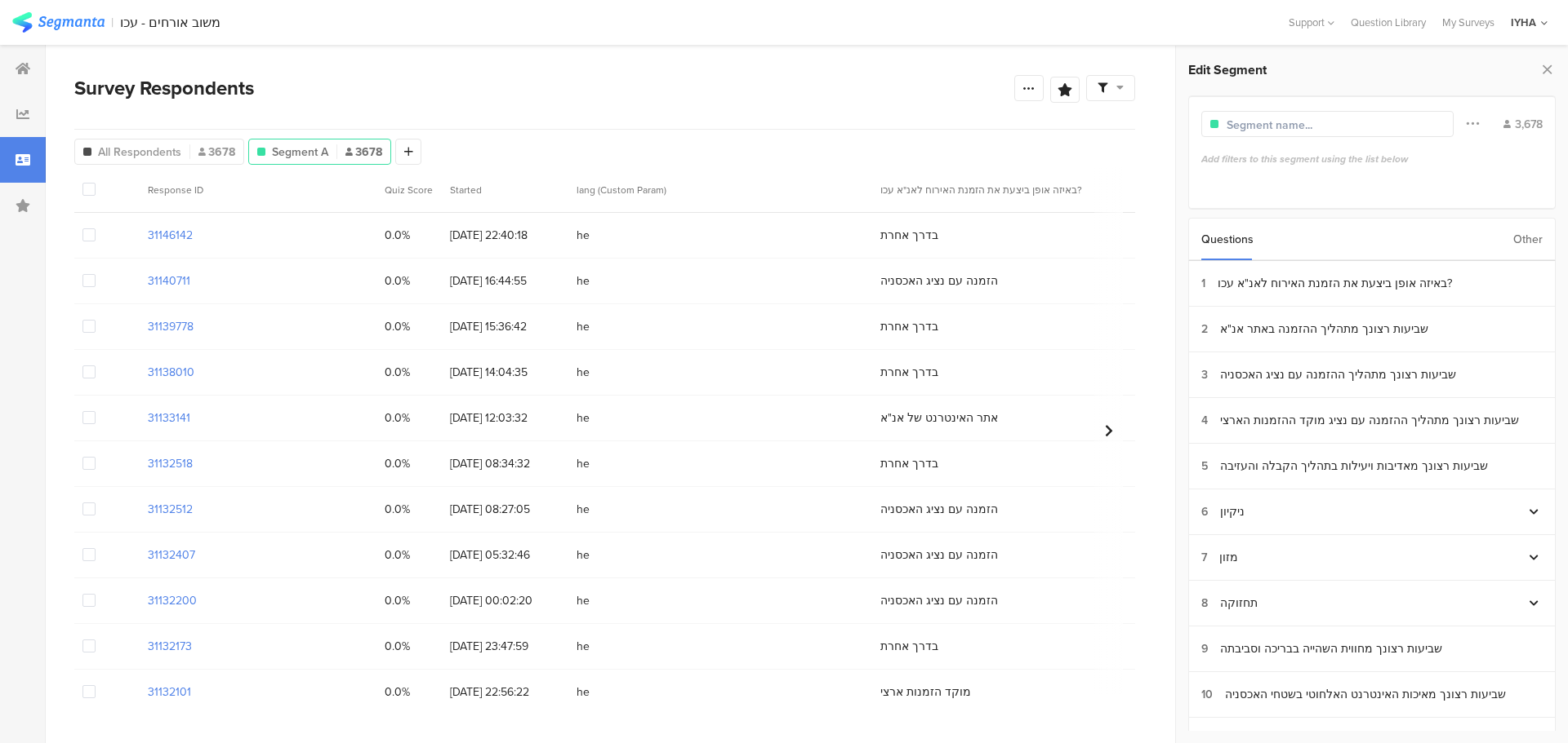
click at [1526, 240] on div "Other" at bounding box center [1528, 239] width 30 height 42
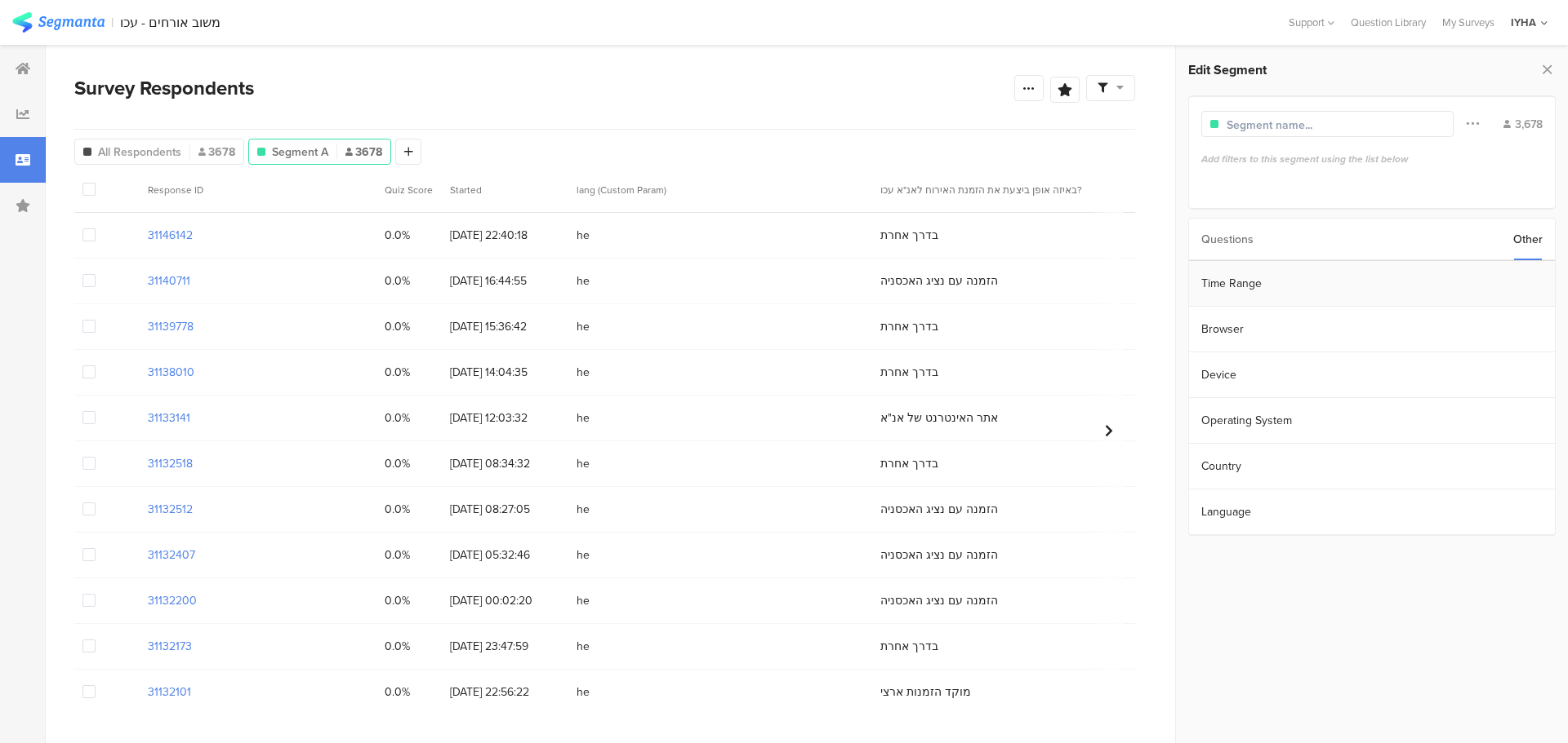
click at [1366, 293] on section "Time Range" at bounding box center [1371, 284] width 366 height 45
click at [1468, 282] on input "[DATE] 00:00" at bounding box center [1462, 282] width 163 height 23
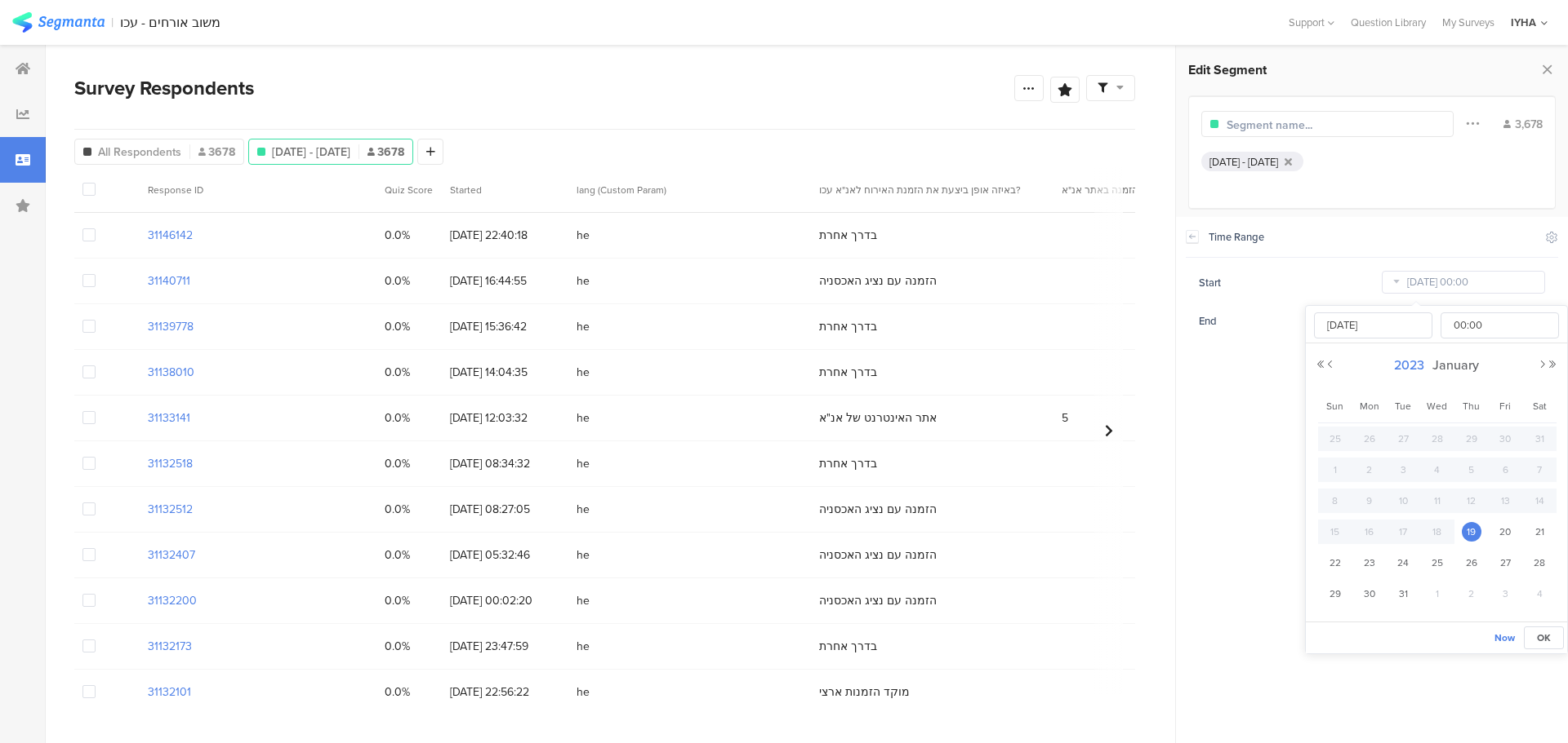
click at [1406, 368] on span "2023" at bounding box center [1409, 365] width 38 height 18
click at [1406, 475] on link "2025" at bounding box center [1406, 476] width 39 height 26
click at [1530, 479] on link "Aug" at bounding box center [1525, 476] width 39 height 26
click at [1502, 437] on span "1" at bounding box center [1504, 439] width 19 height 19
type input "[DATE] 00:00"
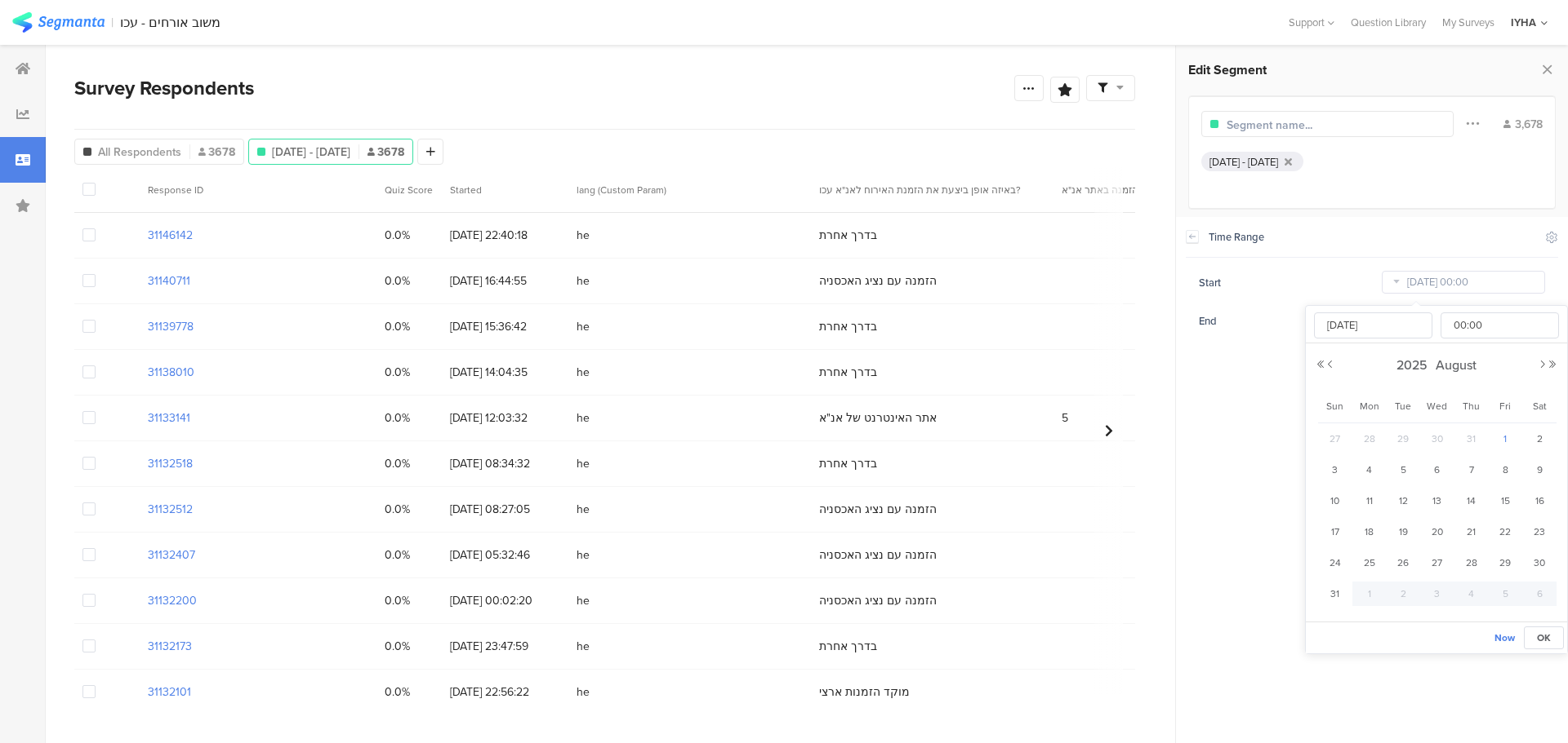
type input "[DATE]"
click at [1229, 388] on section "Time Range Include Respondents Start [DATE] 00:00 End [DATE] 23:59" at bounding box center [1371, 480] width 392 height 526
click at [1025, 93] on icon at bounding box center [1028, 87] width 13 height 13
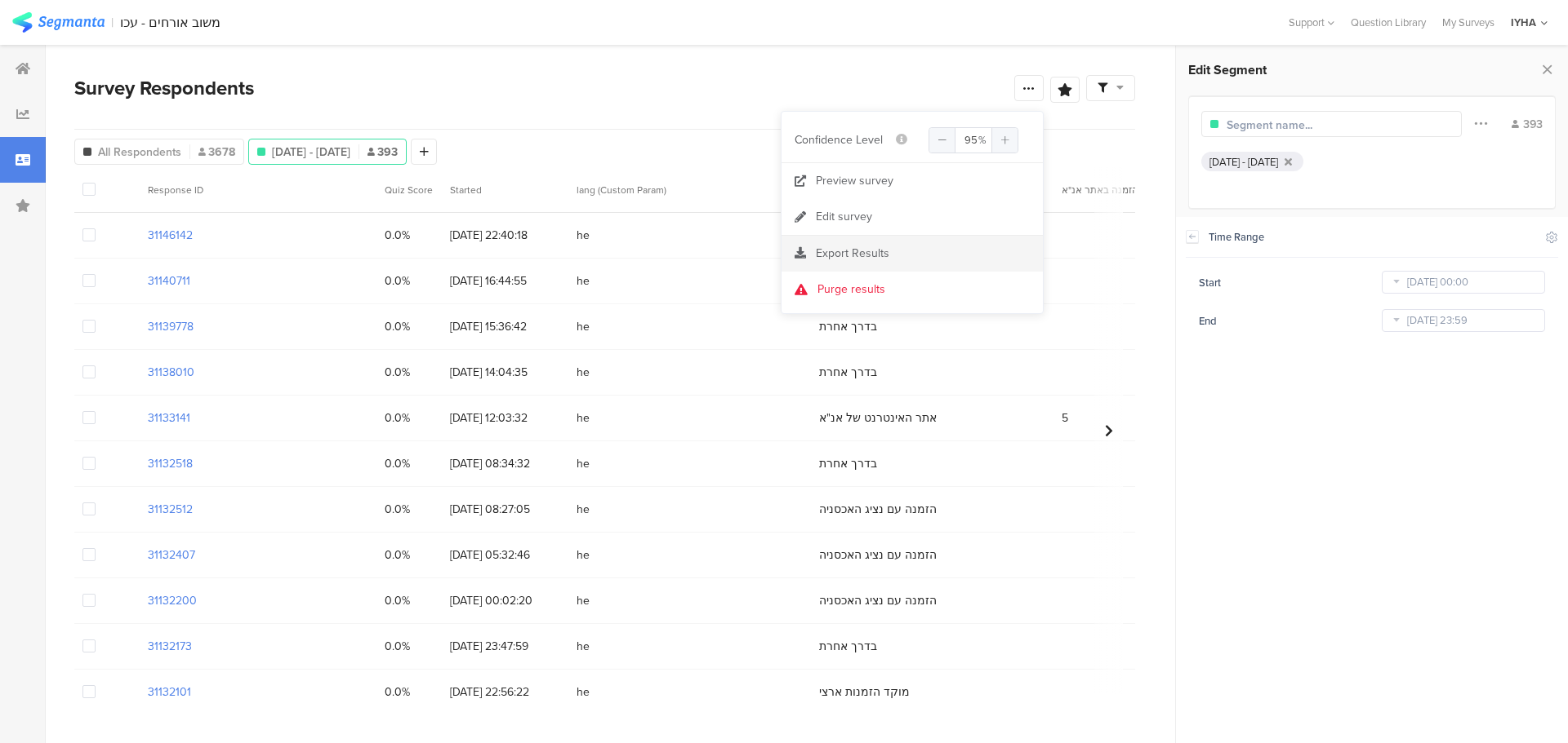
click at [947, 250] on div "Export Results" at bounding box center [911, 253] width 261 height 17
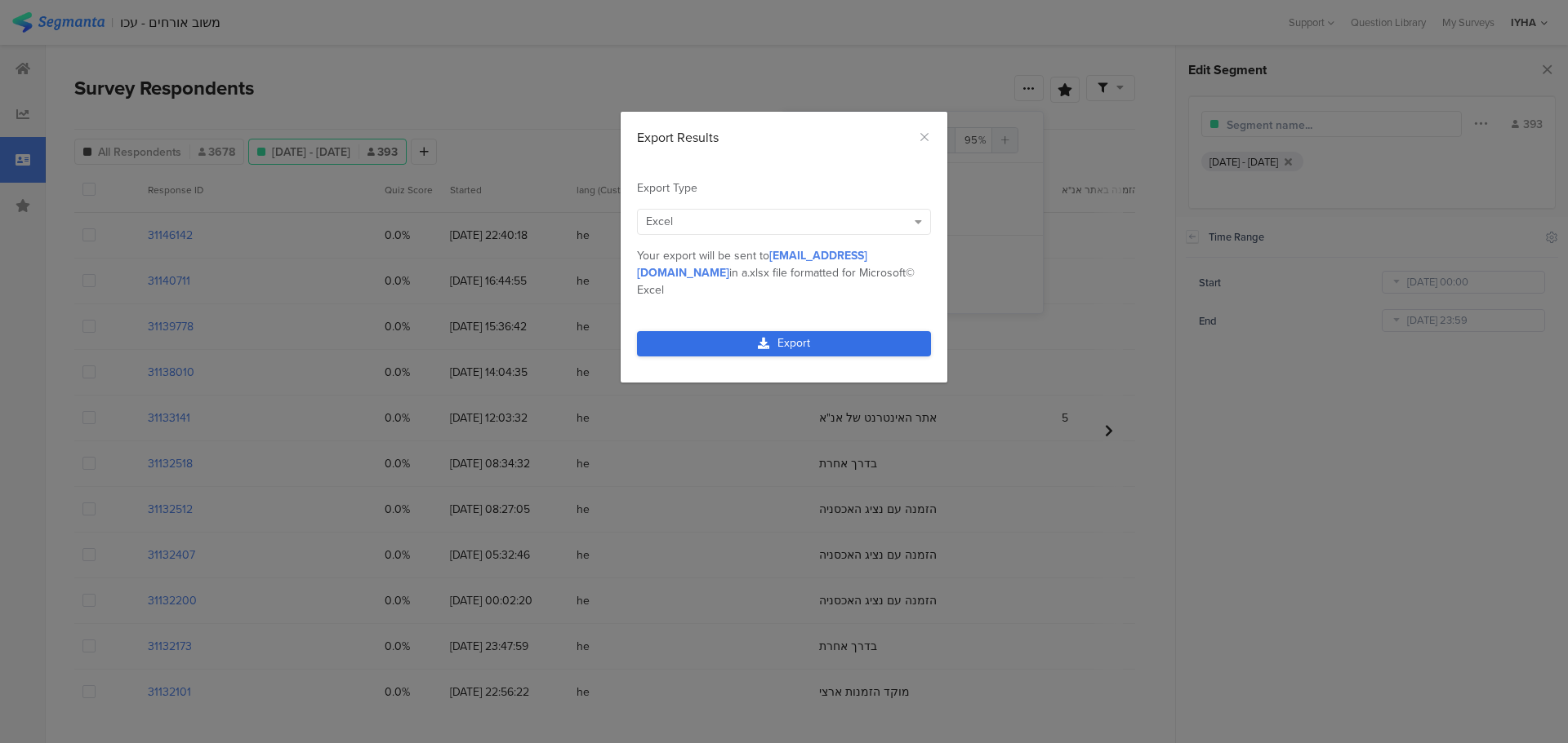
click at [854, 331] on link "Export" at bounding box center [784, 343] width 294 height 25
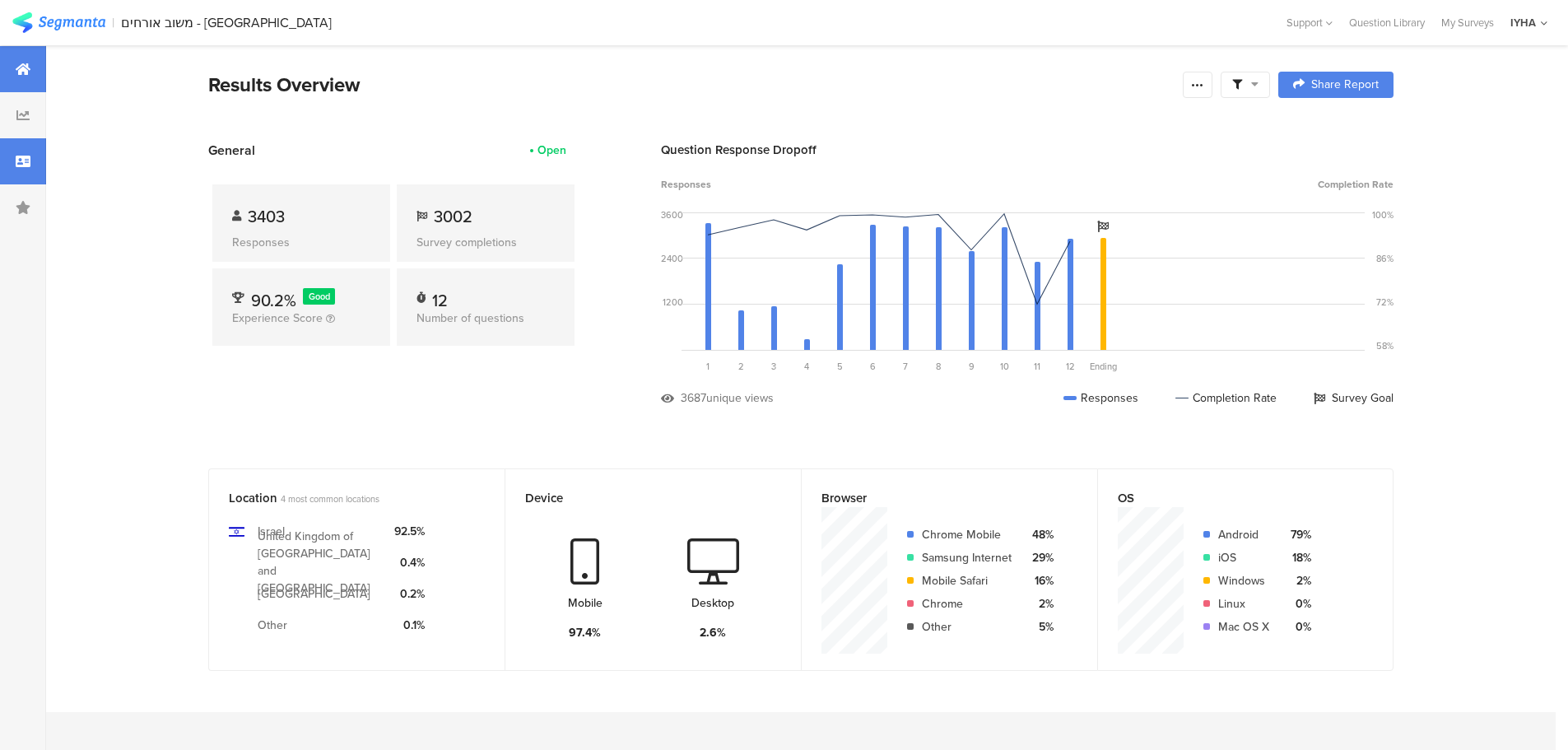
click at [28, 160] on icon at bounding box center [23, 161] width 15 height 13
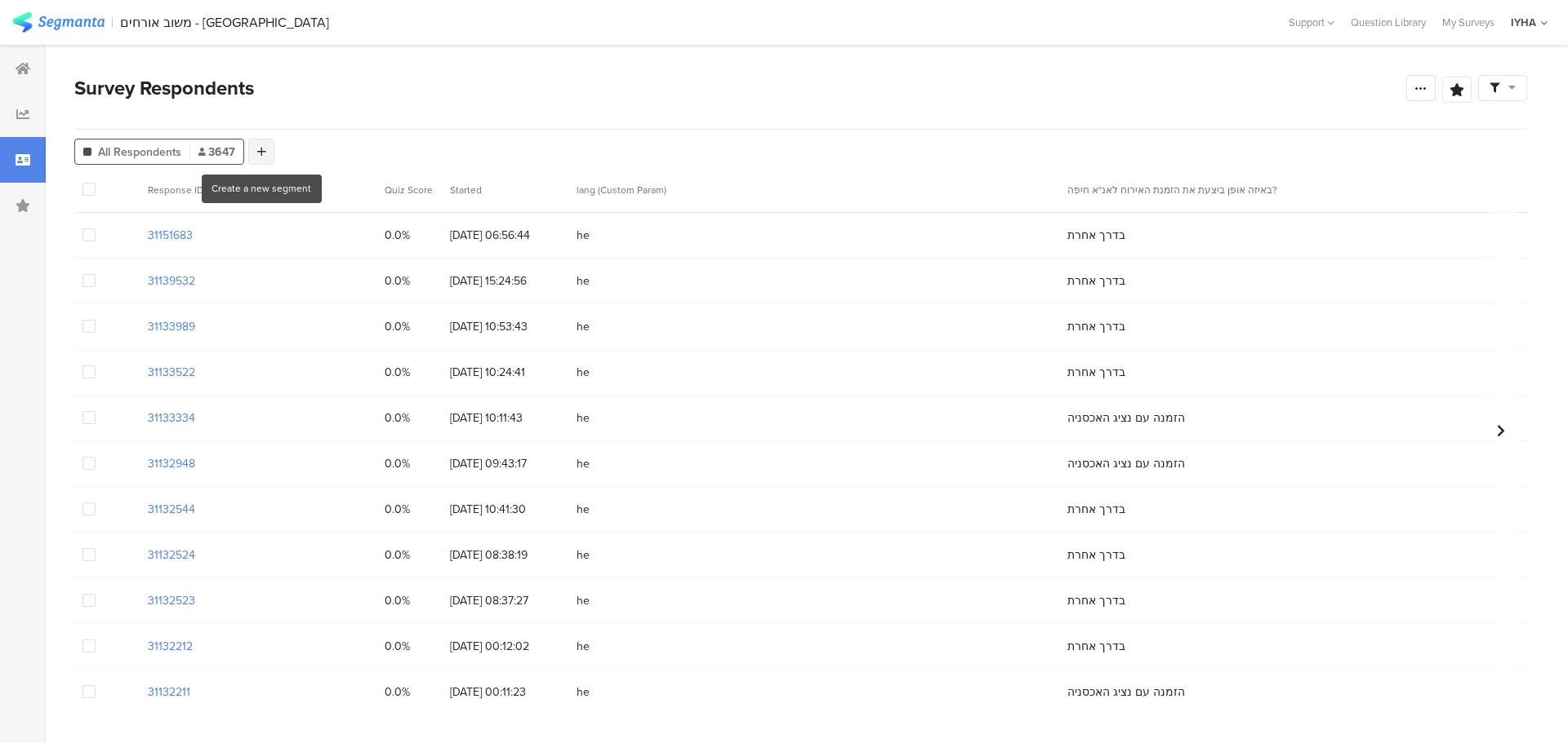
click at [262, 146] on icon at bounding box center [261, 151] width 9 height 11
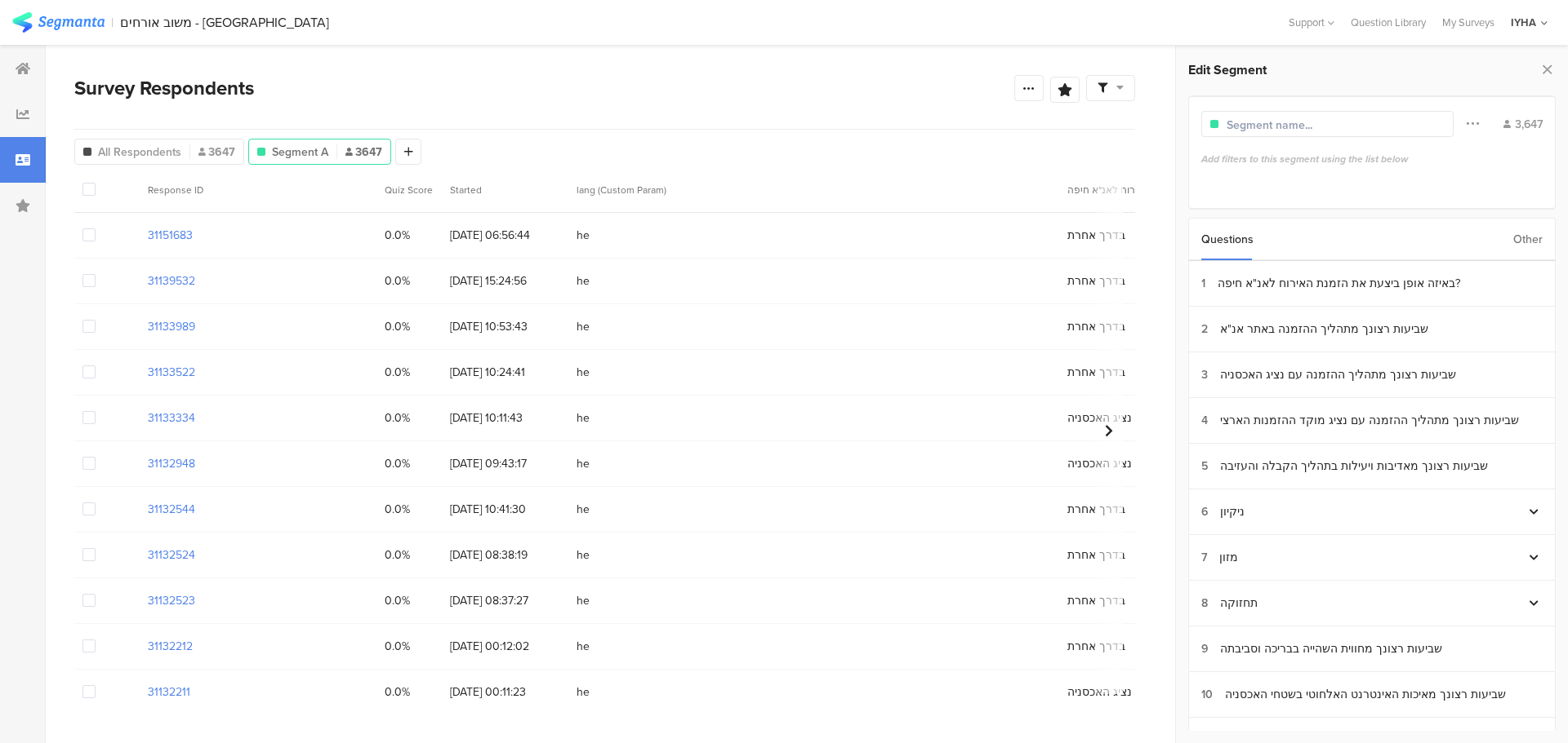
click at [1522, 237] on div "Other" at bounding box center [1528, 239] width 30 height 42
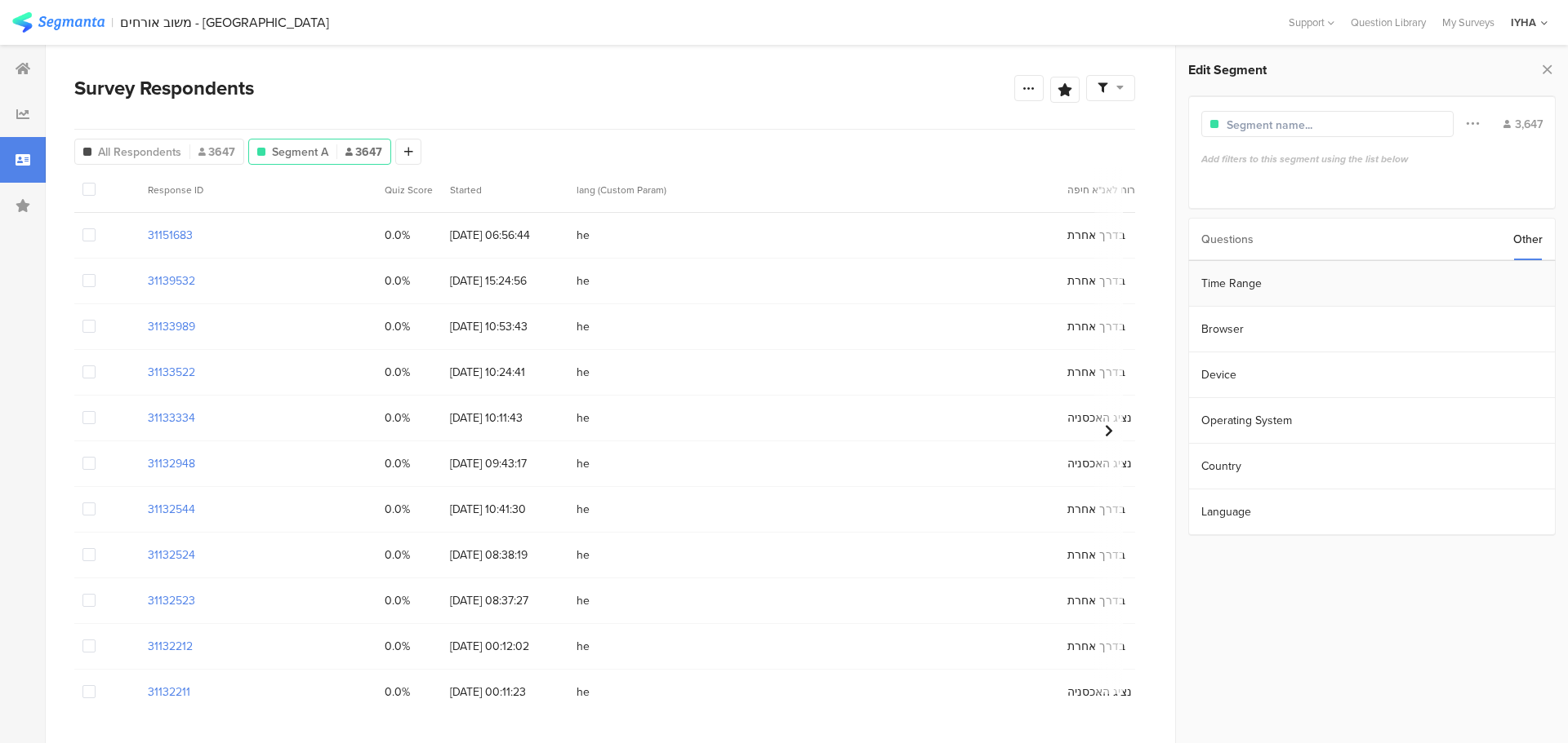
click at [1473, 273] on section "Time Range" at bounding box center [1371, 284] width 366 height 45
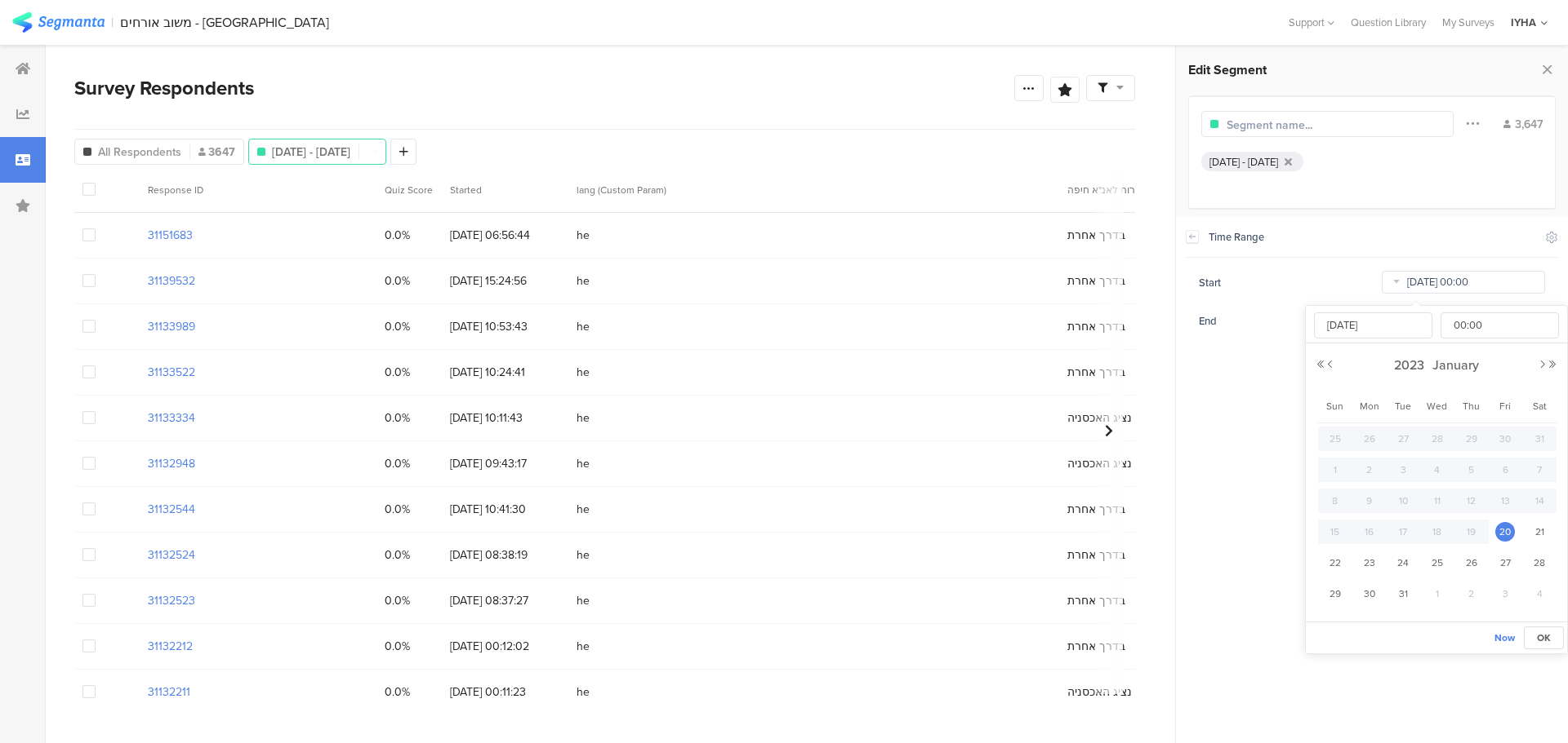
click at [1461, 283] on input "Jan 20 2023 00:00" at bounding box center [1462, 282] width 163 height 23
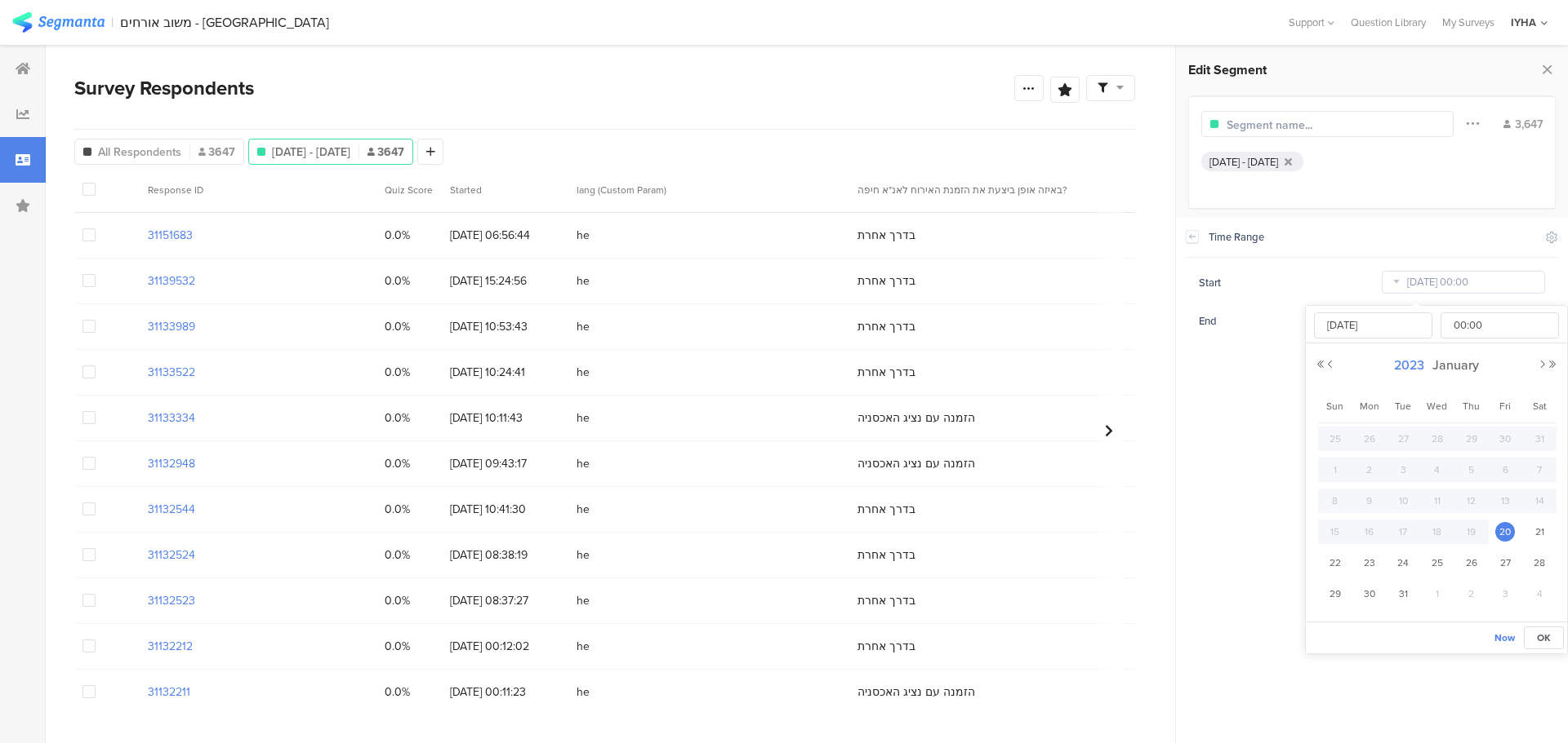
click at [1412, 365] on span "2023" at bounding box center [1409, 365] width 38 height 18
click at [1406, 476] on link "2025" at bounding box center [1406, 476] width 39 height 26
click at [1531, 476] on link "Aug" at bounding box center [1525, 476] width 39 height 26
click at [1508, 438] on span "1" at bounding box center [1504, 439] width 19 height 19
type input "[DATE] 00:00"
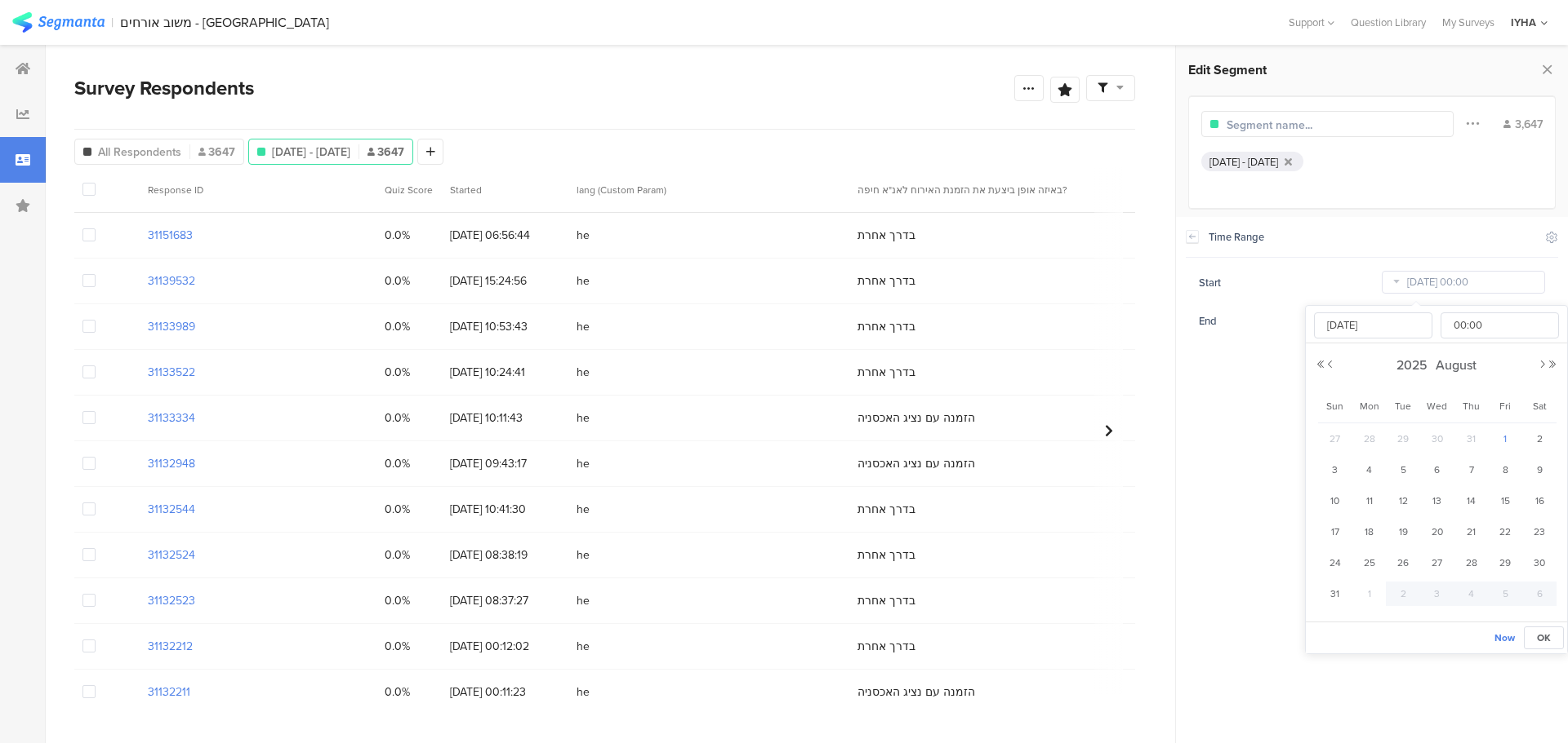
type input "[DATE]"
click at [1264, 403] on section "Time Range Include Respondents Start Aug 01 2025 00:00 End Sep 01 2025 23:59" at bounding box center [1371, 480] width 392 height 526
click at [1418, 322] on input "Sep 01 2025 23:59" at bounding box center [1462, 320] width 163 height 23
click at [1340, 475] on span "31" at bounding box center [1335, 478] width 19 height 19
type input "[DATE] 23:59"
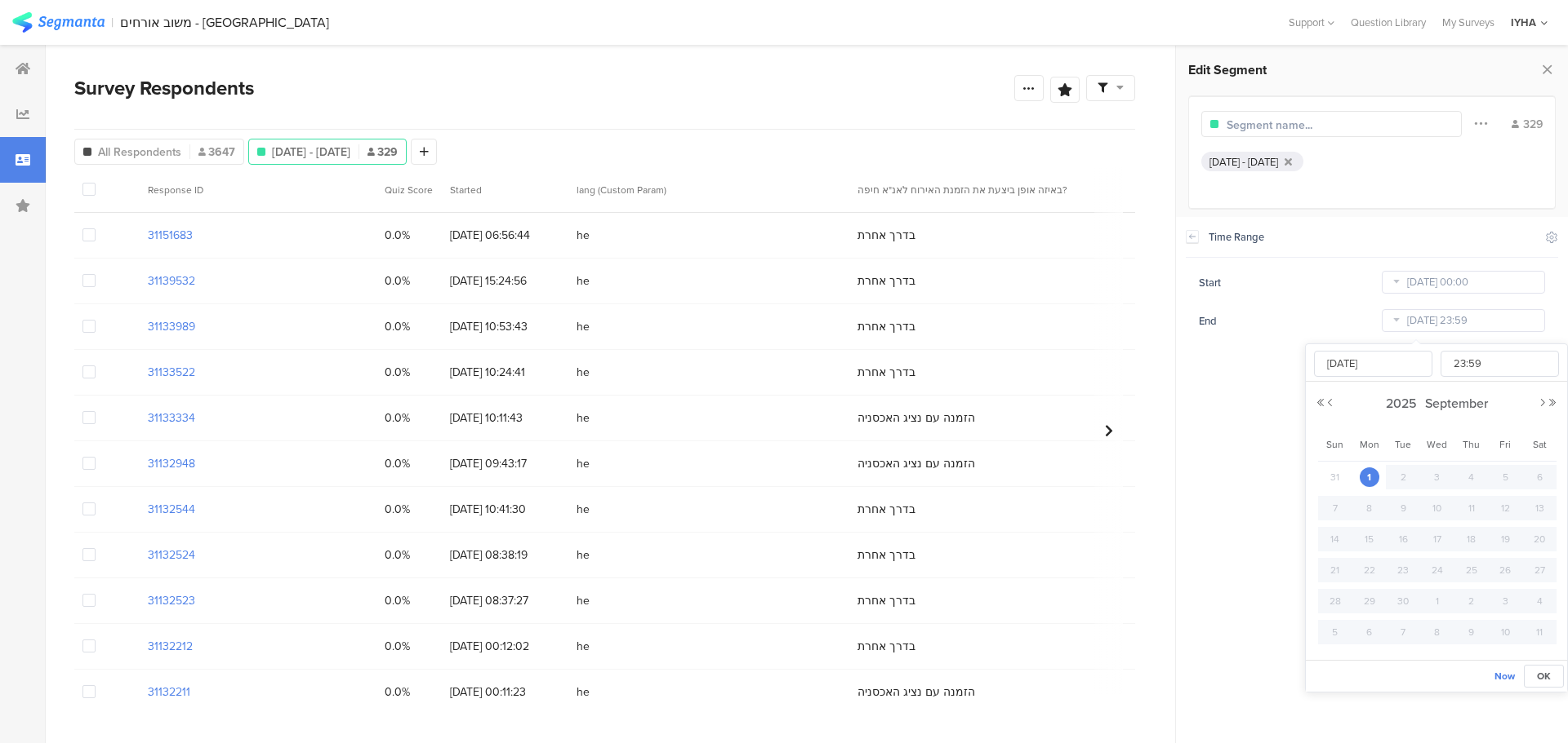
type input "Aug 31 2025"
click at [1267, 424] on section "Time Range Include Respondents Start [DATE] 00:00 End [DATE] 23:59" at bounding box center [1371, 480] width 392 height 526
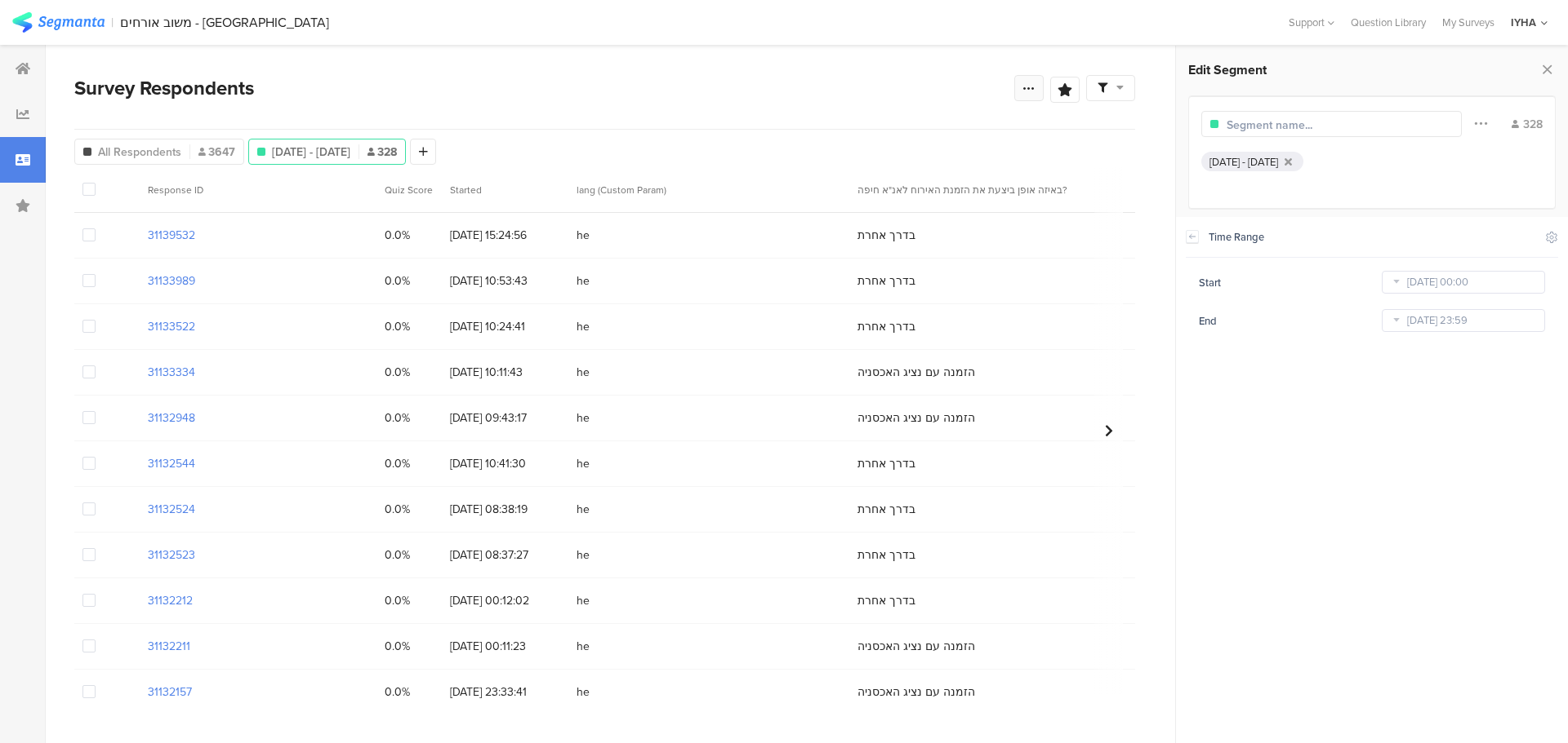
click at [1030, 87] on icon at bounding box center [1028, 87] width 13 height 13
click at [956, 253] on div "Export Results" at bounding box center [911, 253] width 261 height 17
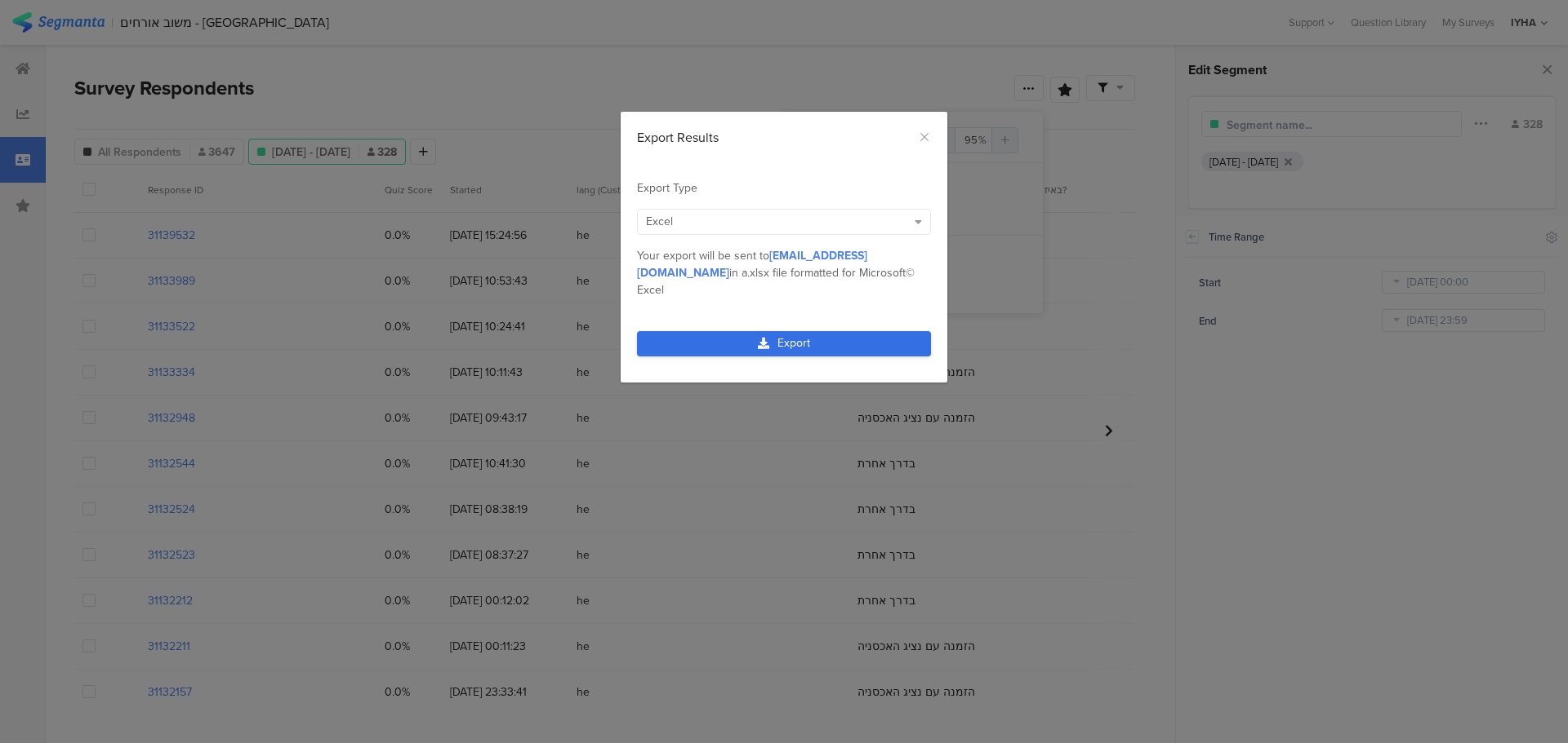
click at [841, 331] on link "Export" at bounding box center [784, 343] width 294 height 25
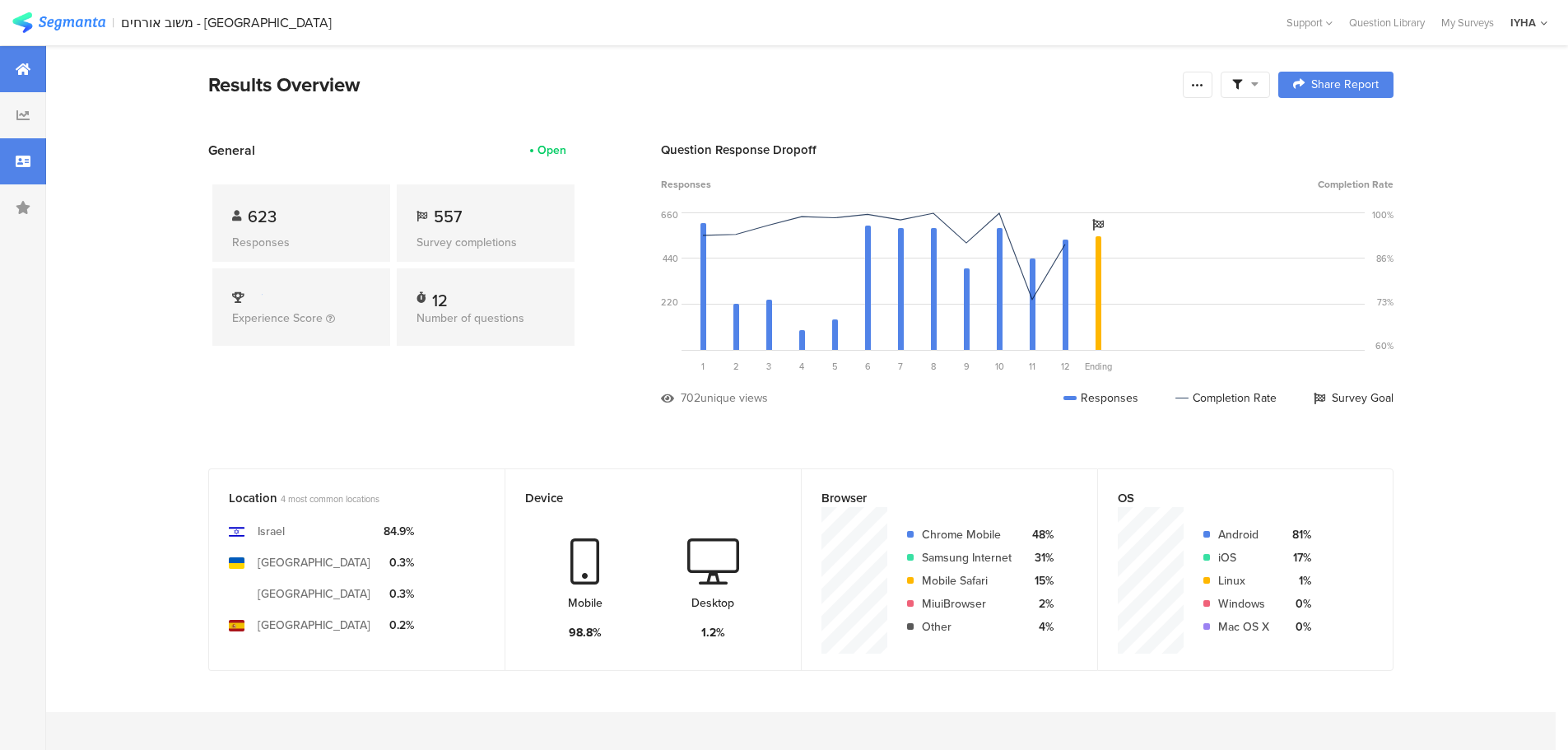
click at [28, 160] on icon at bounding box center [23, 161] width 15 height 13
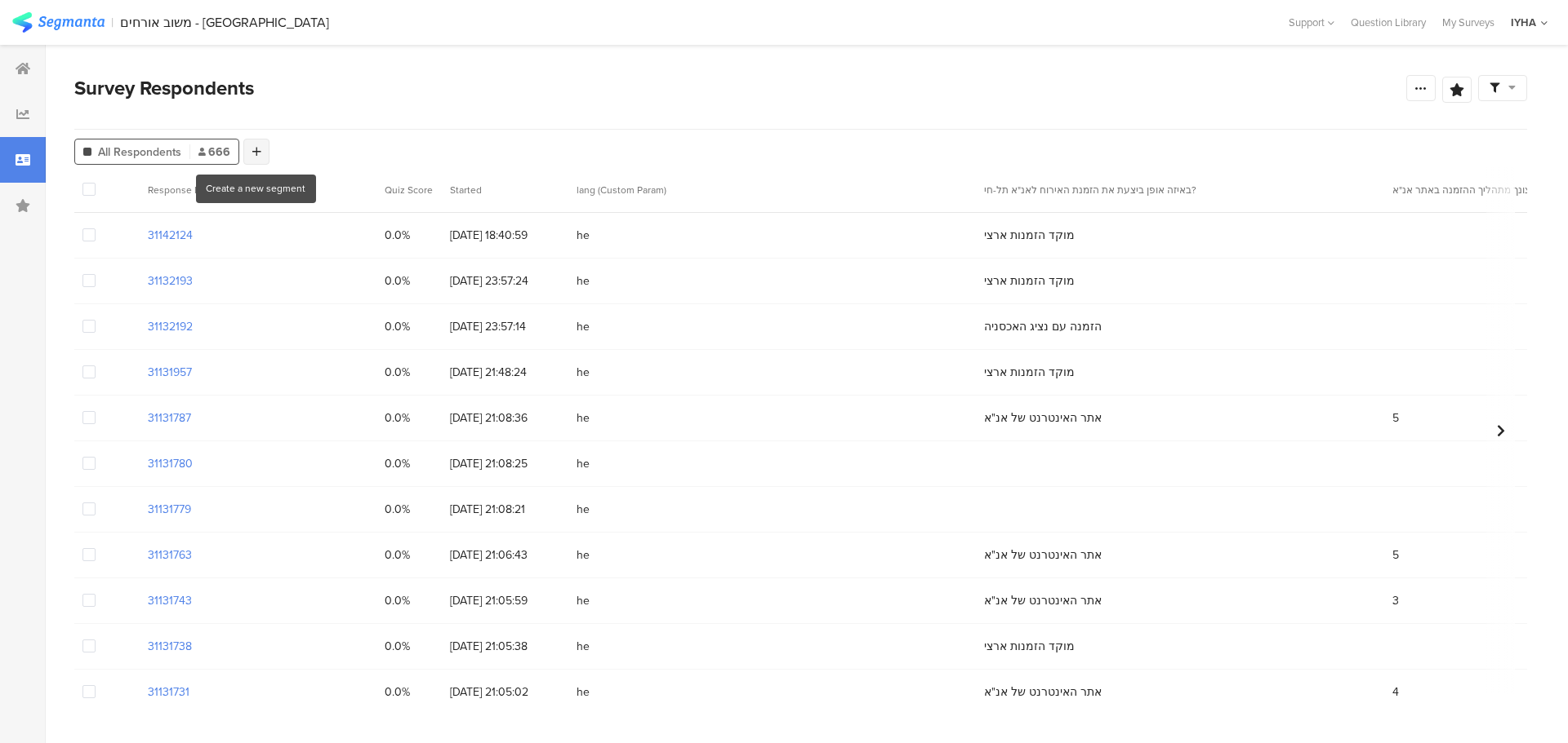
click at [258, 149] on icon at bounding box center [257, 151] width 9 height 11
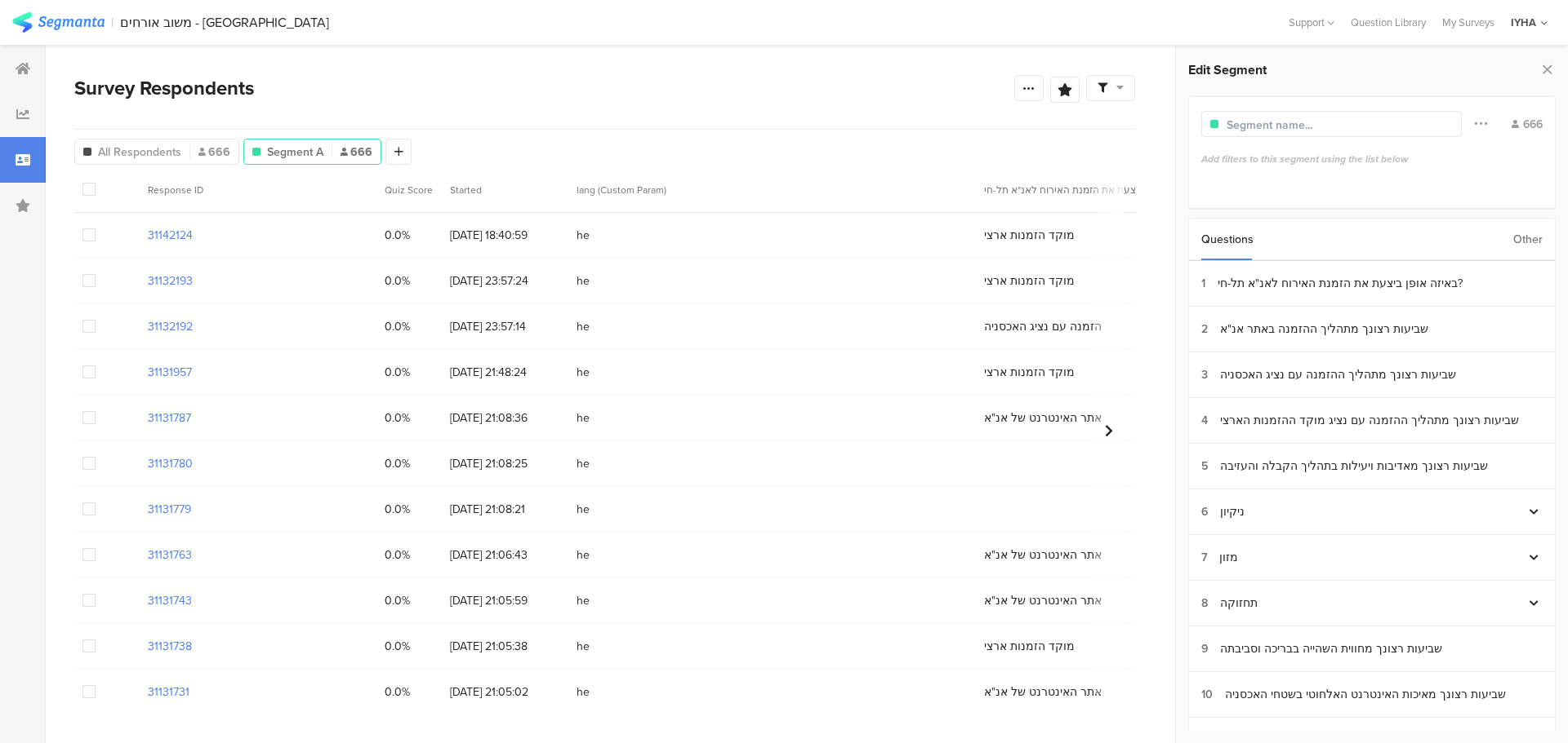
click at [1520, 237] on div "Other" at bounding box center [1528, 239] width 30 height 42
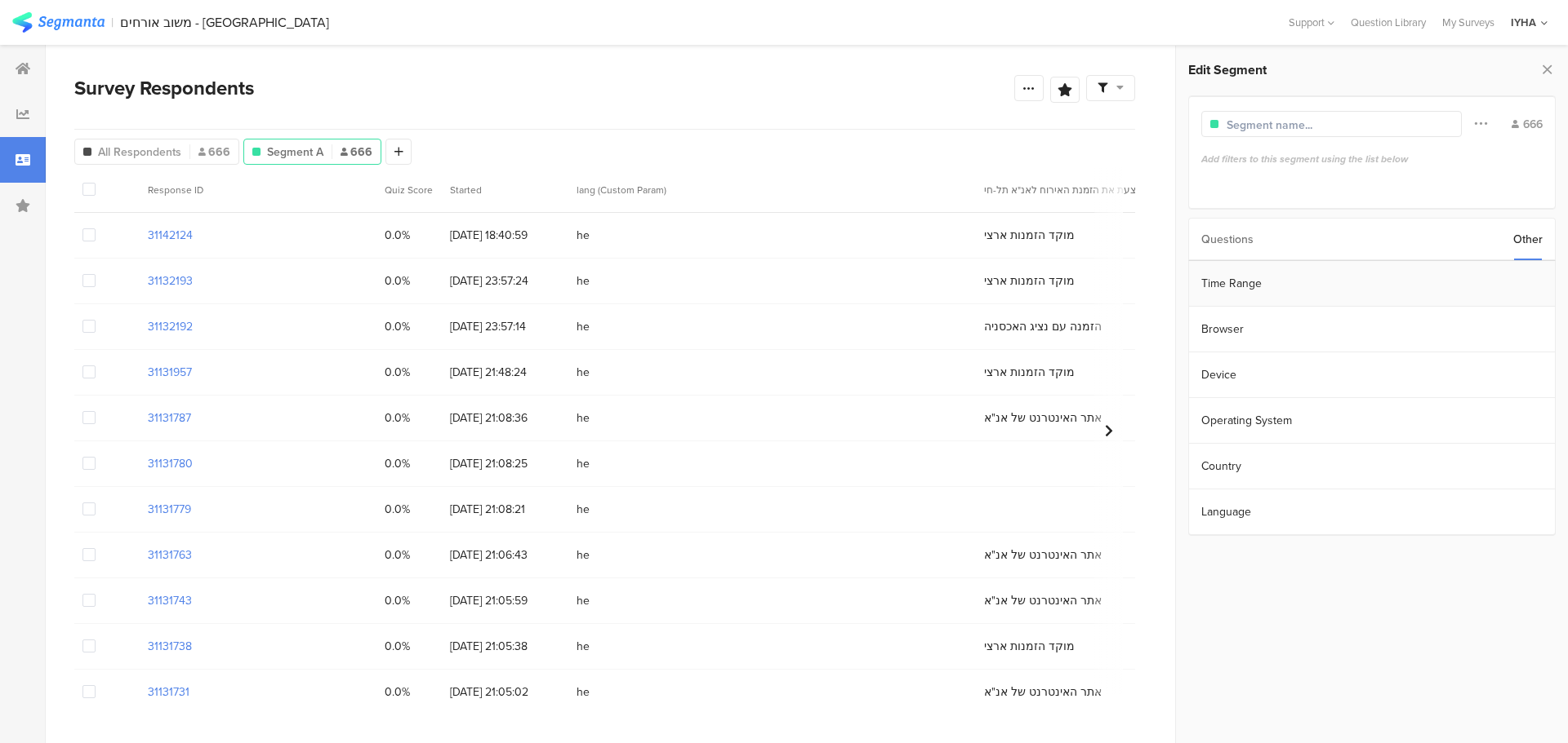
click at [1427, 280] on section "Time Range" at bounding box center [1371, 284] width 366 height 45
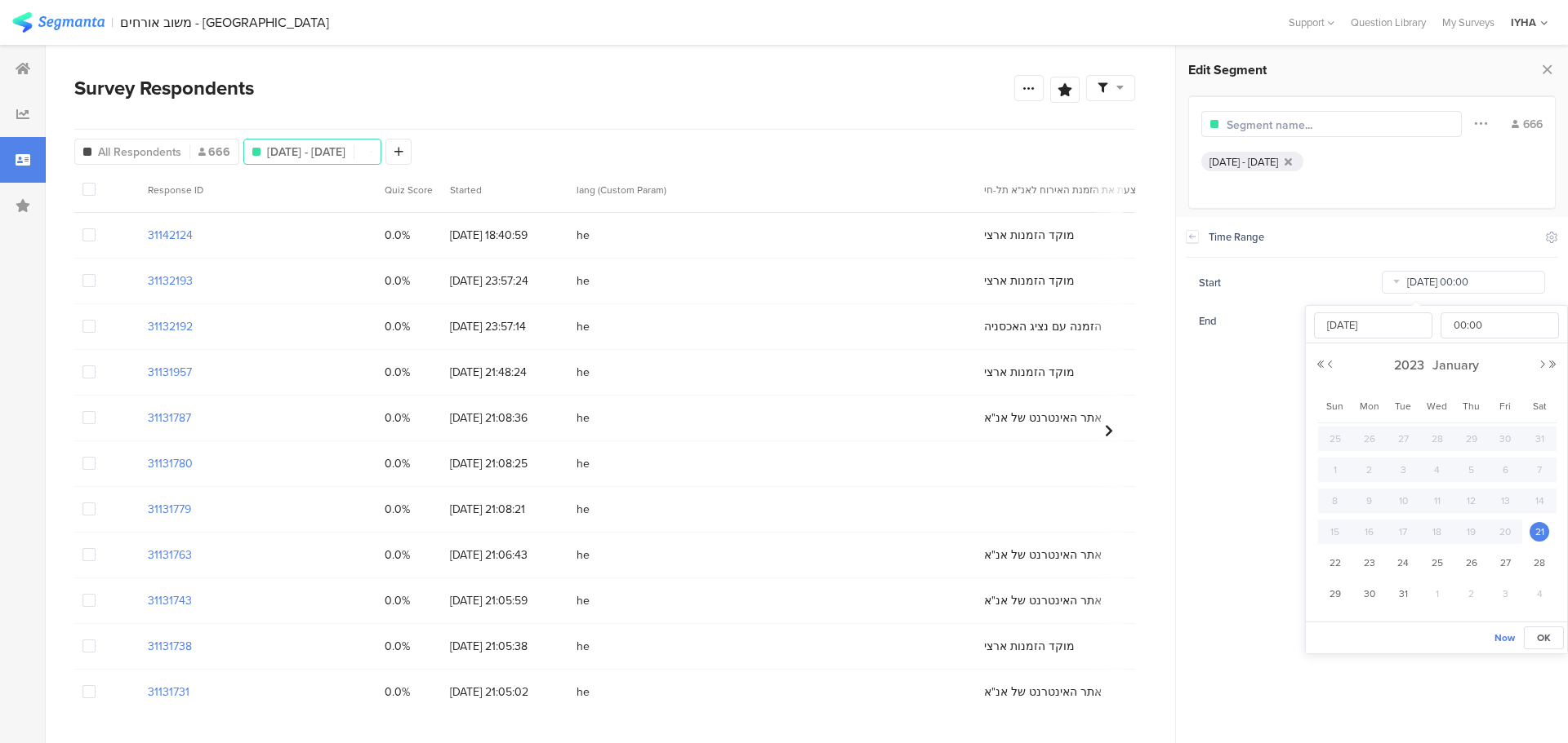
click at [1452, 286] on input "[DATE] 00:00" at bounding box center [1462, 282] width 163 height 23
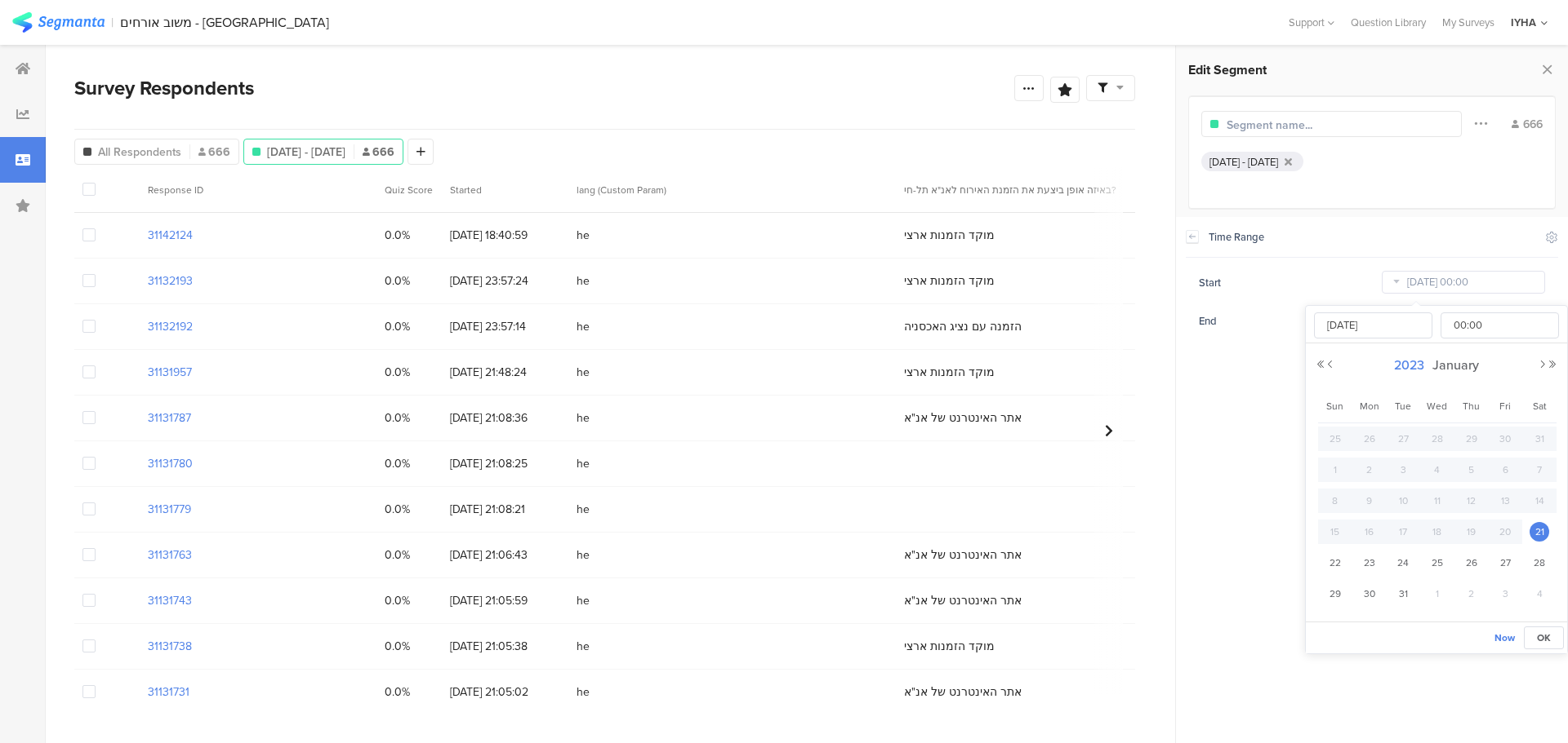
click at [1418, 366] on span "2023" at bounding box center [1409, 365] width 38 height 18
click at [1407, 476] on link "2025" at bounding box center [1406, 476] width 39 height 26
click at [1528, 478] on link "Aug" at bounding box center [1525, 476] width 39 height 26
click at [1505, 437] on span "1" at bounding box center [1504, 439] width 19 height 19
type input "[DATE] 00:00"
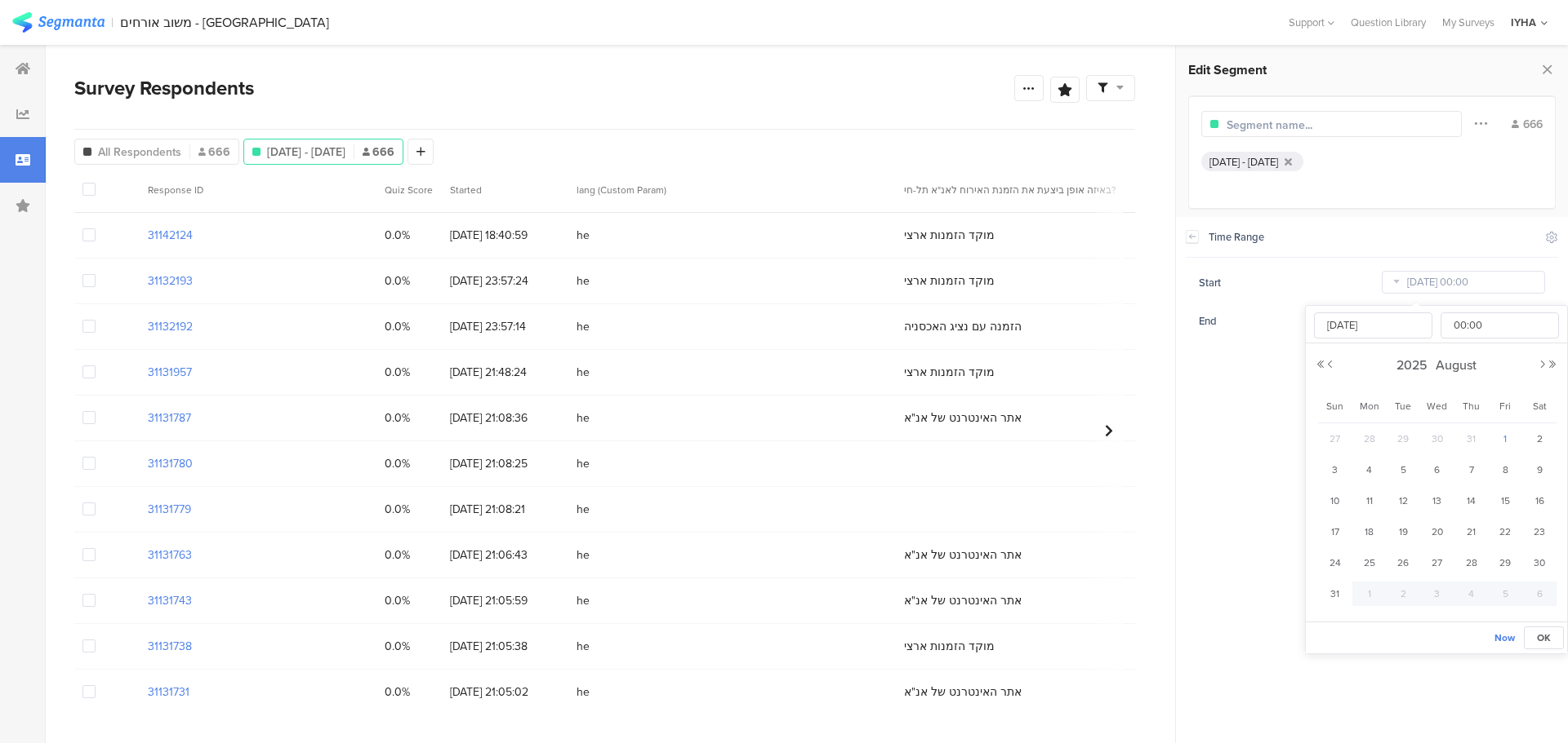
type input "[DATE]"
click at [1261, 405] on section "Time Range Include Respondents Start [DATE] 00:00 End [DATE] 23:59" at bounding box center [1371, 480] width 392 height 526
click at [1029, 89] on icon at bounding box center [1028, 87] width 13 height 13
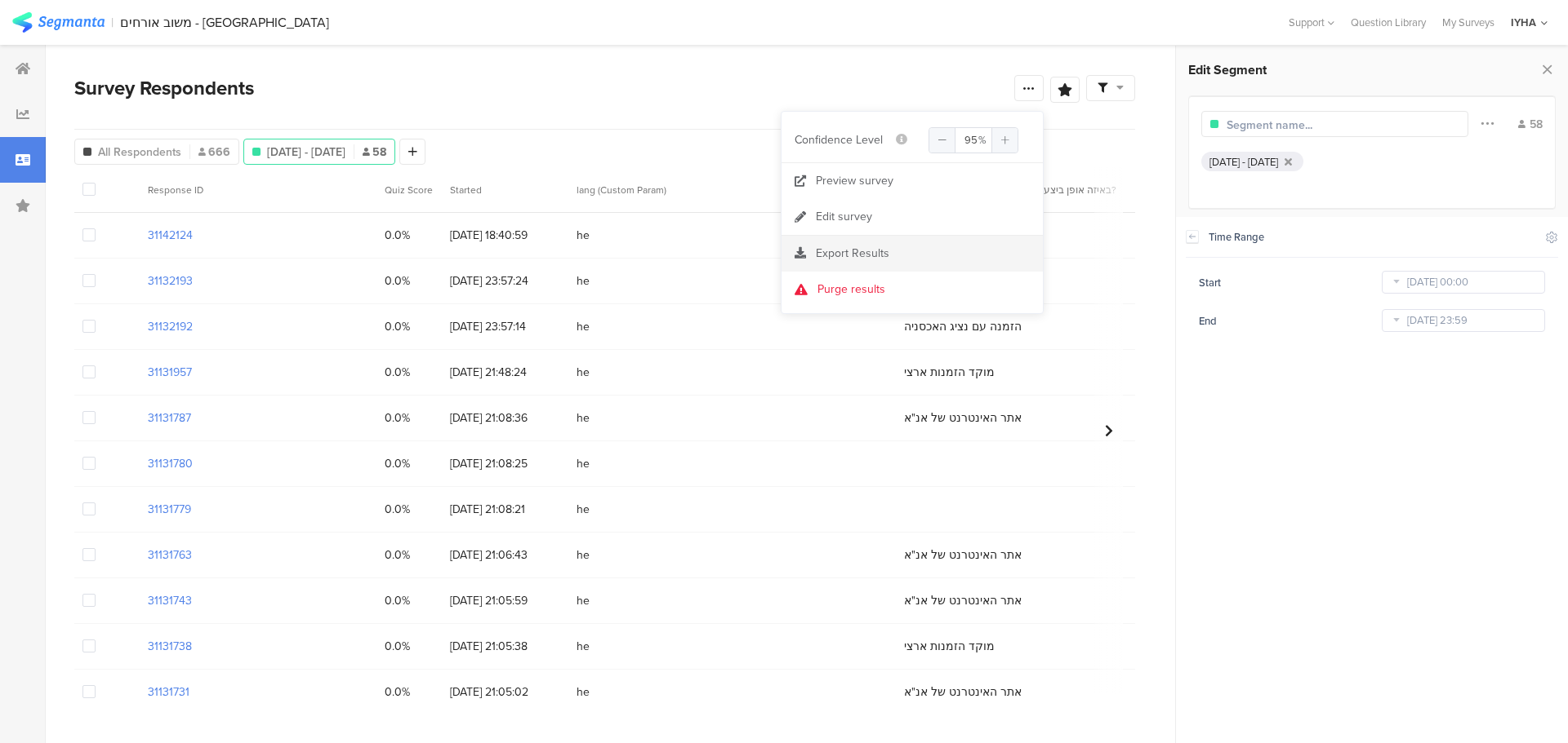
click at [938, 257] on div "Export Results" at bounding box center [911, 253] width 261 height 17
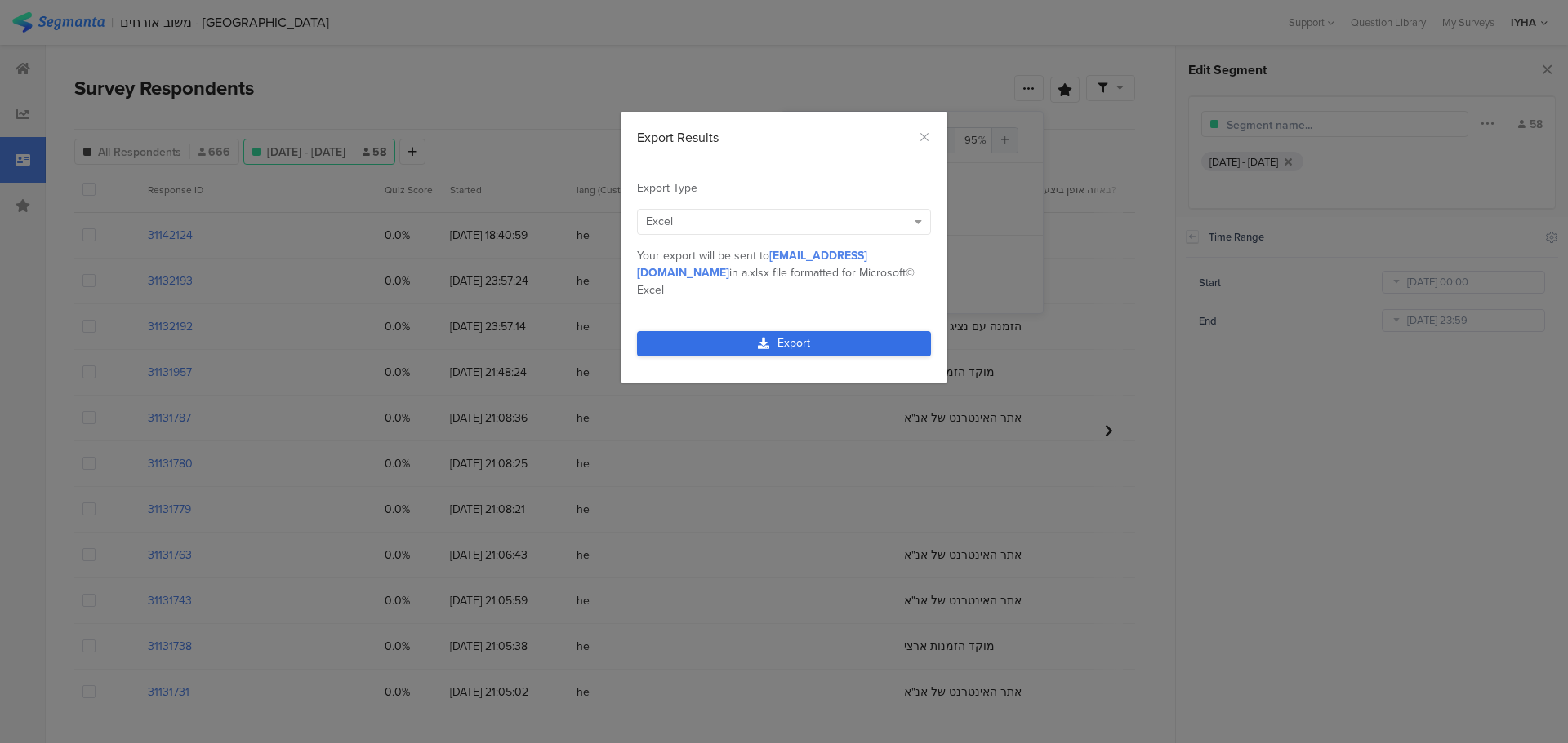
click at [843, 331] on link "Export" at bounding box center [784, 343] width 294 height 25
